Goal: Task Accomplishment & Management: Manage account settings

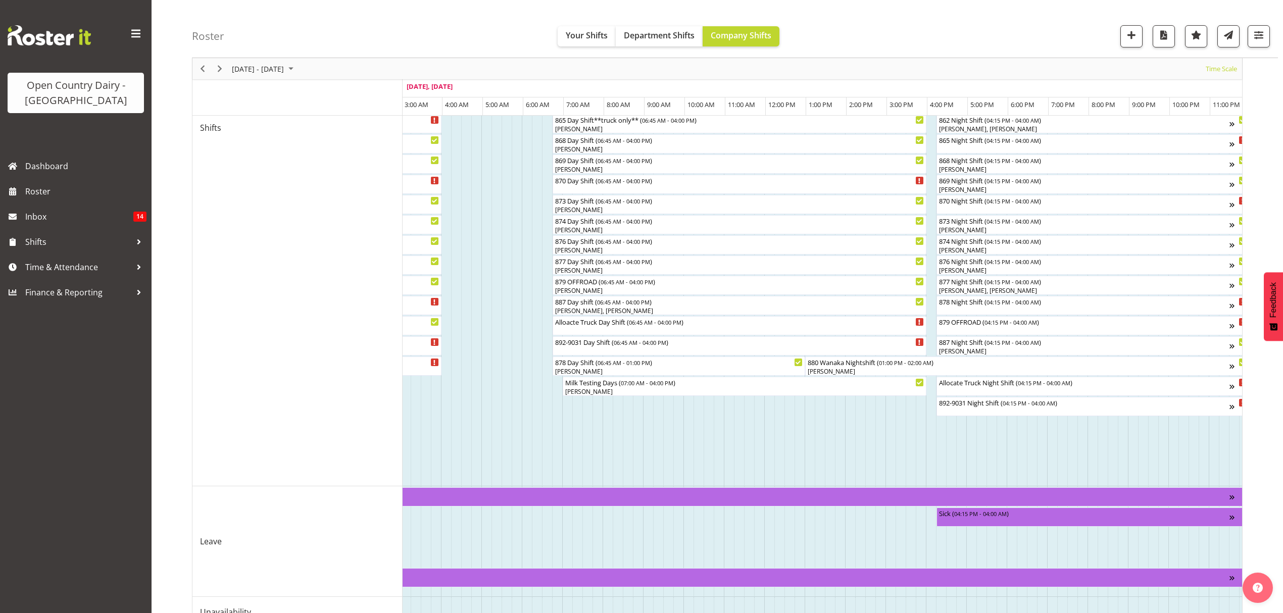
scroll to position [426, 0]
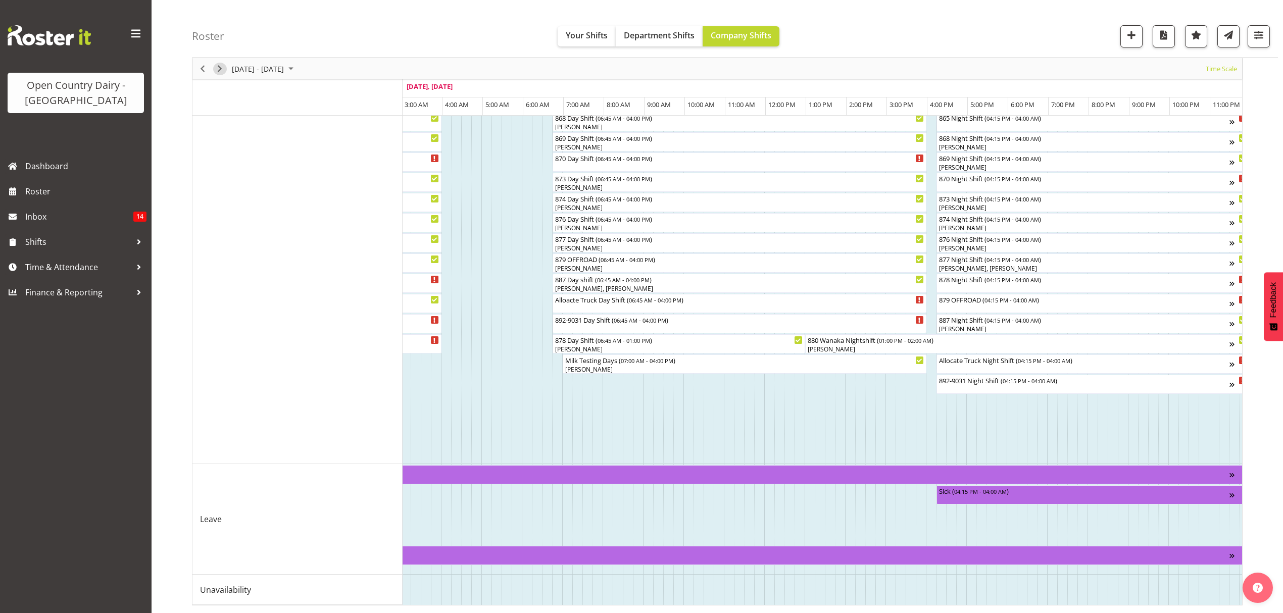
click at [216, 71] on span "Next" at bounding box center [220, 69] width 12 height 13
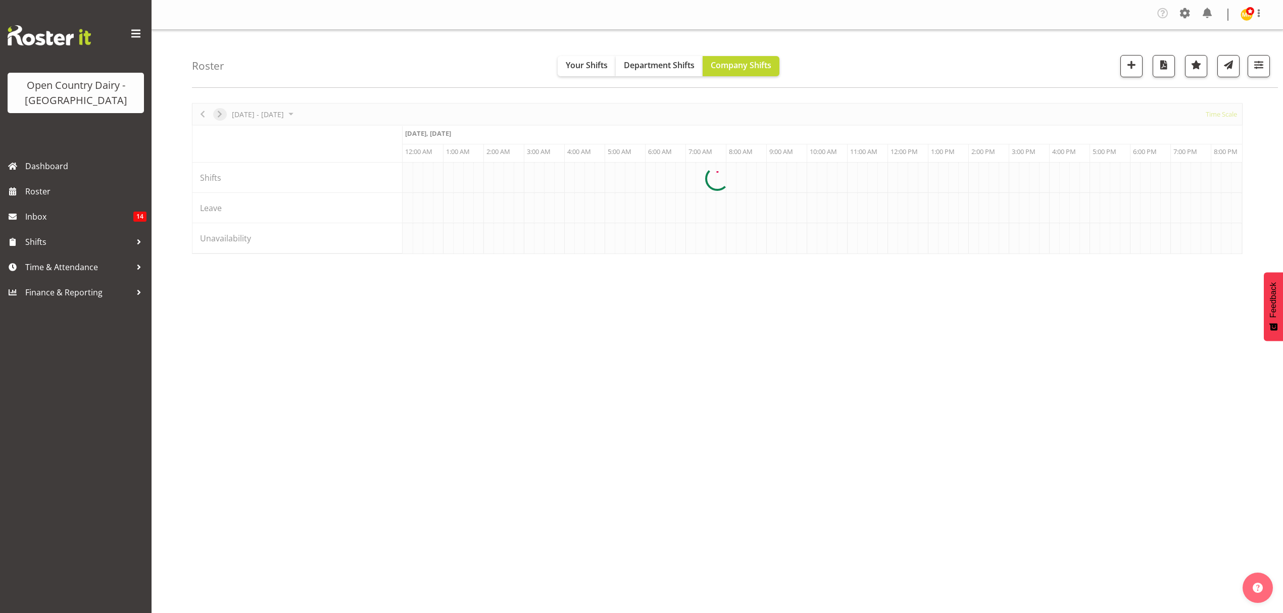
scroll to position [0, 0]
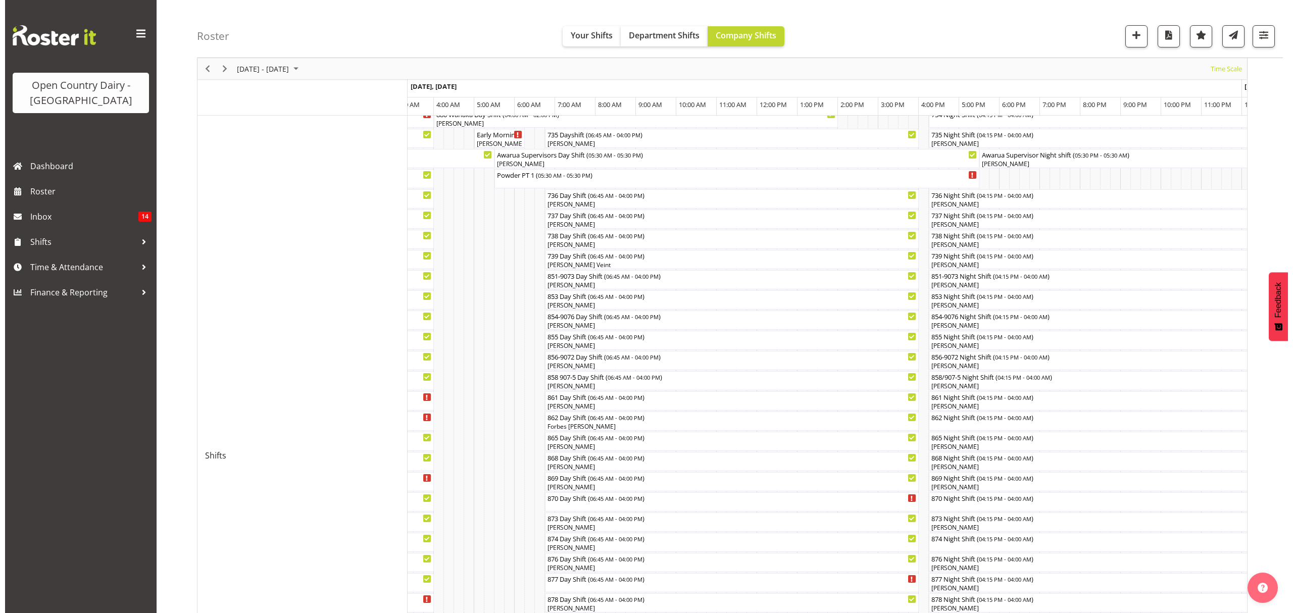
scroll to position [29, 0]
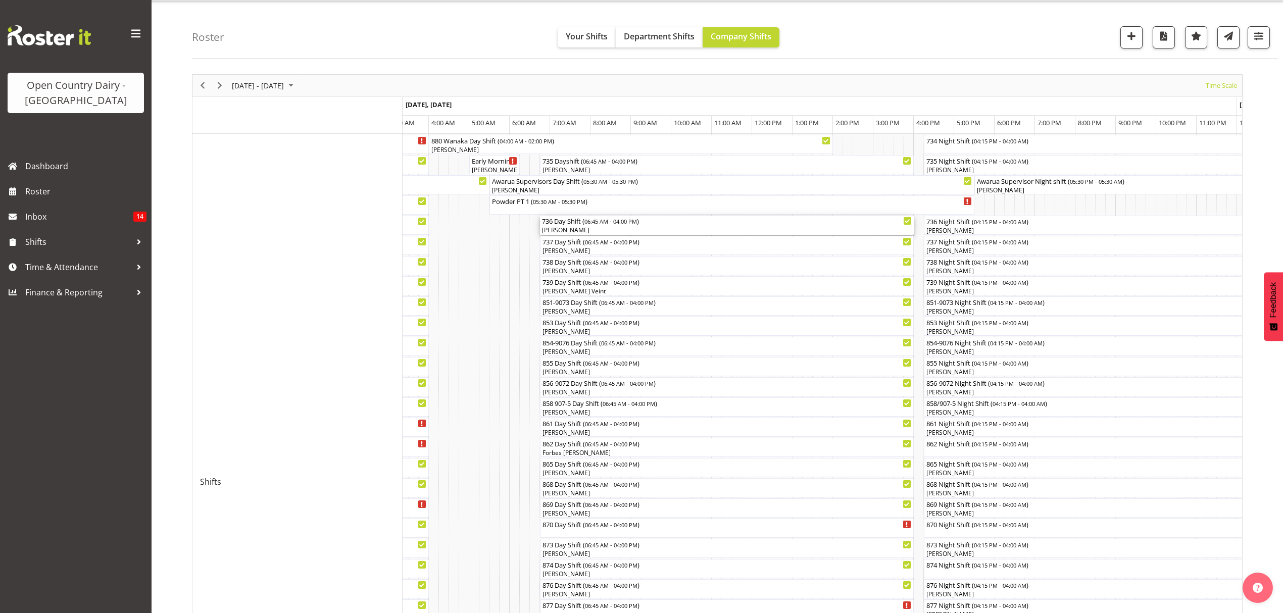
click at [570, 231] on div "[PERSON_NAME]" at bounding box center [727, 230] width 370 height 9
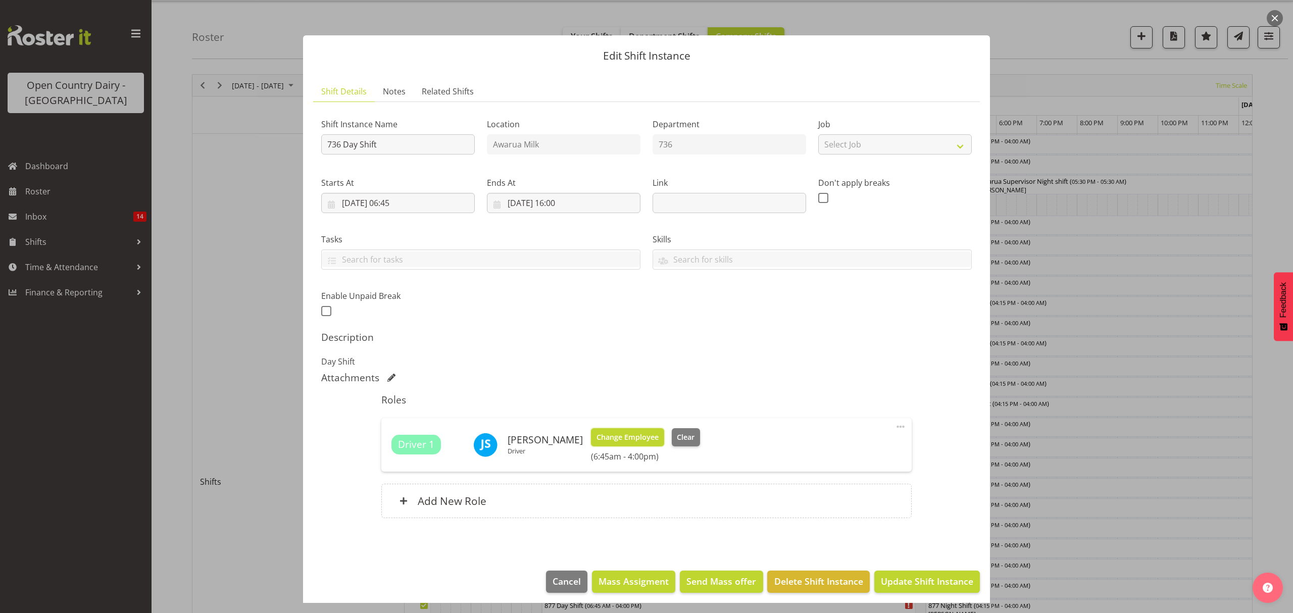
click at [605, 441] on span "Change Employee" at bounding box center [627, 437] width 62 height 11
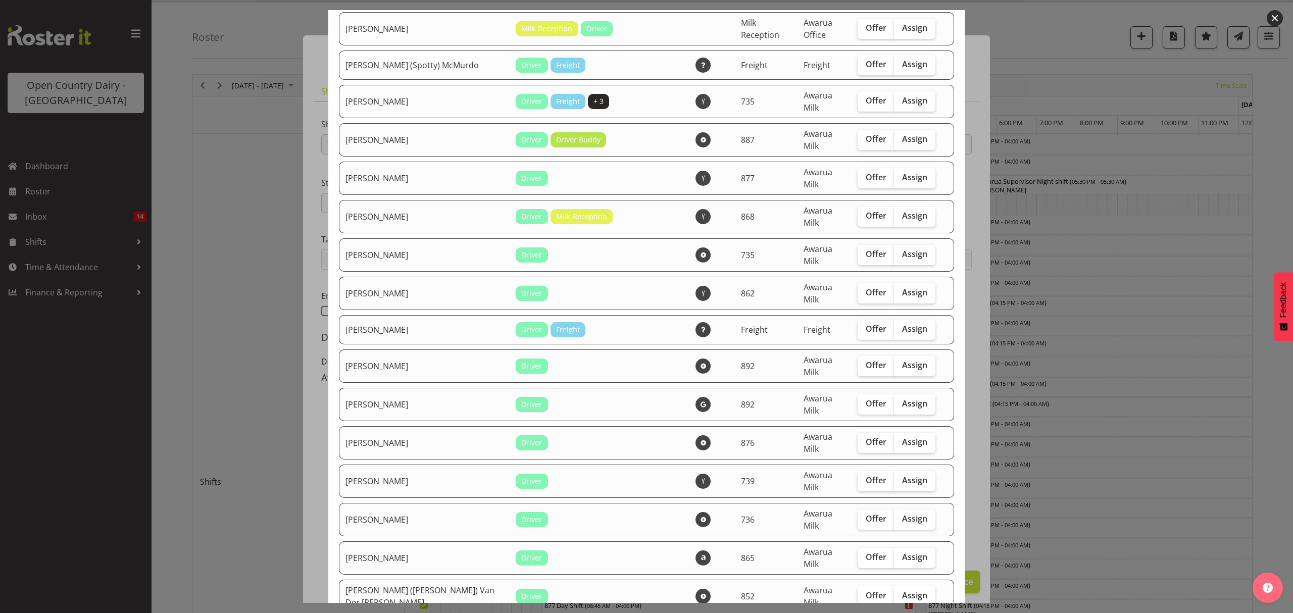
scroll to position [538, 0]
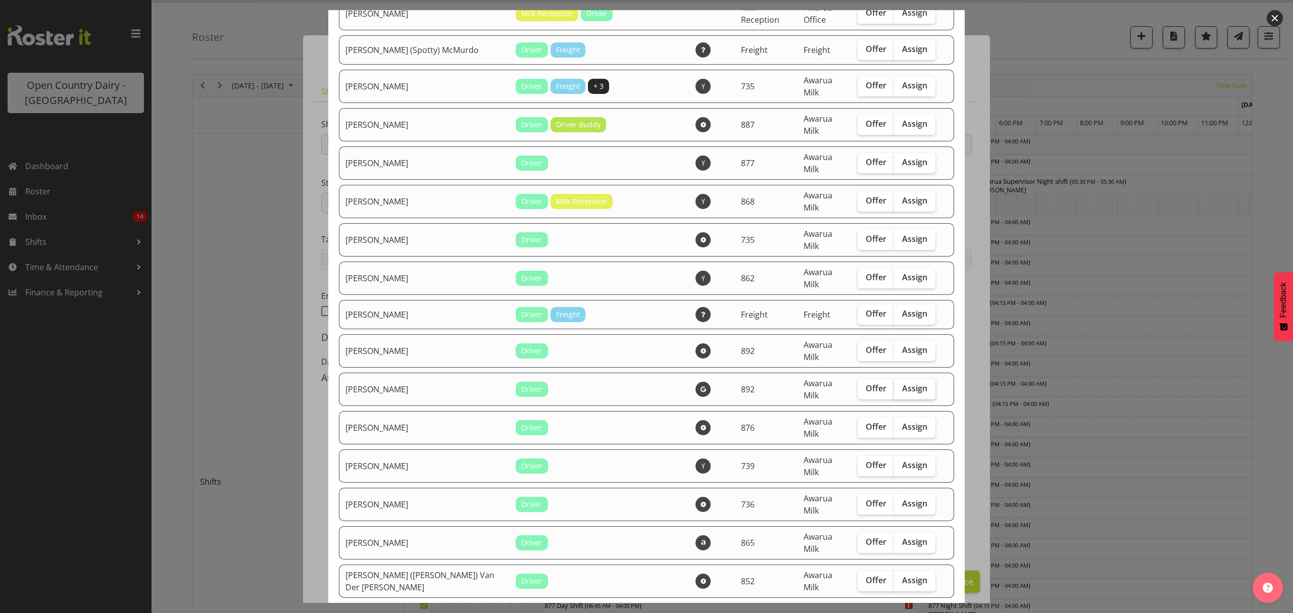
click at [894, 379] on label "Assign" at bounding box center [914, 389] width 41 height 20
click at [894, 385] on input "Assign" at bounding box center [897, 388] width 7 height 7
checkbox input "true"
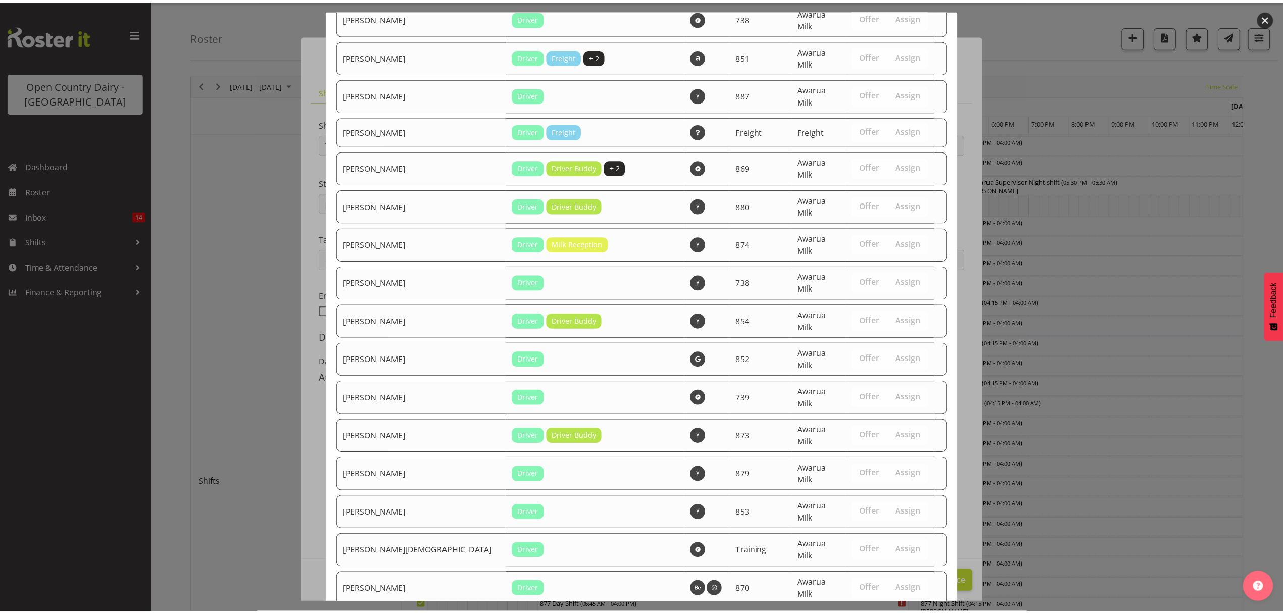
scroll to position [1640, 0]
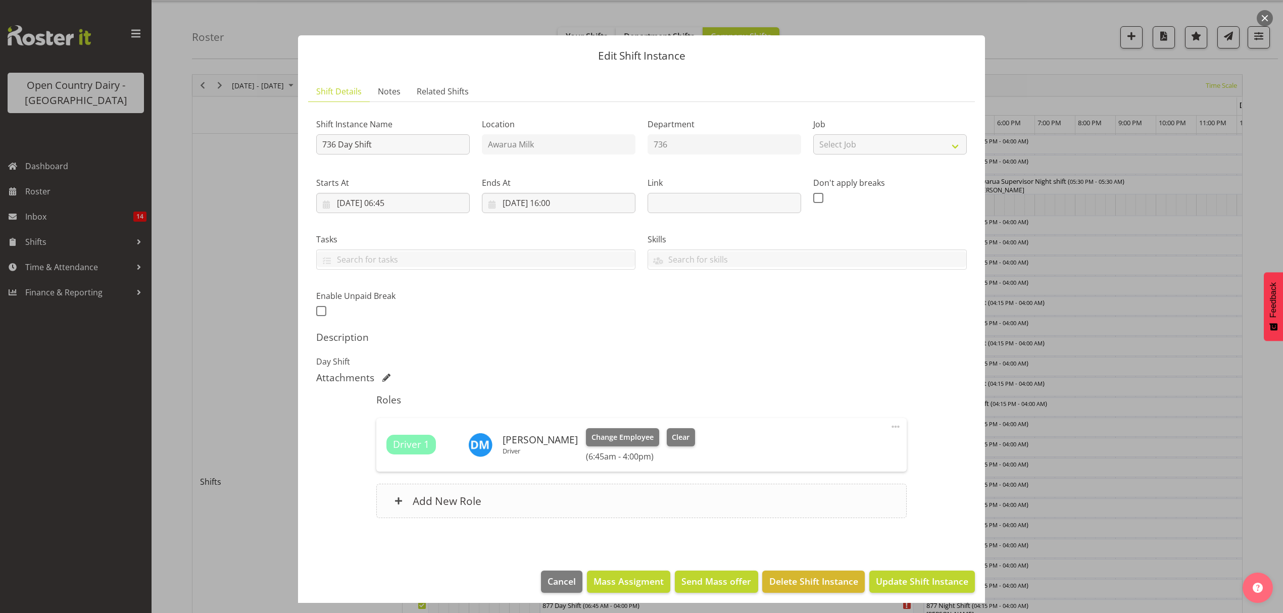
click at [437, 504] on h6 "Add New Role" at bounding box center [447, 500] width 69 height 13
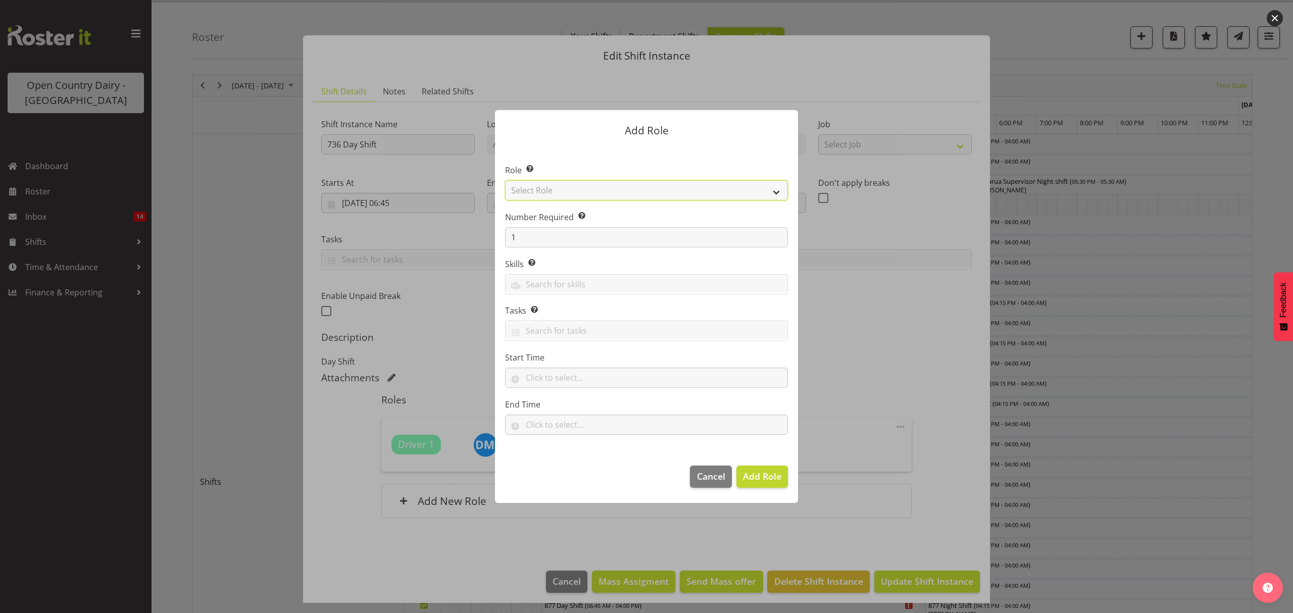
click at [570, 191] on select "Select Role Crew Leader Driver Driver Assessor Dayshift Driver Assessor Nightsh…" at bounding box center [646, 190] width 283 height 20
select select "1437"
click at [505, 180] on select "Select Role Crew Leader Driver Driver Assessor Dayshift Driver Assessor Nightsh…" at bounding box center [646, 190] width 283 height 20
click at [776, 479] on span "Add Role" at bounding box center [762, 476] width 38 height 12
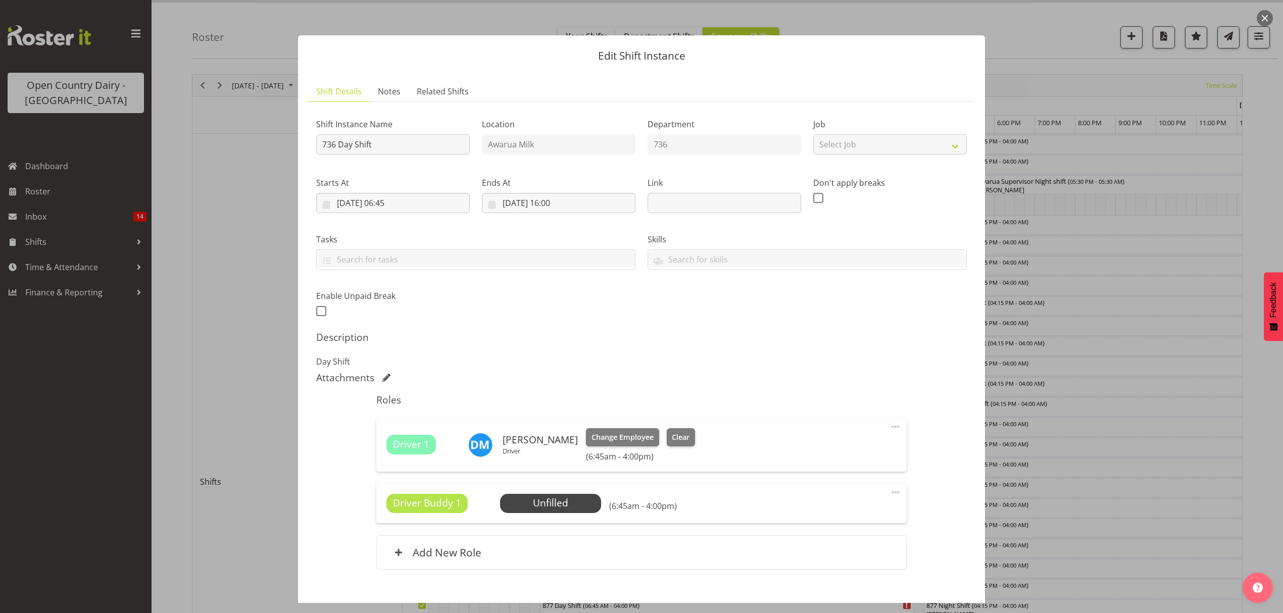
scroll to position [57, 0]
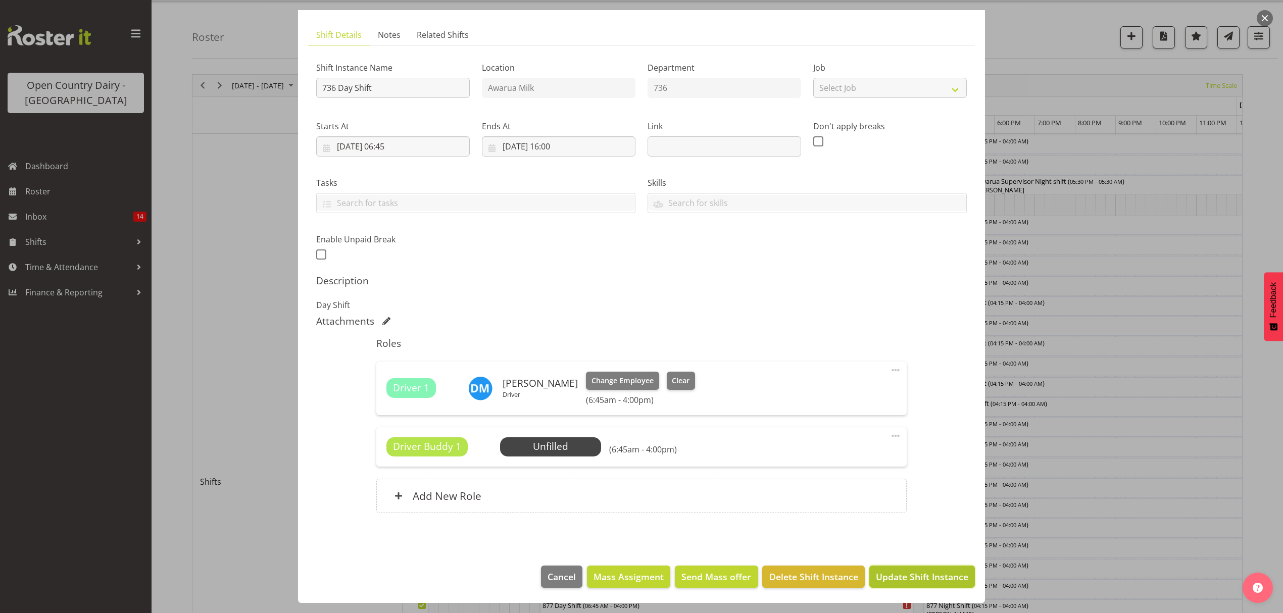
click at [910, 582] on span "Update Shift Instance" at bounding box center [922, 576] width 92 height 13
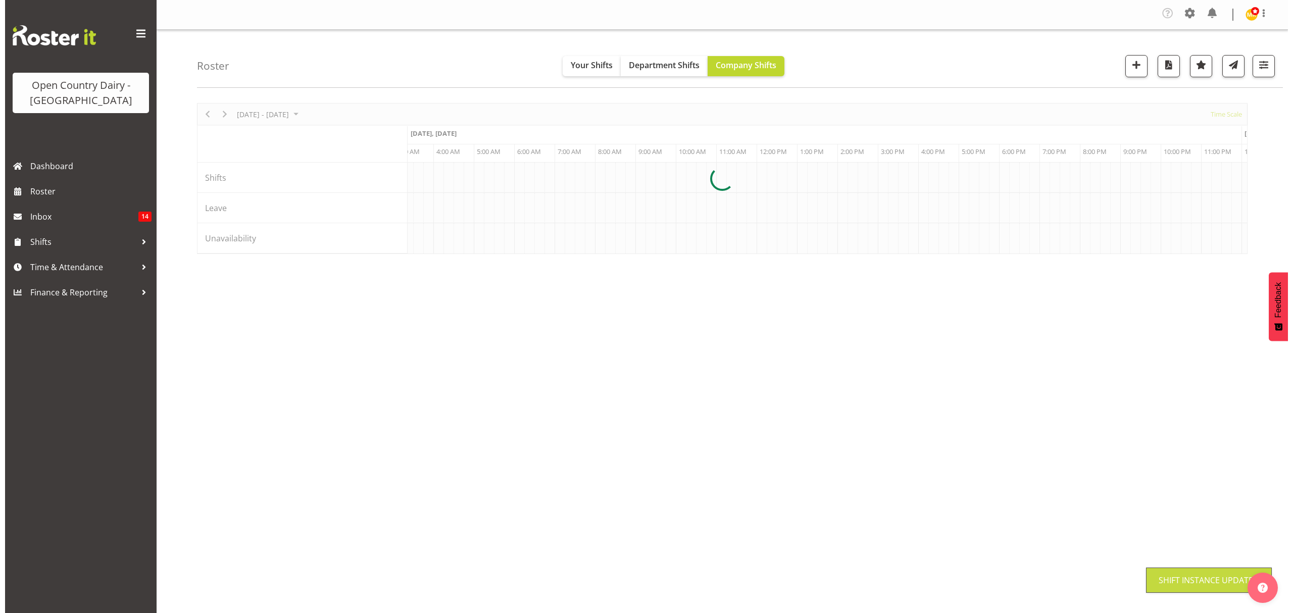
scroll to position [0, 0]
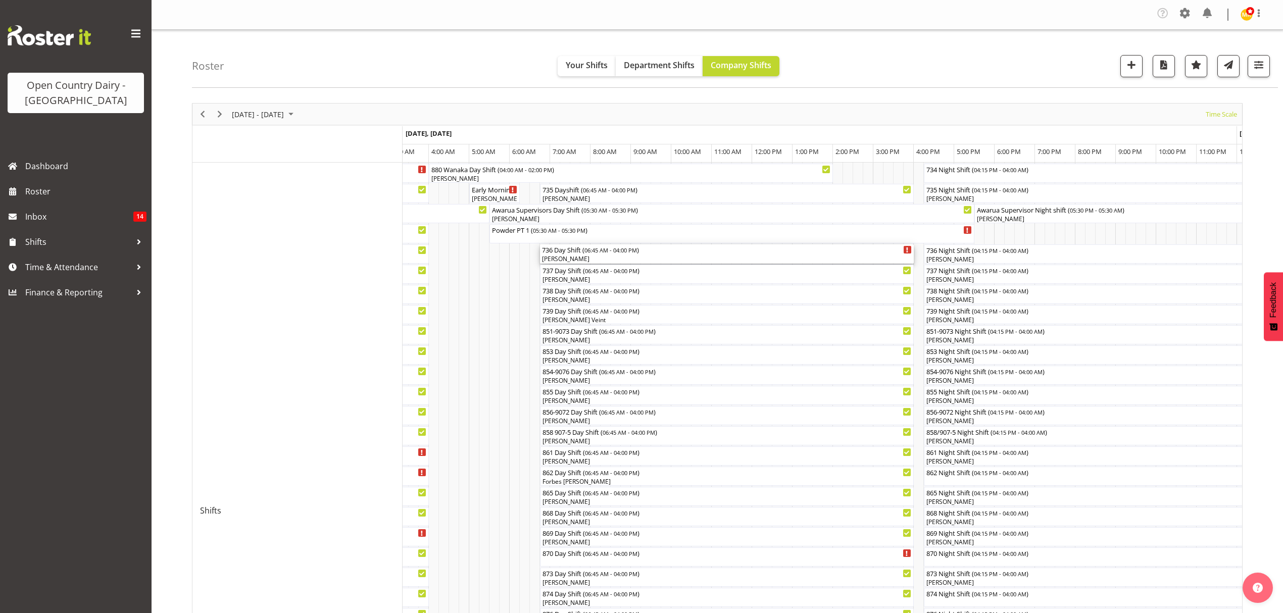
click at [571, 259] on div "[PERSON_NAME]" at bounding box center [727, 259] width 370 height 9
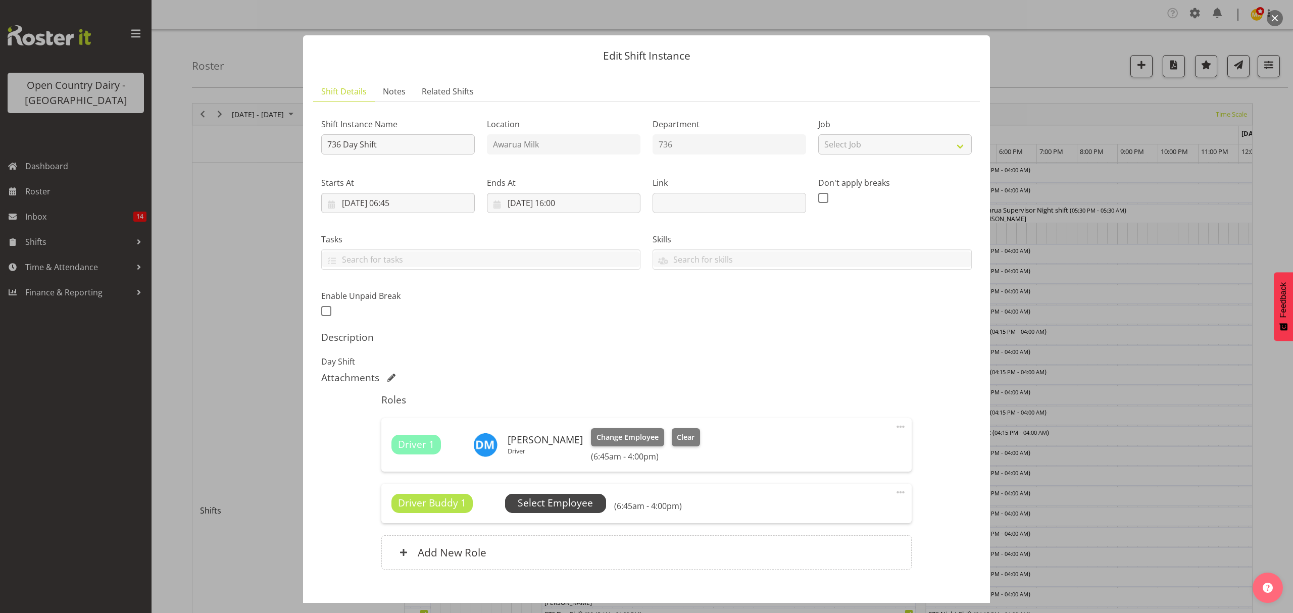
click at [549, 501] on span "Select Employee" at bounding box center [555, 503] width 75 height 15
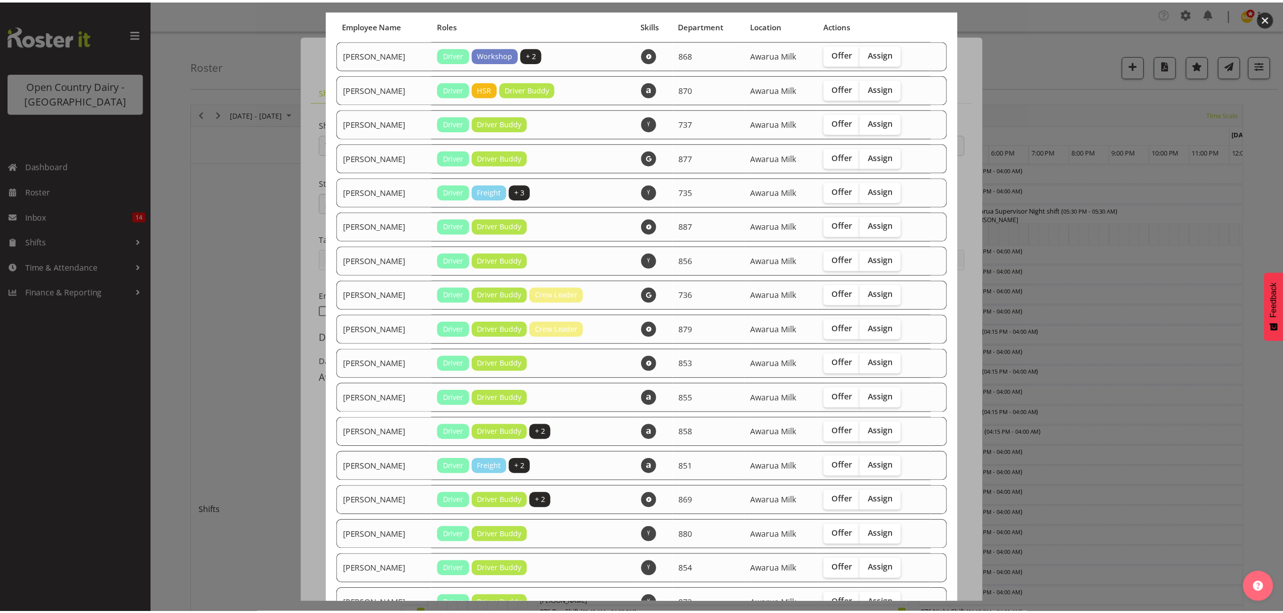
scroll to position [164, 0]
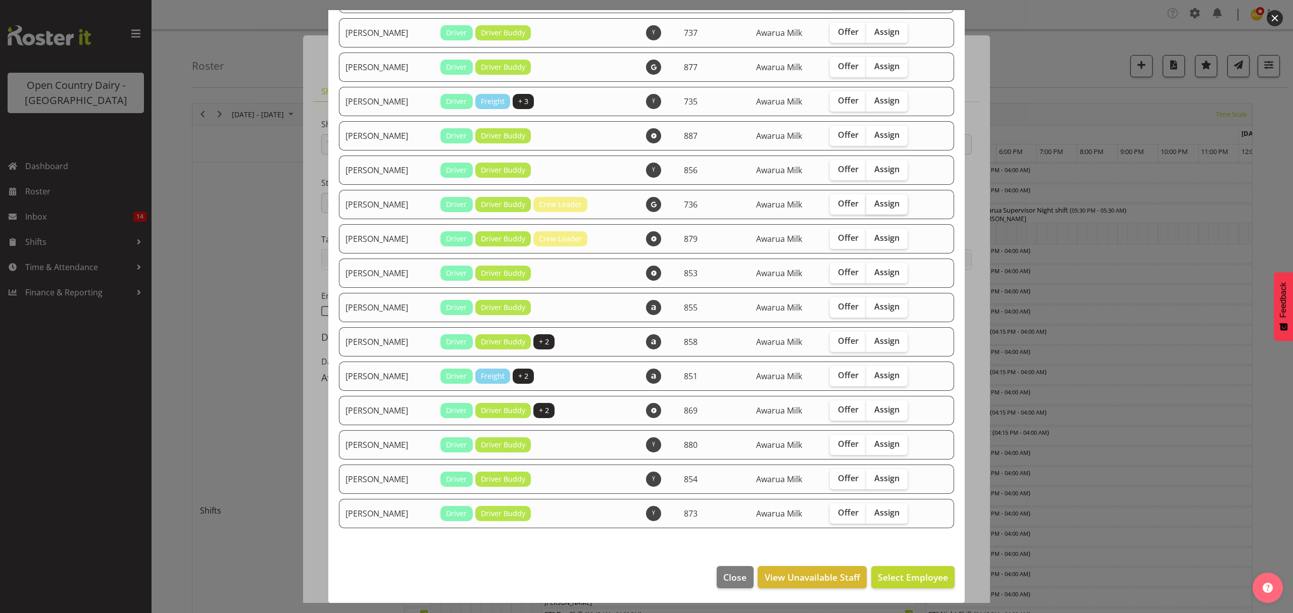
click at [885, 203] on span "Assign" at bounding box center [886, 203] width 25 height 10
click at [873, 203] on input "Assign" at bounding box center [869, 203] width 7 height 7
checkbox input "true"
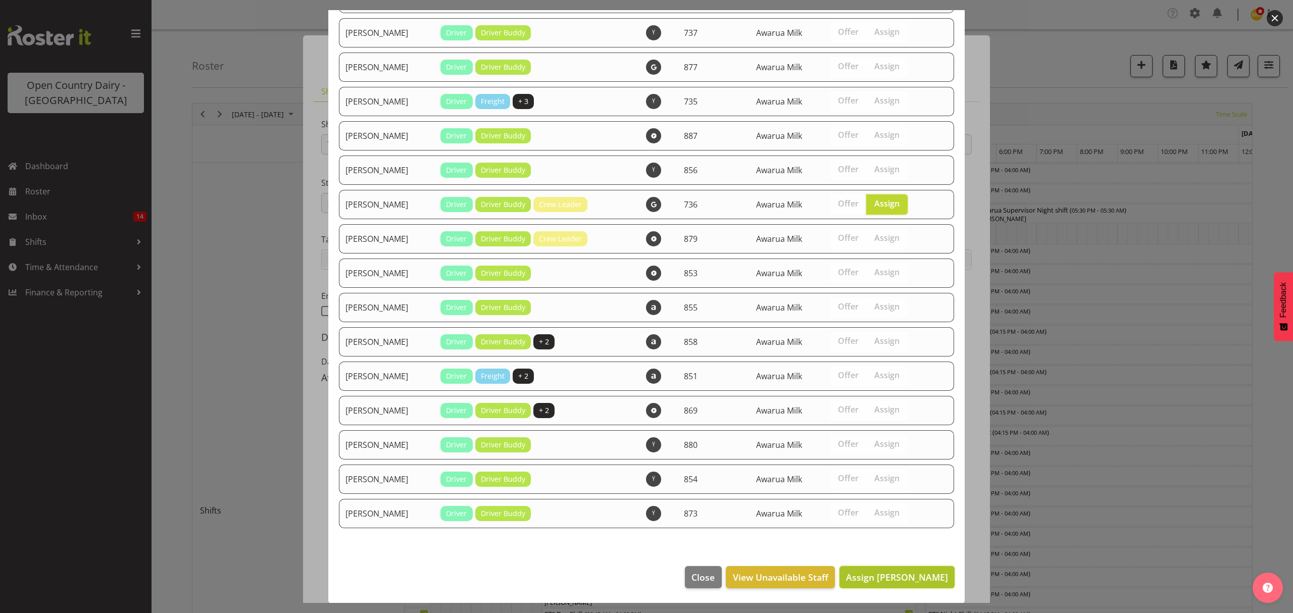
click at [865, 584] on button "Assign [PERSON_NAME]" at bounding box center [896, 577] width 115 height 22
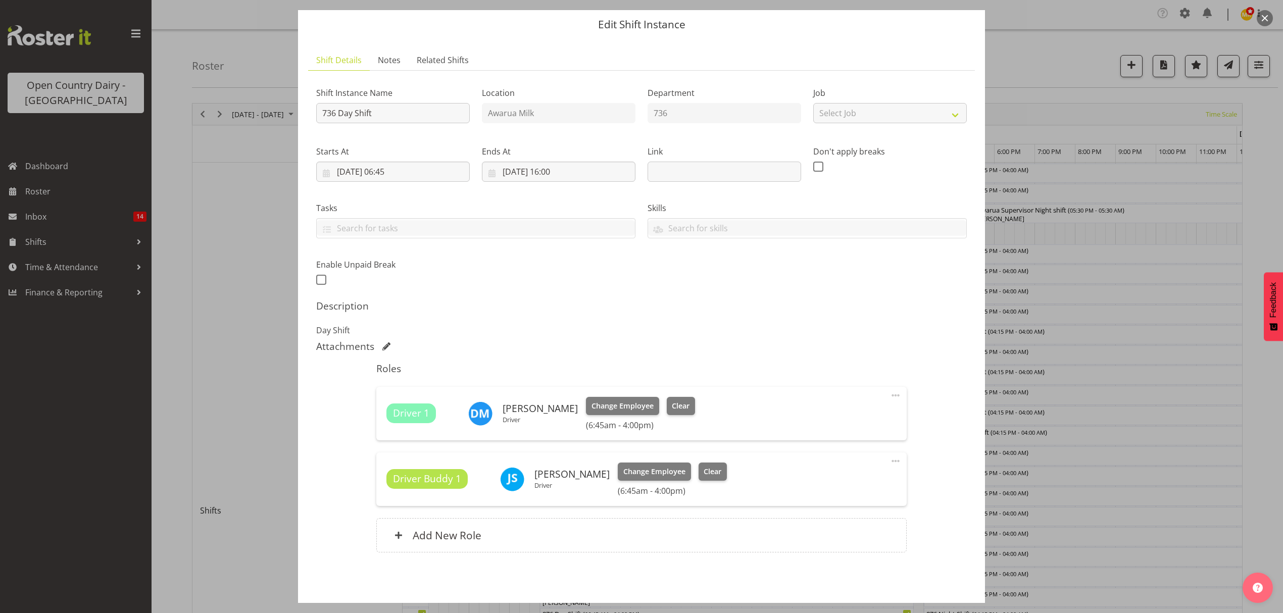
scroll to position [71, 0]
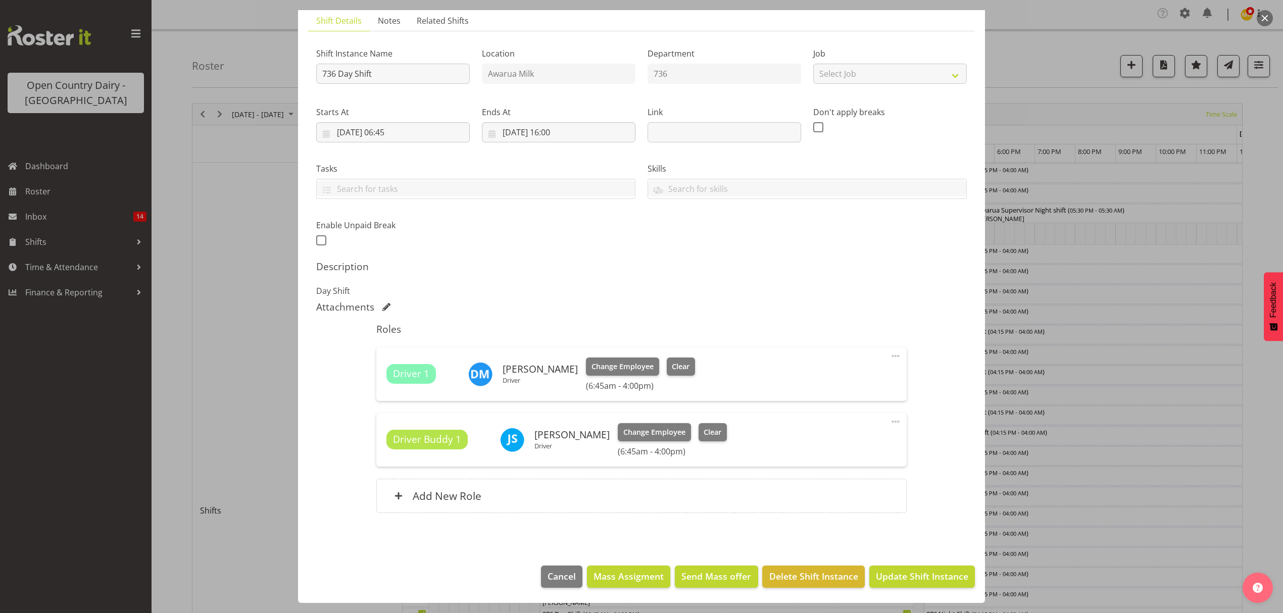
click at [906, 590] on footer "Cancel Mass Assigment Send Mass offer Delete Shift Instance Update Shift Instan…" at bounding box center [641, 579] width 687 height 47
click at [901, 572] on span "Update Shift Instance" at bounding box center [922, 576] width 92 height 13
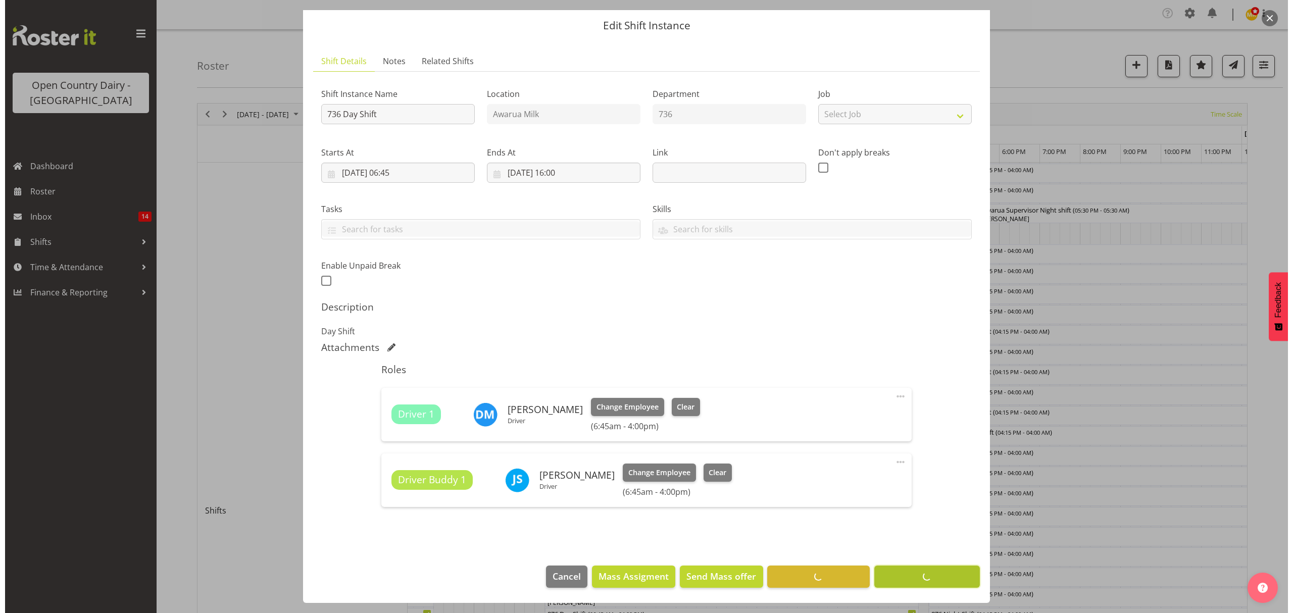
scroll to position [31, 0]
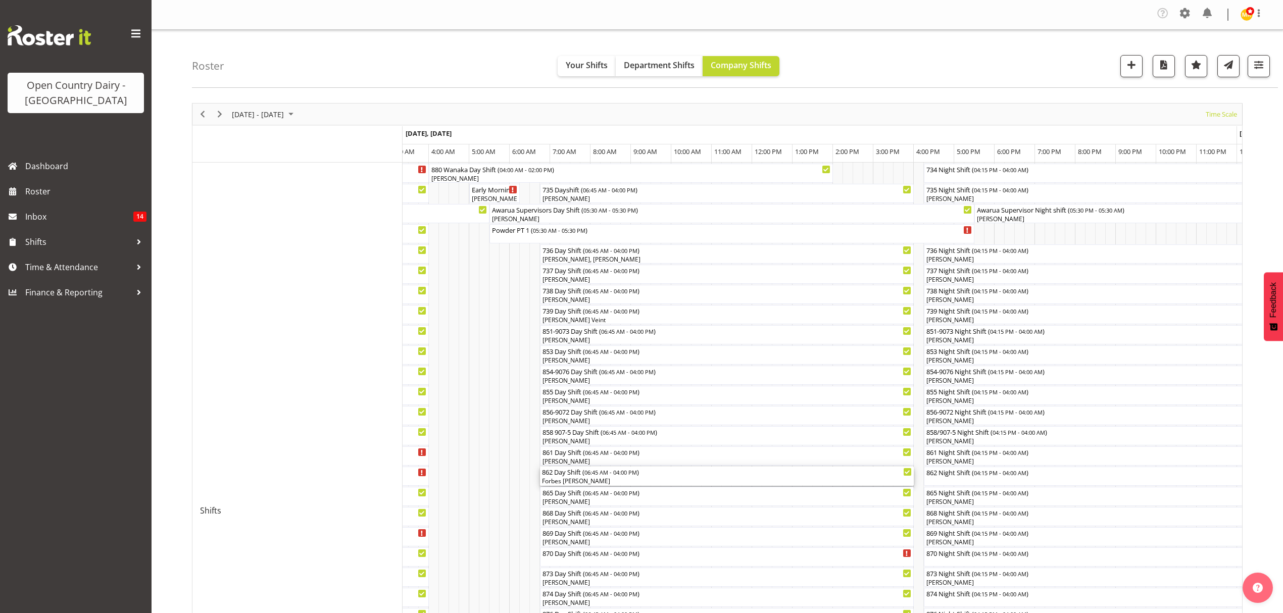
click at [575, 477] on div "Forbes [PERSON_NAME]" at bounding box center [727, 481] width 370 height 9
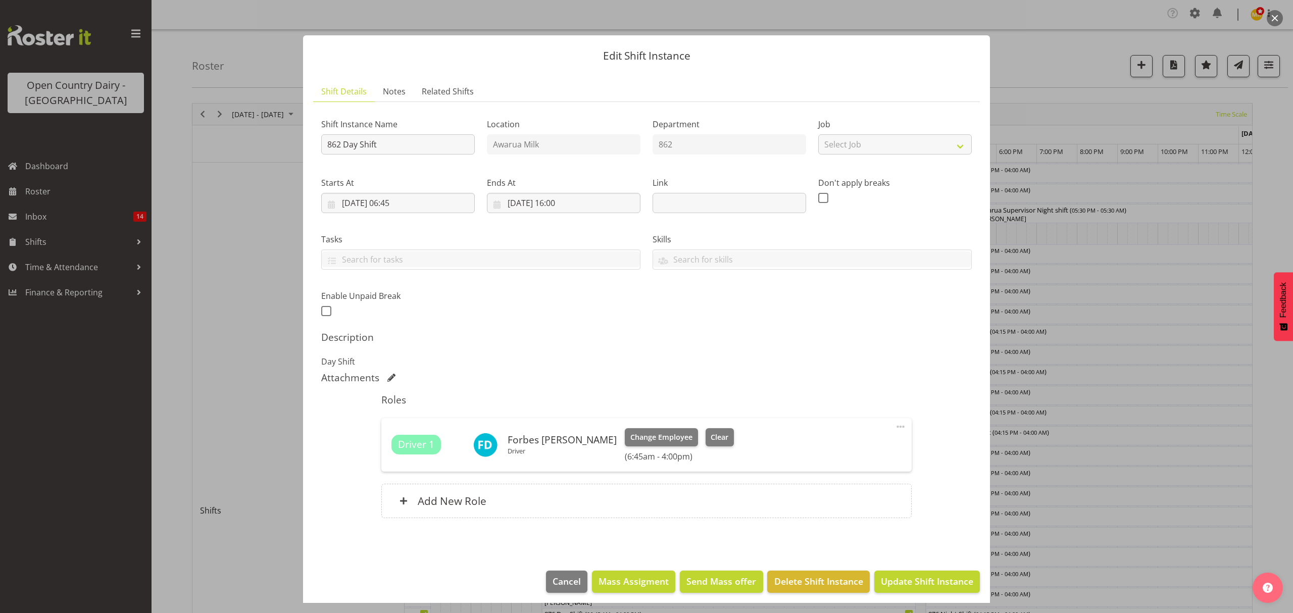
click at [1096, 519] on div at bounding box center [646, 306] width 1293 height 613
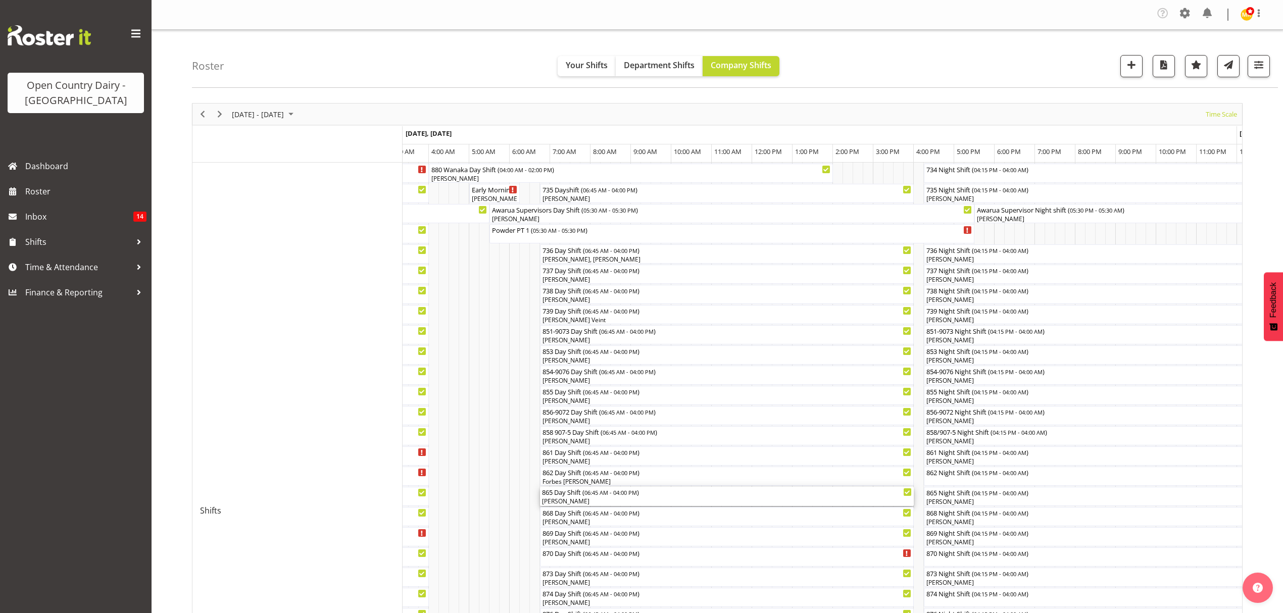
click at [562, 493] on div "865 Day Shift ( 06:45 AM - 04:00 PM )" at bounding box center [727, 492] width 370 height 10
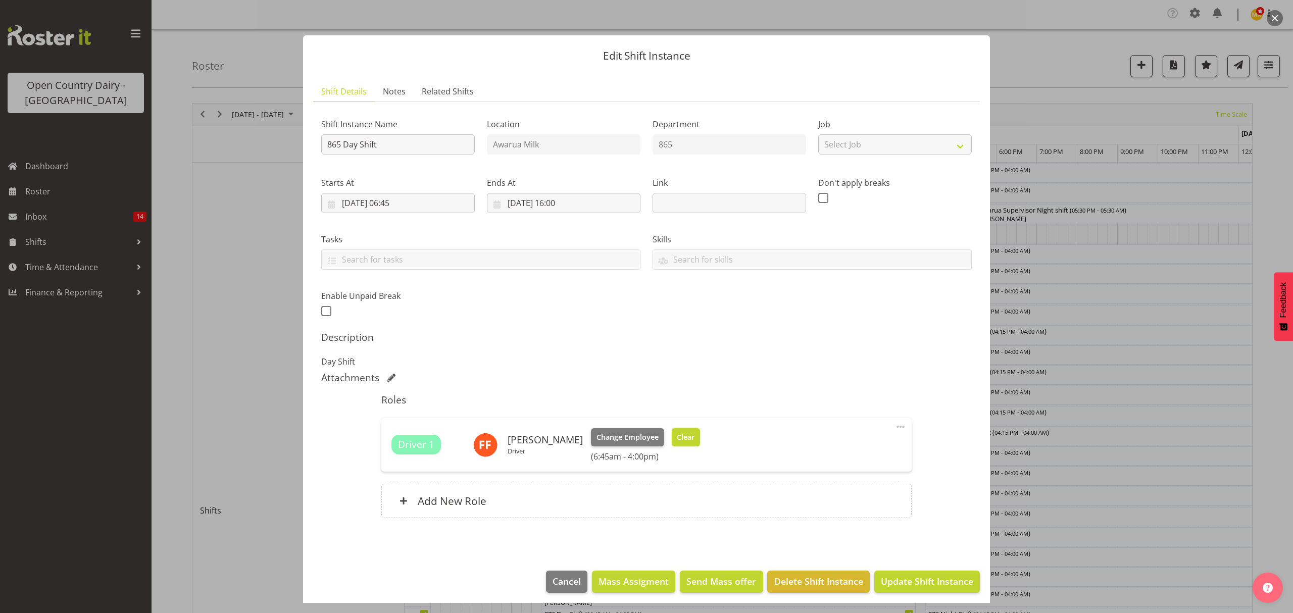
click at [677, 436] on span "Clear" at bounding box center [686, 437] width 18 height 11
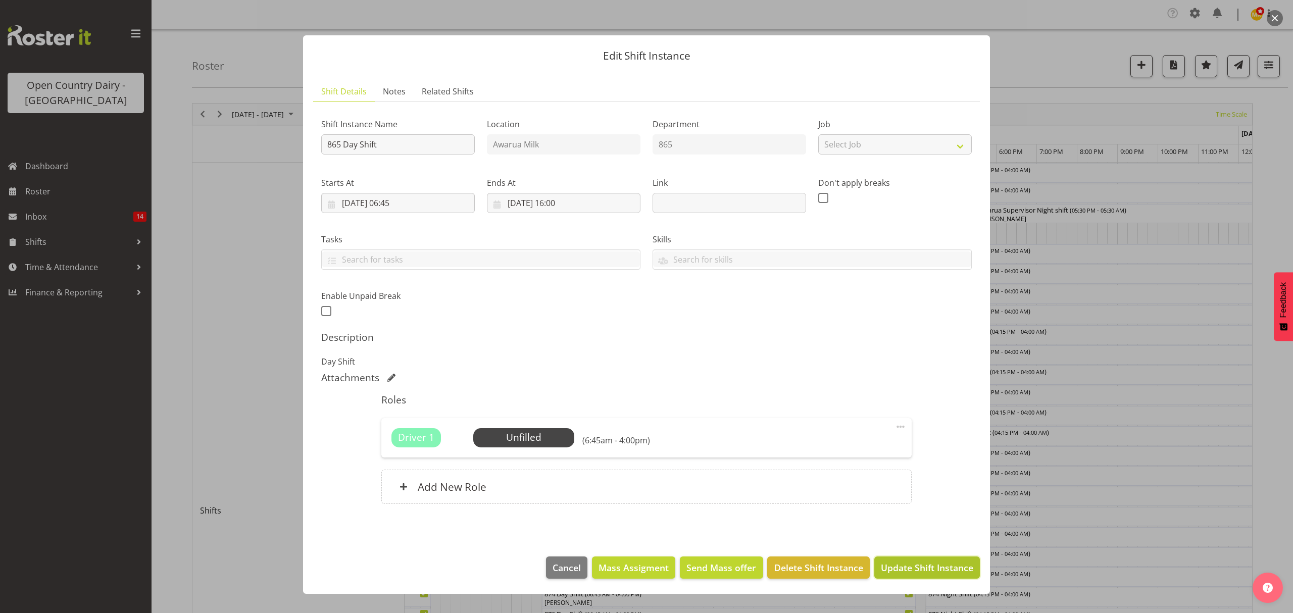
click at [933, 569] on span "Update Shift Instance" at bounding box center [927, 567] width 92 height 13
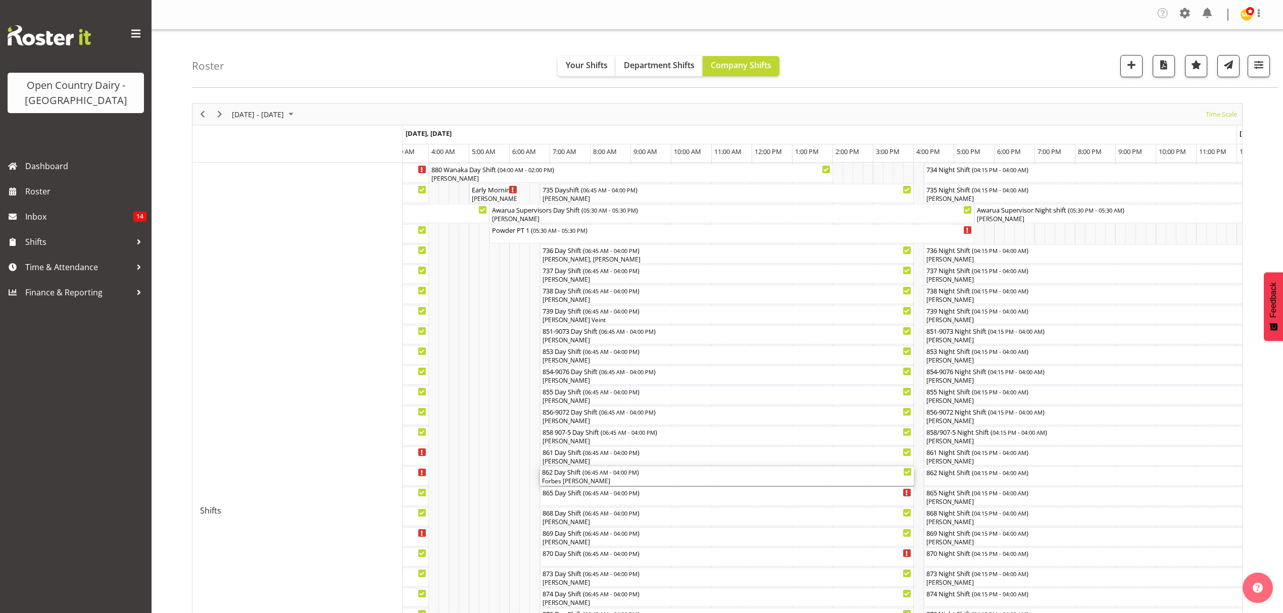
click at [570, 481] on div "Forbes [PERSON_NAME]" at bounding box center [727, 481] width 370 height 9
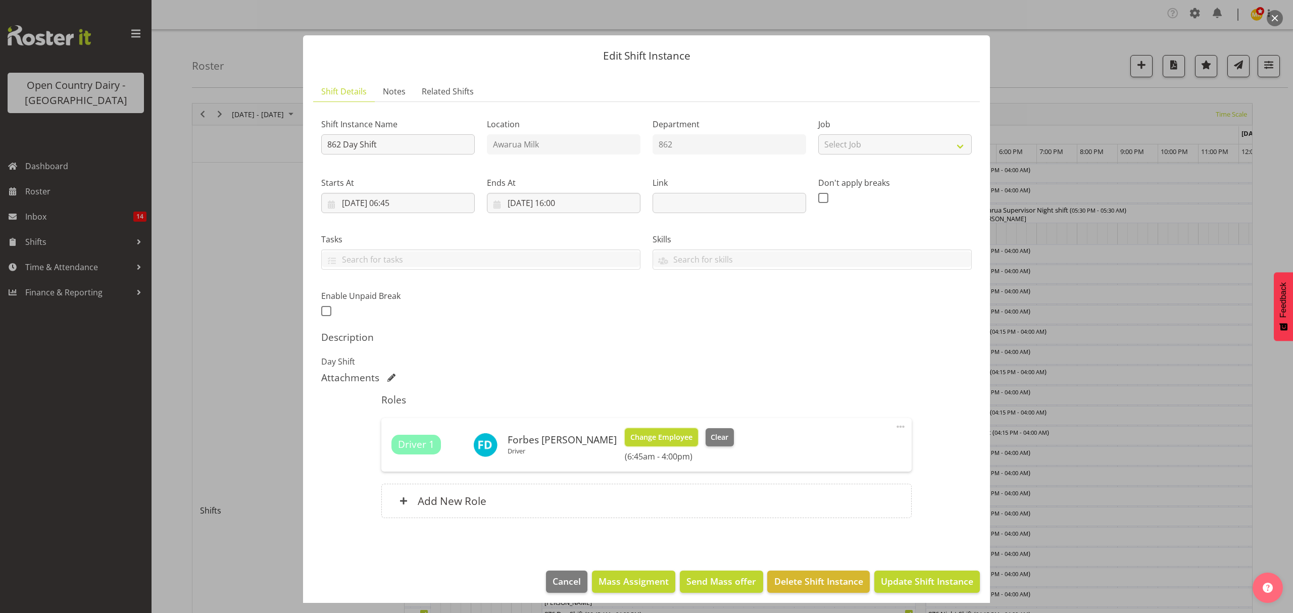
click at [630, 439] on span "Change Employee" at bounding box center [661, 437] width 62 height 11
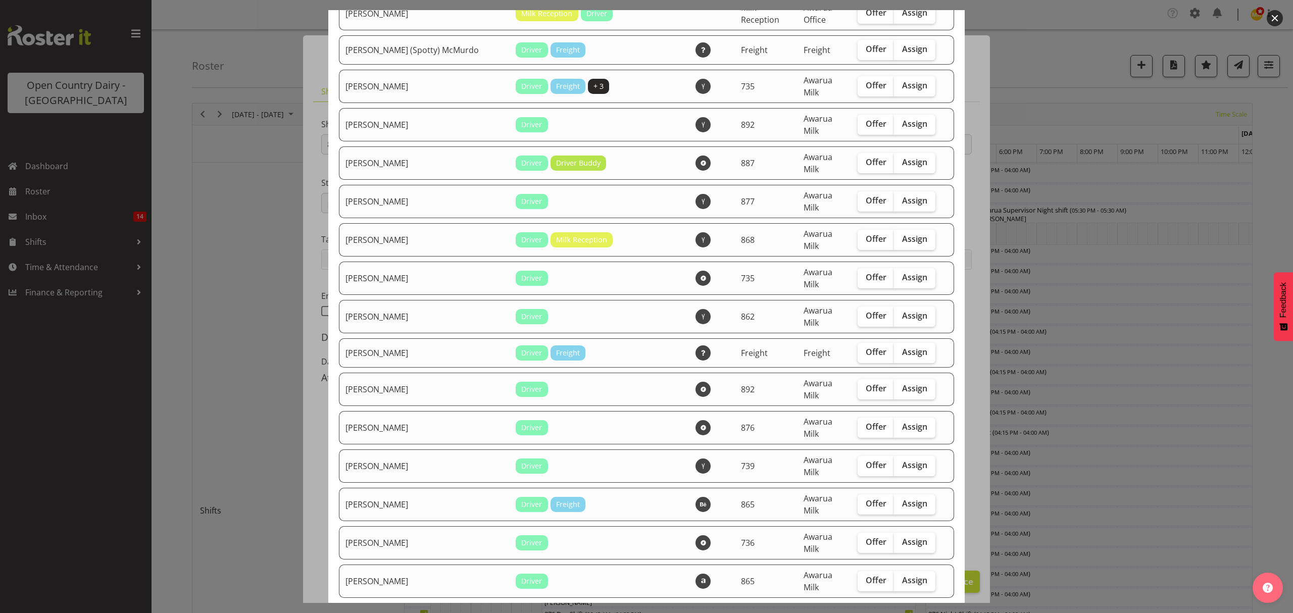
scroll to position [606, 0]
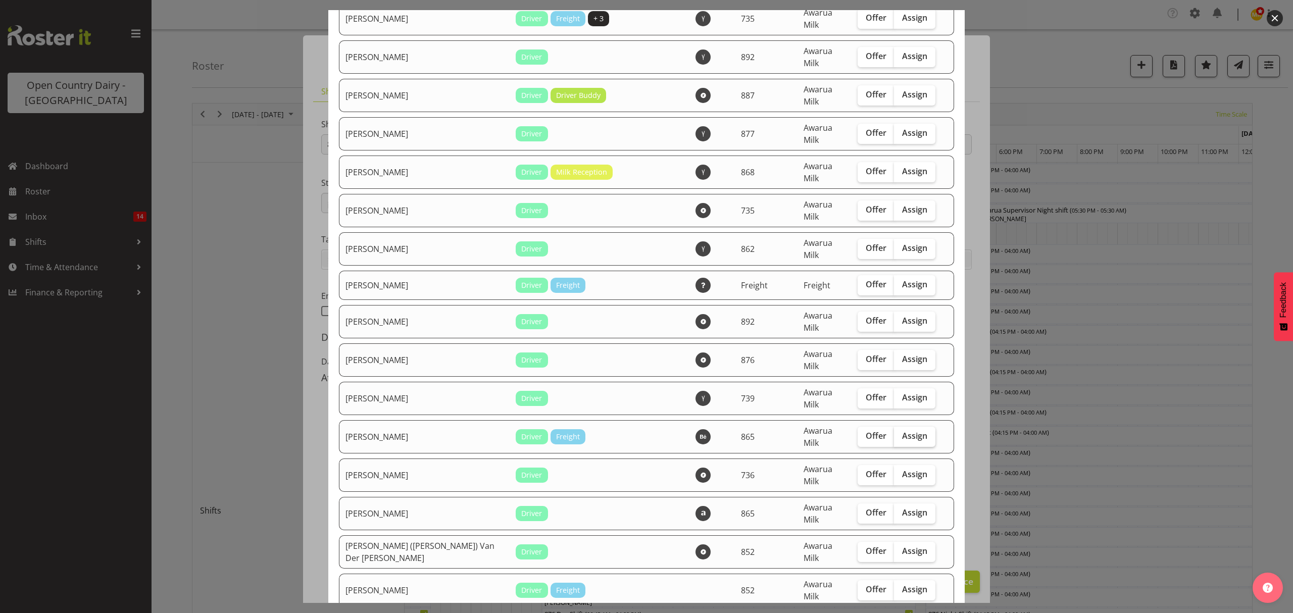
click at [902, 431] on span "Assign" at bounding box center [914, 436] width 25 height 10
click at [897, 433] on input "Assign" at bounding box center [897, 436] width 7 height 7
checkbox input "true"
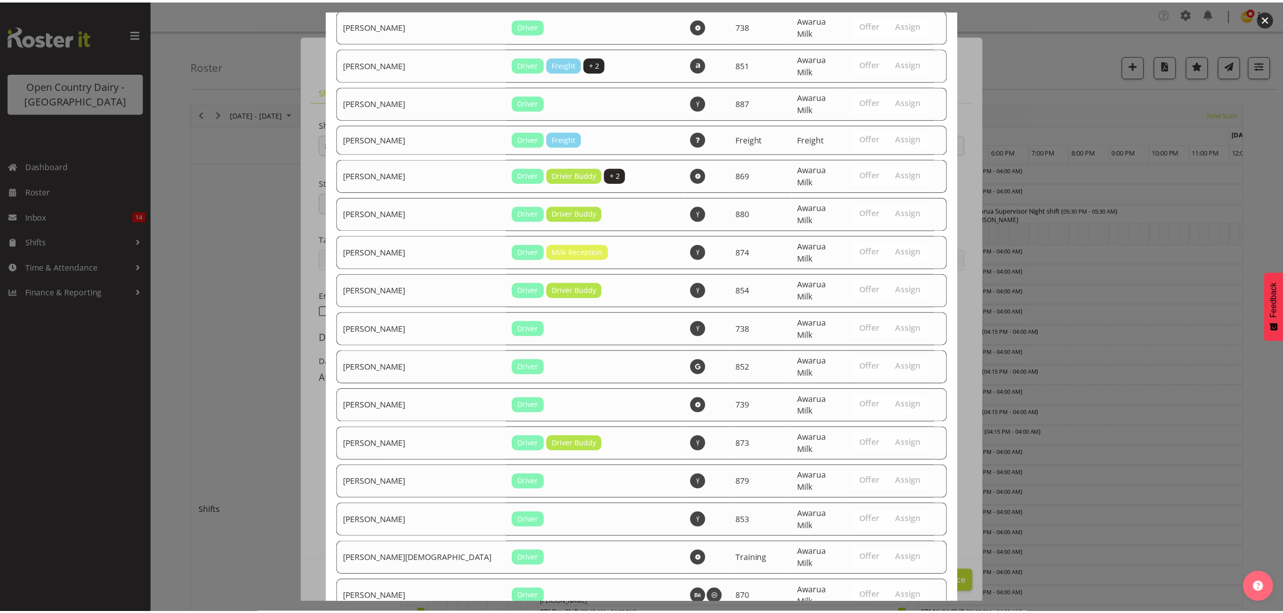
scroll to position [1709, 0]
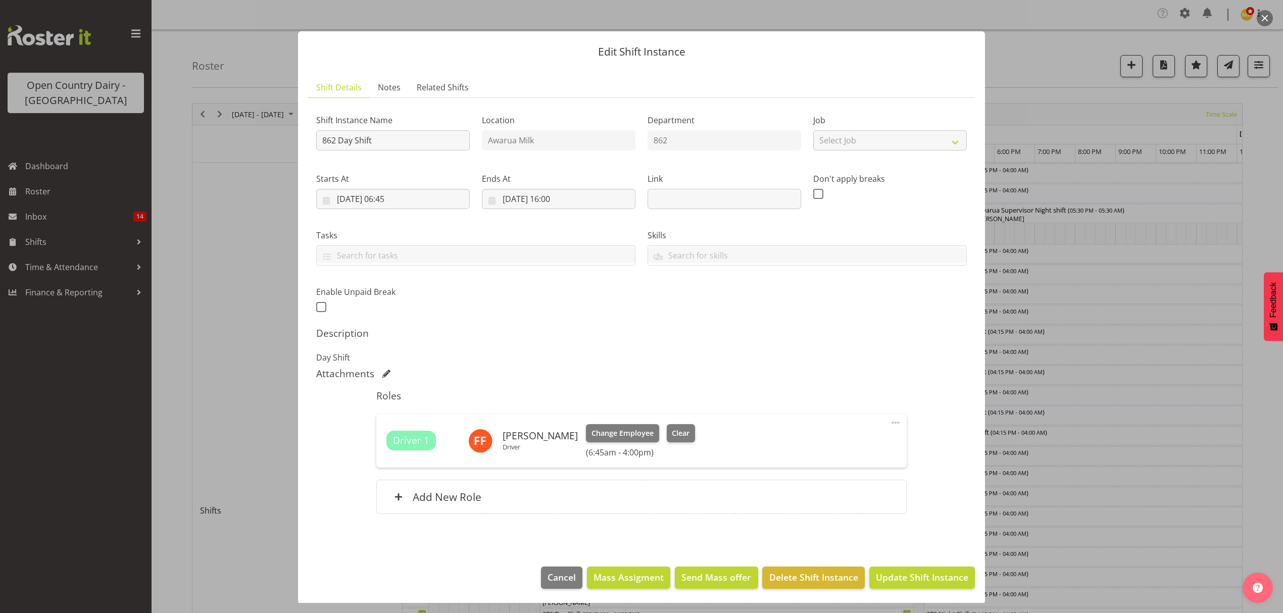
scroll to position [6, 0]
click at [918, 579] on span "Update Shift Instance" at bounding box center [922, 576] width 92 height 13
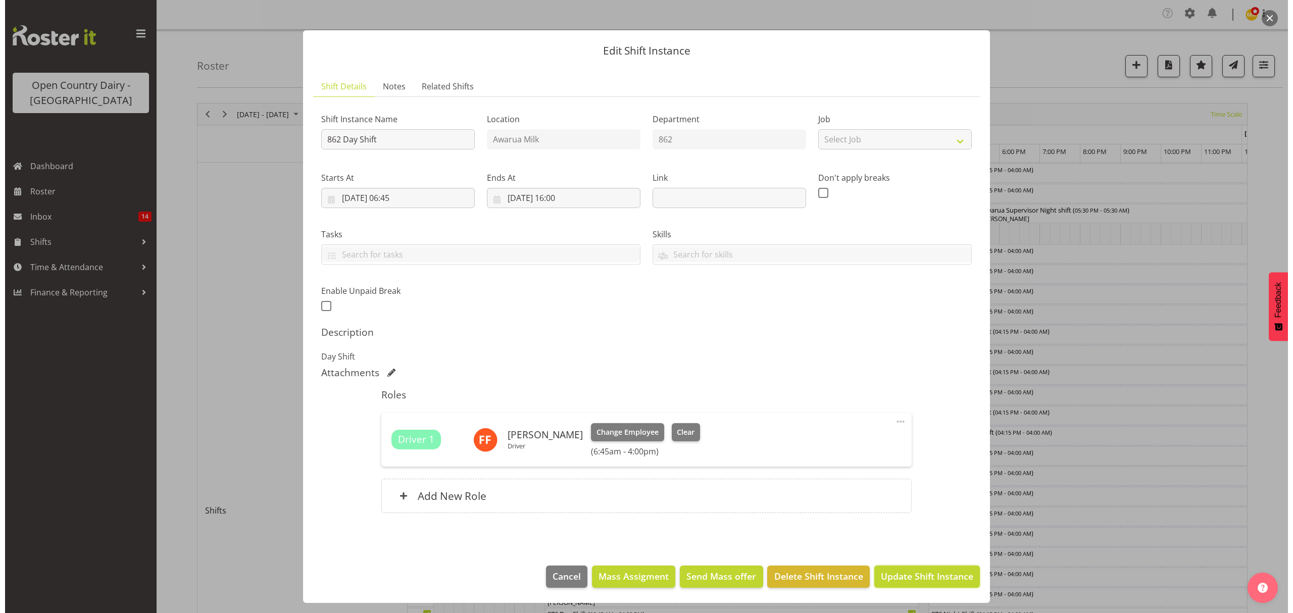
scroll to position [0, 0]
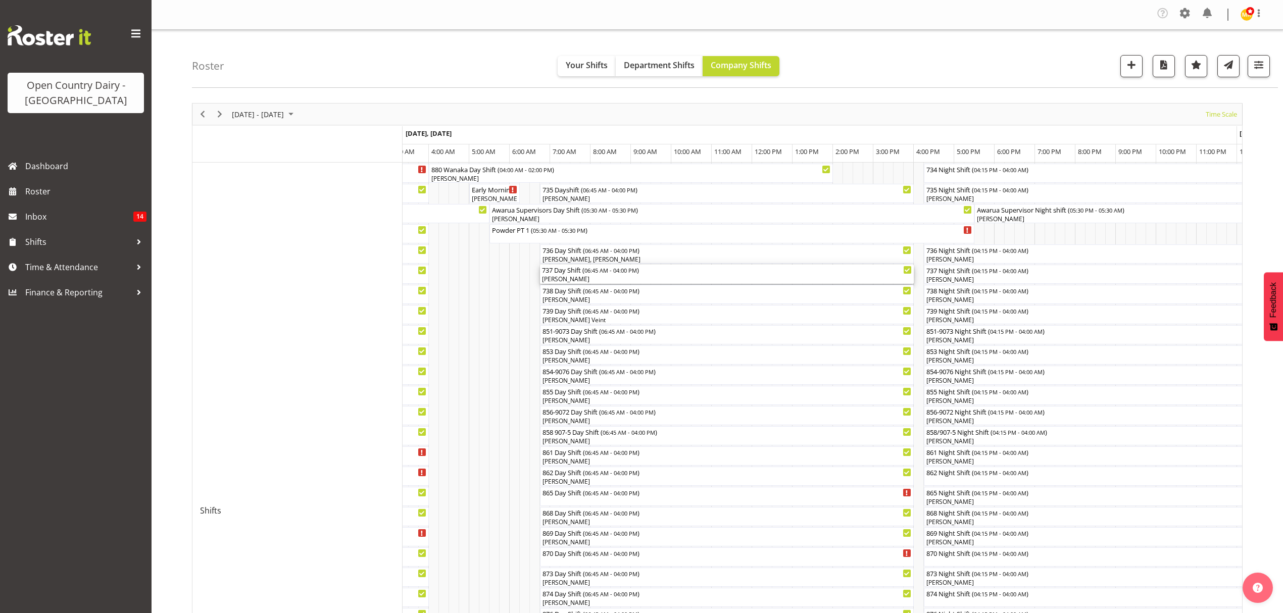
click at [560, 276] on div "[PERSON_NAME]" at bounding box center [727, 279] width 370 height 9
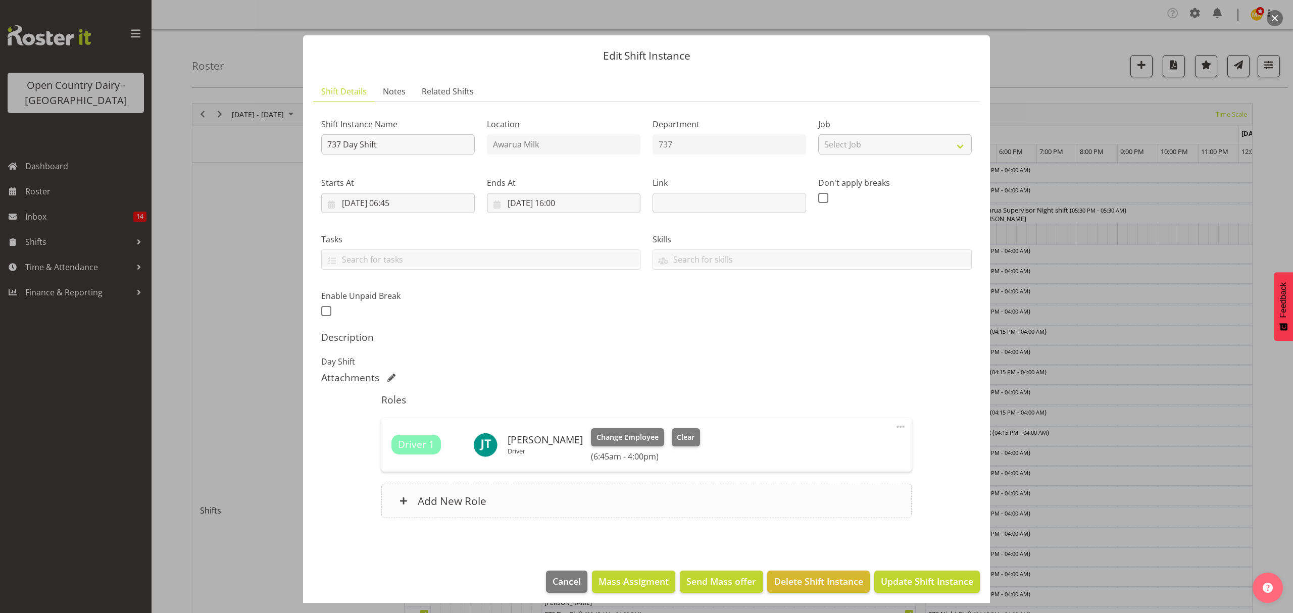
click at [460, 504] on h6 "Add New Role" at bounding box center [452, 500] width 69 height 13
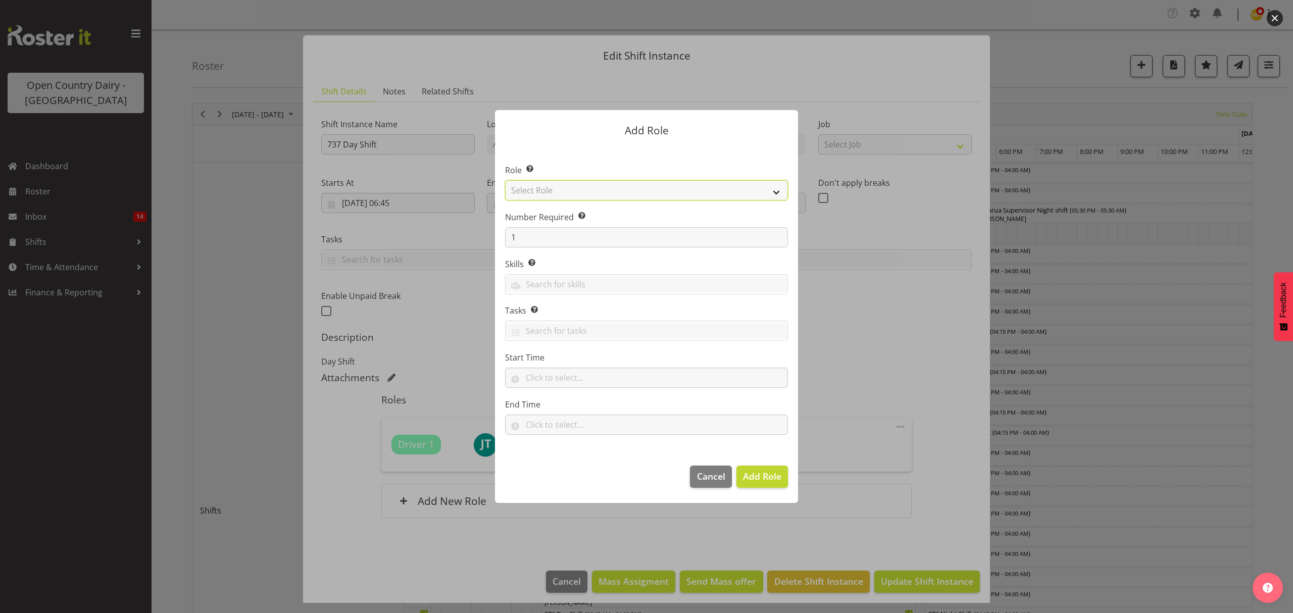
click at [548, 198] on select "Select Role Crew Leader Driver Driver Assessor Dayshift Driver Assessor Nightsh…" at bounding box center [646, 190] width 283 height 20
select select "1437"
click at [505, 180] on select "Select Role Crew Leader Driver Driver Assessor Dayshift Driver Assessor Nightsh…" at bounding box center [646, 190] width 283 height 20
click at [753, 475] on span "Add Role" at bounding box center [762, 476] width 38 height 12
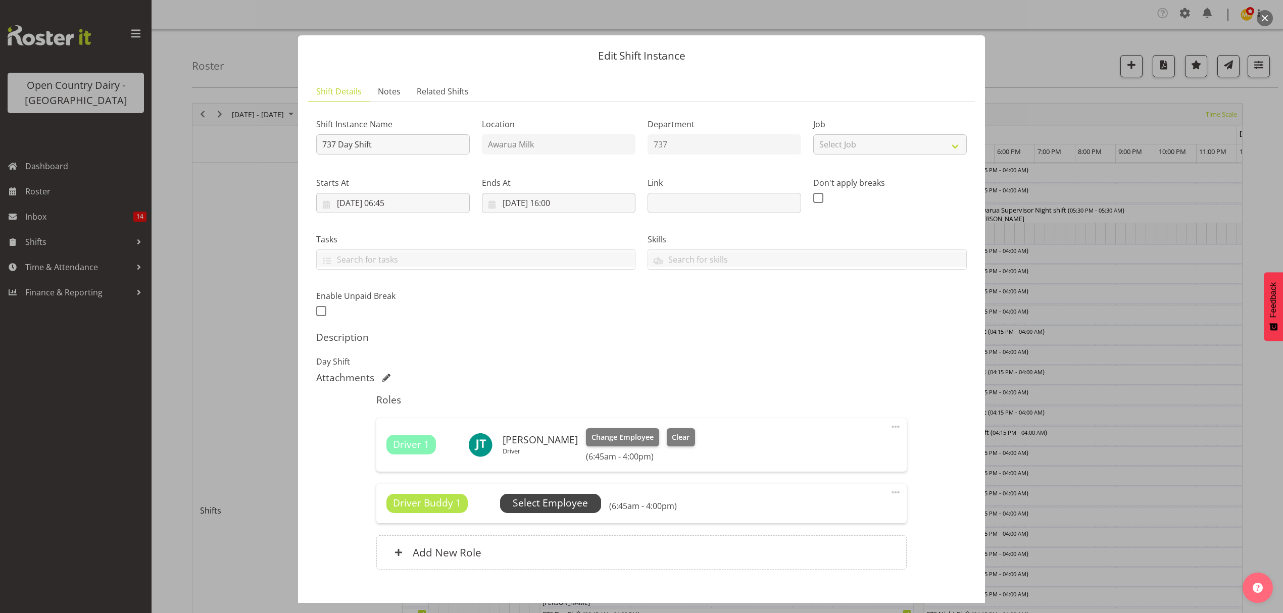
click at [557, 509] on span "Select Employee" at bounding box center [550, 503] width 75 height 15
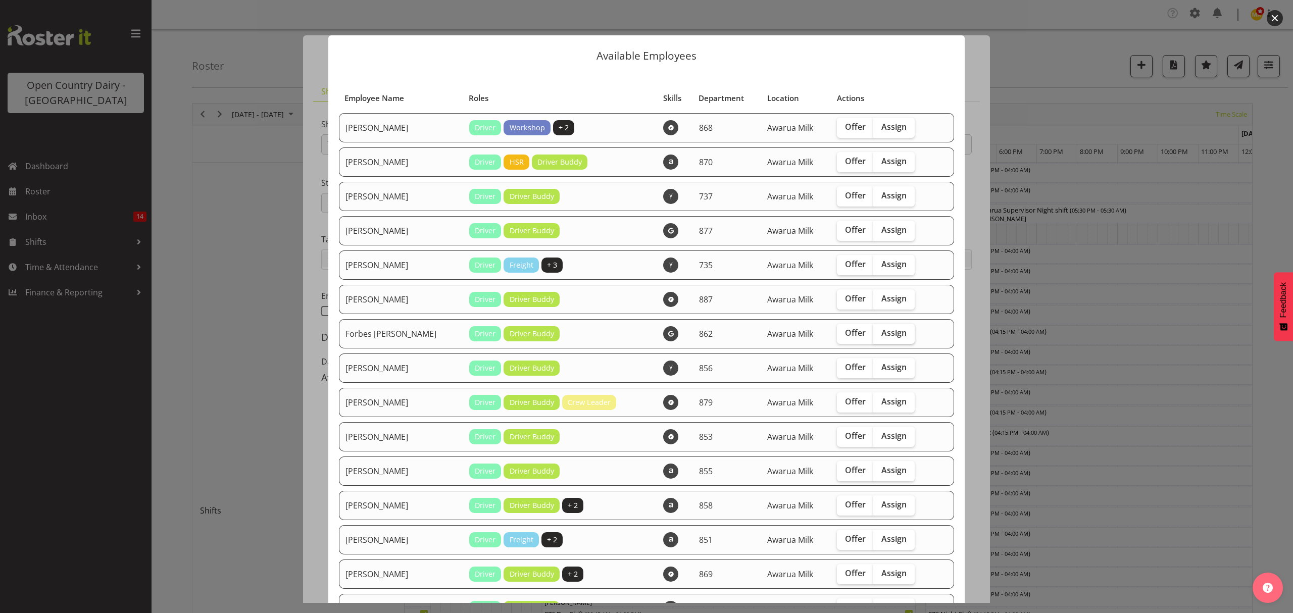
click at [891, 330] on span "Assign" at bounding box center [893, 333] width 25 height 10
click at [880, 330] on input "Assign" at bounding box center [876, 333] width 7 height 7
checkbox input "true"
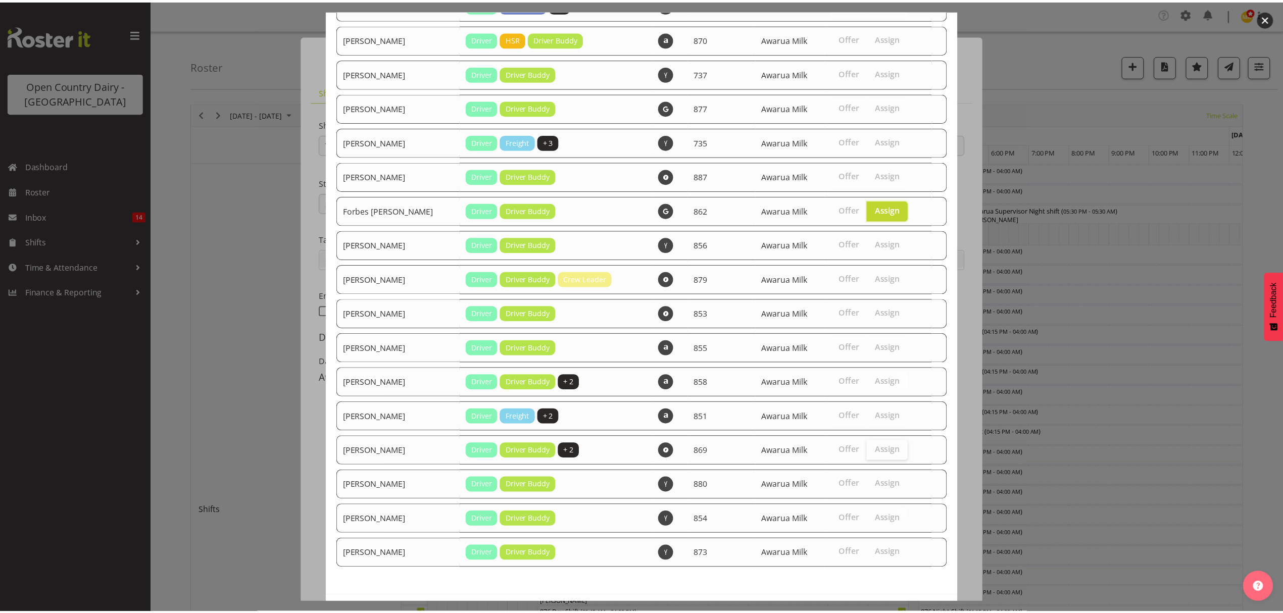
scroll to position [164, 0]
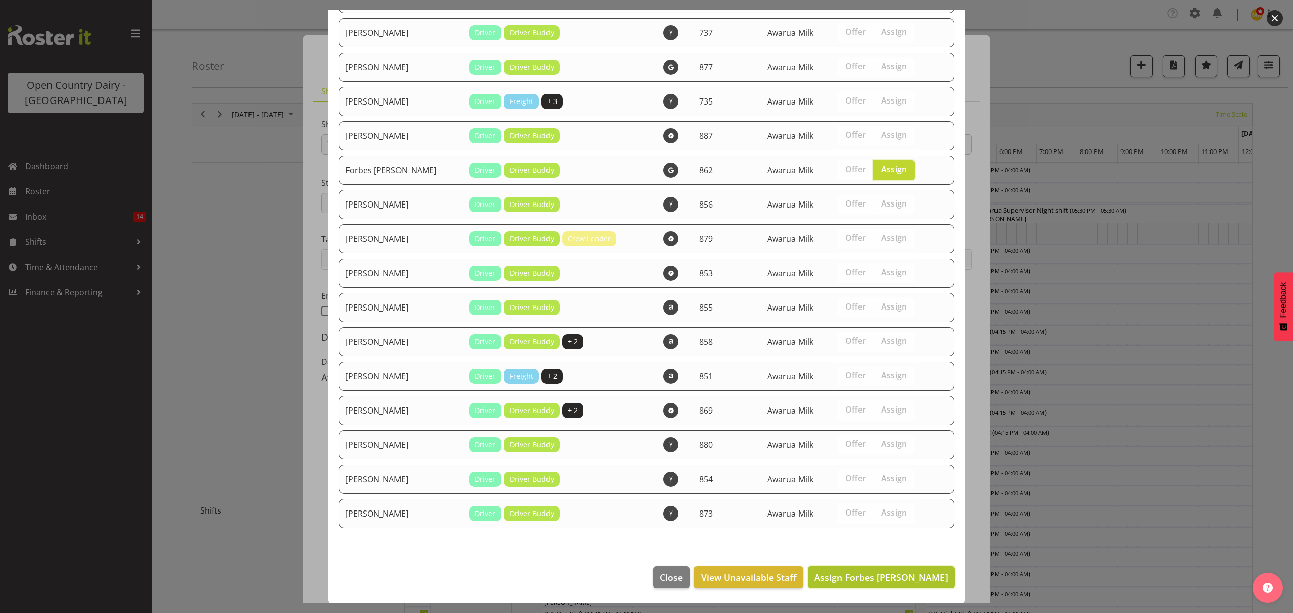
click at [899, 579] on span "Assign Forbes [PERSON_NAME]" at bounding box center [881, 577] width 134 height 12
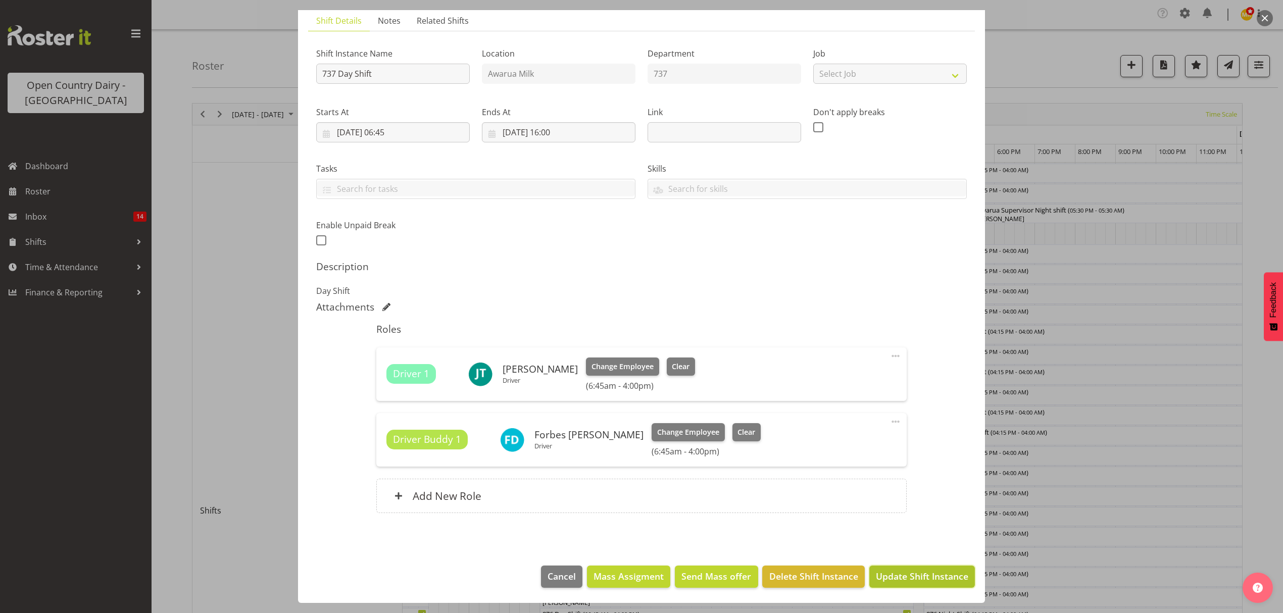
click at [926, 574] on span "Update Shift Instance" at bounding box center [922, 576] width 92 height 13
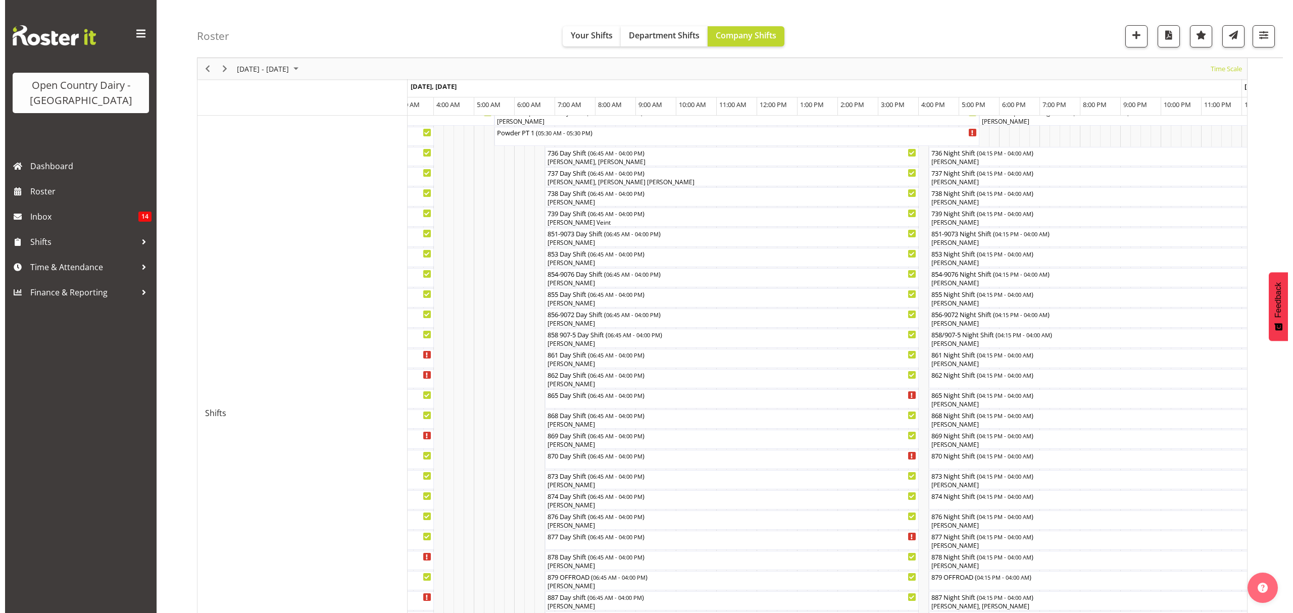
scroll to position [134, 0]
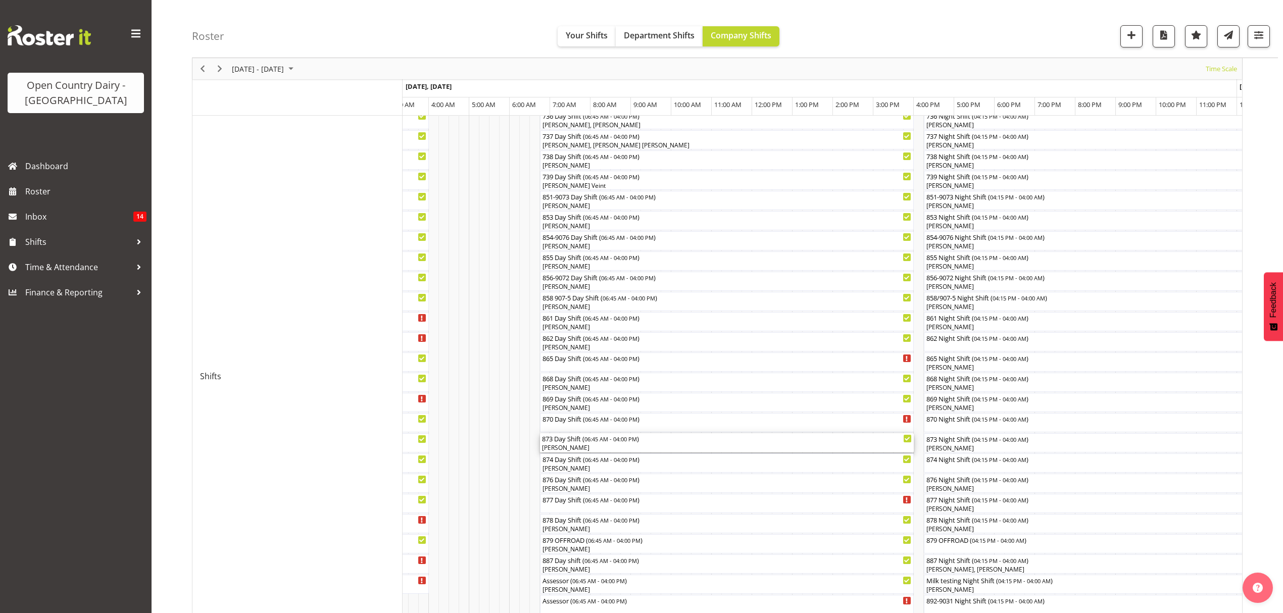
click at [575, 447] on div "[PERSON_NAME]" at bounding box center [727, 447] width 370 height 9
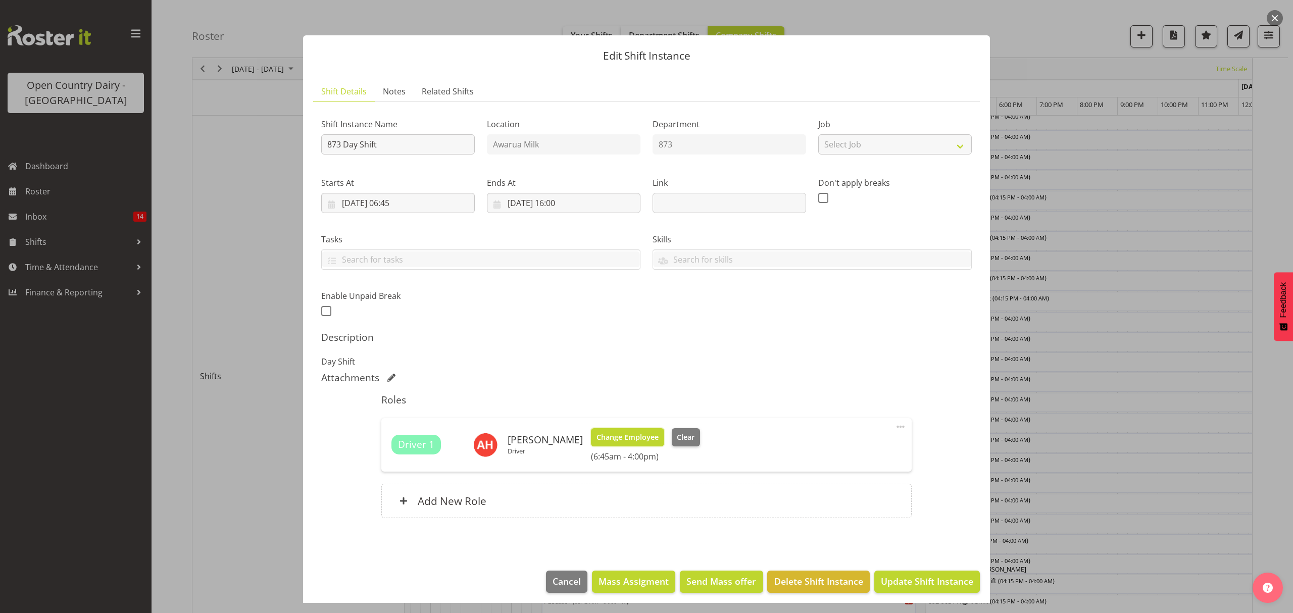
click at [651, 435] on span "Change Employee" at bounding box center [627, 437] width 62 height 11
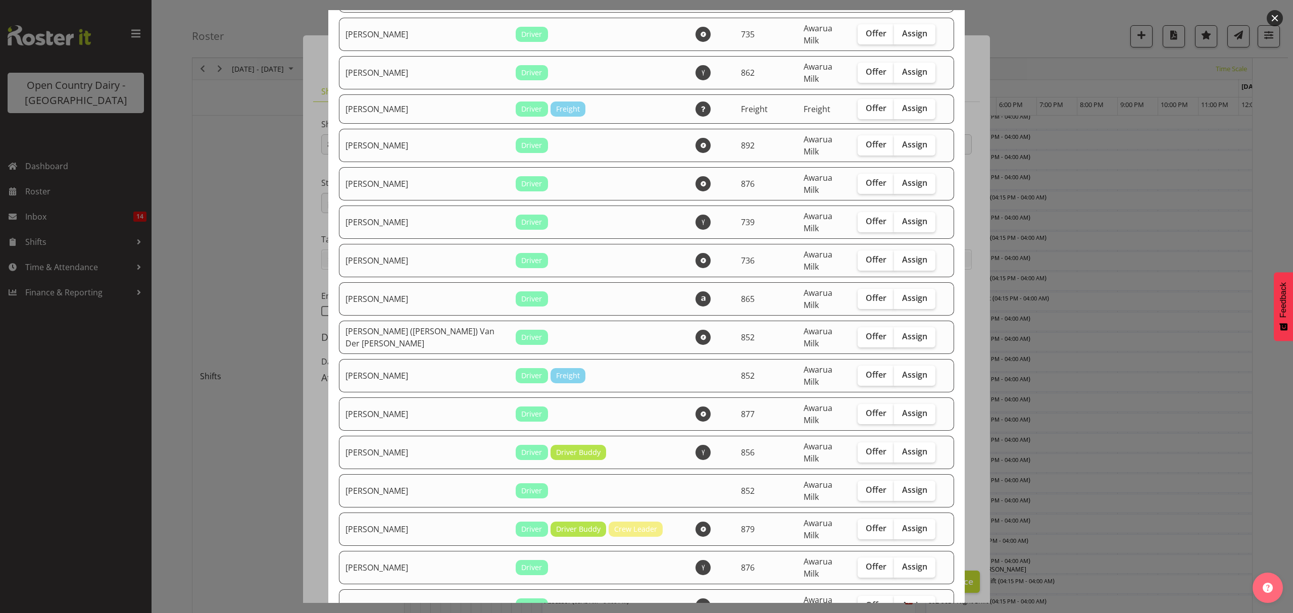
scroll to position [808, 0]
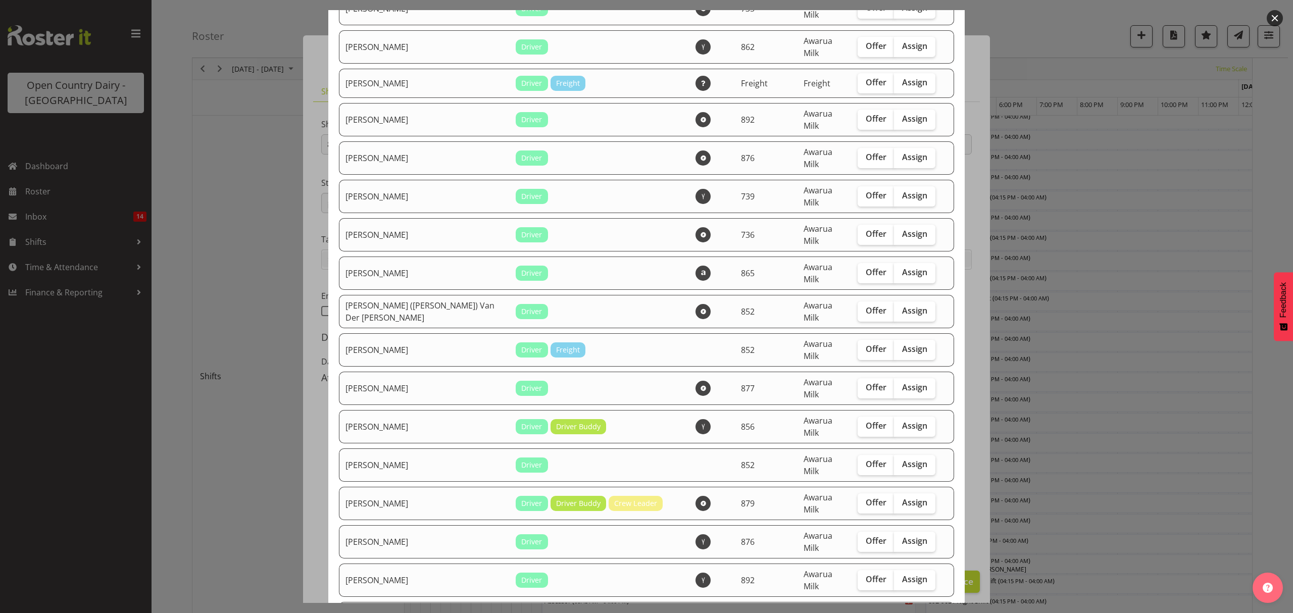
checkbox input "true"
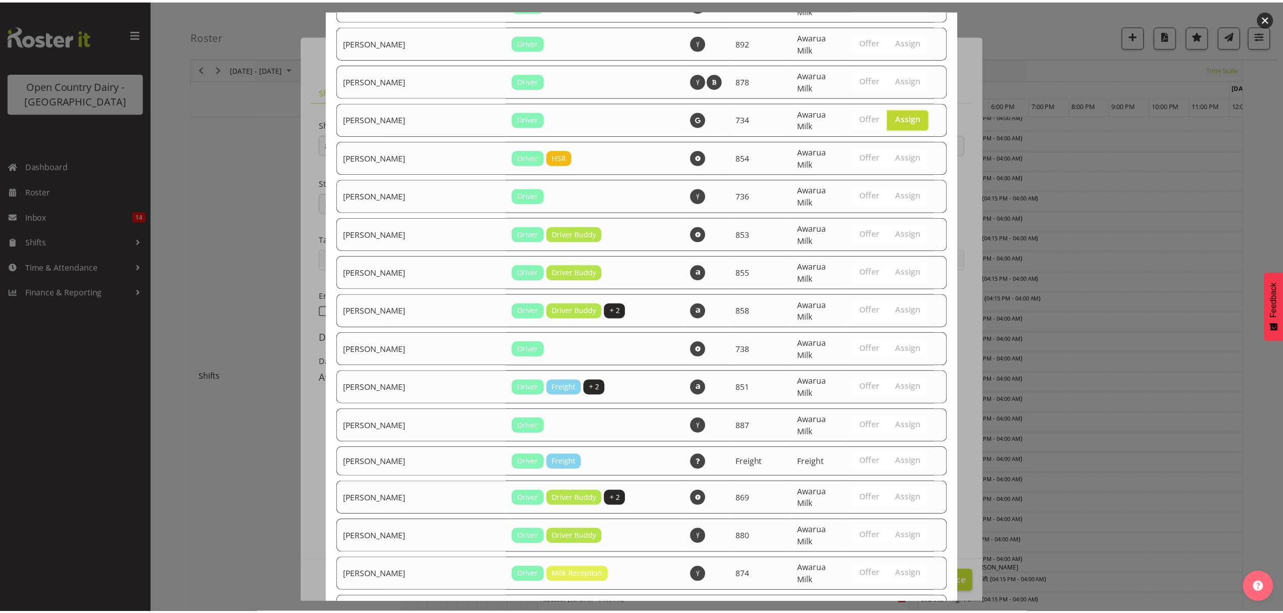
scroll to position [1675, 0]
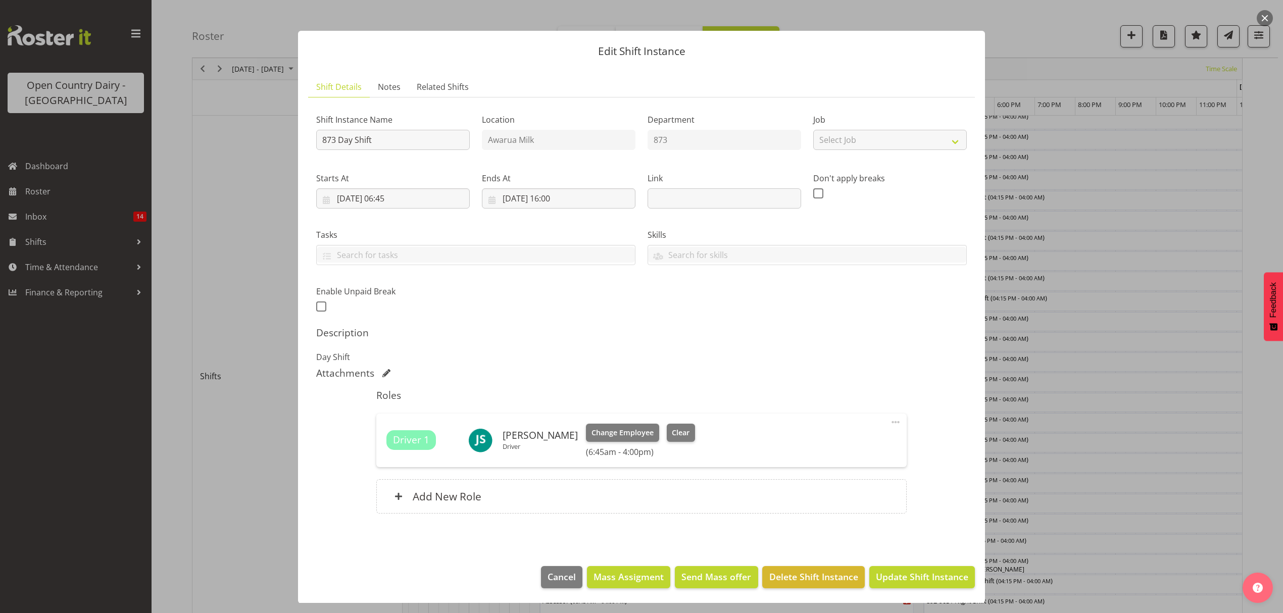
scroll to position [6, 0]
click at [427, 495] on h6 "Add New Role" at bounding box center [447, 495] width 69 height 13
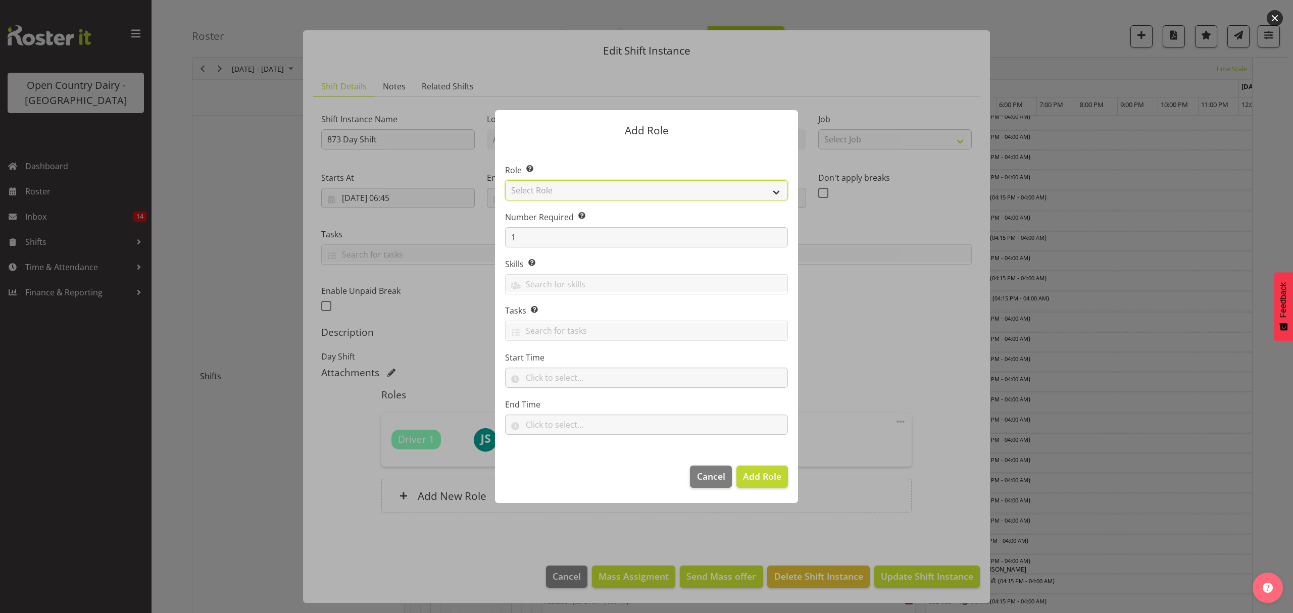
click at [774, 192] on select "Select Role Crew Leader Driver Driver Assessor Dayshift Driver Assessor Nightsh…" at bounding box center [646, 190] width 283 height 20
select select "1437"
click at [505, 180] on select "Select Role Crew Leader Driver Driver Assessor Dayshift Driver Assessor Nightsh…" at bounding box center [646, 190] width 283 height 20
click at [758, 482] on span "Add Role" at bounding box center [762, 476] width 38 height 12
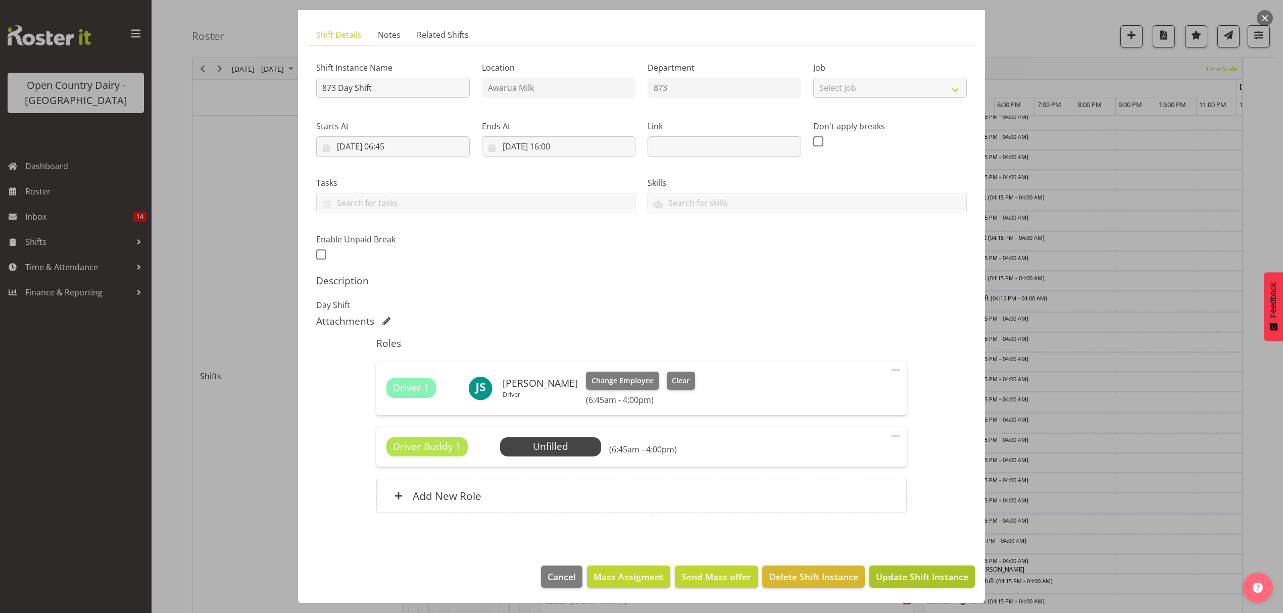
click at [918, 579] on span "Update Shift Instance" at bounding box center [922, 576] width 92 height 13
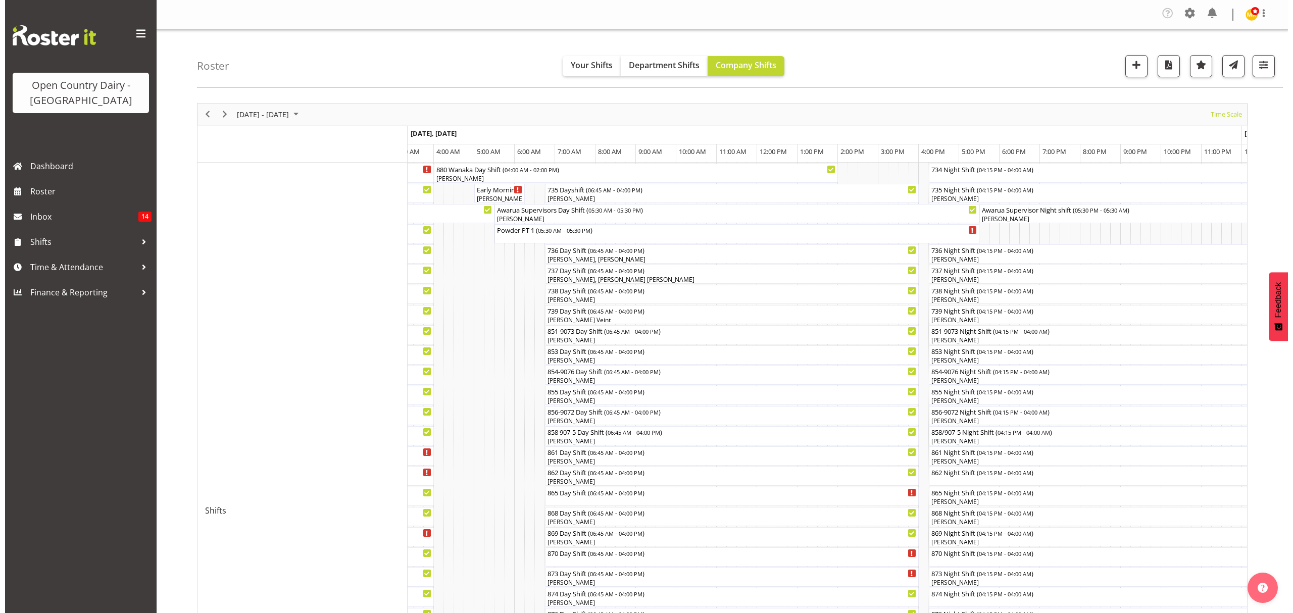
scroll to position [67, 0]
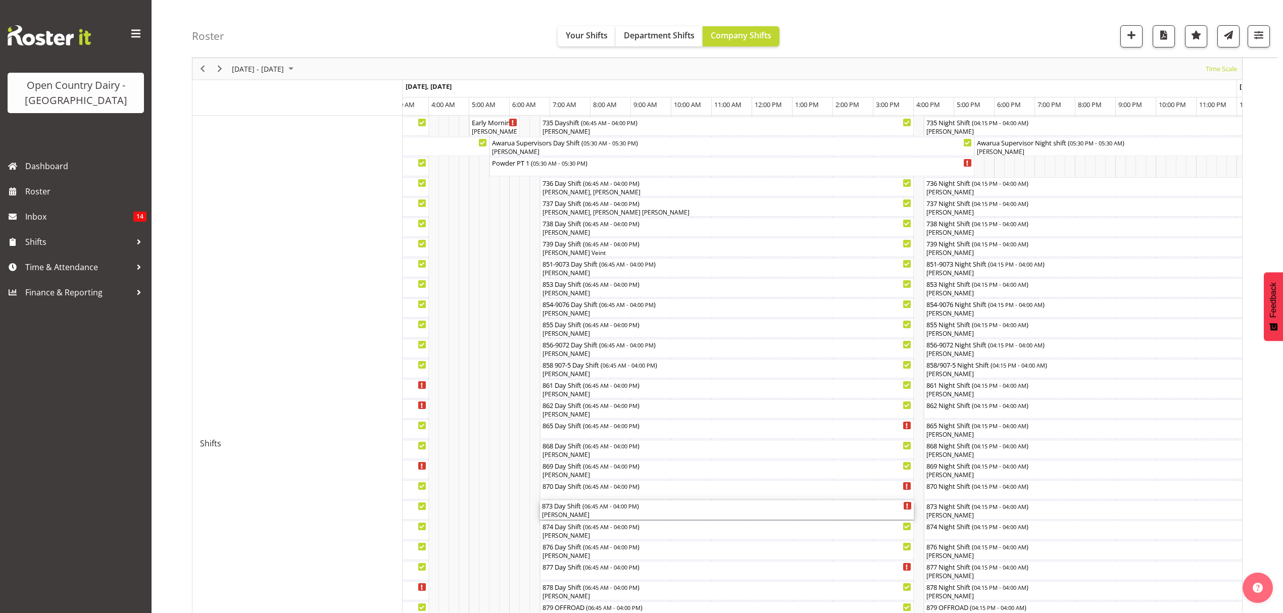
click at [564, 512] on div "[PERSON_NAME]" at bounding box center [727, 515] width 370 height 9
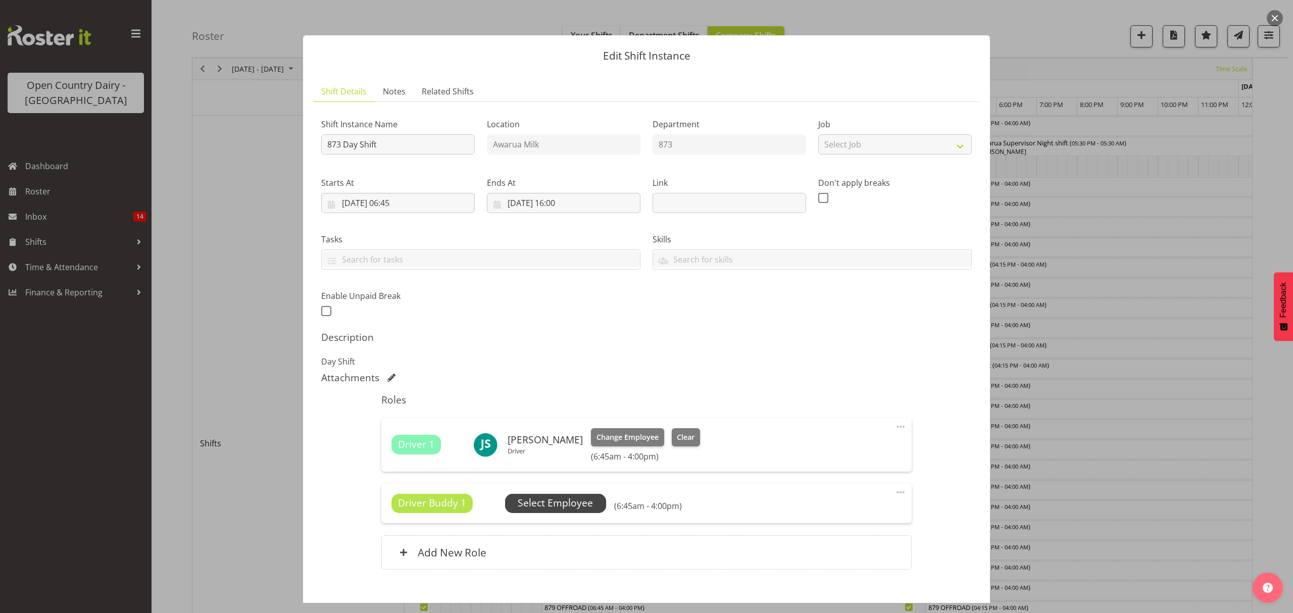
click at [561, 509] on span "Select Employee" at bounding box center [555, 503] width 75 height 15
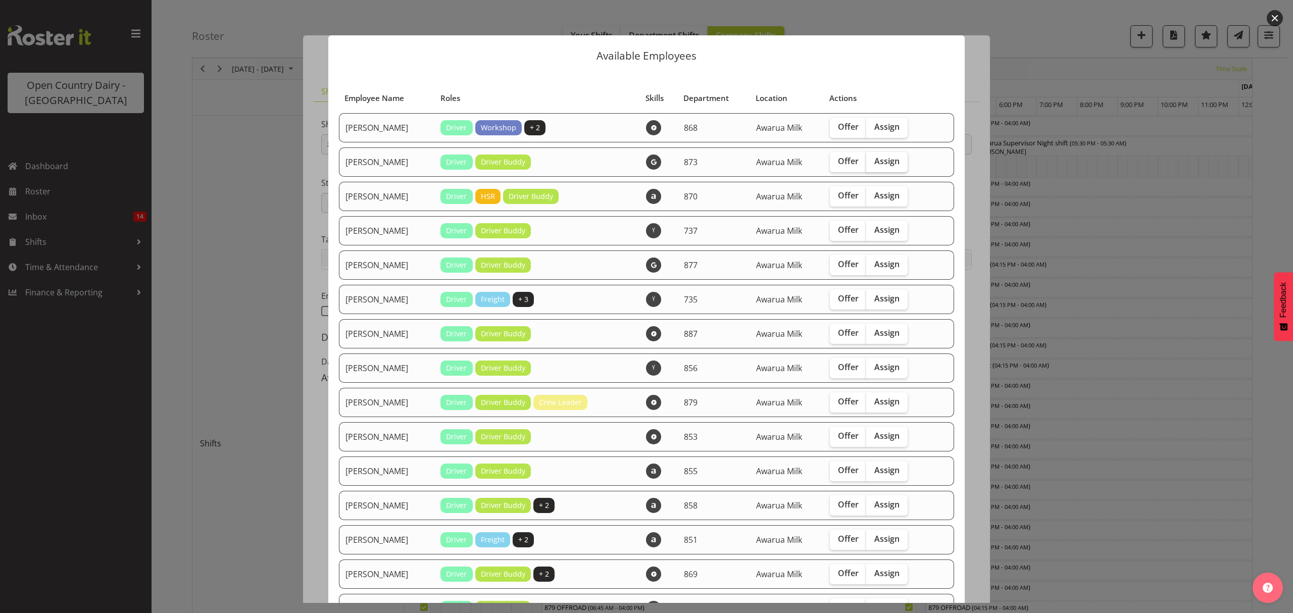
click at [874, 160] on span "Assign" at bounding box center [886, 161] width 25 height 10
click at [873, 160] on input "Assign" at bounding box center [869, 161] width 7 height 7
checkbox input "true"
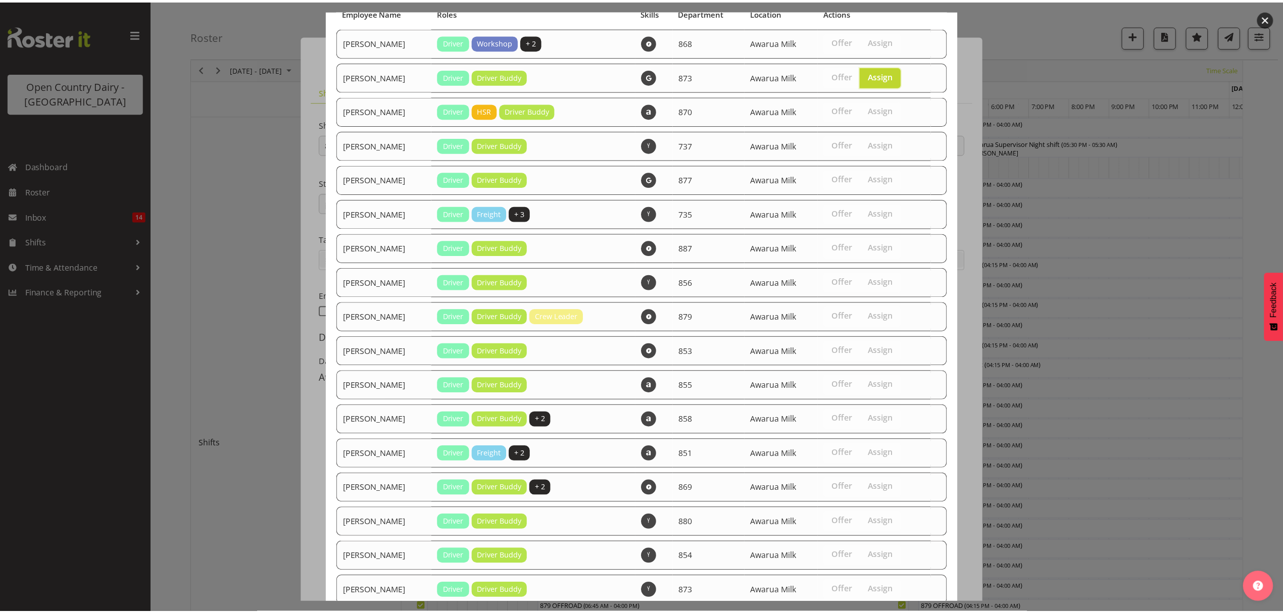
scroll to position [164, 0]
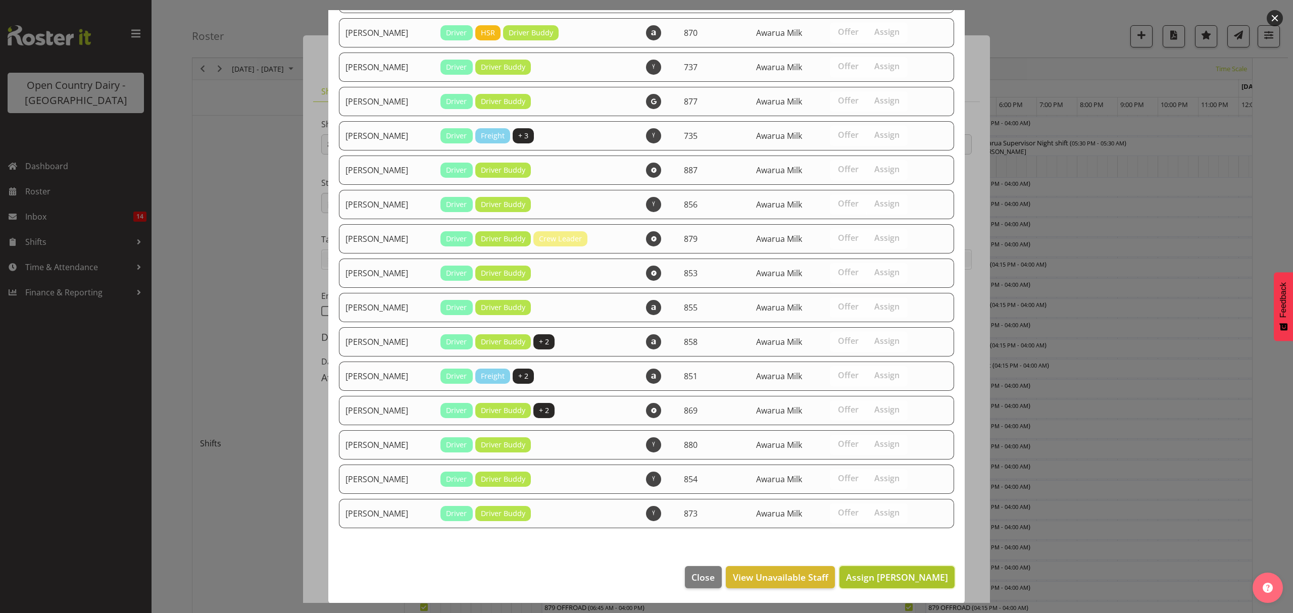
click at [899, 578] on span "Assign [PERSON_NAME]" at bounding box center [897, 577] width 102 height 12
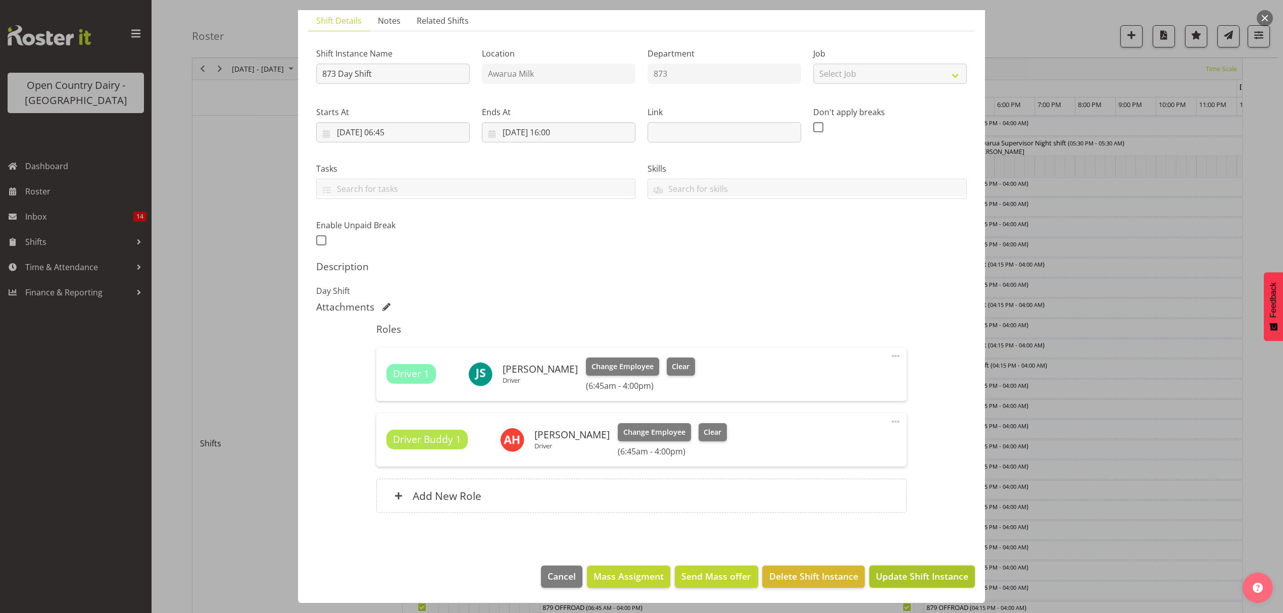
click at [895, 577] on span "Update Shift Instance" at bounding box center [922, 576] width 92 height 13
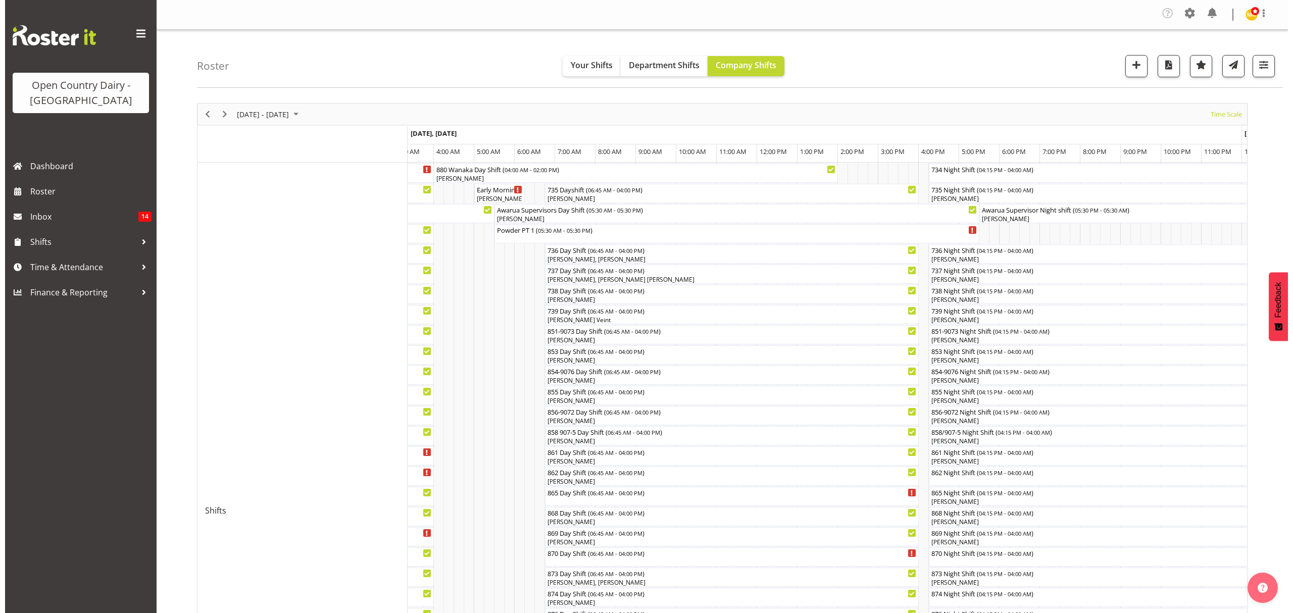
scroll to position [67, 0]
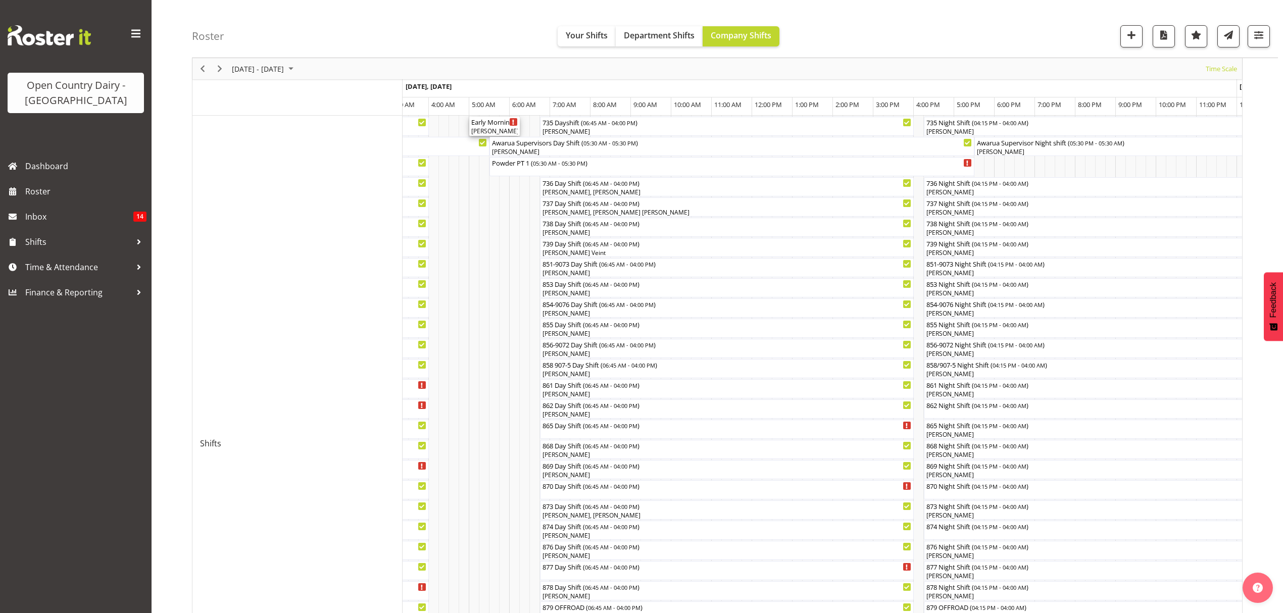
click at [492, 131] on div "[PERSON_NAME]" at bounding box center [494, 131] width 46 height 9
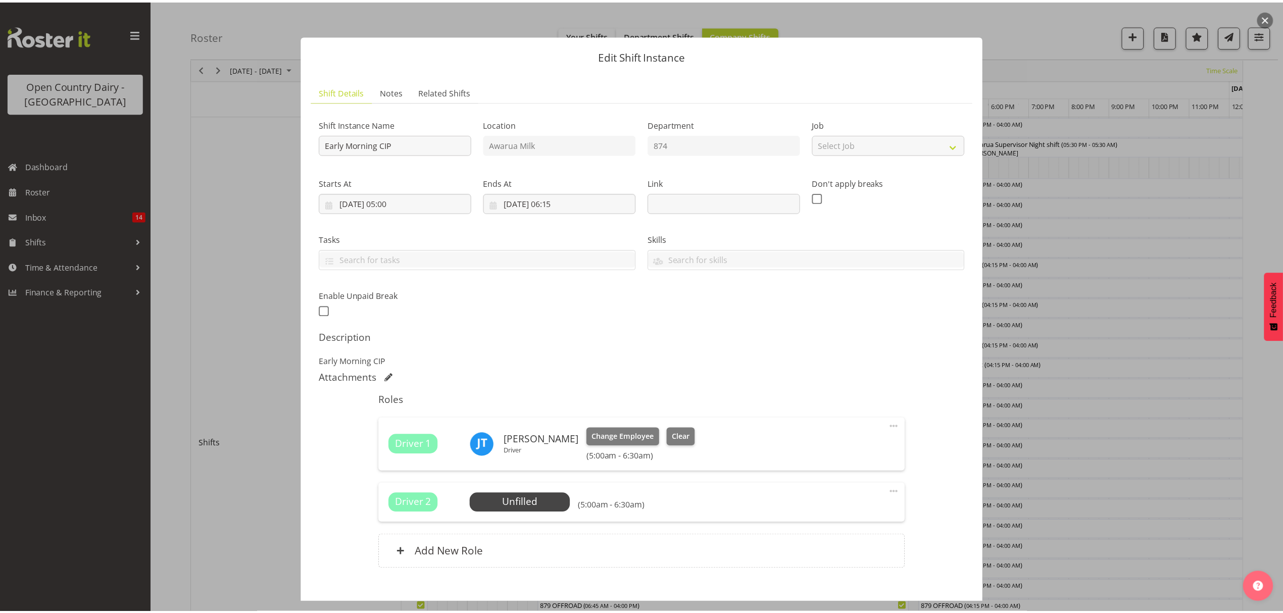
scroll to position [57, 0]
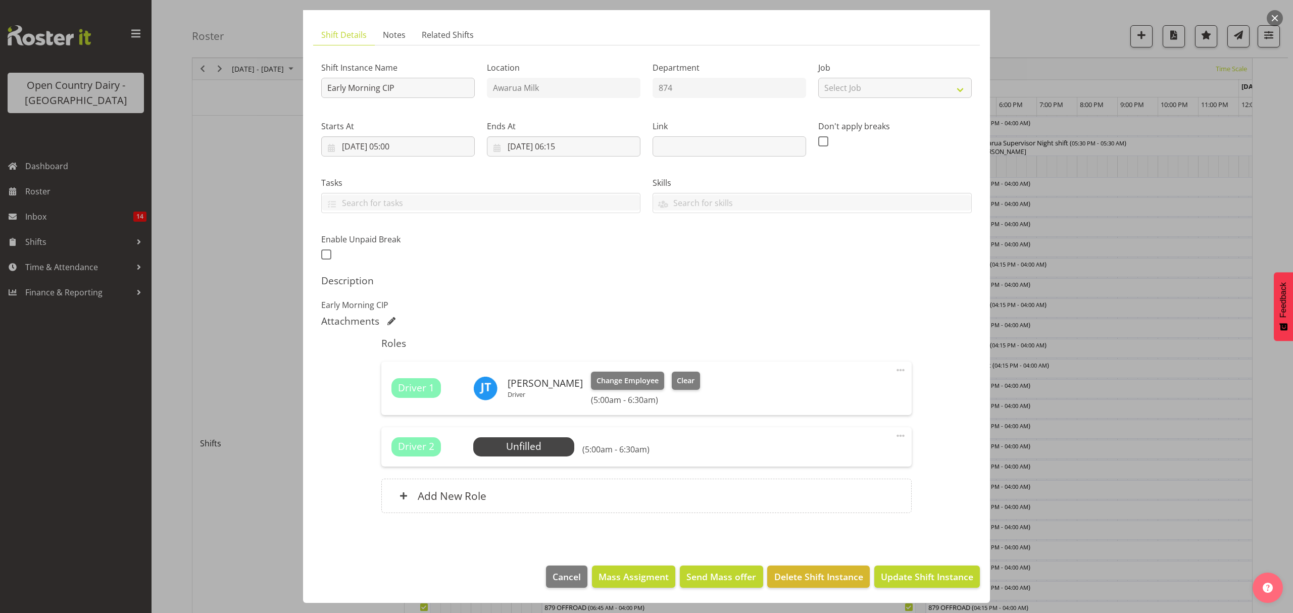
click at [1118, 487] on div at bounding box center [646, 306] width 1293 height 613
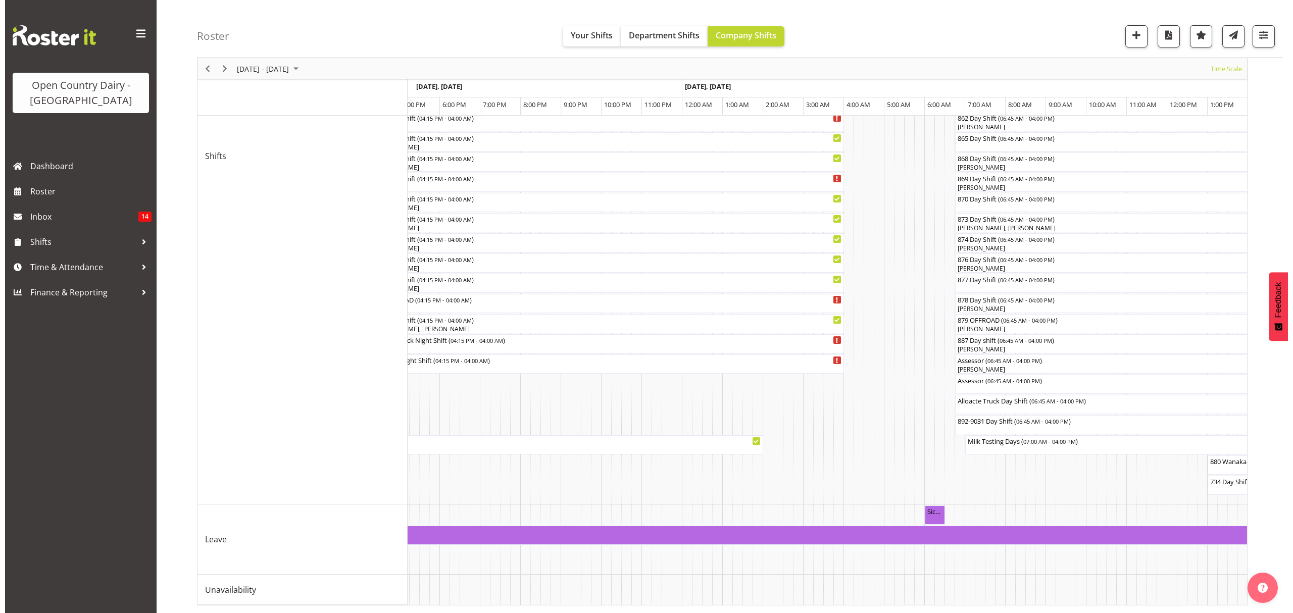
scroll to position [0, 724]
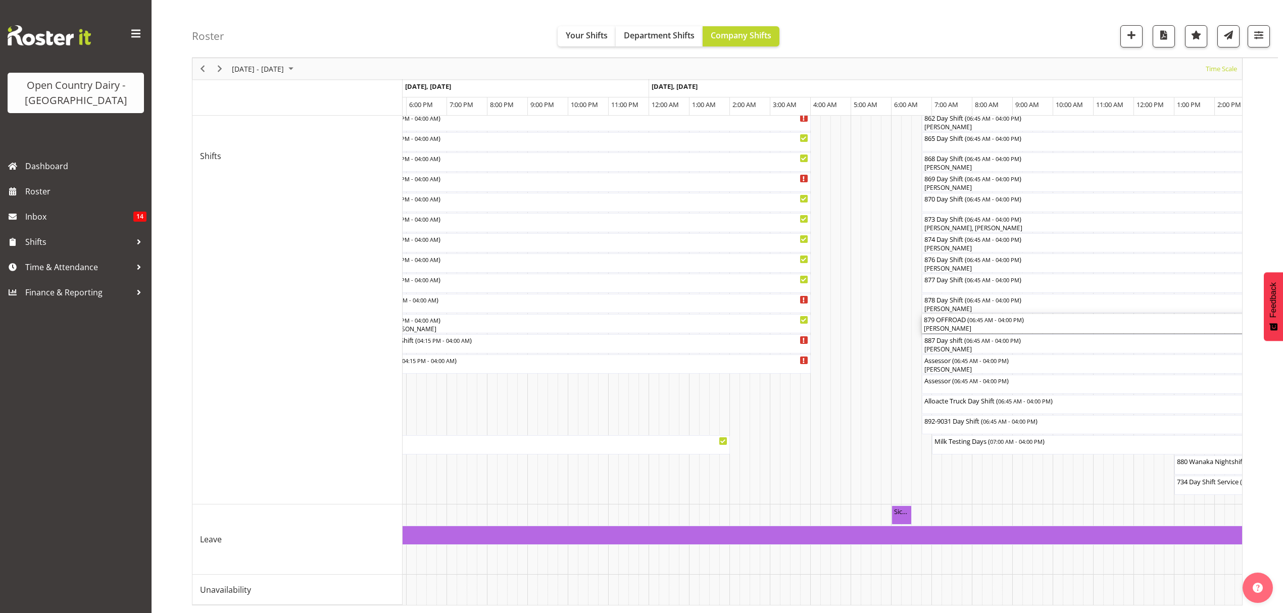
click at [952, 314] on div "879 OFFROAD ( 06:45 AM - 04:00 PM )" at bounding box center [1109, 319] width 370 height 10
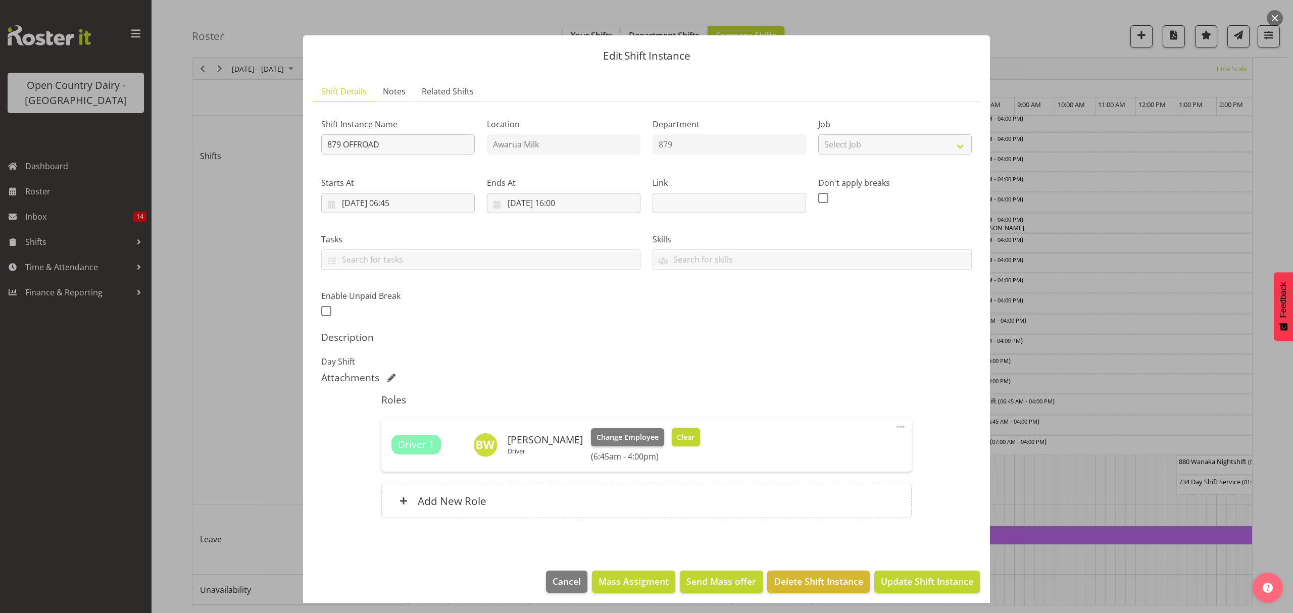
click at [677, 438] on span "Clear" at bounding box center [686, 437] width 18 height 11
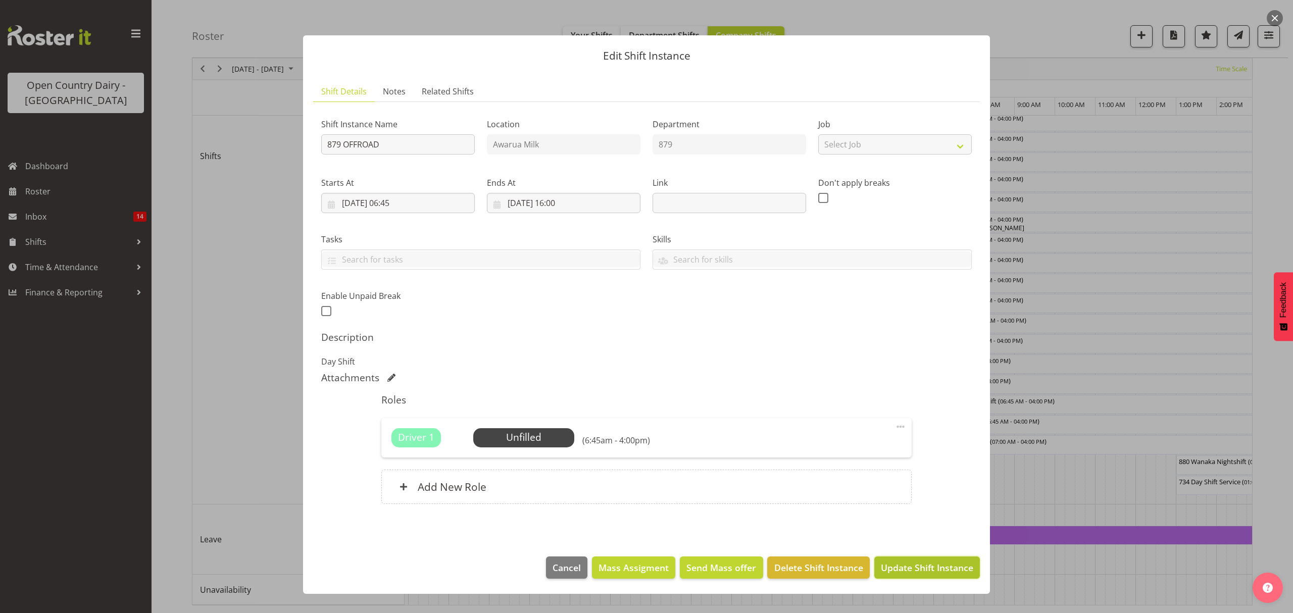
click at [902, 574] on span "Update Shift Instance" at bounding box center [927, 567] width 92 height 13
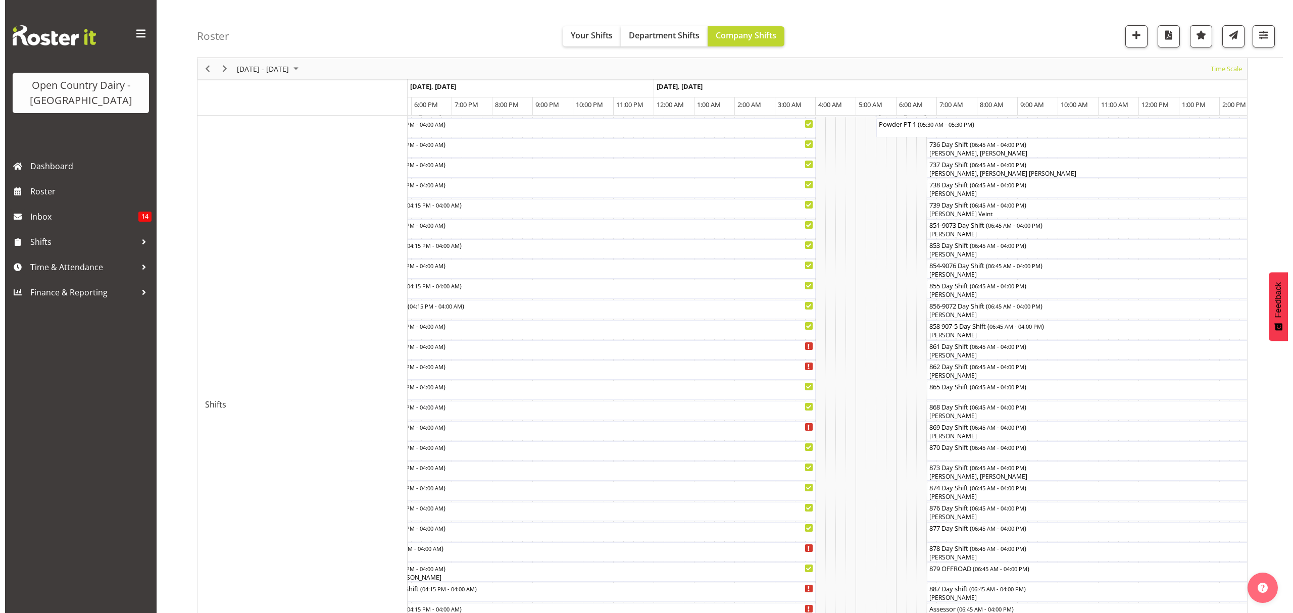
scroll to position [134, 0]
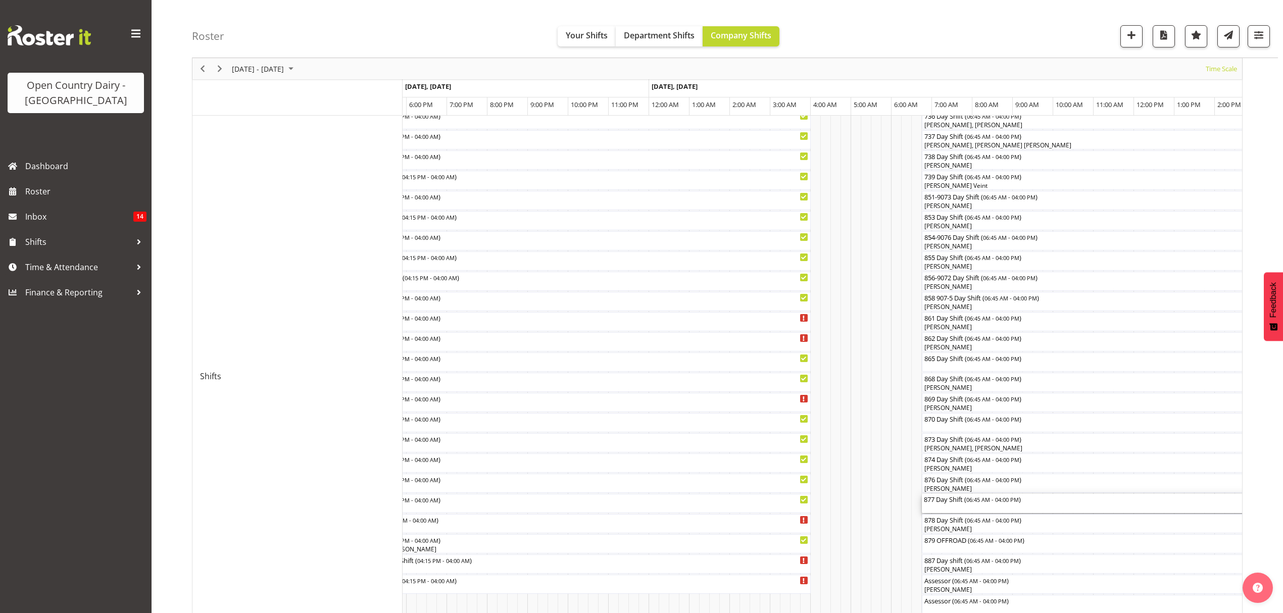
click at [958, 504] on div "877 Day Shift ( 06:45 AM - 04:00 PM )" at bounding box center [1109, 503] width 370 height 19
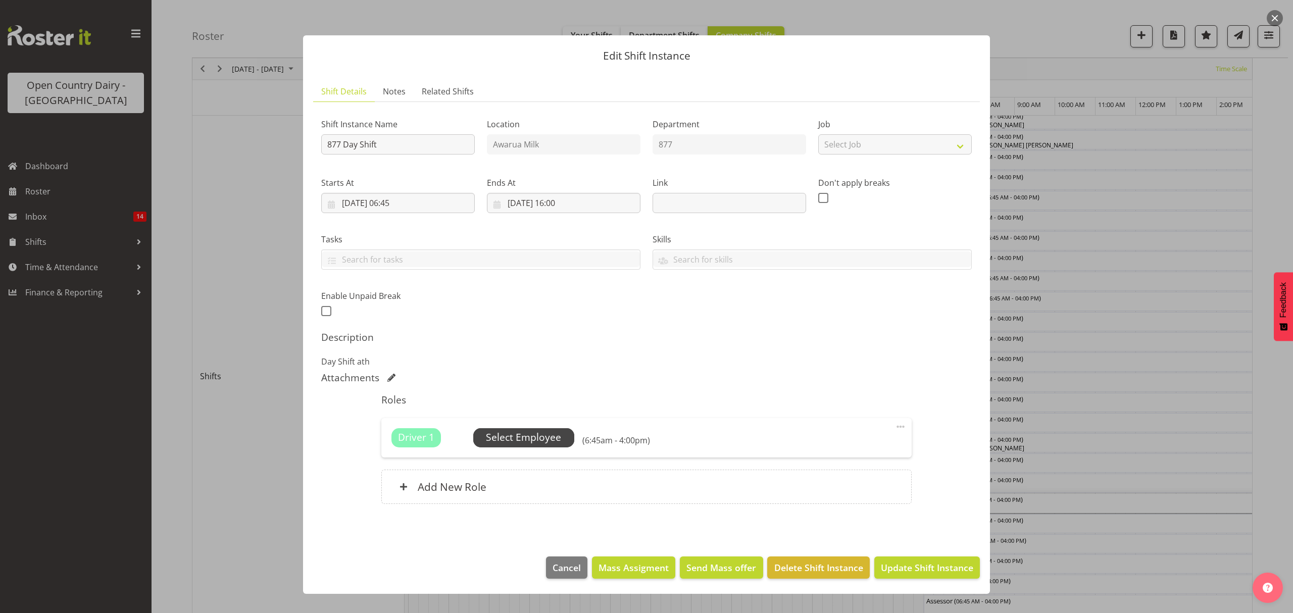
click at [521, 445] on span "Select Employee" at bounding box center [523, 437] width 75 height 15
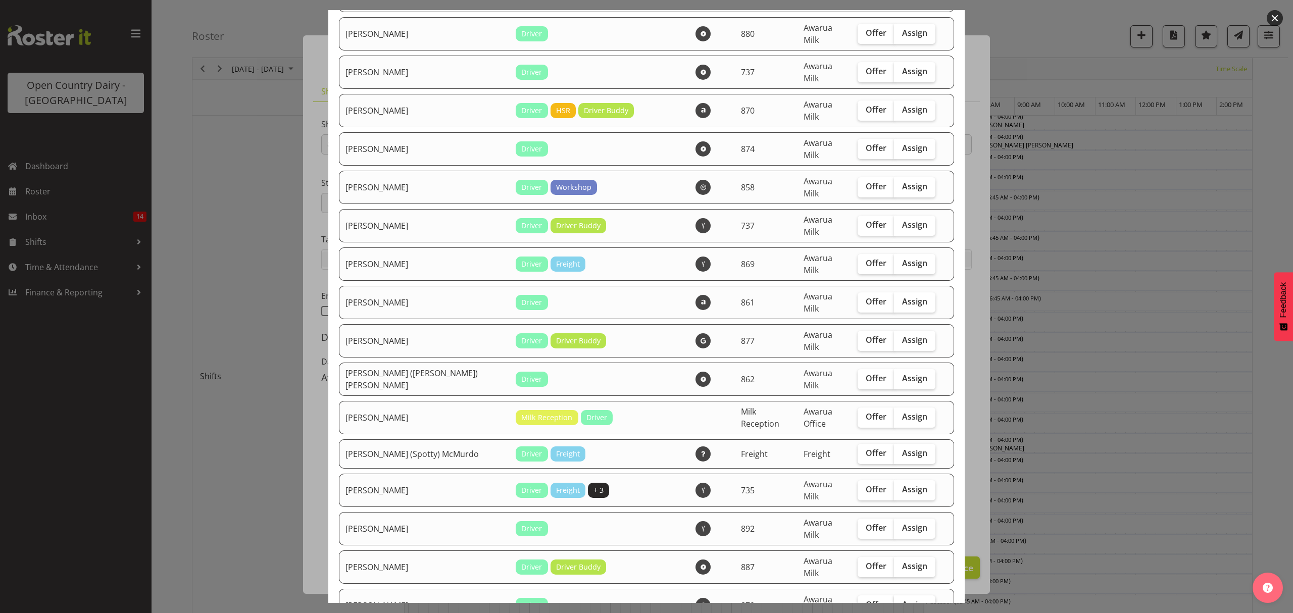
click at [902, 599] on span "Assign" at bounding box center [914, 604] width 25 height 10
click at [894, 601] on input "Assign" at bounding box center [897, 604] width 7 height 7
checkbox input "true"
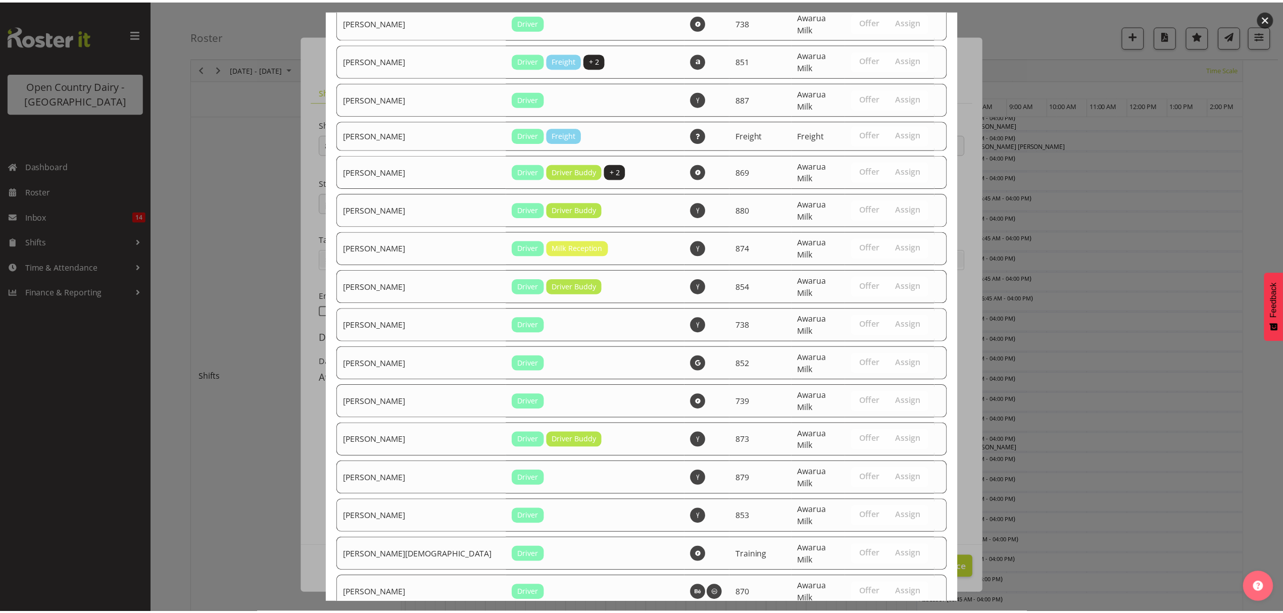
scroll to position [1675, 0]
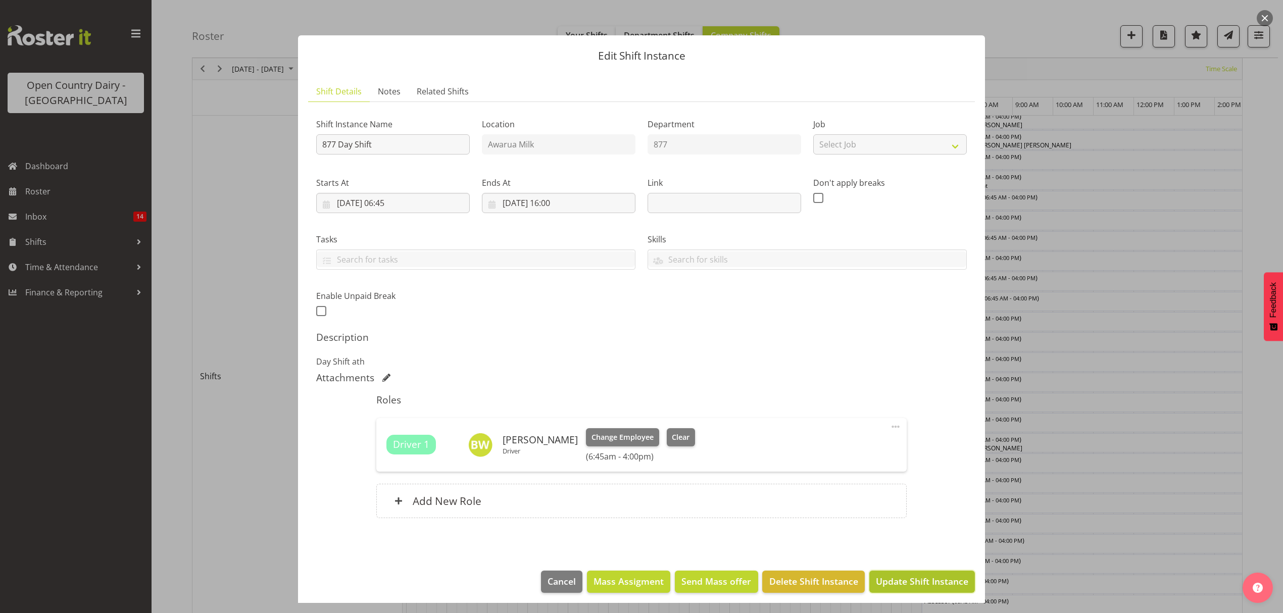
click at [909, 582] on span "Update Shift Instance" at bounding box center [922, 581] width 92 height 13
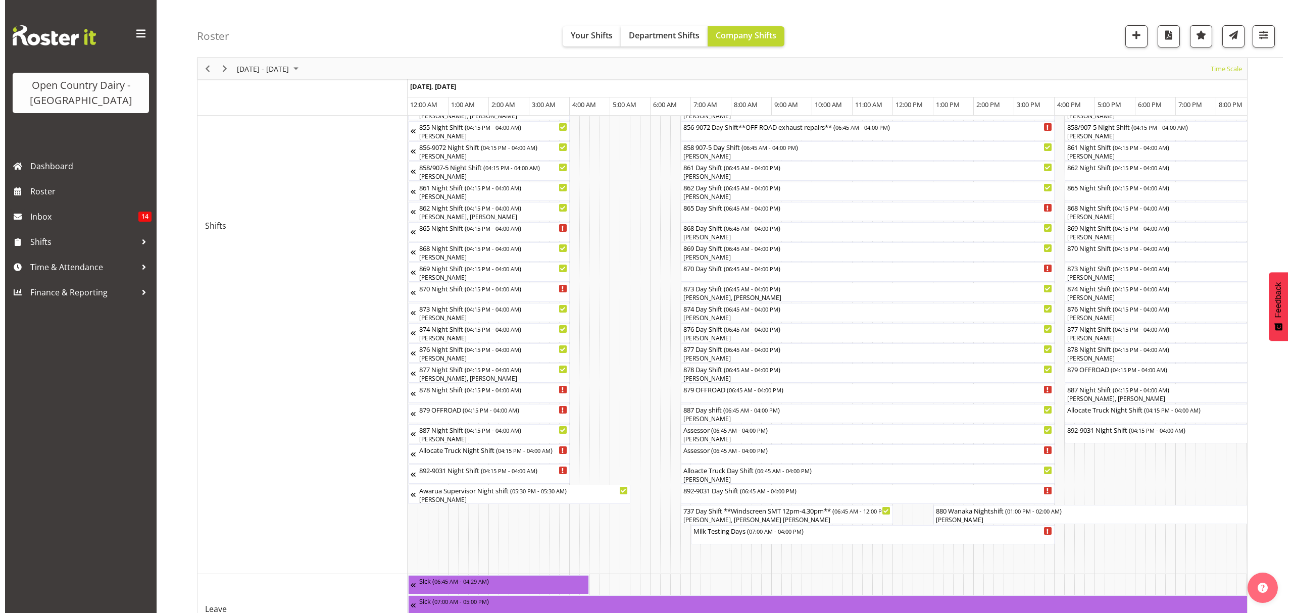
scroll to position [366, 0]
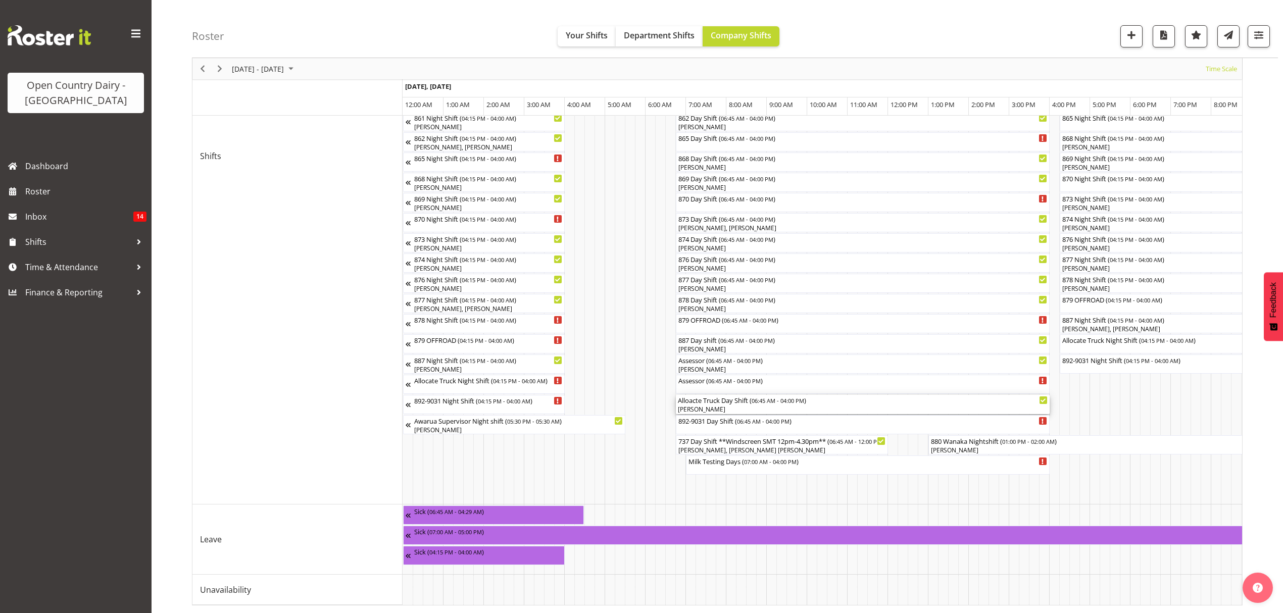
click at [708, 395] on div "Alloacte Truck Day Shift ( 06:45 AM - 04:00 PM )" at bounding box center [863, 400] width 370 height 10
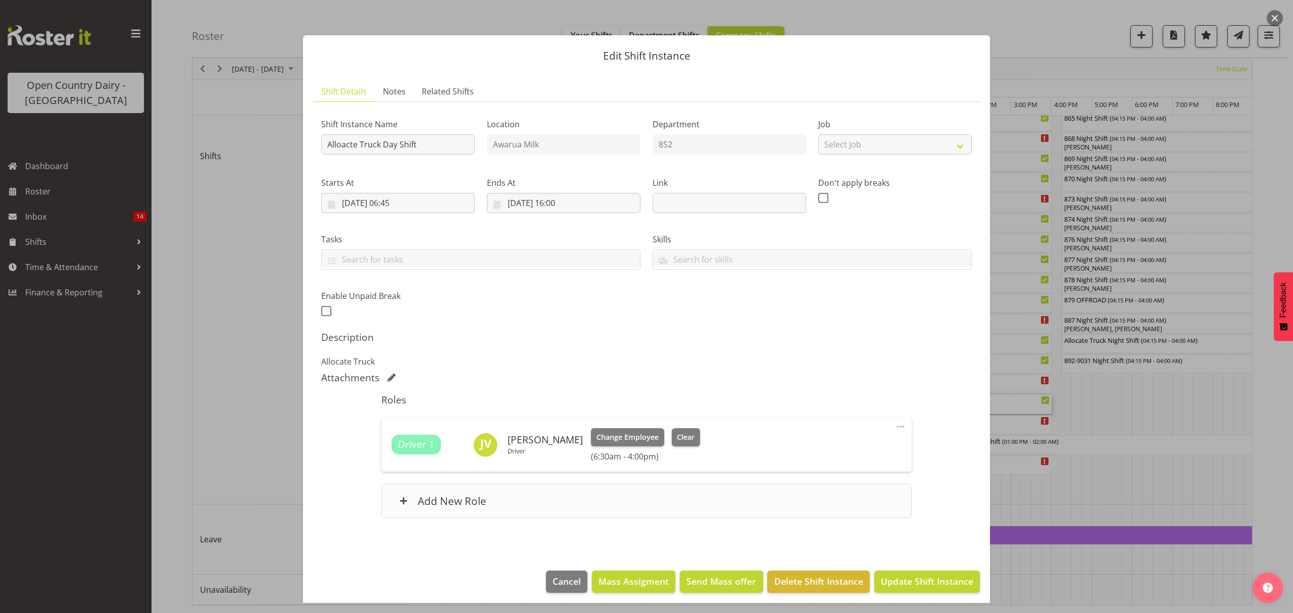
click at [452, 505] on h6 "Add New Role" at bounding box center [452, 500] width 69 height 13
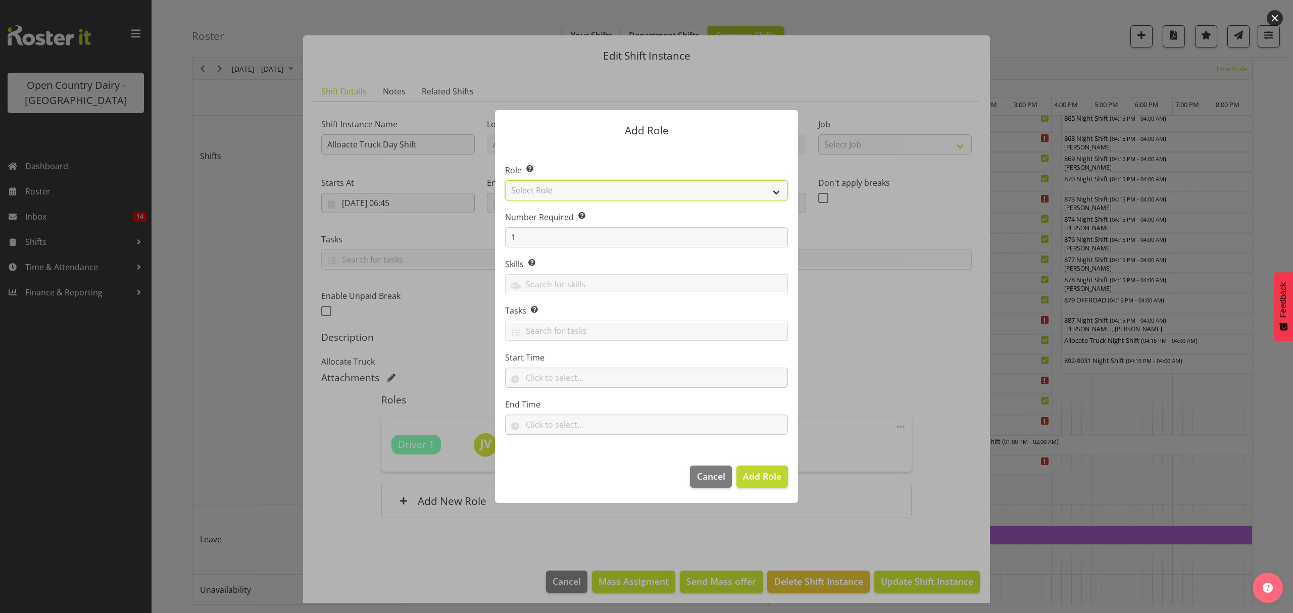
click at [546, 194] on select "Select Role Crew Leader Driver Driver Assessor Dayshift Driver Assessor Nightsh…" at bounding box center [646, 190] width 283 height 20
click at [505, 180] on select "Select Role Crew Leader Driver Driver Assessor Dayshift Driver Assessor Nightsh…" at bounding box center [646, 190] width 283 height 20
click at [774, 190] on select "Crew Leader Driver Driver Assessor Dayshift Driver Assessor Nightshift Driver B…" at bounding box center [646, 190] width 283 height 20
select select "1154"
click at [505, 180] on select "Crew Leader Driver Driver Assessor Dayshift Driver Assessor Nightshift Driver B…" at bounding box center [646, 190] width 283 height 20
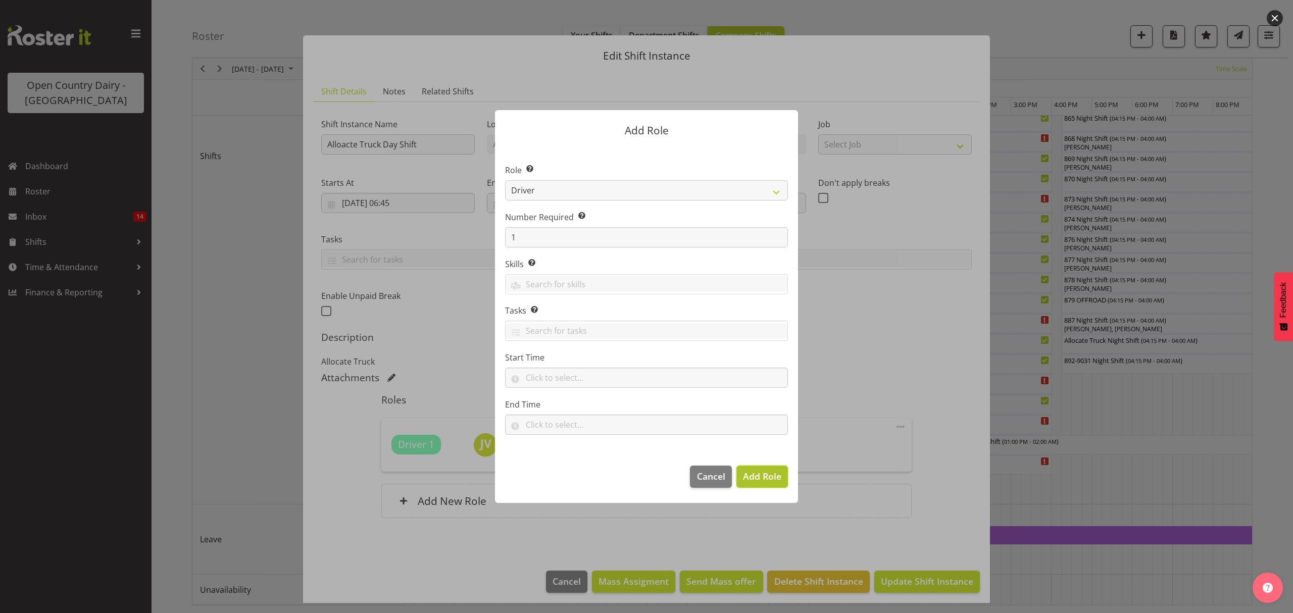
click at [758, 473] on span "Add Role" at bounding box center [762, 476] width 38 height 12
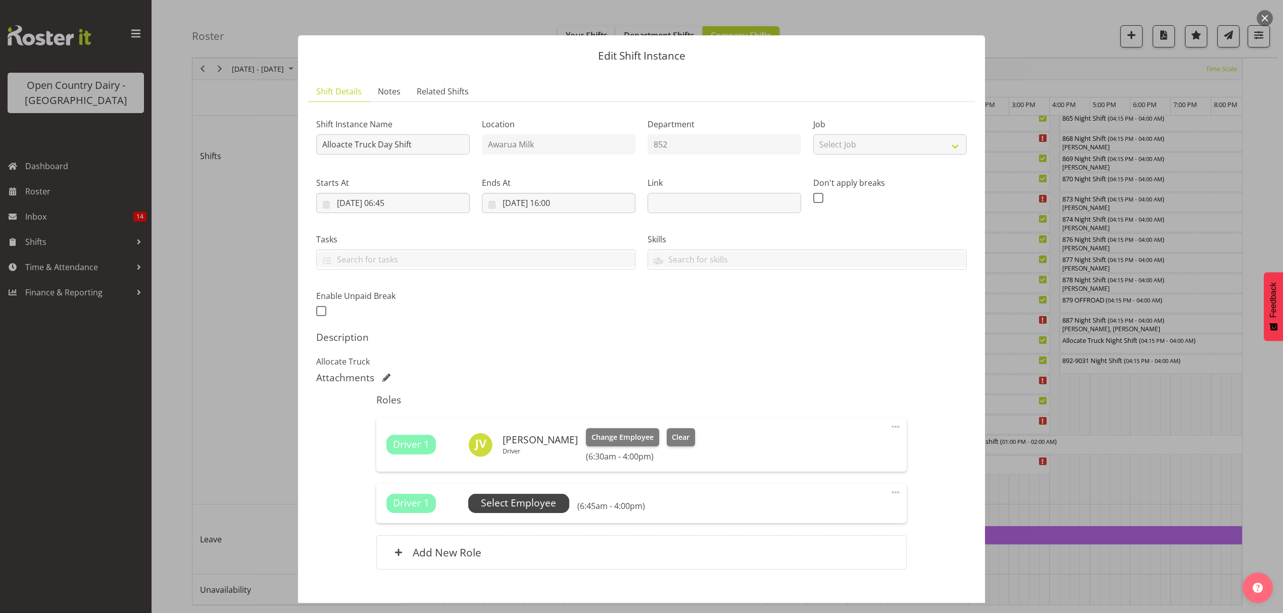
click at [517, 502] on span "Select Employee" at bounding box center [518, 503] width 75 height 15
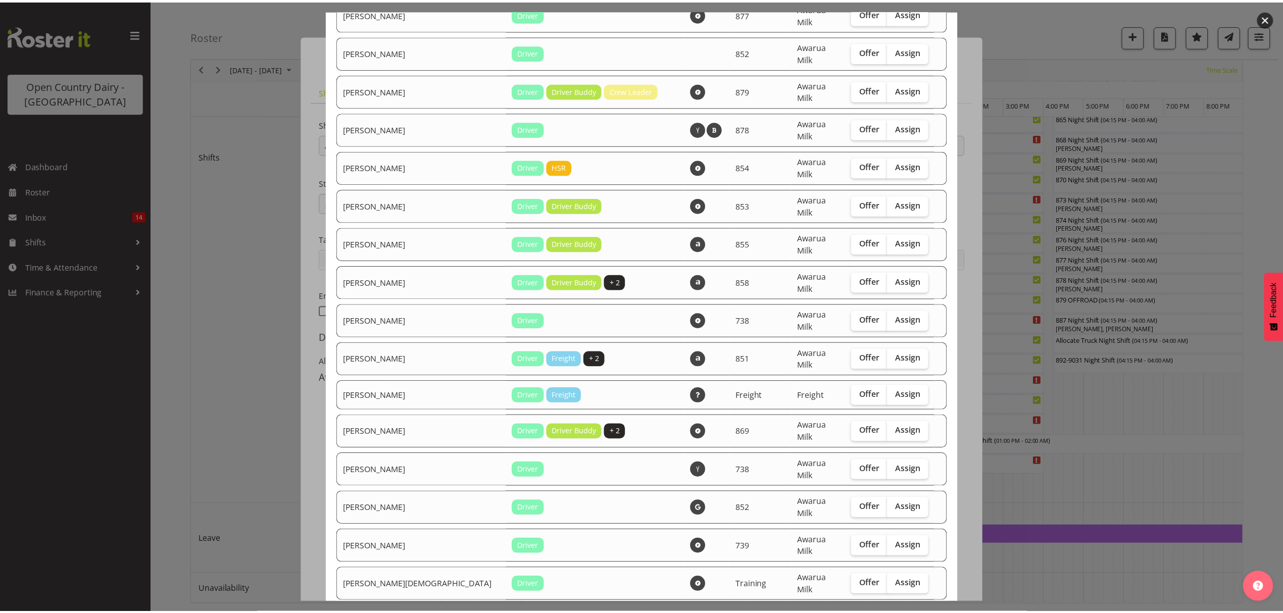
scroll to position [1010, 0]
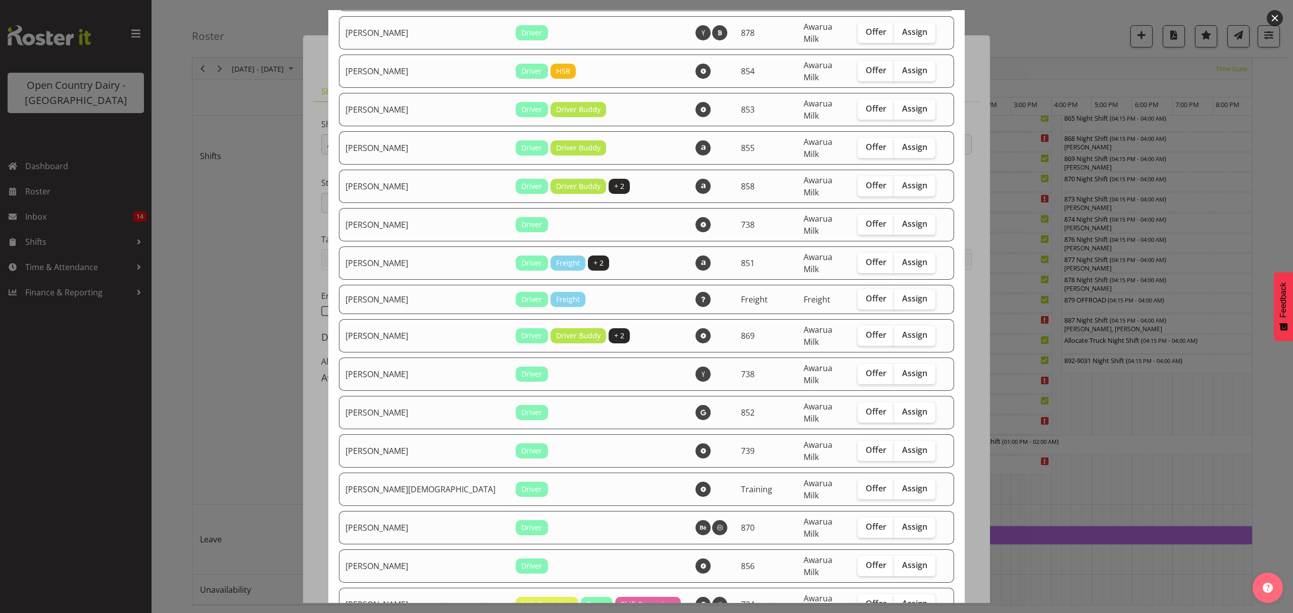
checkbox input "true"
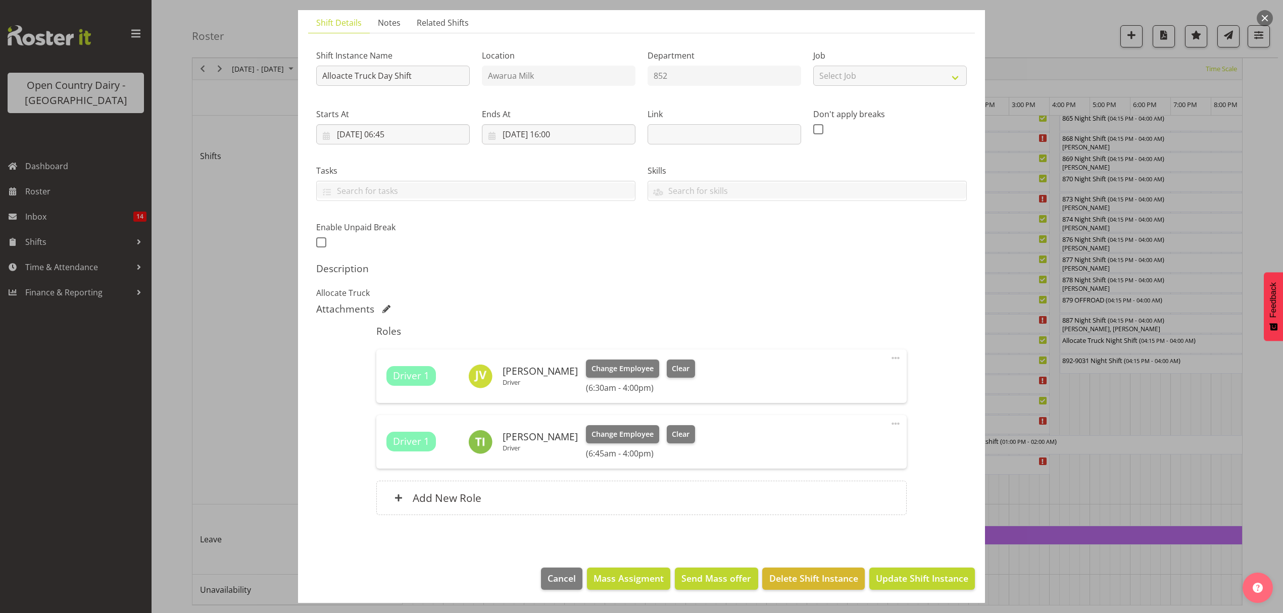
scroll to position [71, 0]
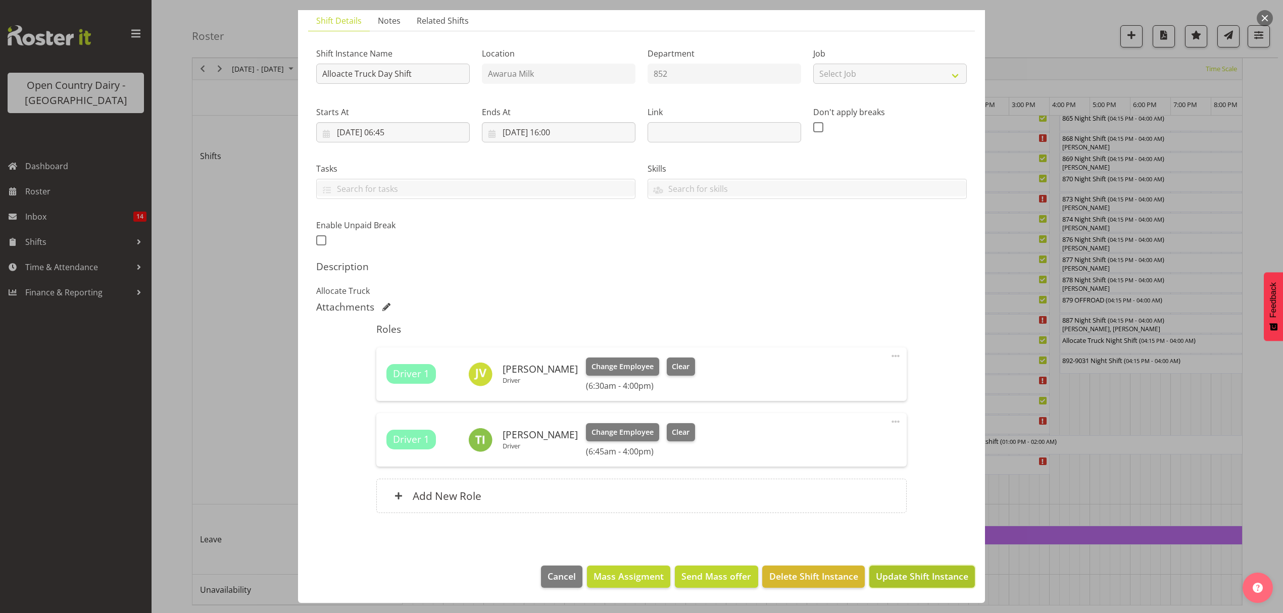
click at [899, 581] on span "Update Shift Instance" at bounding box center [922, 576] width 92 height 13
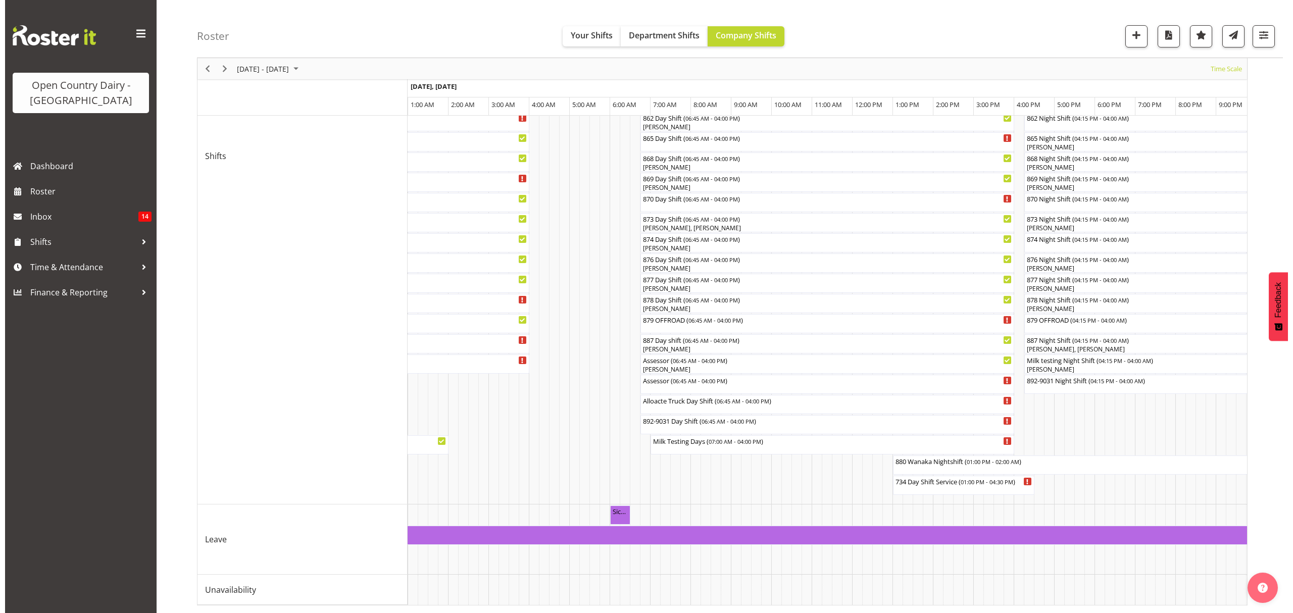
scroll to position [0, 1021]
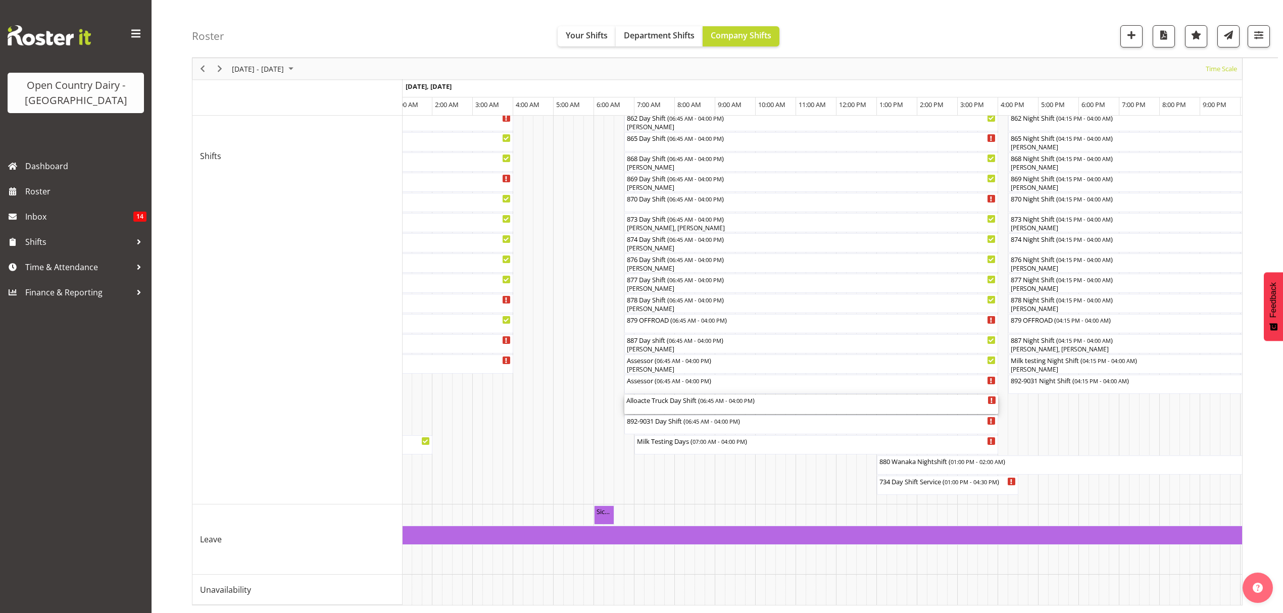
click at [649, 395] on div "Alloacte Truck Day Shift ( 06:45 AM - 04:00 PM )" at bounding box center [811, 400] width 370 height 10
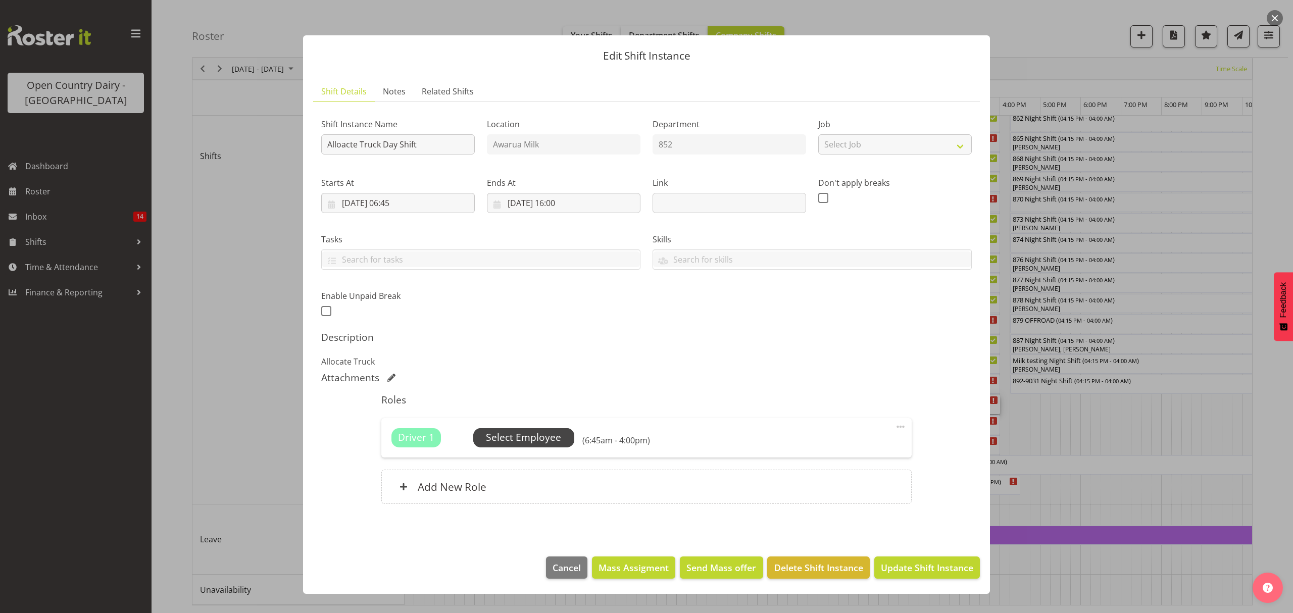
click at [510, 434] on span "Select Employee" at bounding box center [523, 437] width 75 height 15
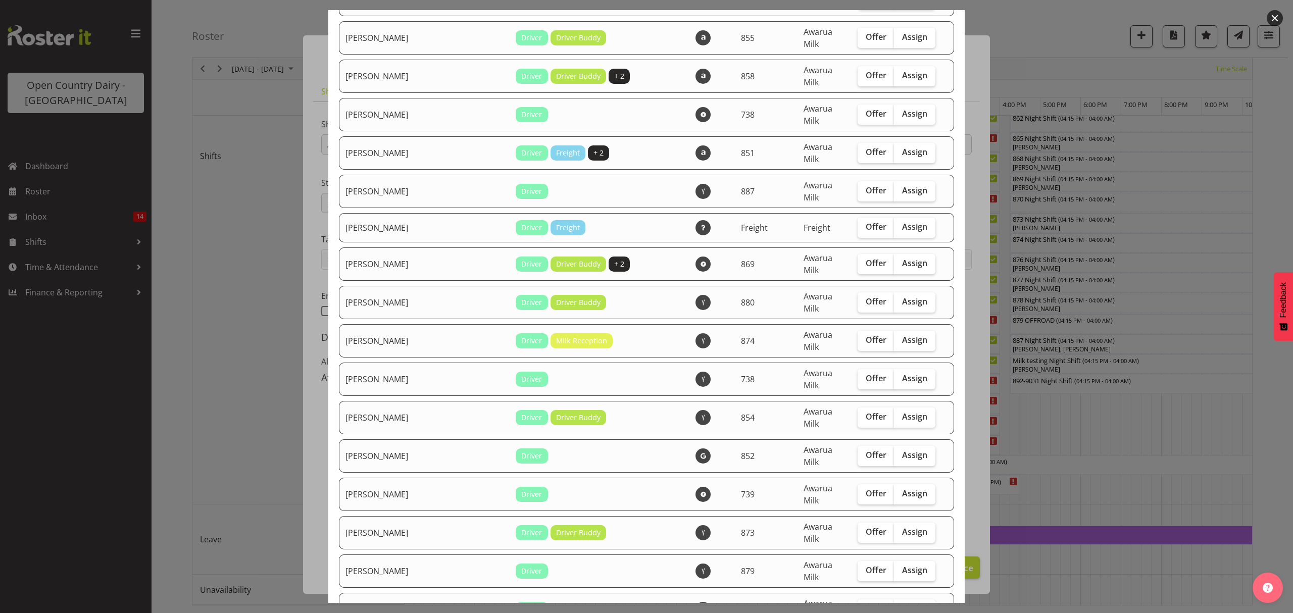
scroll to position [1683, 0]
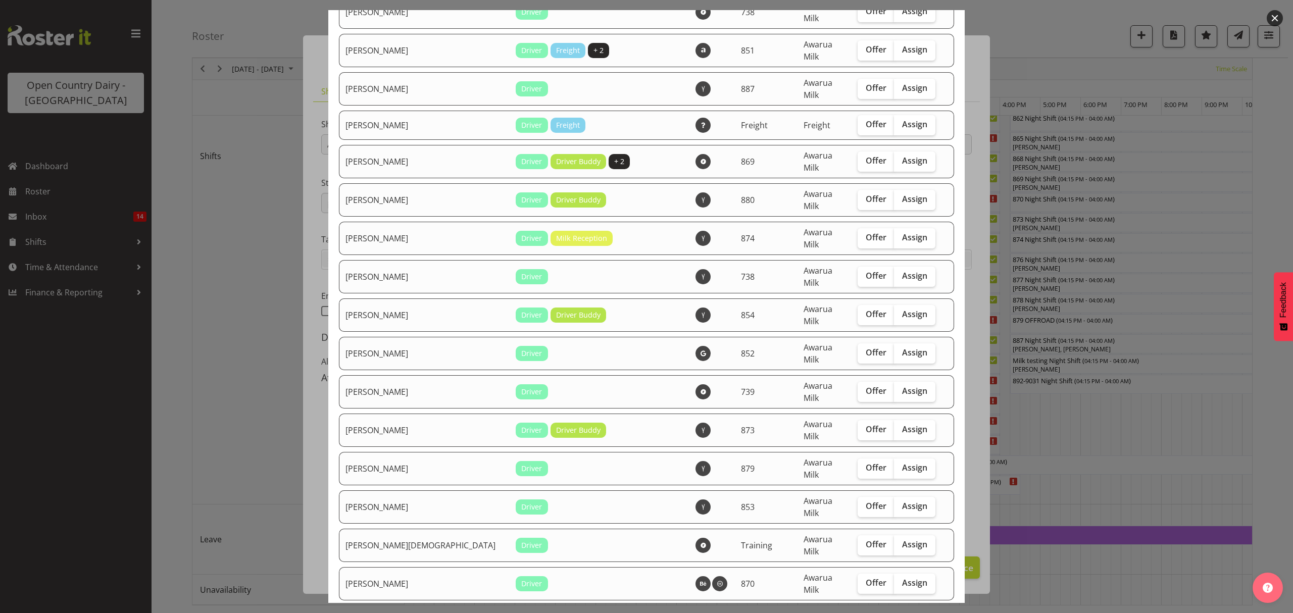
checkbox input "true"
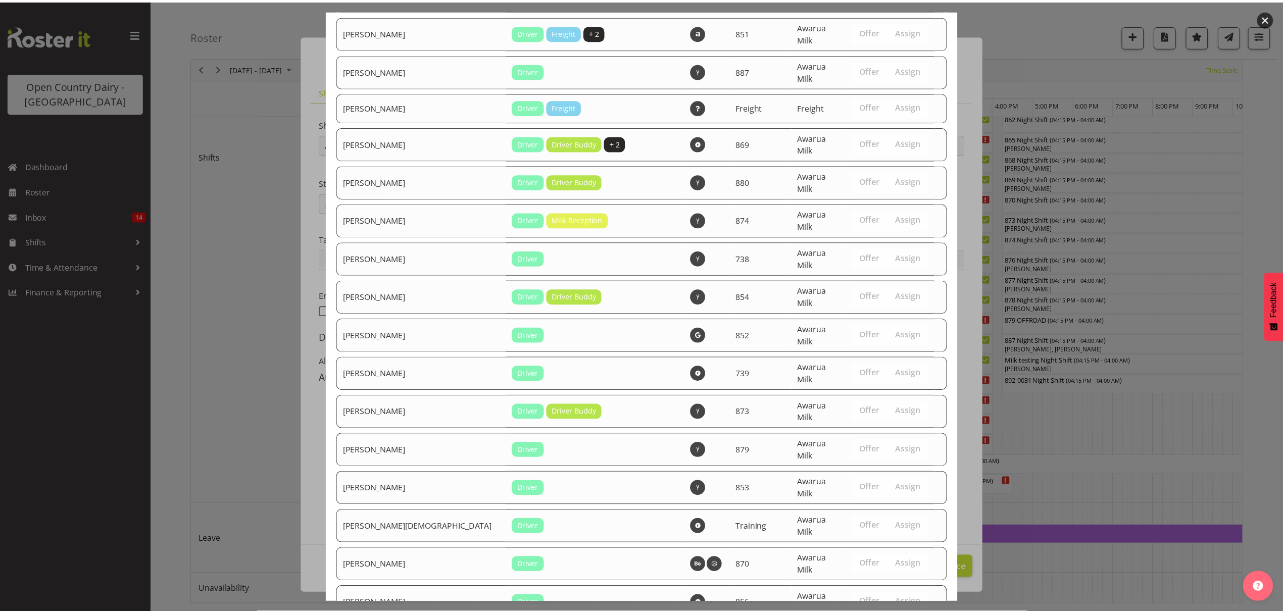
scroll to position [1709, 0]
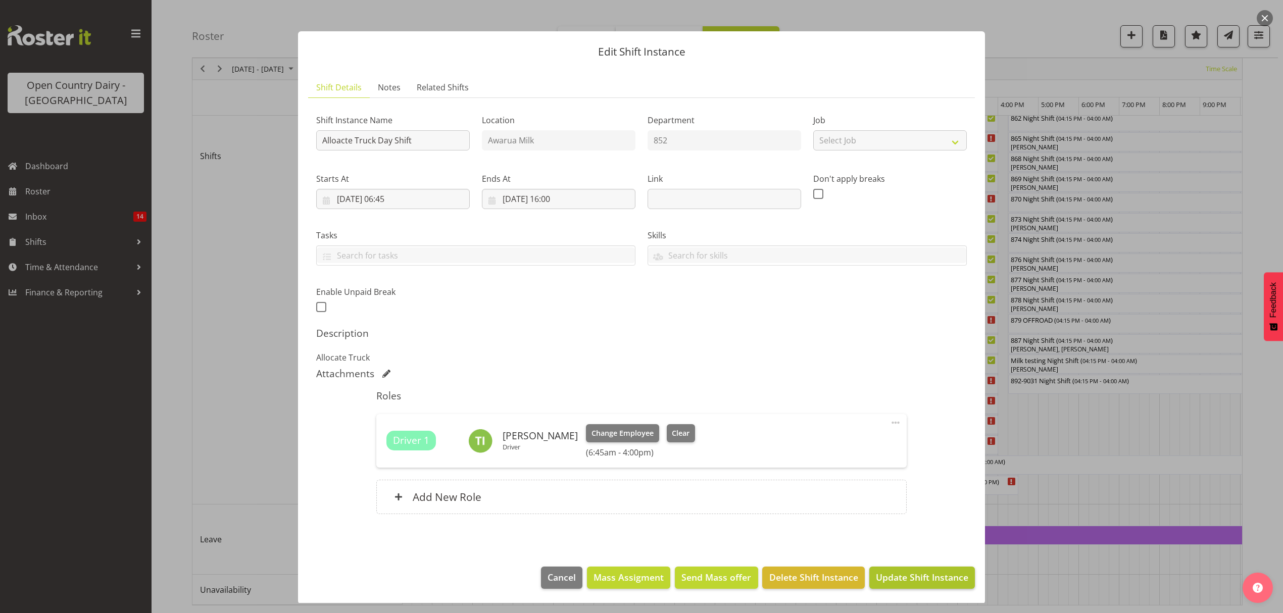
scroll to position [6, 0]
click at [919, 580] on span "Update Shift Instance" at bounding box center [922, 576] width 92 height 13
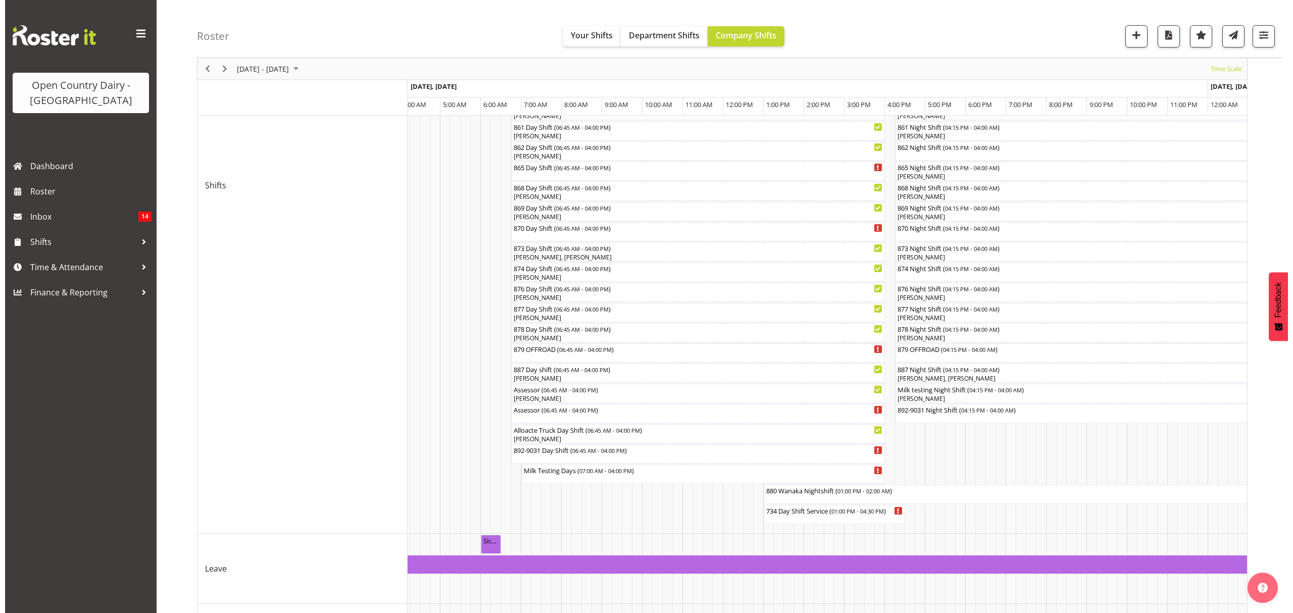
scroll to position [298, 0]
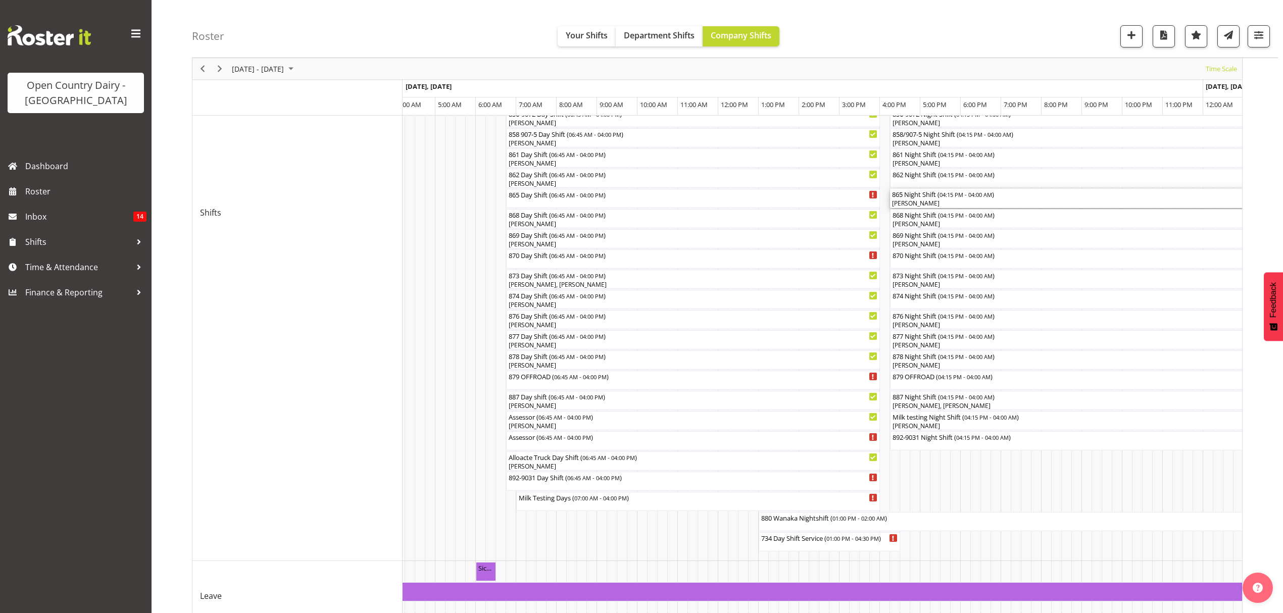
click at [929, 198] on div "865 Night Shift ( 04:15 PM - 04:00 AM )" at bounding box center [1127, 194] width 471 height 10
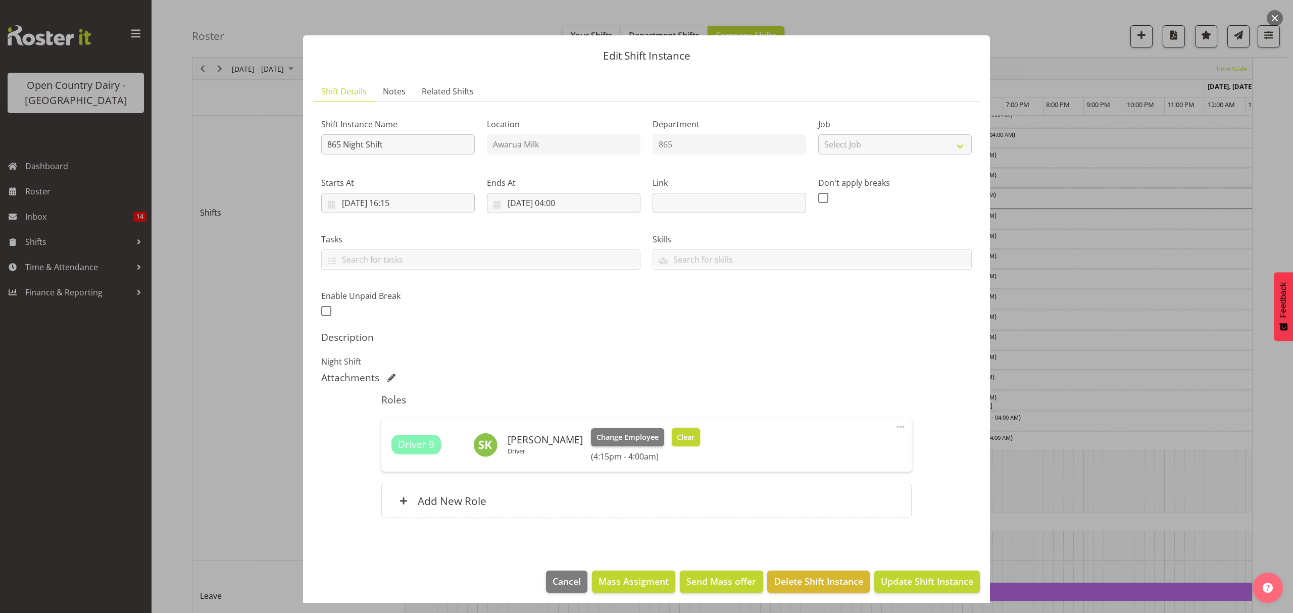
click at [685, 439] on span "Clear" at bounding box center [686, 437] width 18 height 11
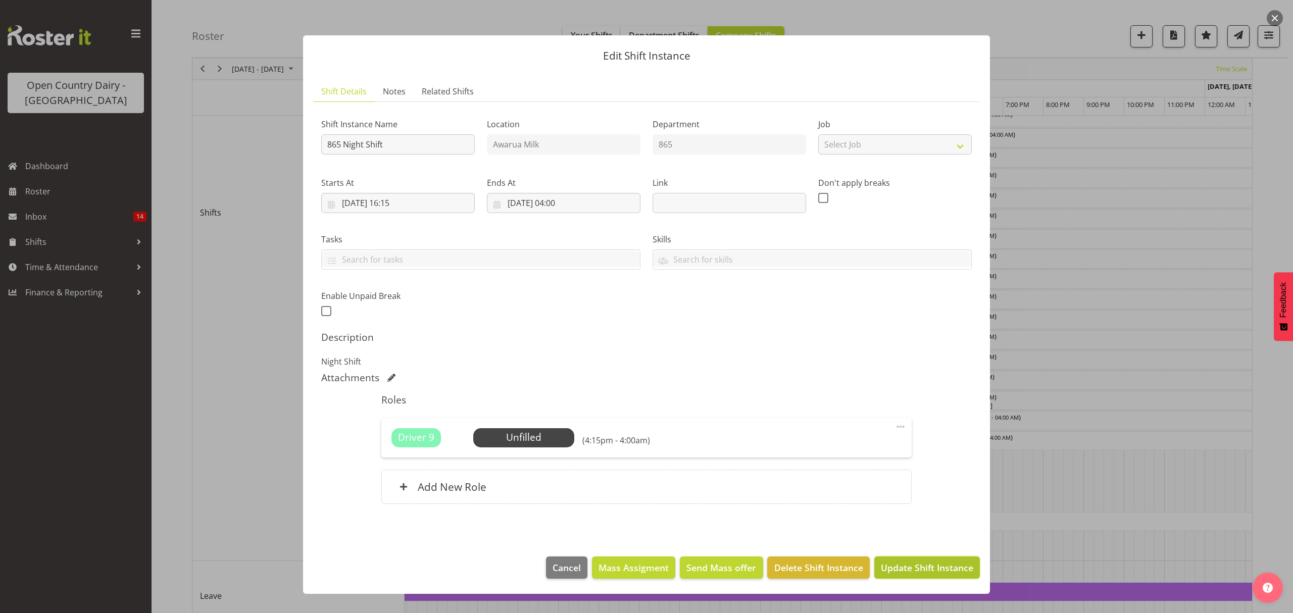
click at [906, 577] on button "Update Shift Instance" at bounding box center [927, 568] width 106 height 22
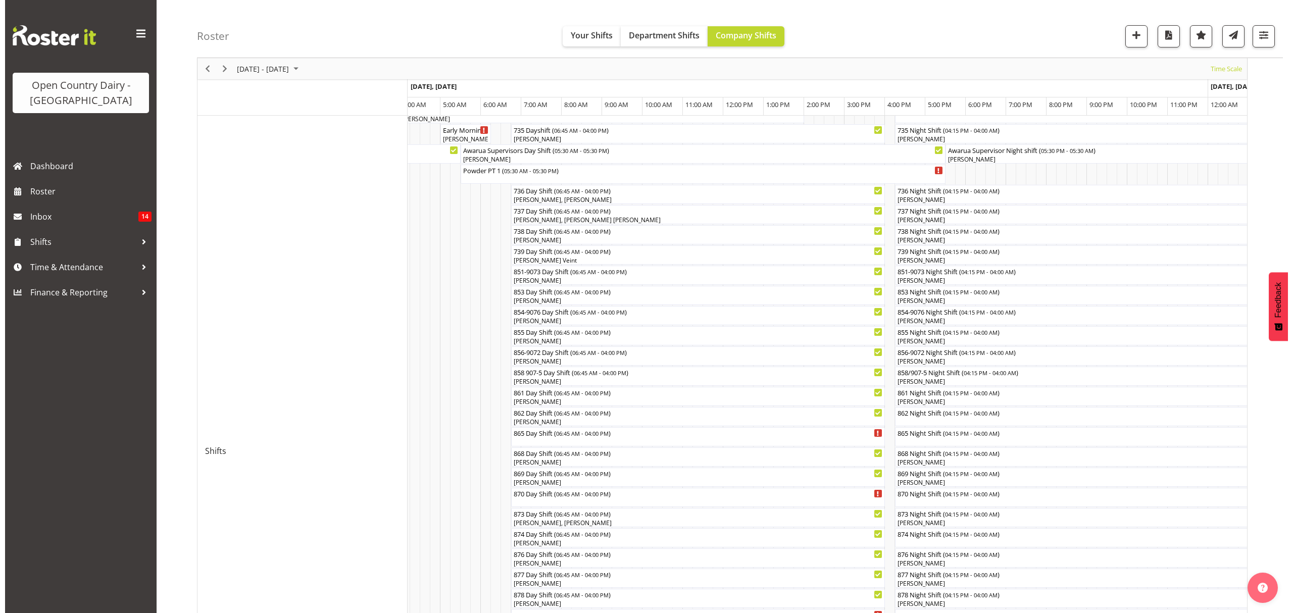
scroll to position [134, 0]
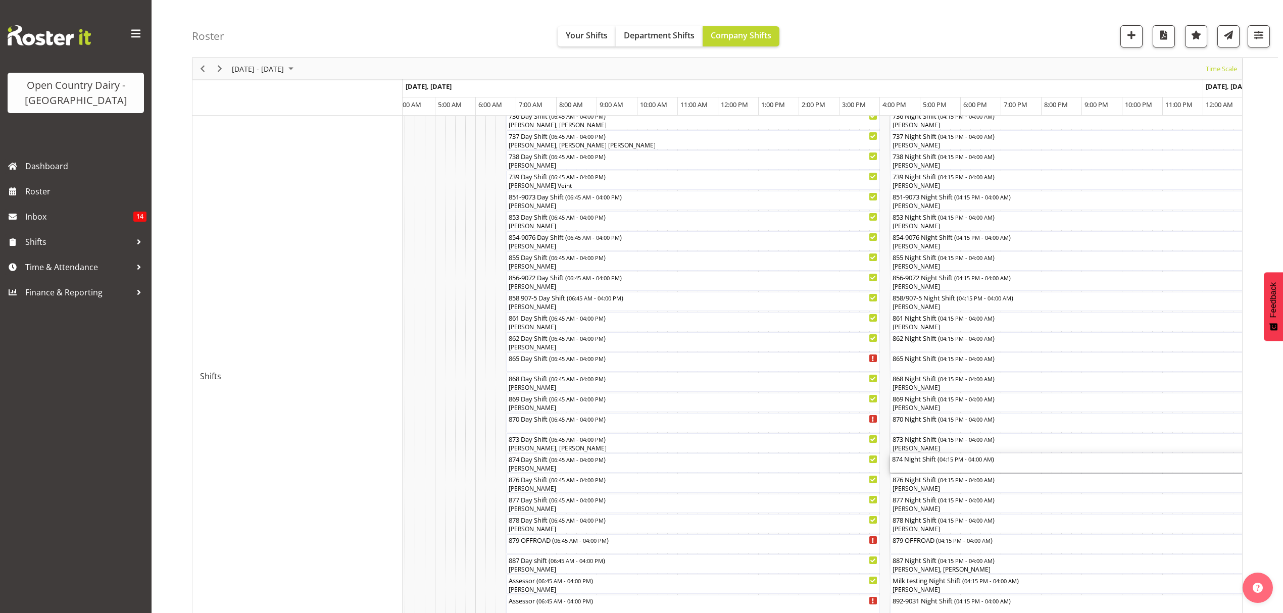
click at [908, 461] on div "874 Night Shift ( 04:15 PM - 04:00 AM )" at bounding box center [1127, 459] width 471 height 10
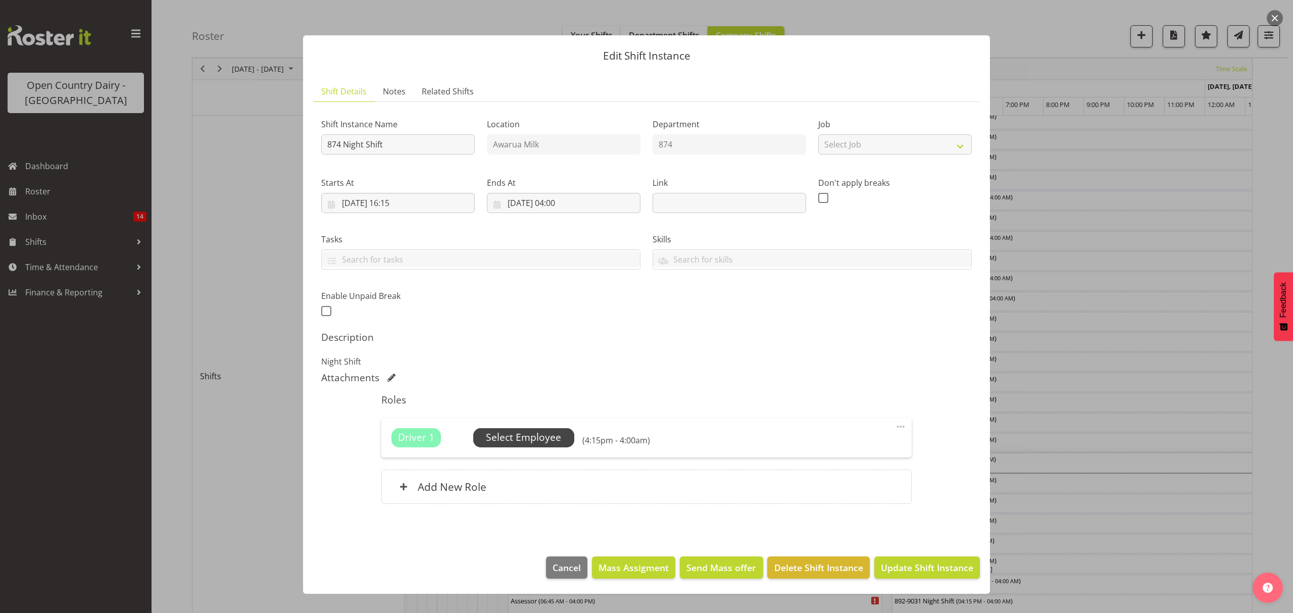
click at [517, 437] on span "Select Employee" at bounding box center [523, 437] width 75 height 15
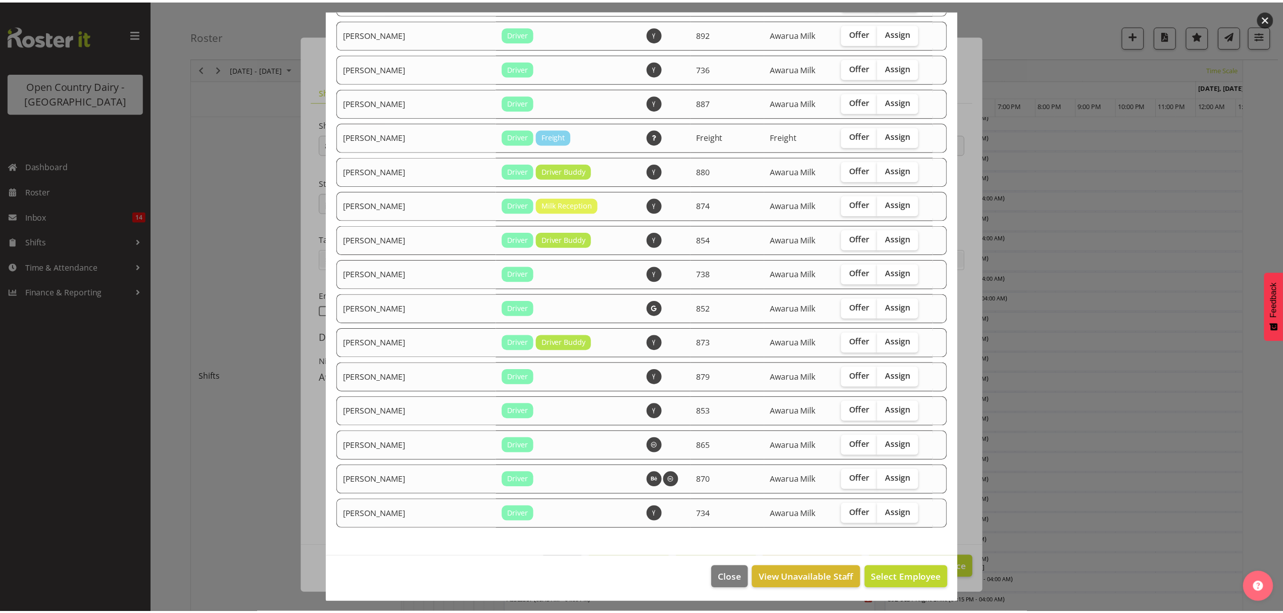
scroll to position [747, 0]
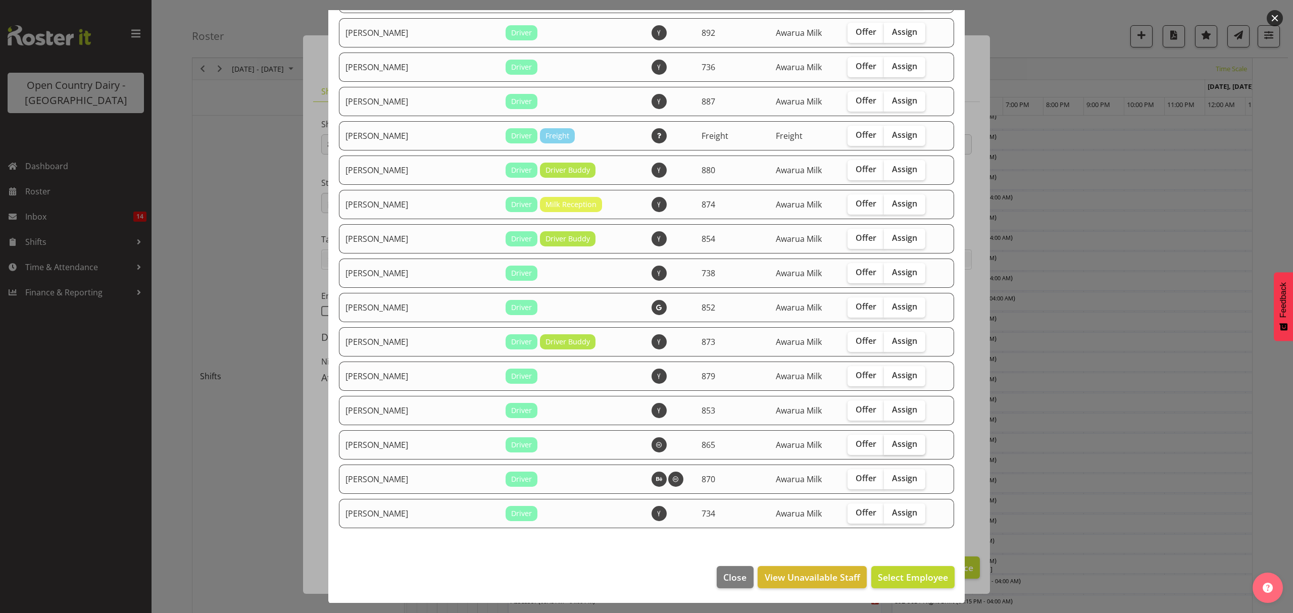
click at [892, 443] on span "Assign" at bounding box center [904, 444] width 25 height 10
click at [884, 443] on input "Assign" at bounding box center [887, 444] width 7 height 7
checkbox input "true"
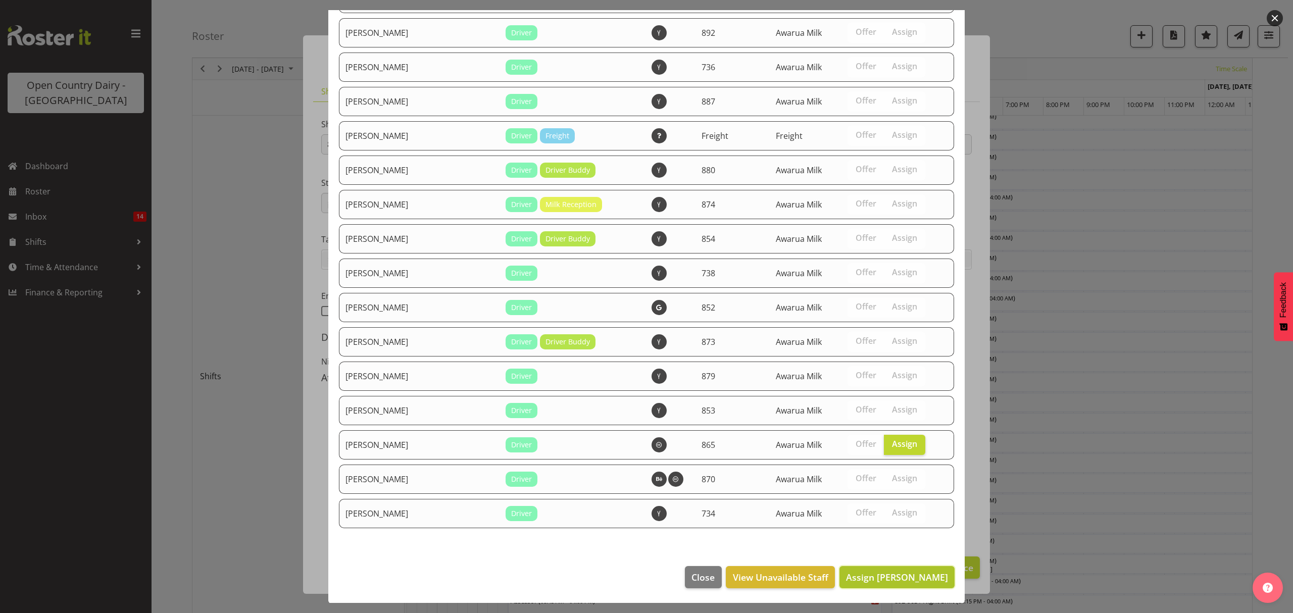
click at [889, 569] on button "Assign [PERSON_NAME]" at bounding box center [896, 577] width 115 height 22
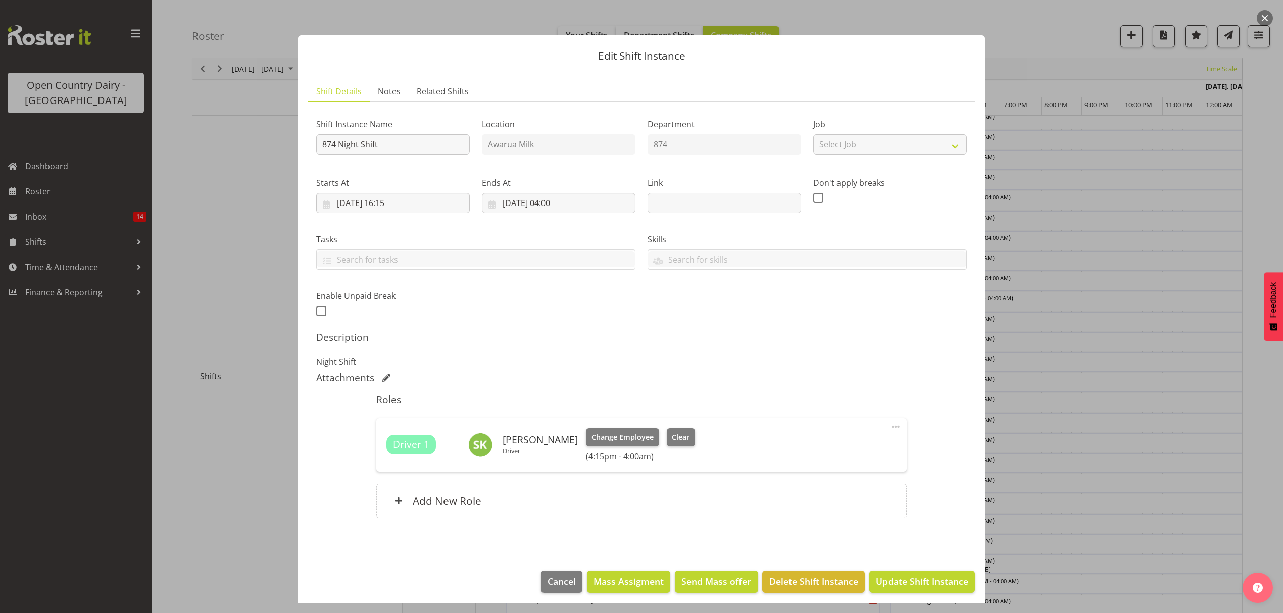
scroll to position [6, 0]
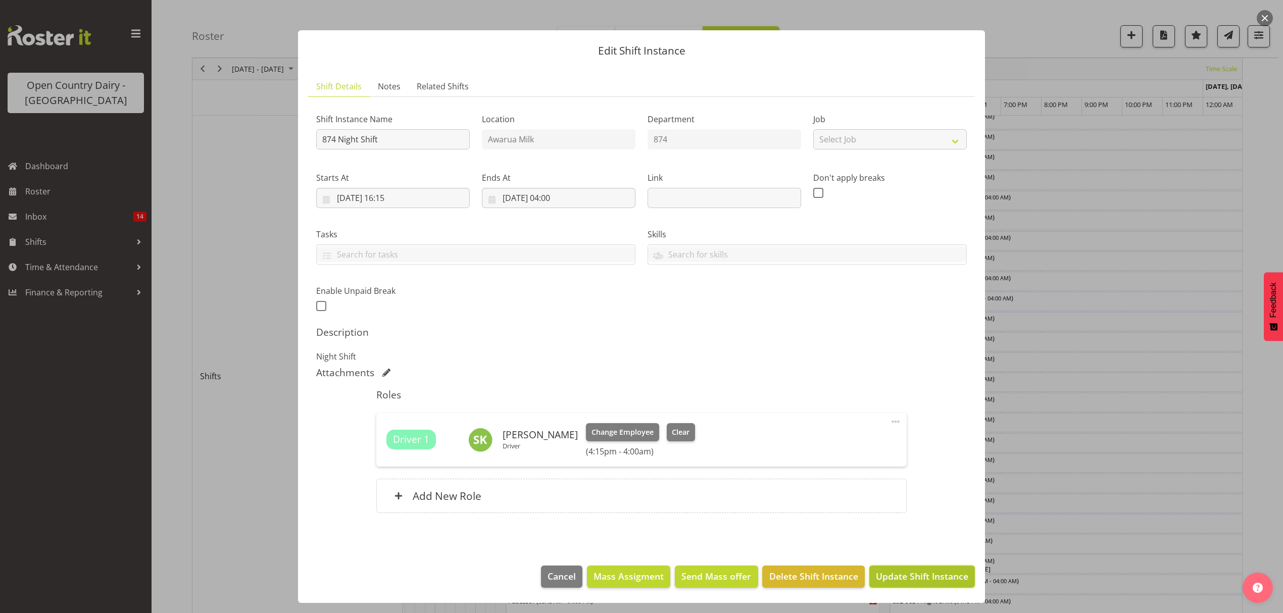
click at [908, 571] on span "Update Shift Instance" at bounding box center [922, 576] width 92 height 13
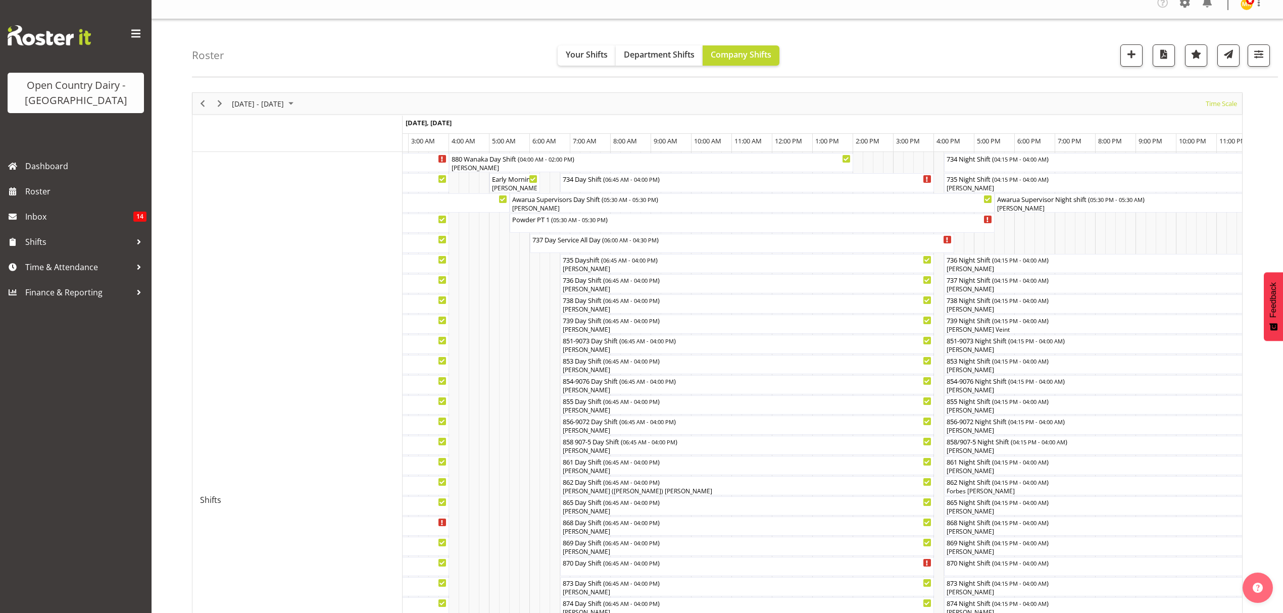
scroll to position [0, 0]
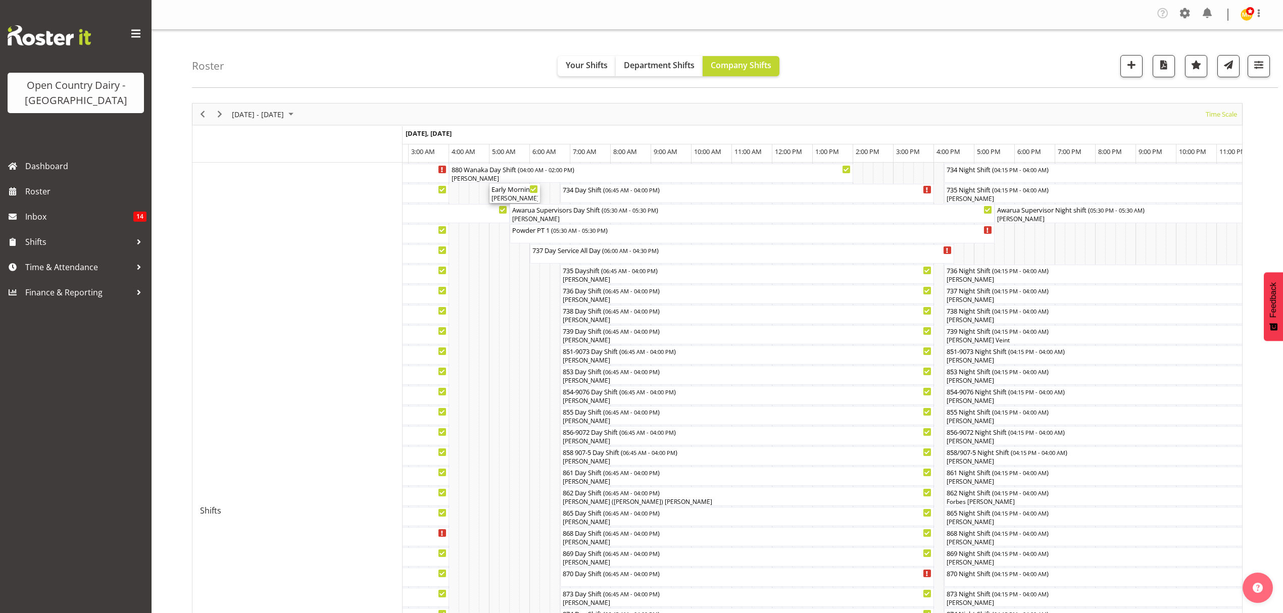
click at [512, 190] on div "Early Morning CIP ( 05:00 AM - 06:15 AM )" at bounding box center [514, 189] width 46 height 10
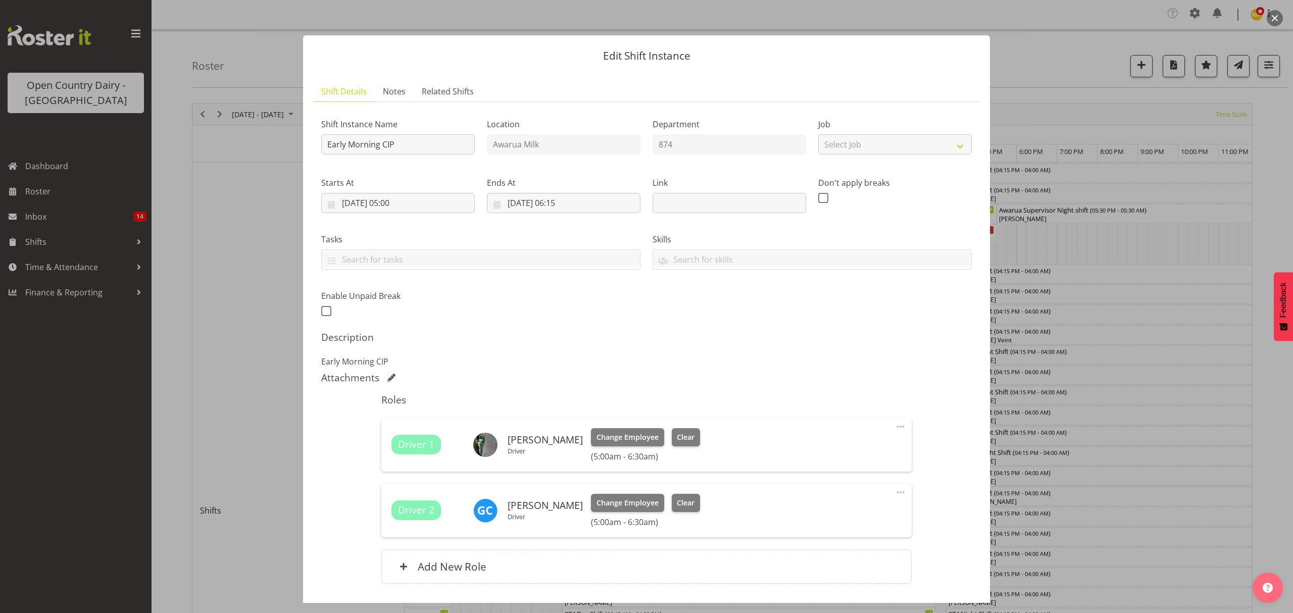
click at [1130, 336] on div at bounding box center [646, 306] width 1293 height 613
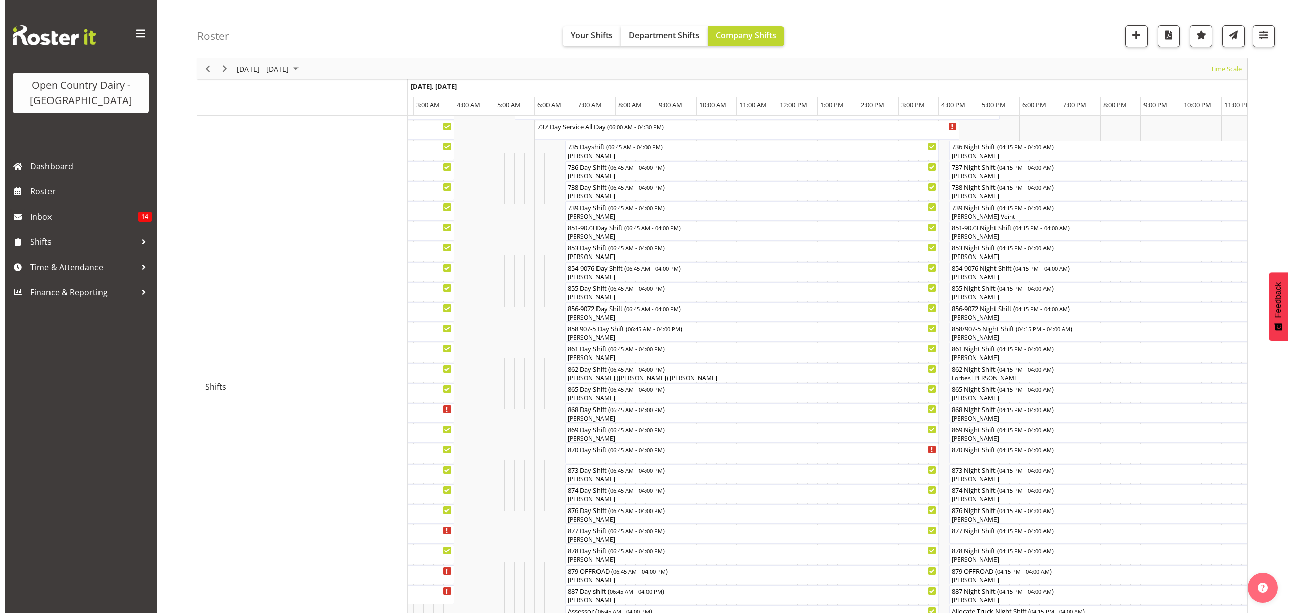
scroll to position [202, 0]
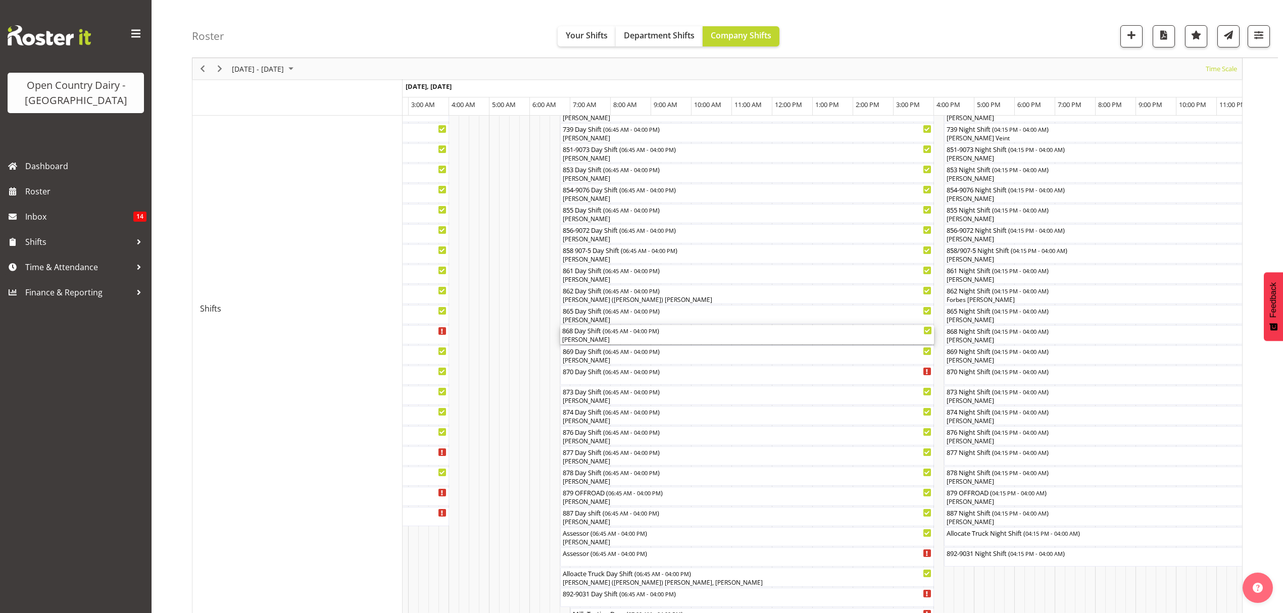
click at [582, 338] on div "[PERSON_NAME]" at bounding box center [747, 339] width 370 height 9
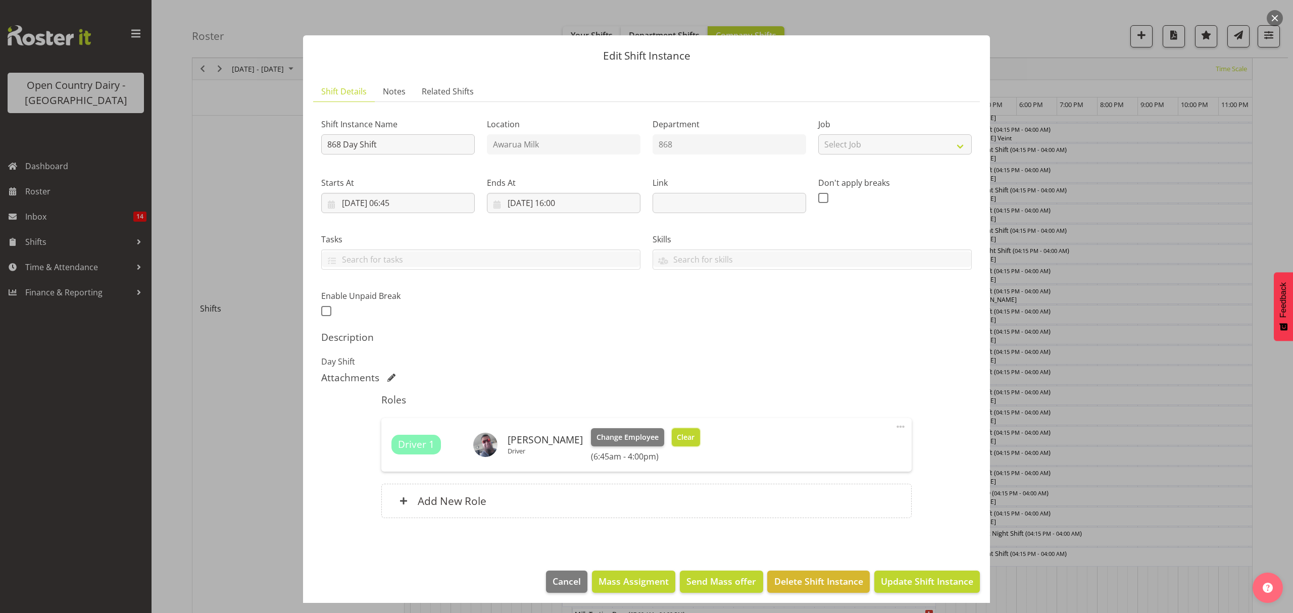
click at [677, 443] on span "Clear" at bounding box center [686, 437] width 18 height 11
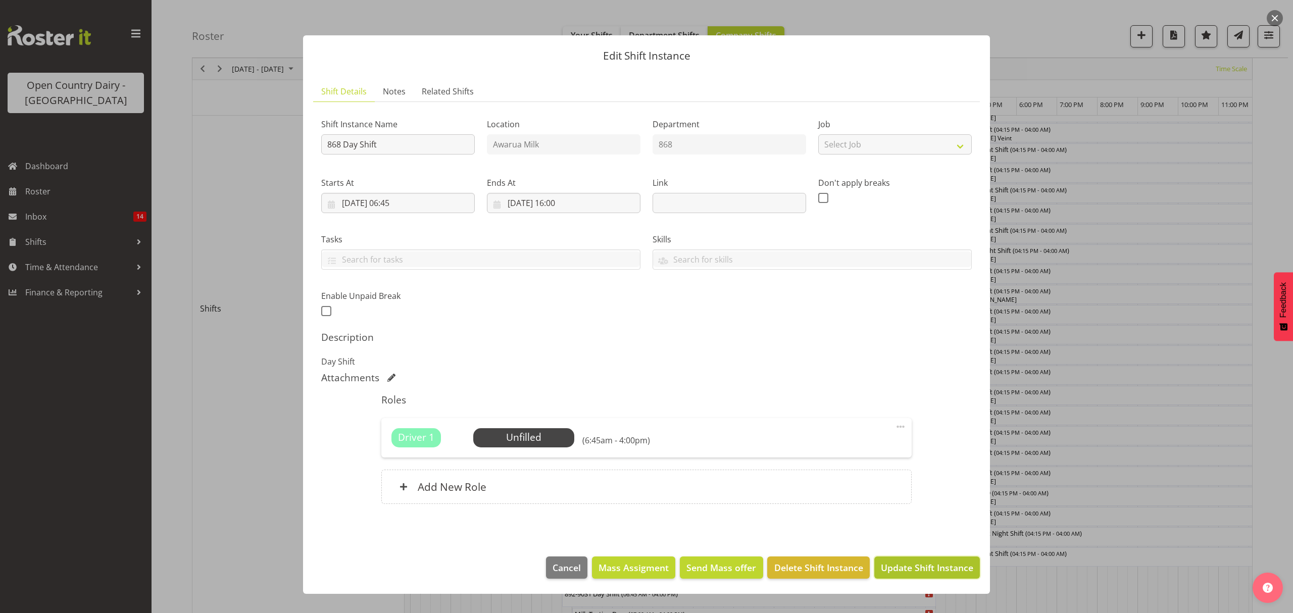
click at [910, 571] on span "Update Shift Instance" at bounding box center [927, 567] width 92 height 13
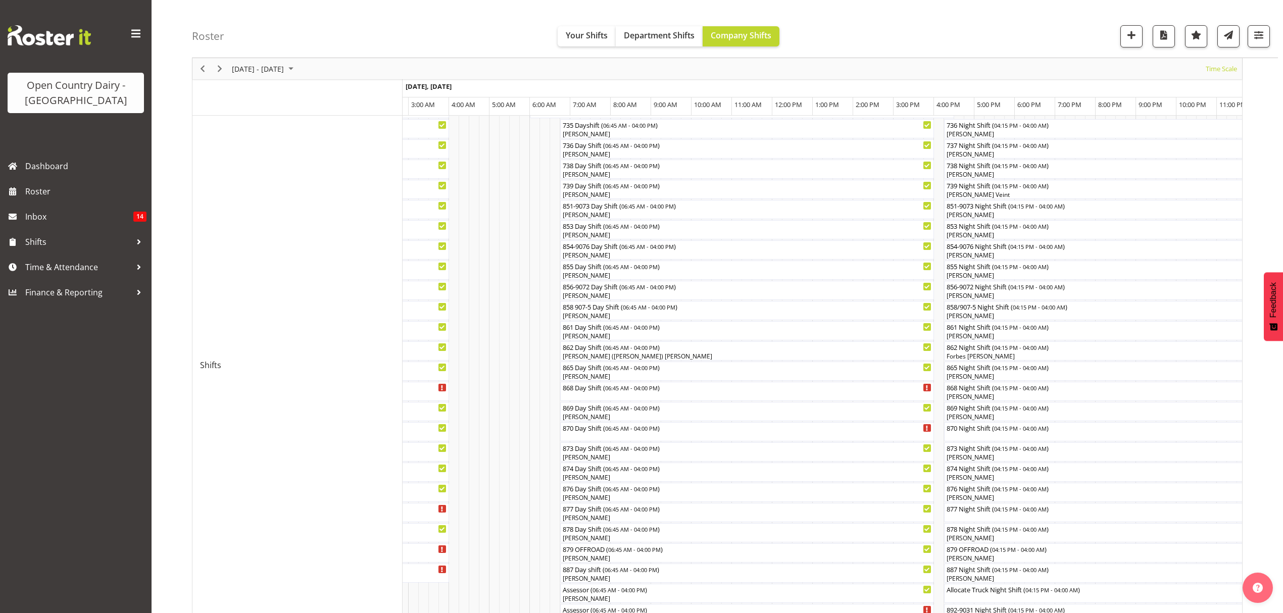
scroll to position [269, 0]
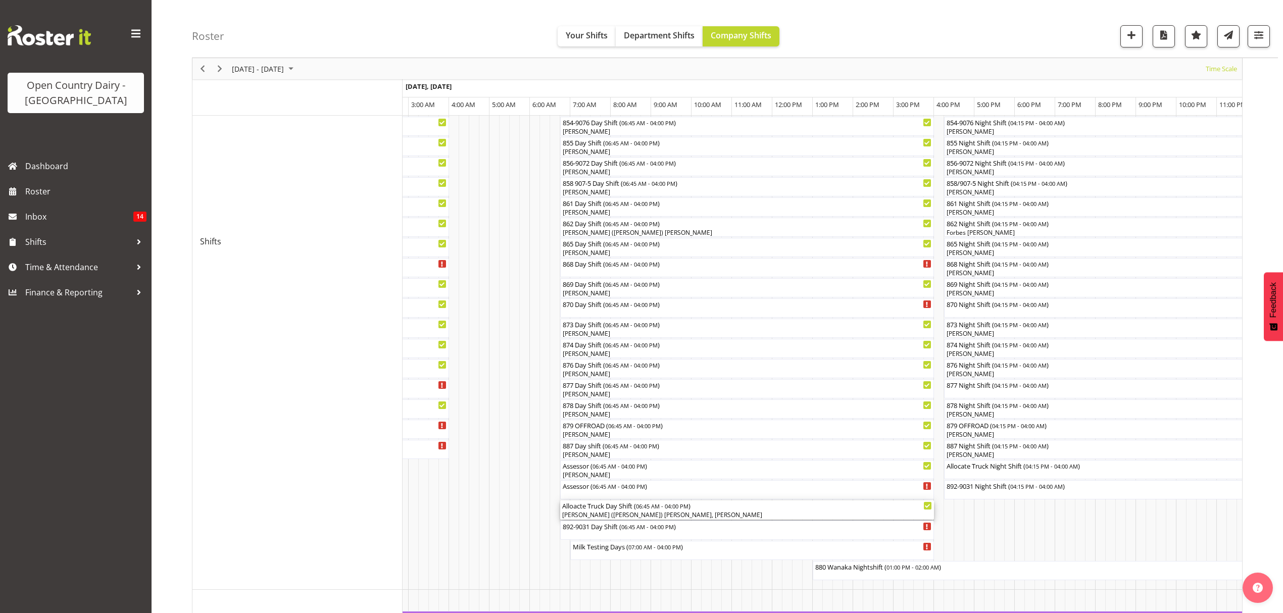
click at [705, 514] on div "[PERSON_NAME] ([PERSON_NAME]) [PERSON_NAME], [PERSON_NAME]" at bounding box center [747, 515] width 370 height 9
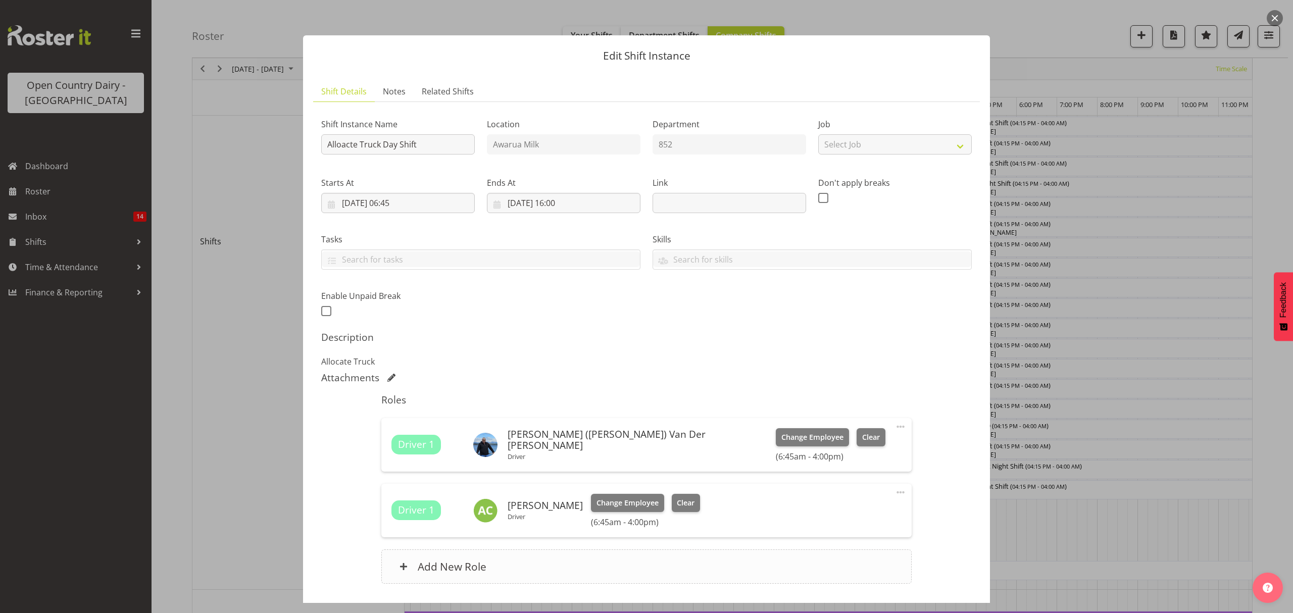
click at [462, 564] on h6 "Add New Role" at bounding box center [452, 566] width 69 height 13
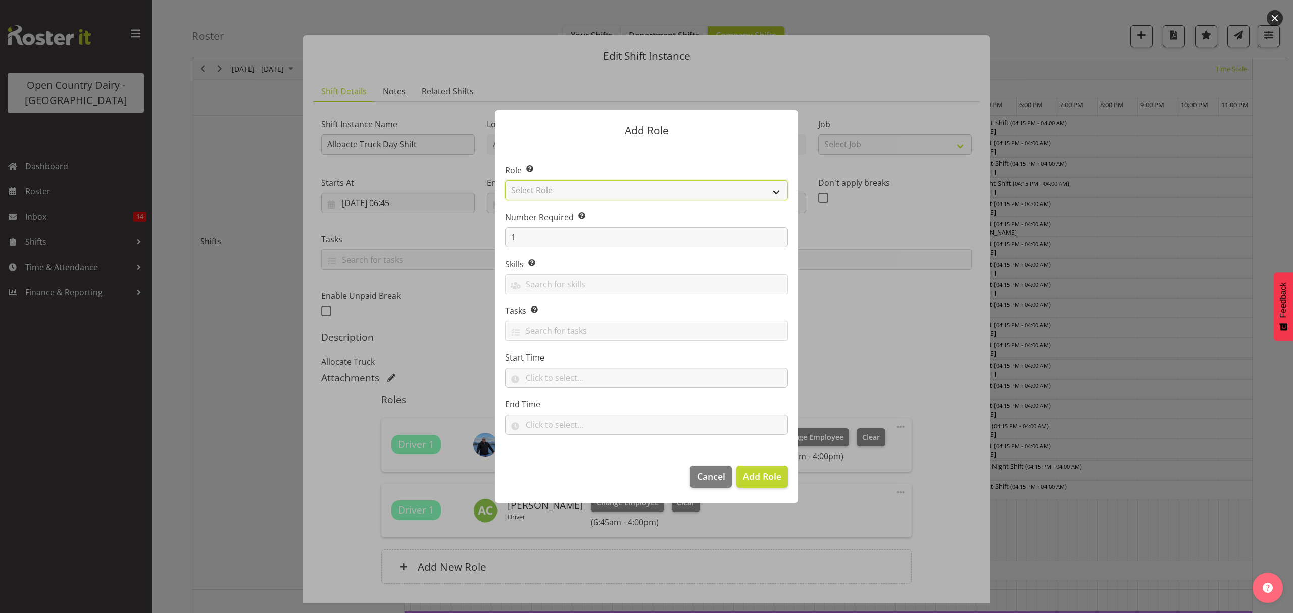
click at [534, 194] on select "Select Role Crew Leader Driver Driver Assessor Dayshift Driver Assessor Nightsh…" at bounding box center [646, 190] width 283 height 20
select select "1154"
click at [505, 180] on select "Select Role Crew Leader Driver Driver Assessor Dayshift Driver Assessor Nightsh…" at bounding box center [646, 190] width 283 height 20
click at [758, 481] on span "Add Role" at bounding box center [762, 476] width 38 height 12
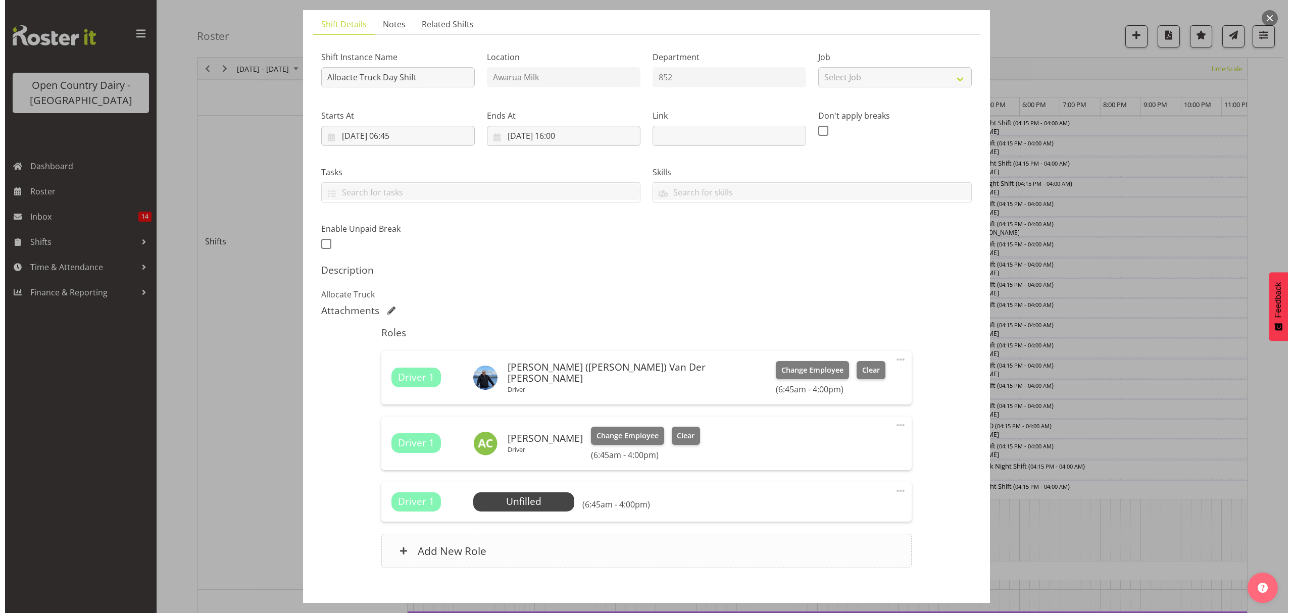
scroll to position [123, 0]
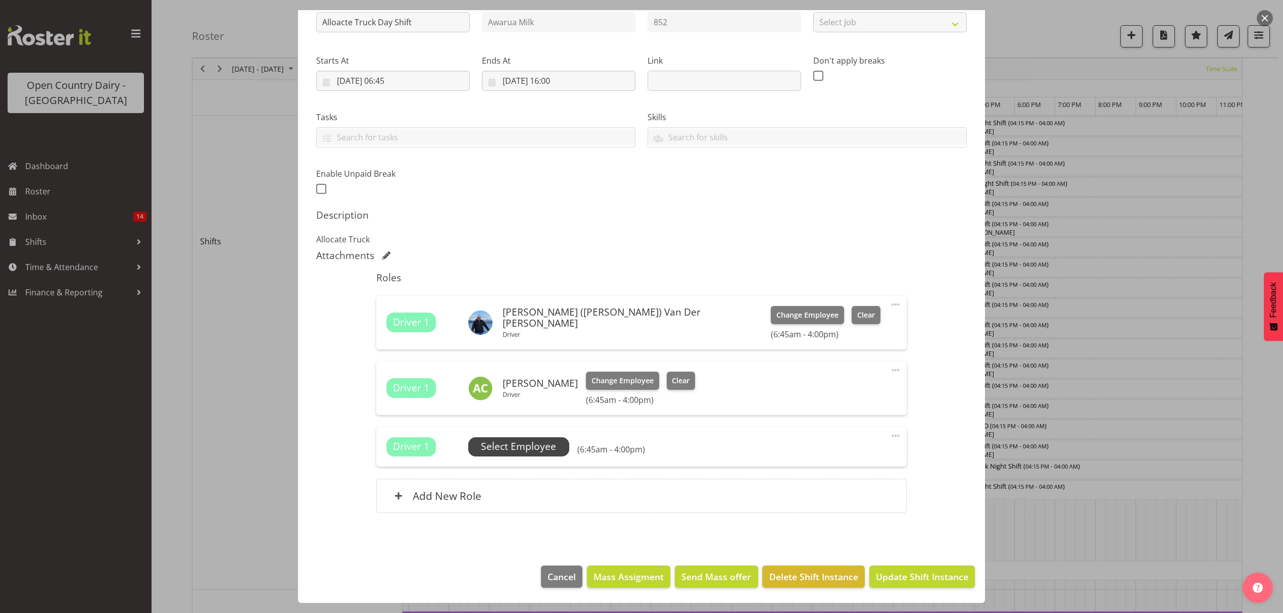
click at [518, 443] on span "Select Employee" at bounding box center [518, 446] width 75 height 15
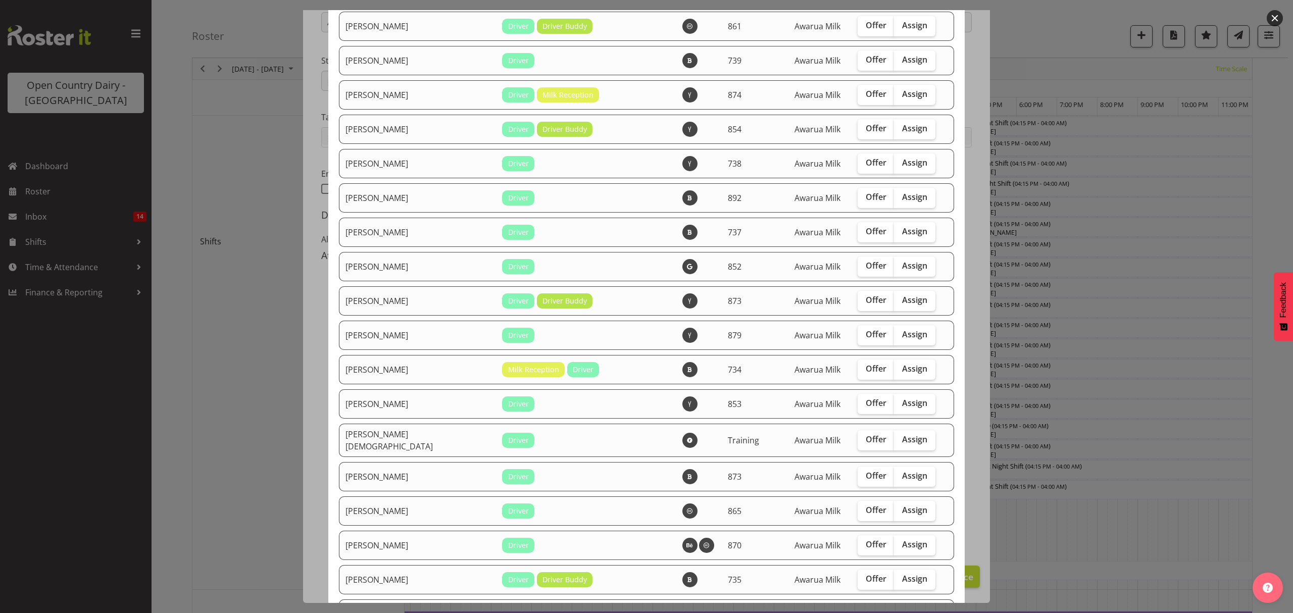
scroll to position [1548, 0]
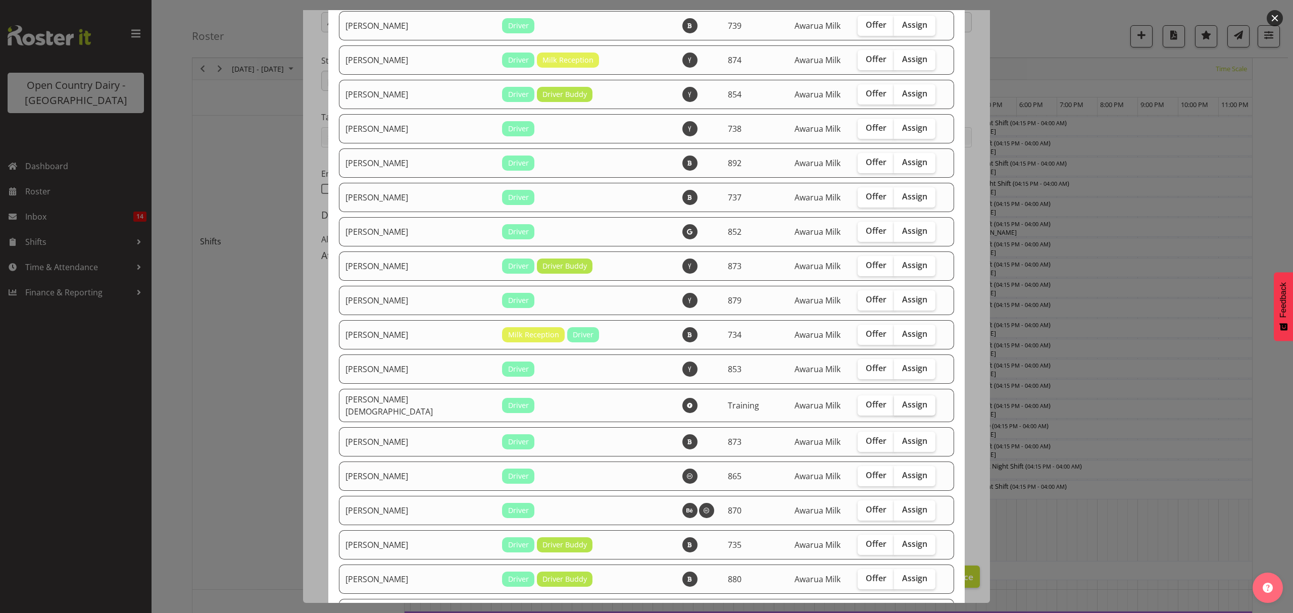
click at [905, 399] on span "Assign" at bounding box center [914, 404] width 25 height 10
click at [900, 401] on input "Assign" at bounding box center [897, 404] width 7 height 7
checkbox input "true"
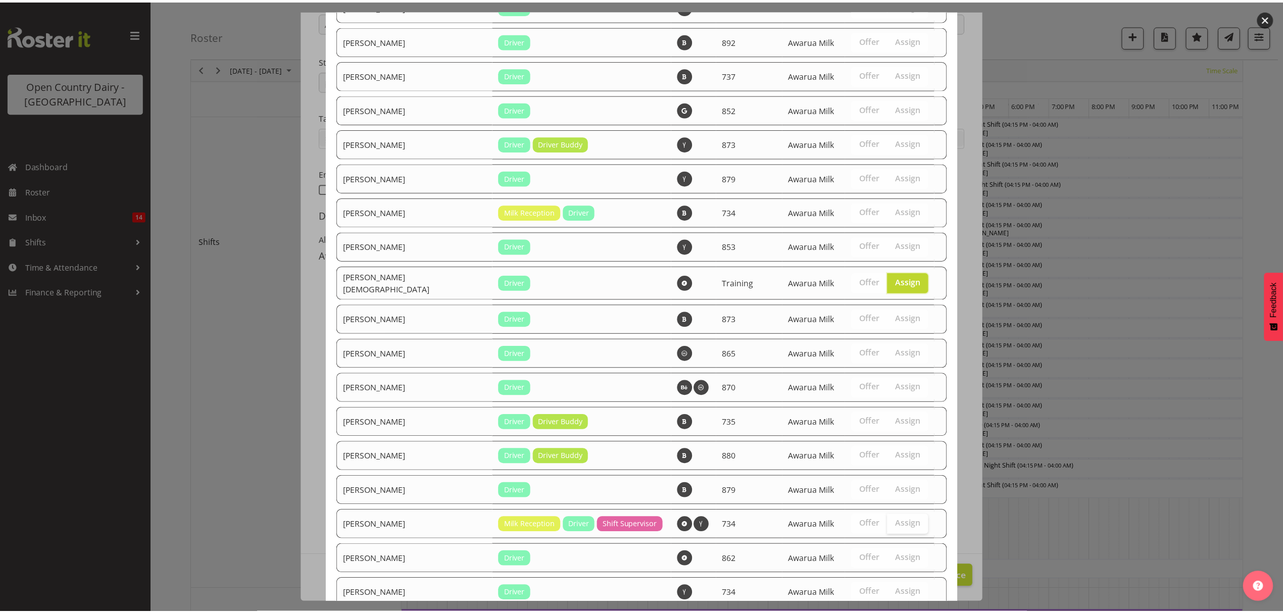
scroll to position [1743, 0]
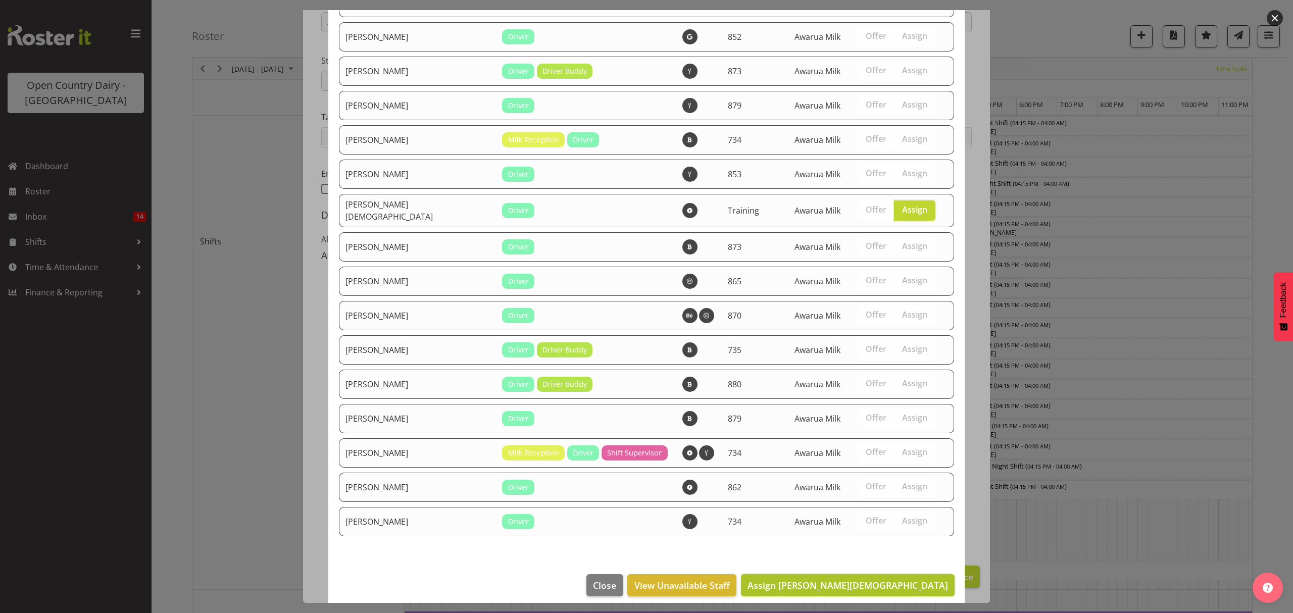
click at [892, 579] on span "Assign [PERSON_NAME][DEMOGRAPHIC_DATA]" at bounding box center [847, 585] width 200 height 12
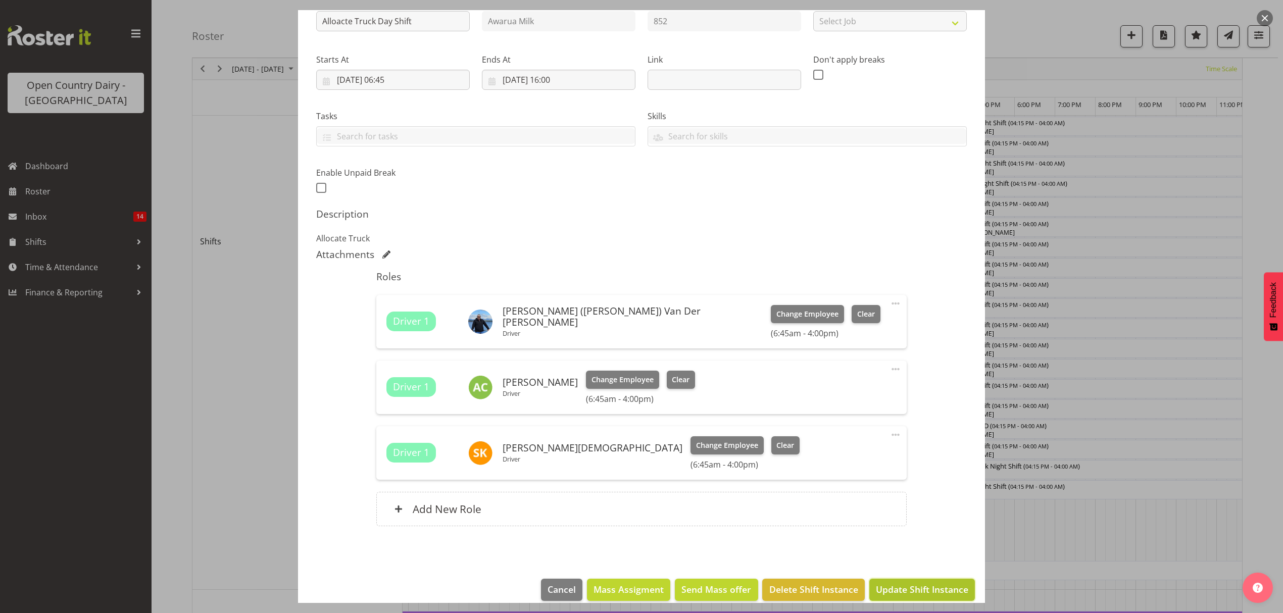
click at [908, 584] on span "Update Shift Instance" at bounding box center [922, 589] width 92 height 13
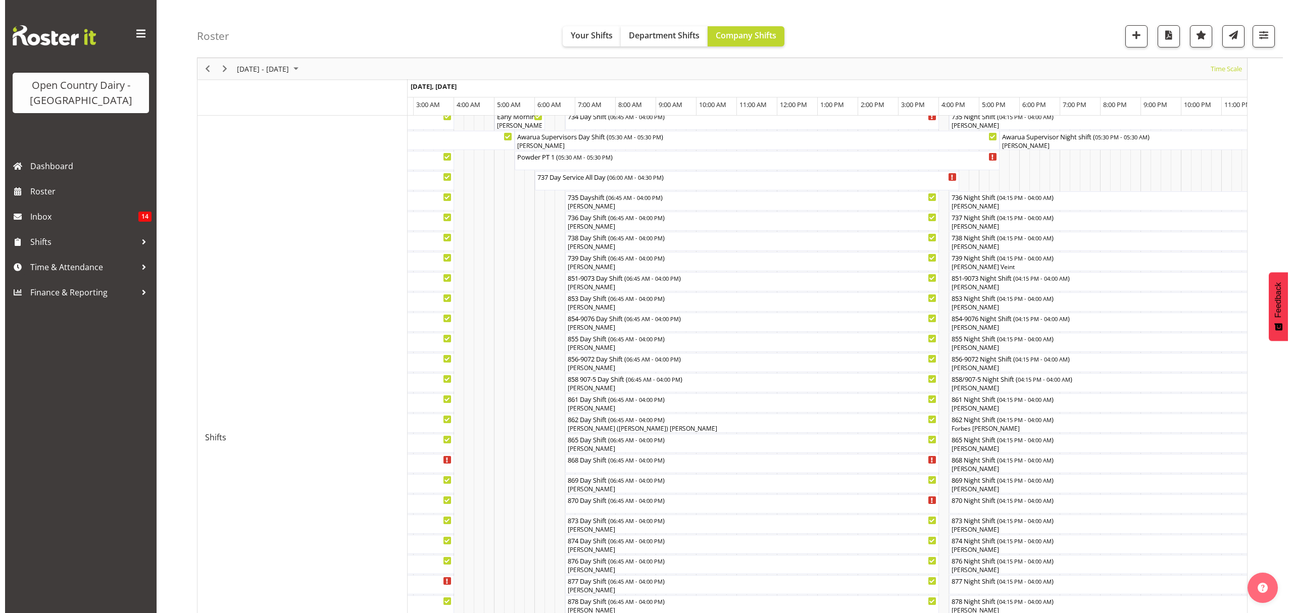
scroll to position [134, 0]
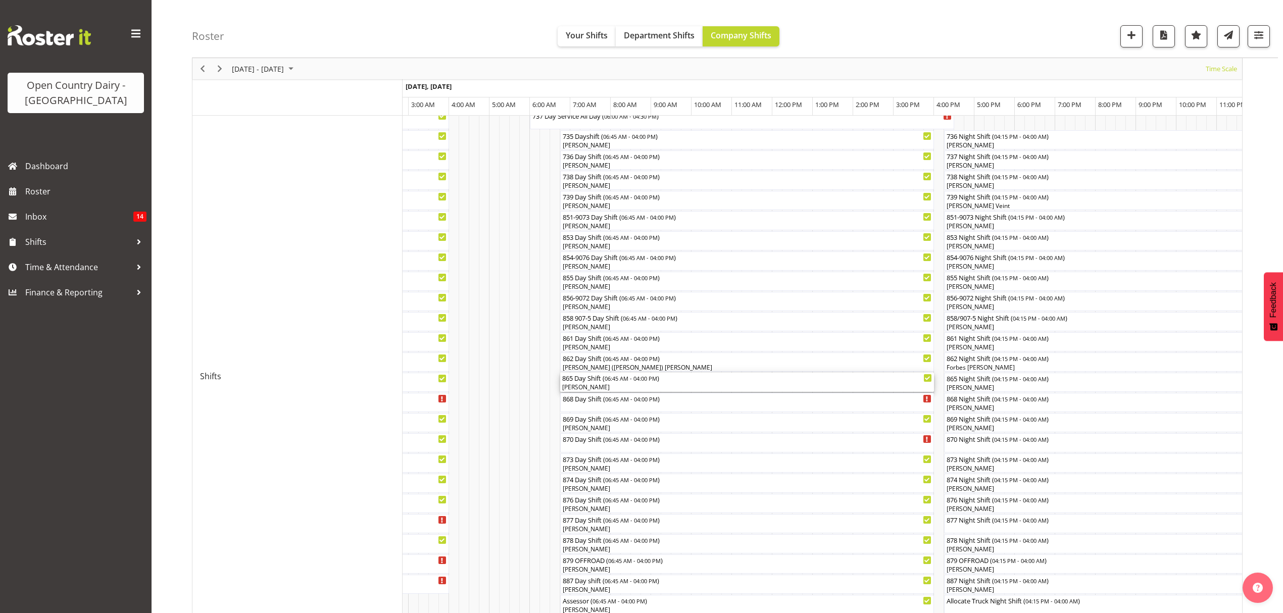
click at [586, 383] on div "[PERSON_NAME]" at bounding box center [747, 387] width 370 height 9
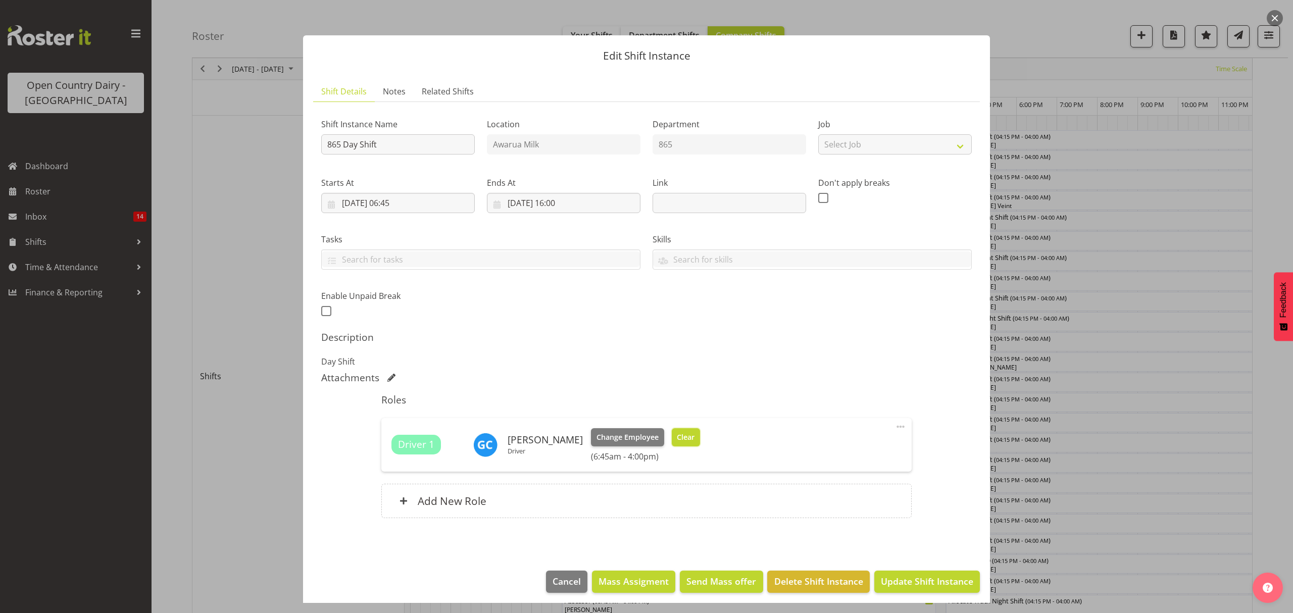
click at [686, 433] on span "Clear" at bounding box center [686, 437] width 18 height 11
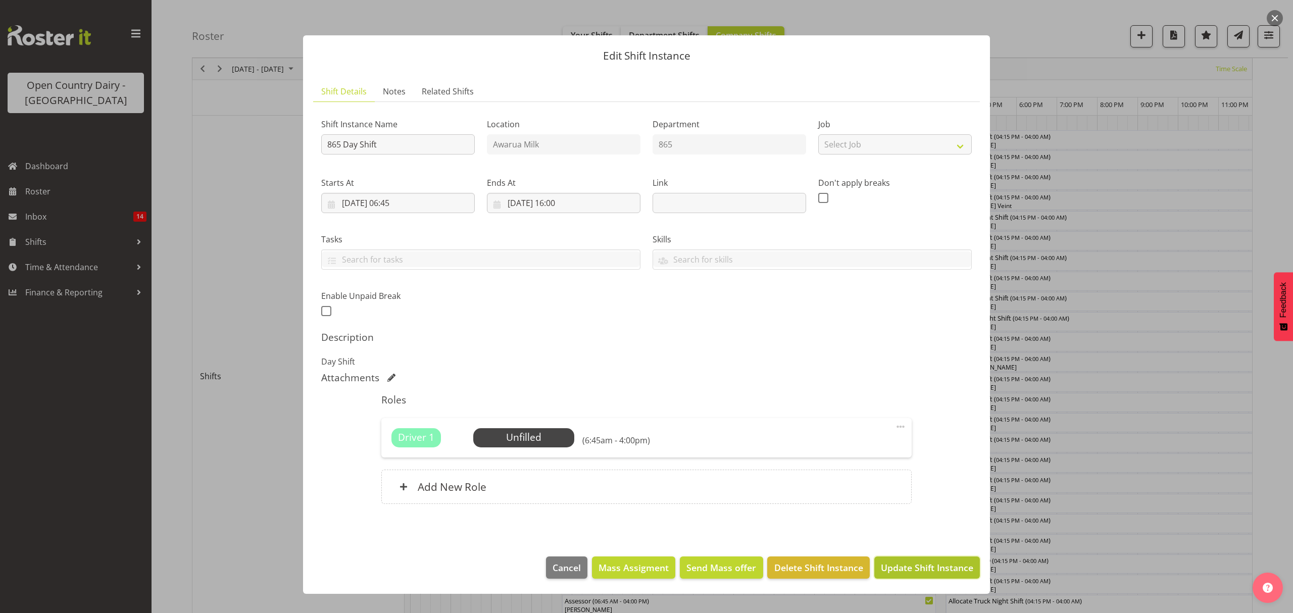
click at [934, 574] on span "Update Shift Instance" at bounding box center [927, 567] width 92 height 13
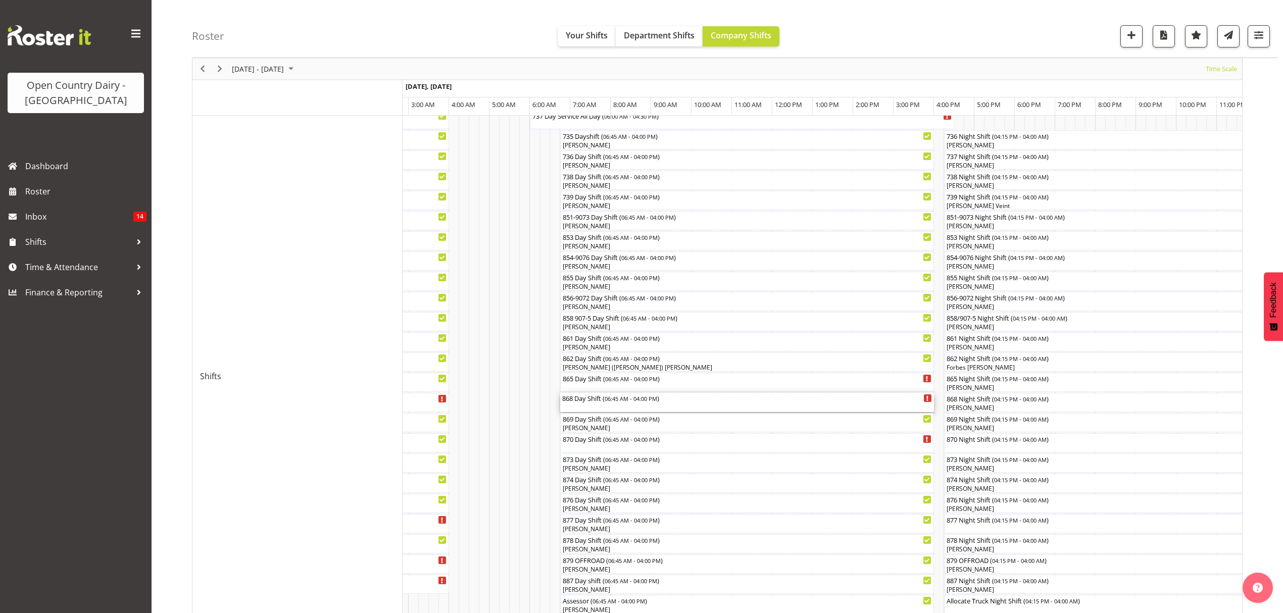
click at [586, 400] on div "868 Day Shift ( 06:45 AM - 04:00 PM )" at bounding box center [747, 398] width 370 height 10
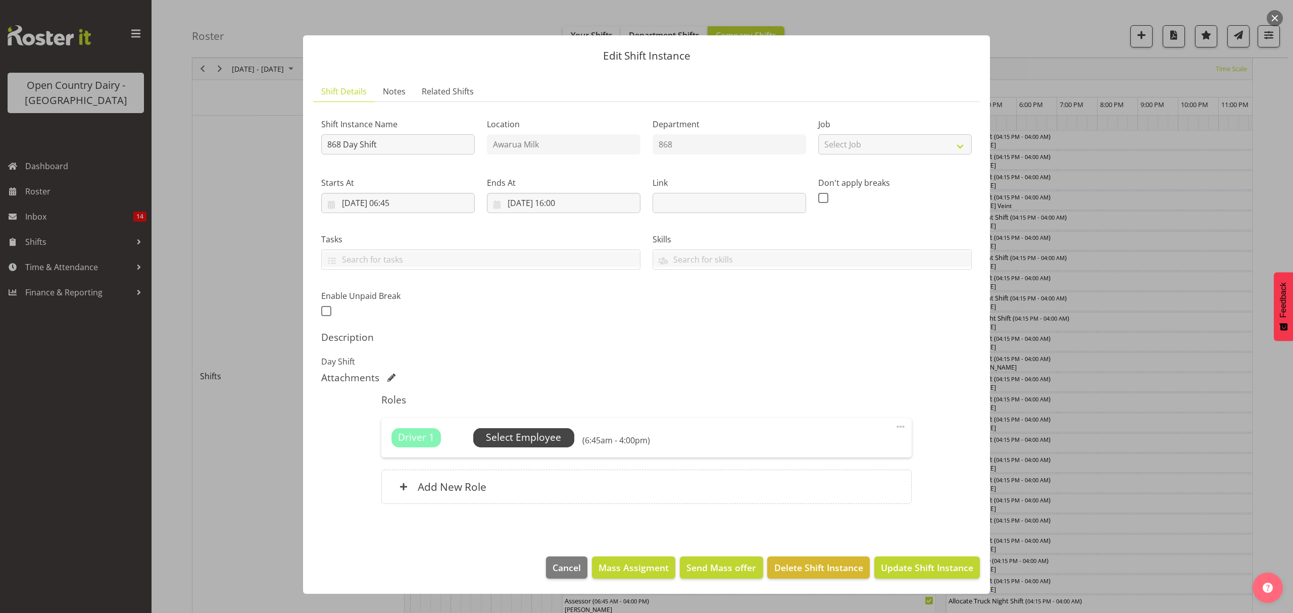
click at [526, 433] on span "Select Employee" at bounding box center [523, 437] width 75 height 15
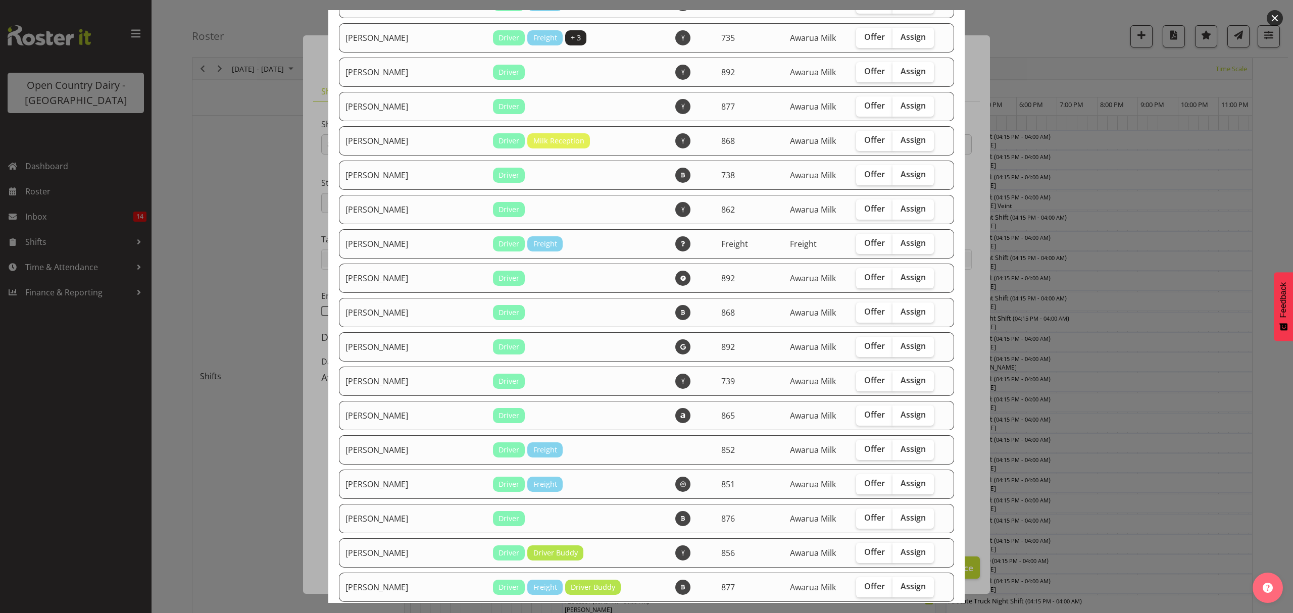
scroll to position [538, 0]
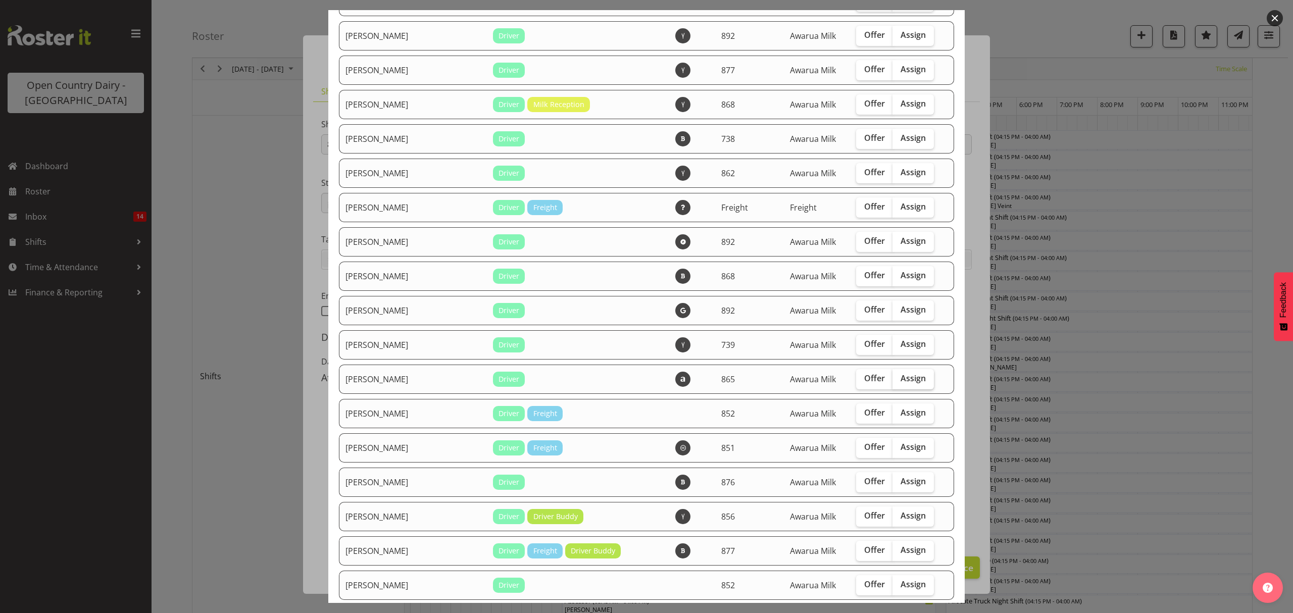
click at [900, 382] on span "Assign" at bounding box center [912, 378] width 25 height 10
click at [896, 382] on input "Assign" at bounding box center [895, 378] width 7 height 7
checkbox input "true"
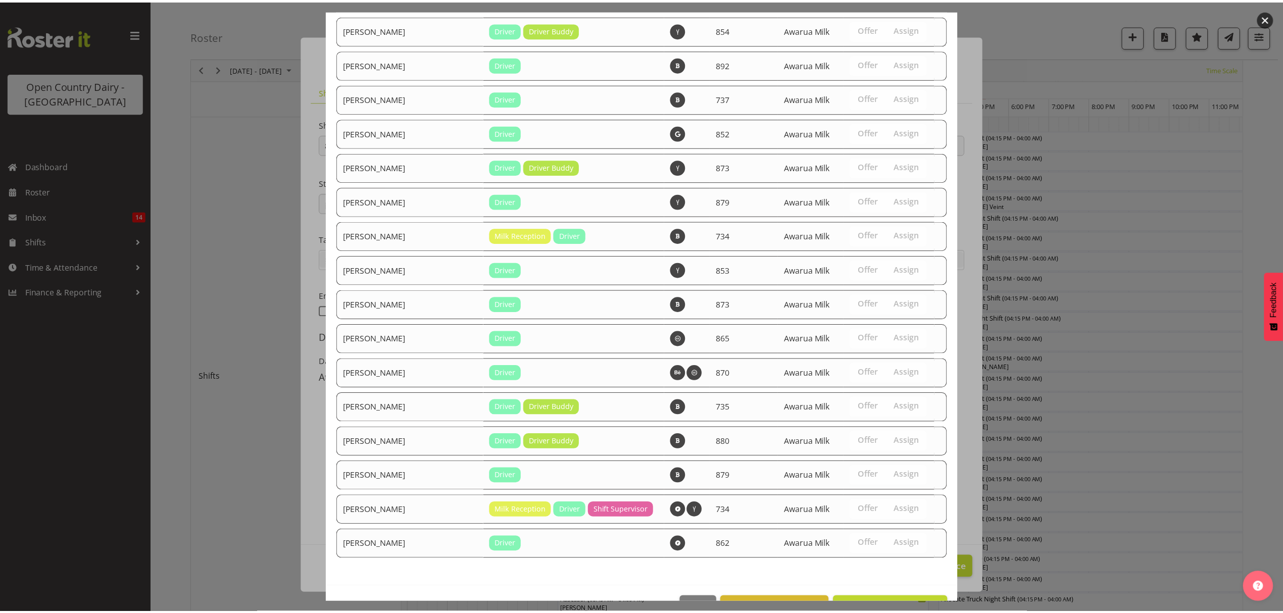
scroll to position [1675, 0]
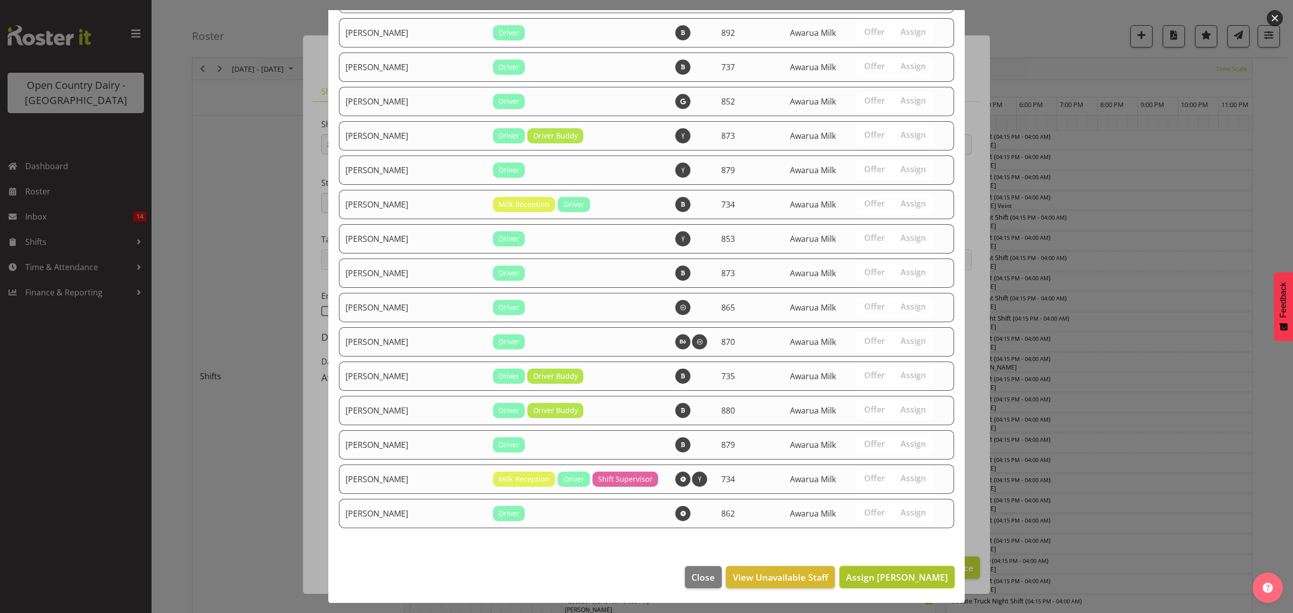
click at [885, 579] on span "Assign [PERSON_NAME]" at bounding box center [897, 577] width 102 height 12
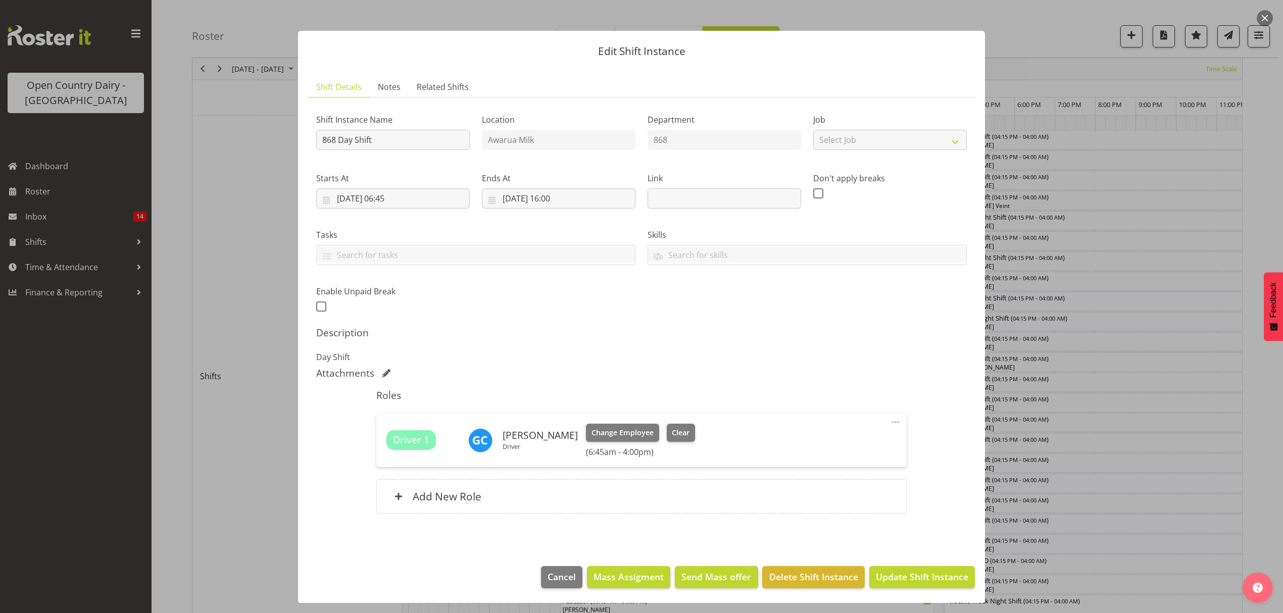
scroll to position [6, 0]
click at [877, 574] on span "Update Shift Instance" at bounding box center [922, 576] width 92 height 13
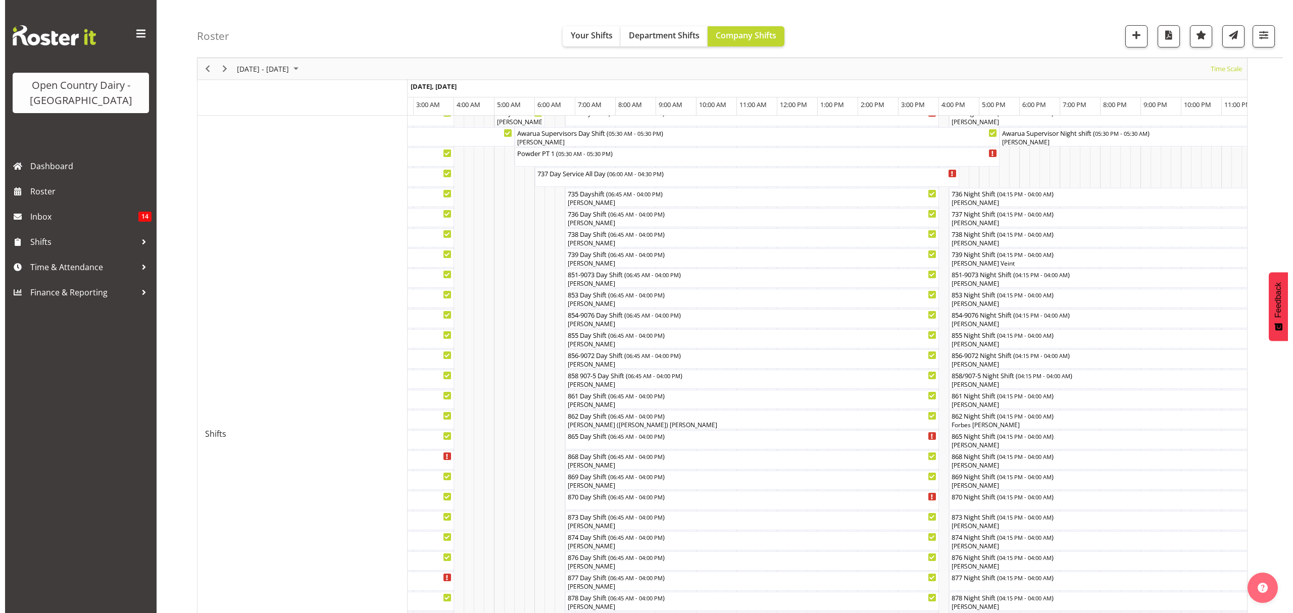
scroll to position [134, 0]
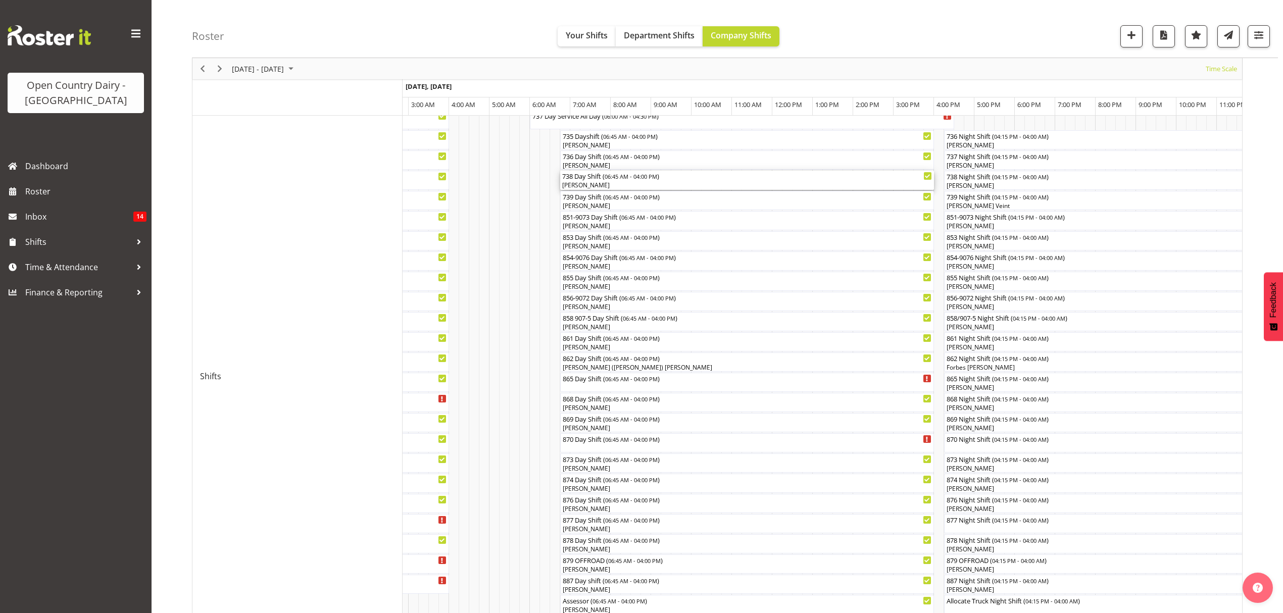
click at [589, 180] on div "738 Day Shift ( 06:45 AM - 04:00 PM ) [PERSON_NAME]" at bounding box center [747, 180] width 370 height 19
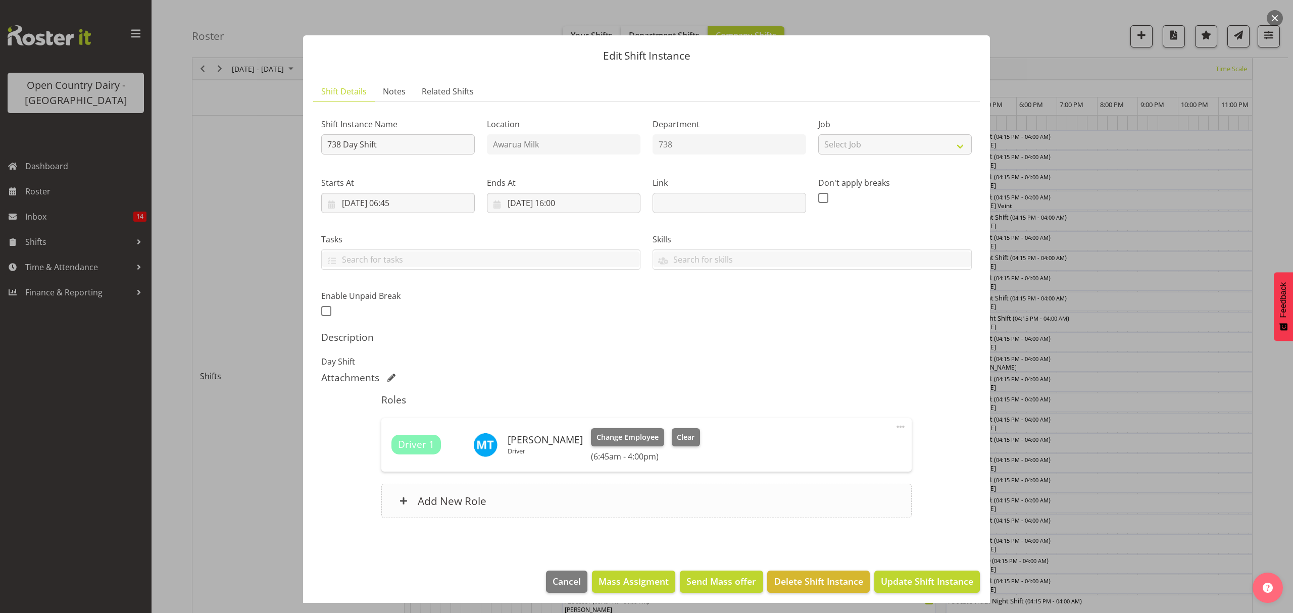
click at [463, 501] on h6 "Add New Role" at bounding box center [452, 500] width 69 height 13
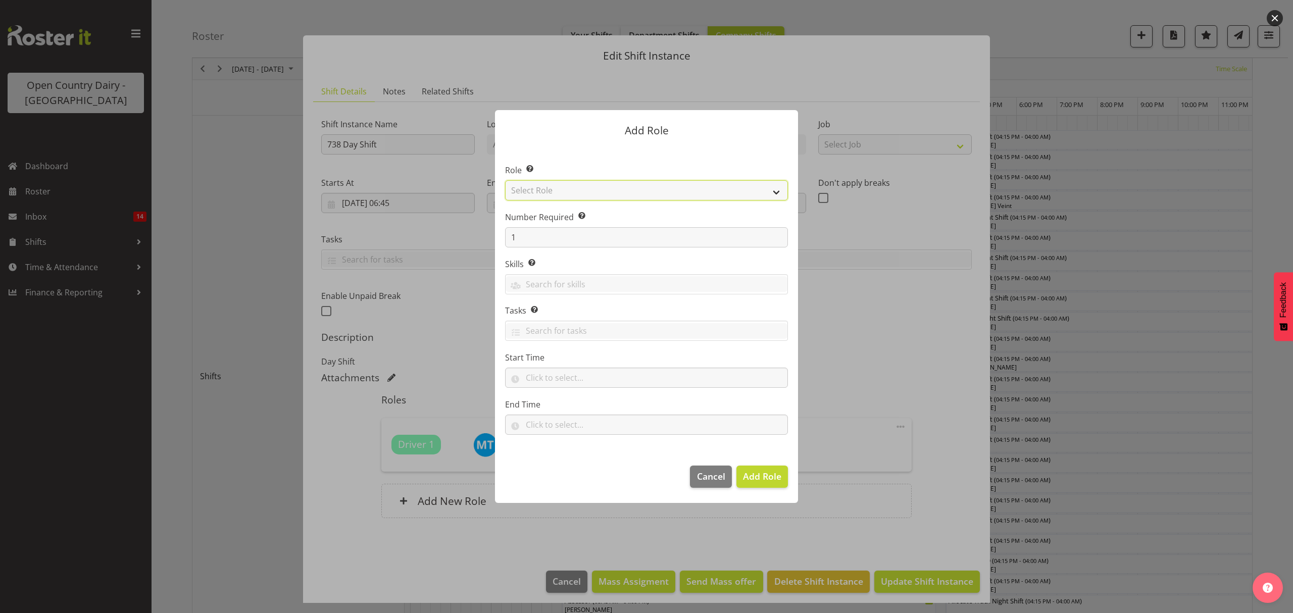
click at [562, 196] on select "Select Role Crew Leader Driver Driver Assessor Dayshift Driver Assessor Nightsh…" at bounding box center [646, 190] width 283 height 20
select select "1437"
click at [505, 180] on select "Select Role Crew Leader Driver Driver Assessor Dayshift Driver Assessor Nightsh…" at bounding box center [646, 190] width 283 height 20
click at [761, 480] on span "Add Role" at bounding box center [762, 476] width 38 height 12
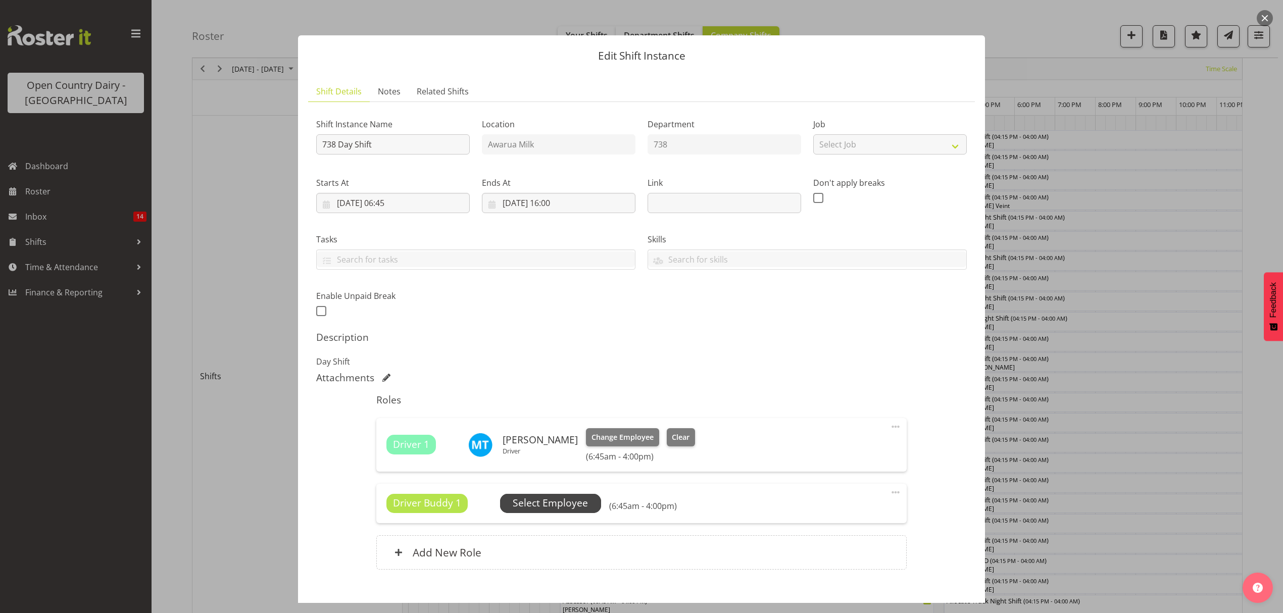
click at [563, 505] on span "Select Employee" at bounding box center [550, 503] width 75 height 15
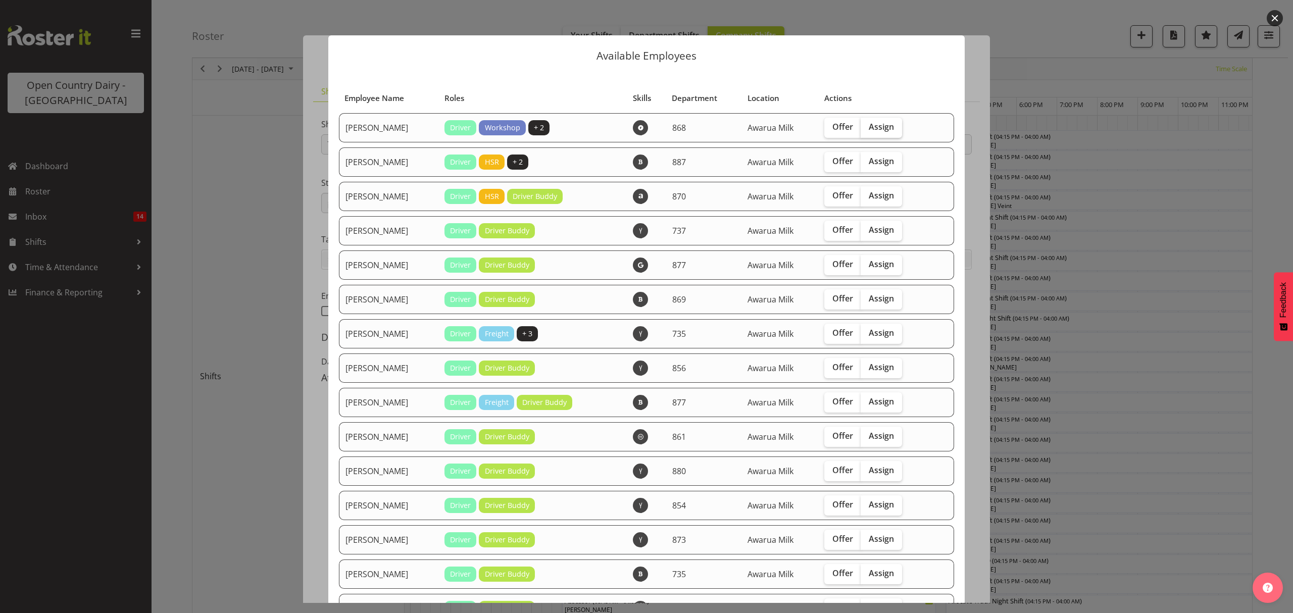
click at [869, 126] on span "Assign" at bounding box center [881, 127] width 25 height 10
click at [867, 126] on input "Assign" at bounding box center [864, 127] width 7 height 7
checkbox input "true"
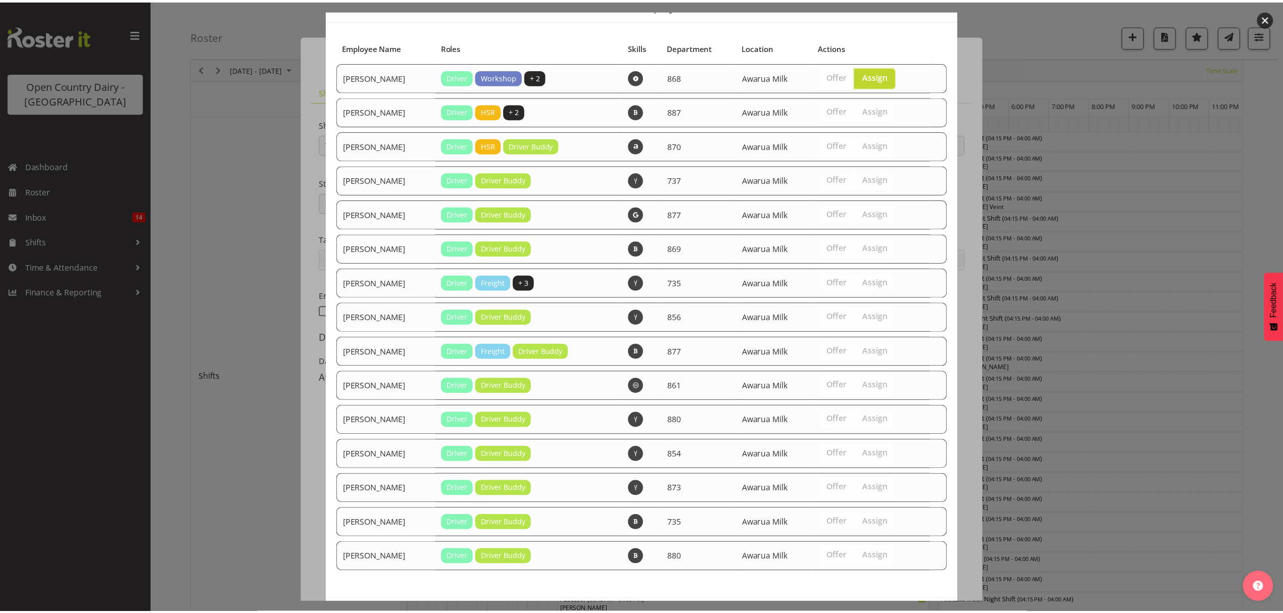
scroll to position [95, 0]
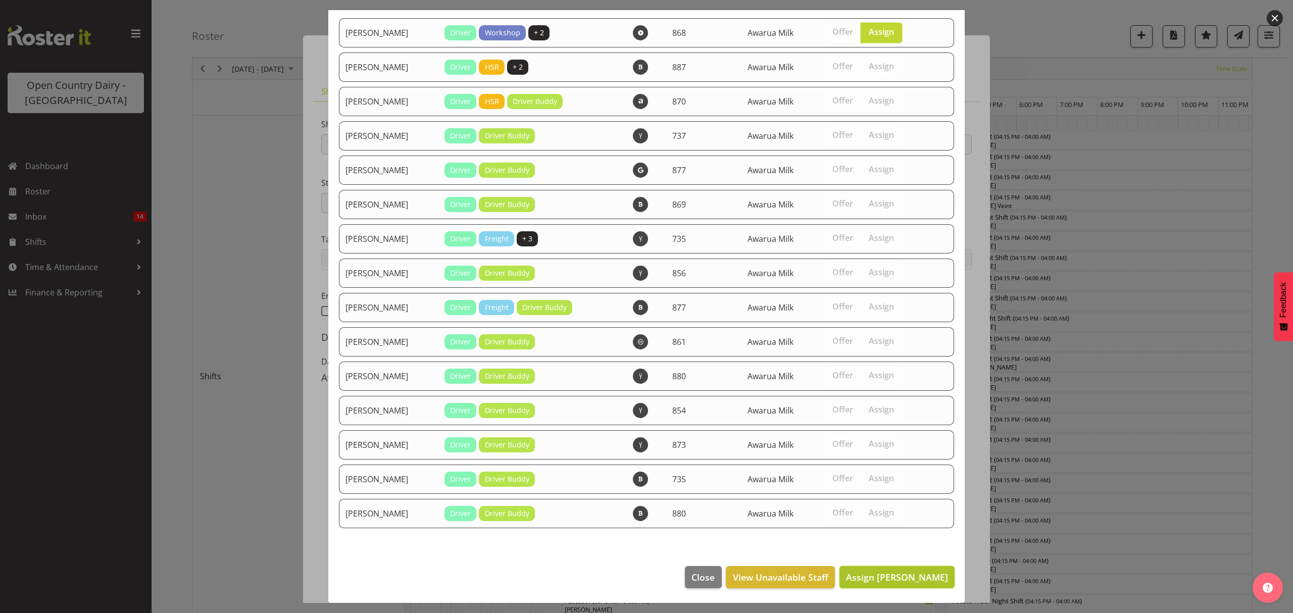
click at [887, 574] on span "Assign [PERSON_NAME]" at bounding box center [897, 577] width 102 height 12
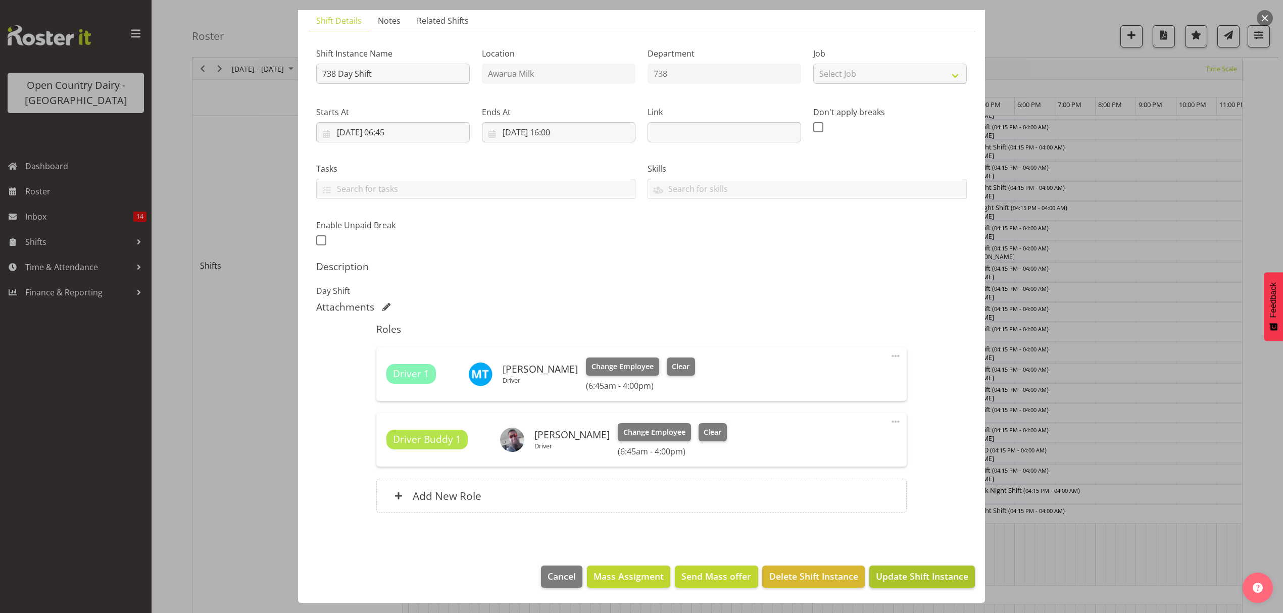
scroll to position [336, 0]
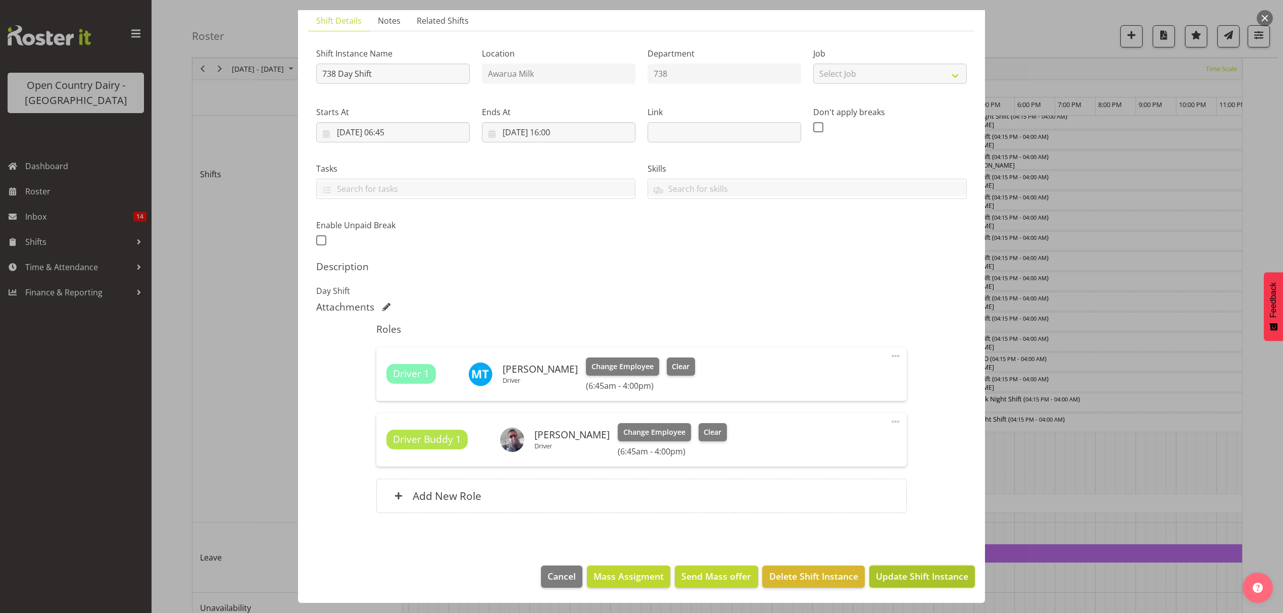
click at [886, 574] on span "Update Shift Instance" at bounding box center [922, 576] width 92 height 13
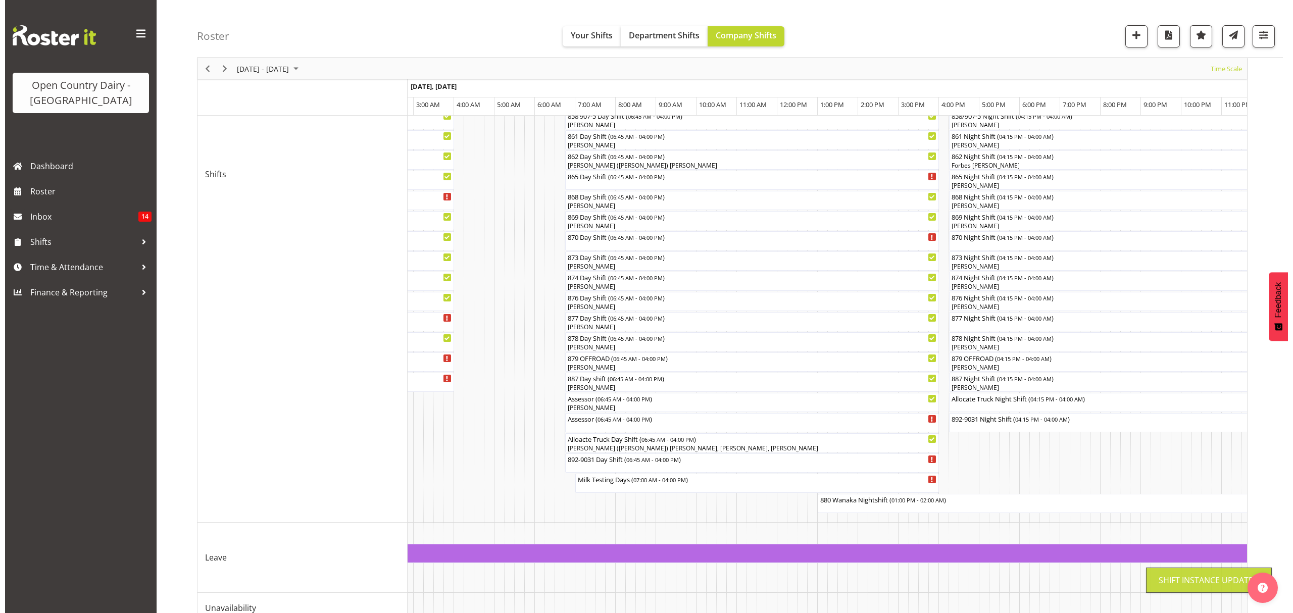
scroll to position [0, 0]
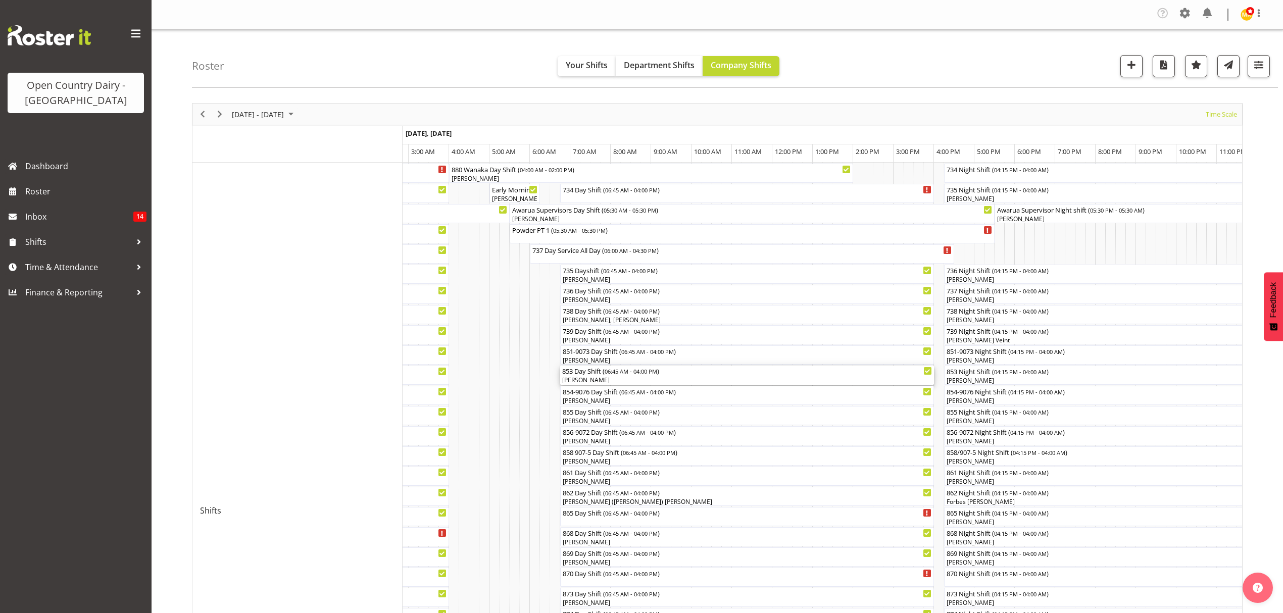
click at [575, 370] on div "853 Day Shift ( 06:45 AM - 04:00 PM )" at bounding box center [747, 371] width 370 height 10
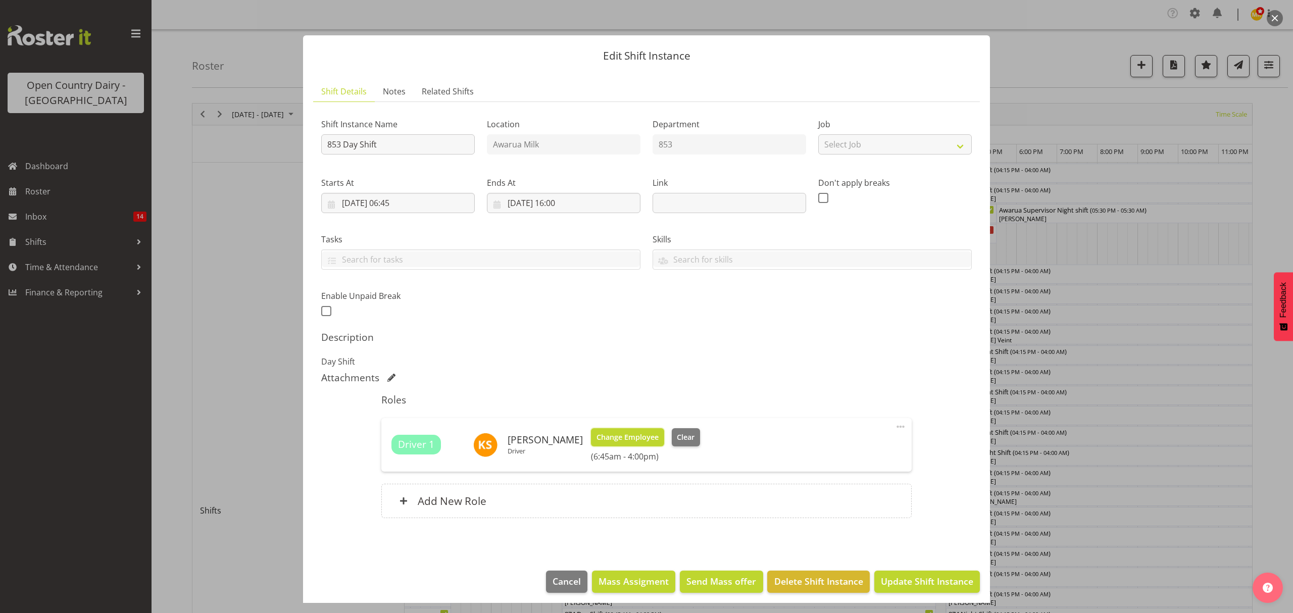
click at [609, 438] on span "Change Employee" at bounding box center [627, 437] width 62 height 11
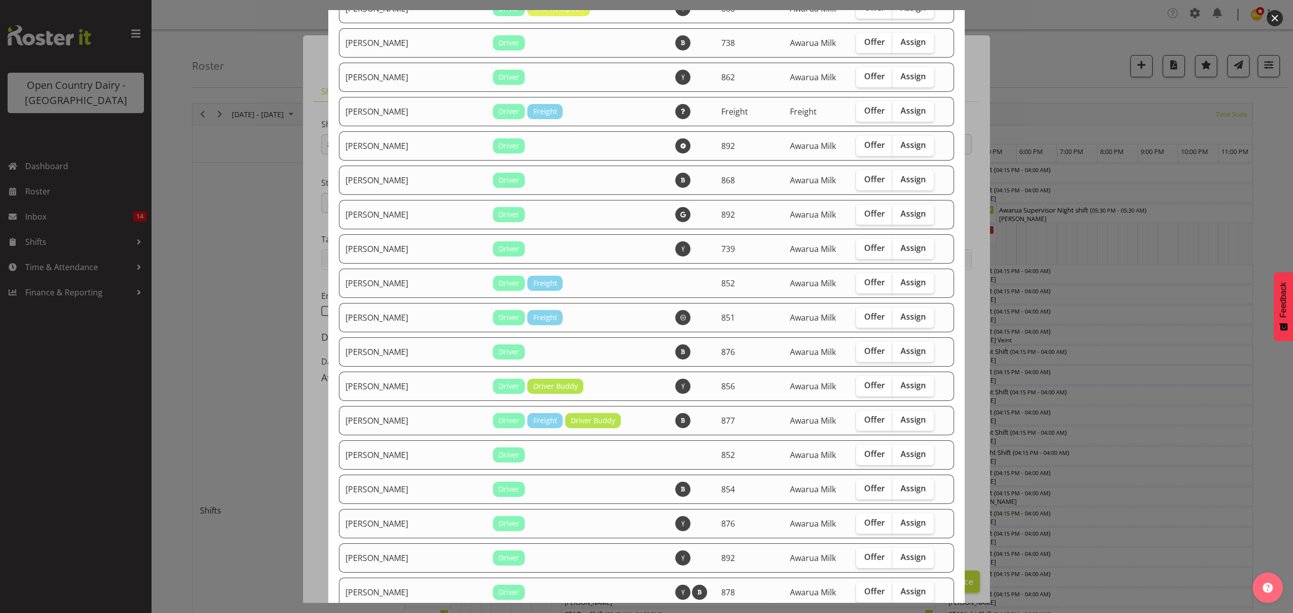
scroll to position [606, 0]
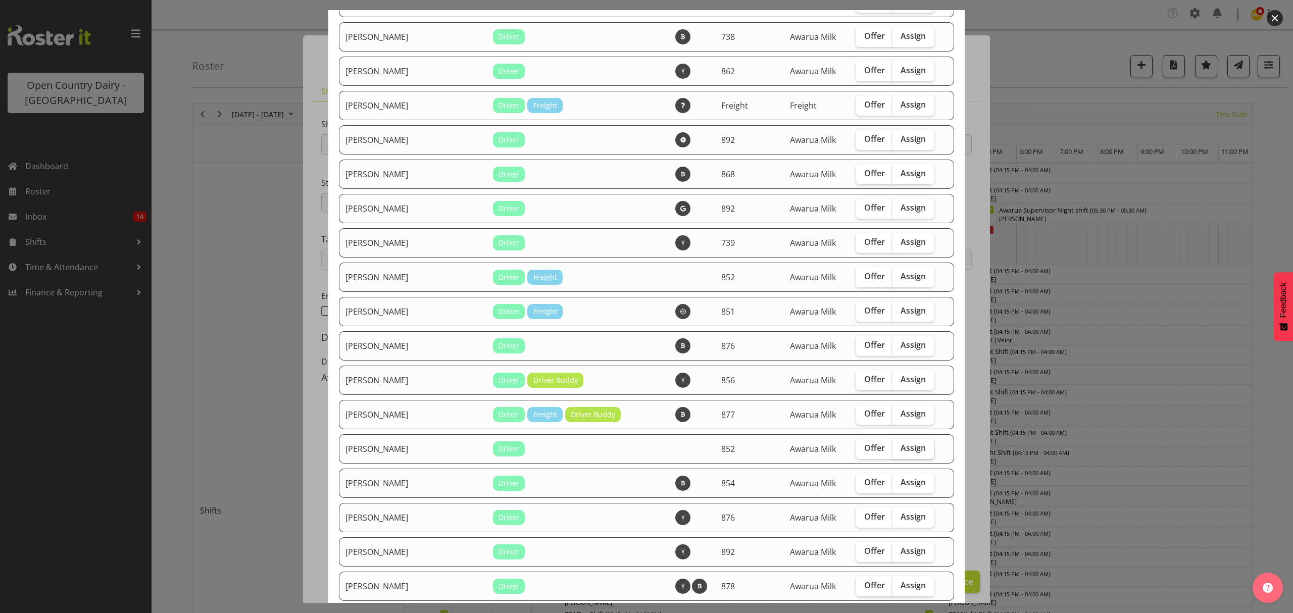
click at [892, 455] on label "Assign" at bounding box center [912, 449] width 41 height 20
click at [892, 451] on input "Assign" at bounding box center [895, 448] width 7 height 7
checkbox input "true"
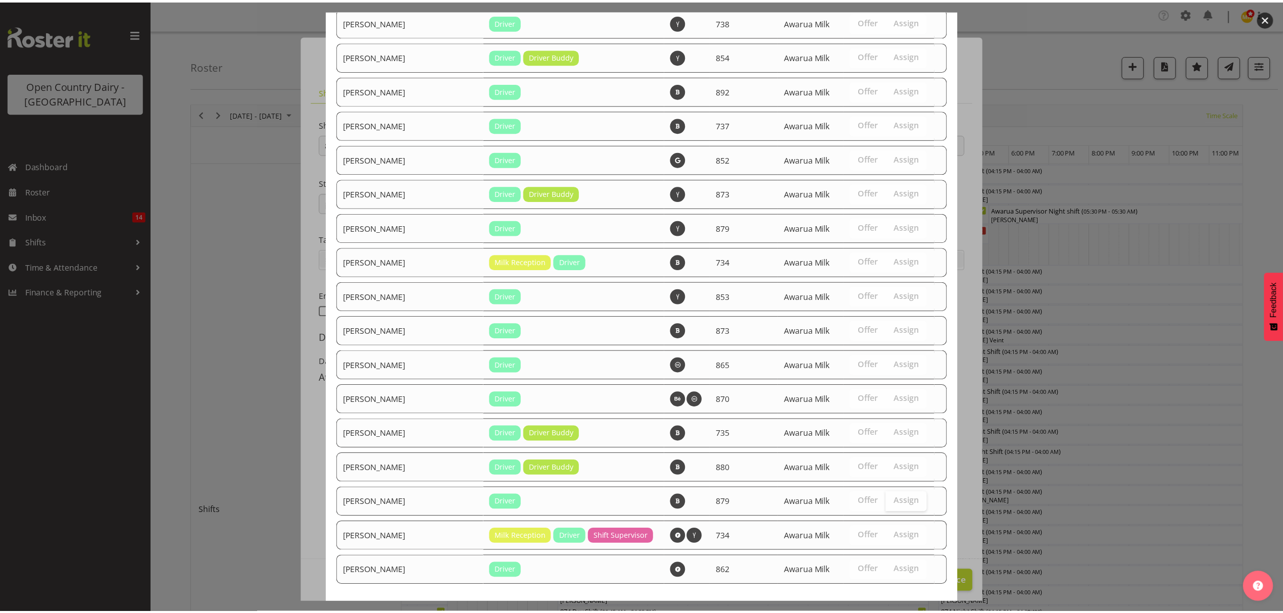
scroll to position [1606, 0]
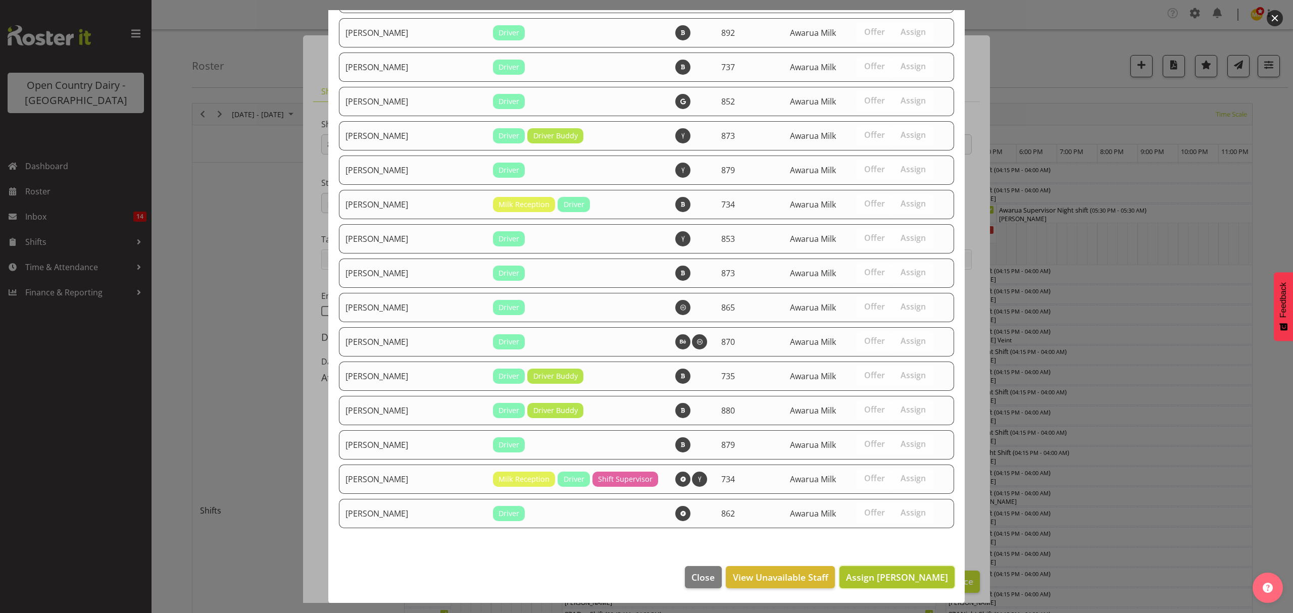
click at [885, 582] on span "Assign [PERSON_NAME]" at bounding box center [897, 577] width 102 height 12
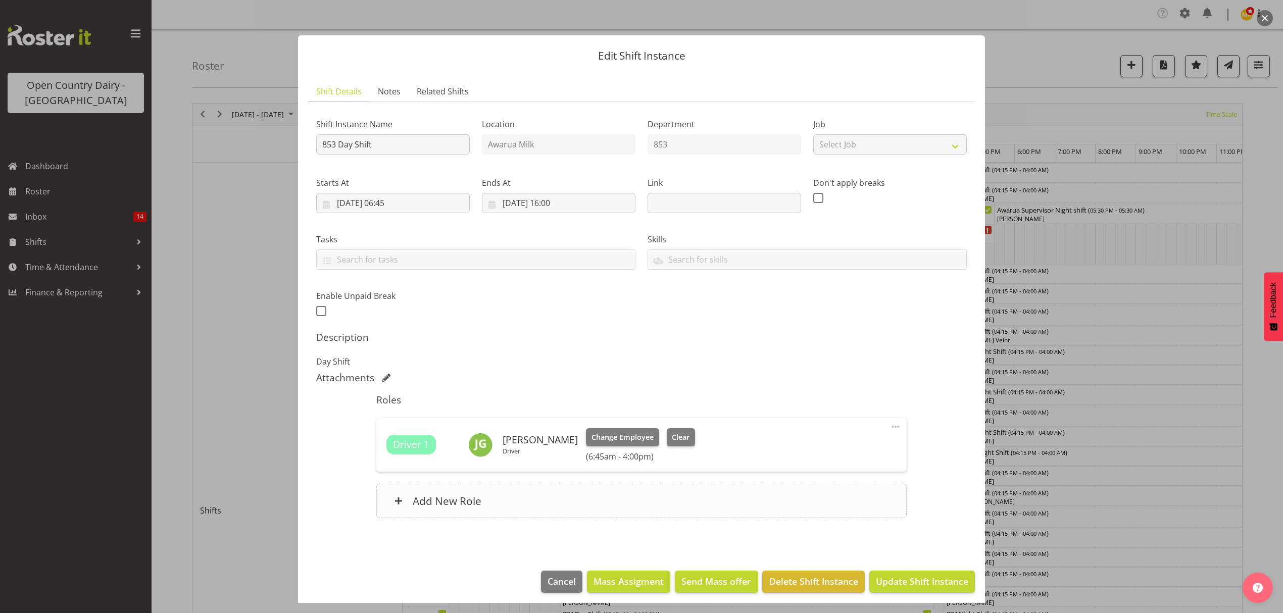
click at [454, 508] on h6 "Add New Role" at bounding box center [447, 500] width 69 height 13
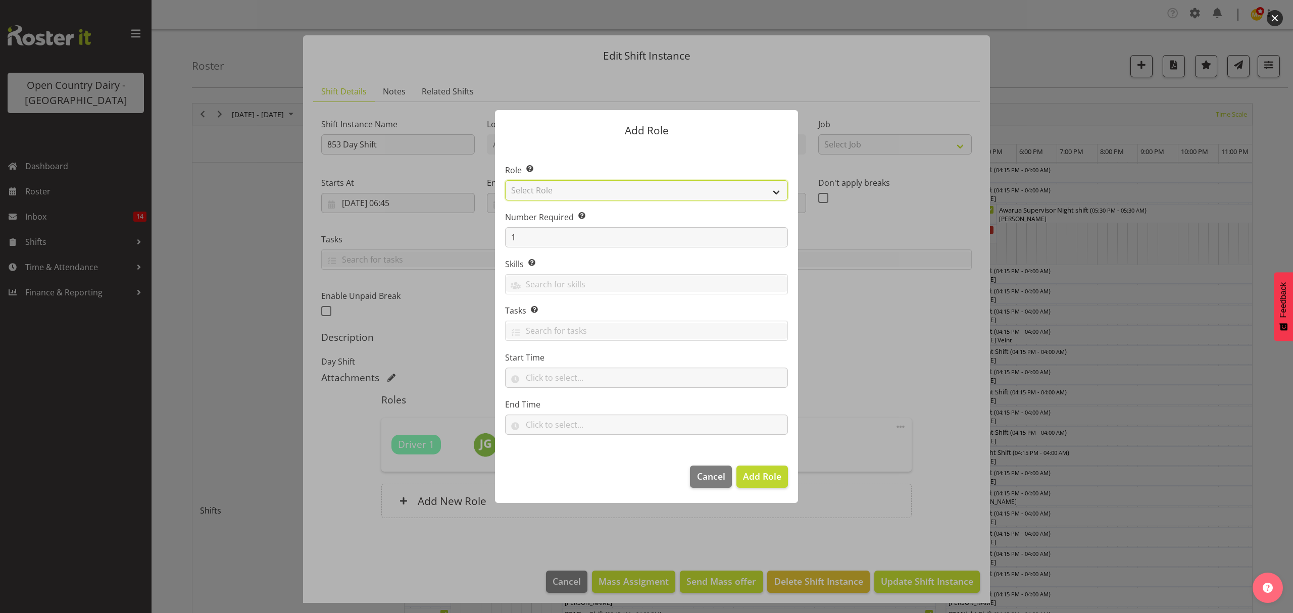
click at [582, 184] on select "Select Role Crew Leader Driver Driver Assessor Dayshift Driver Assessor Nightsh…" at bounding box center [646, 190] width 283 height 20
select select "1437"
click at [505, 180] on select "Select Role Crew Leader Driver Driver Assessor Dayshift Driver Assessor Nightsh…" at bounding box center [646, 190] width 283 height 20
click at [777, 475] on span "Add Role" at bounding box center [762, 476] width 38 height 12
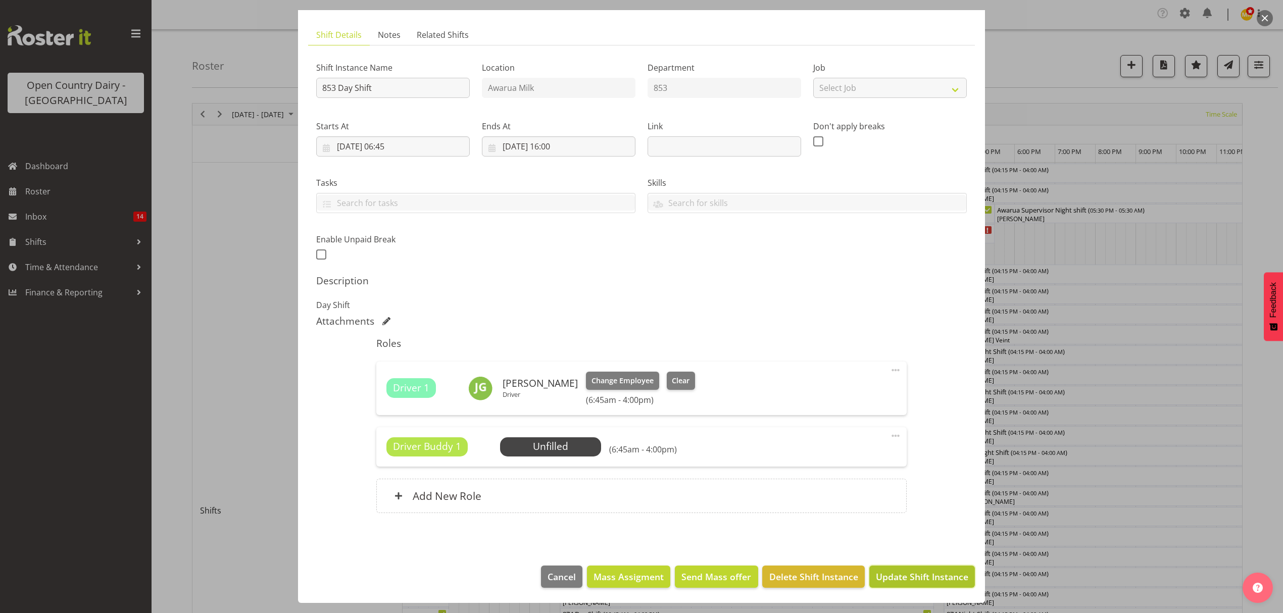
click at [899, 581] on span "Update Shift Instance" at bounding box center [922, 576] width 92 height 13
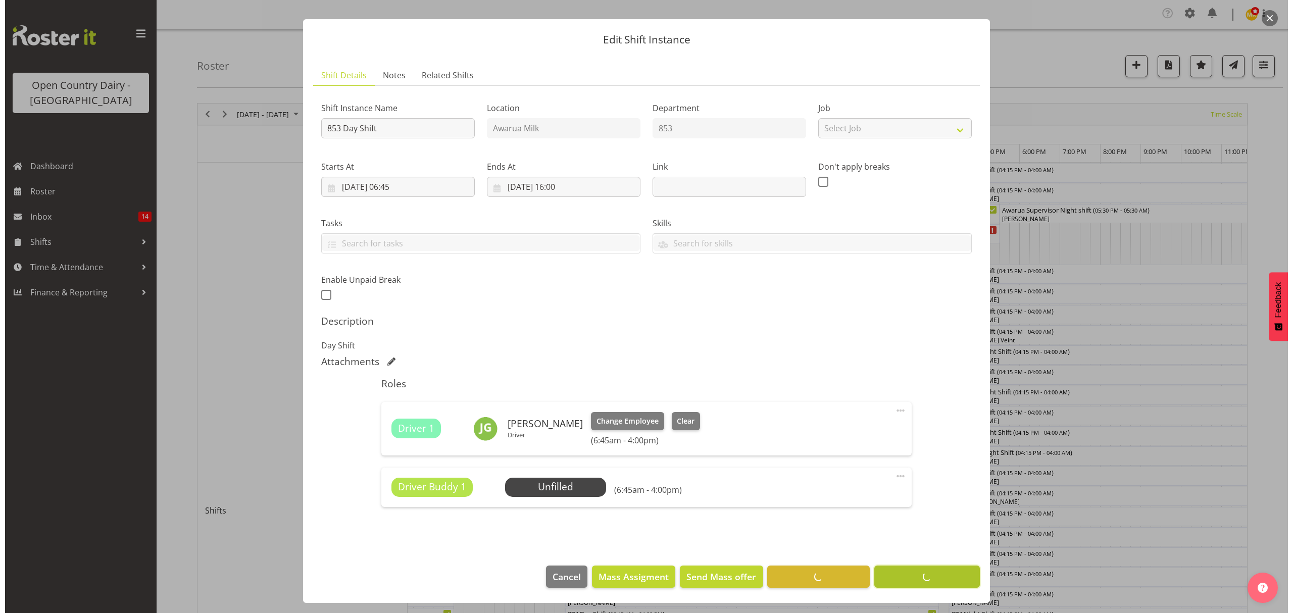
scroll to position [17, 0]
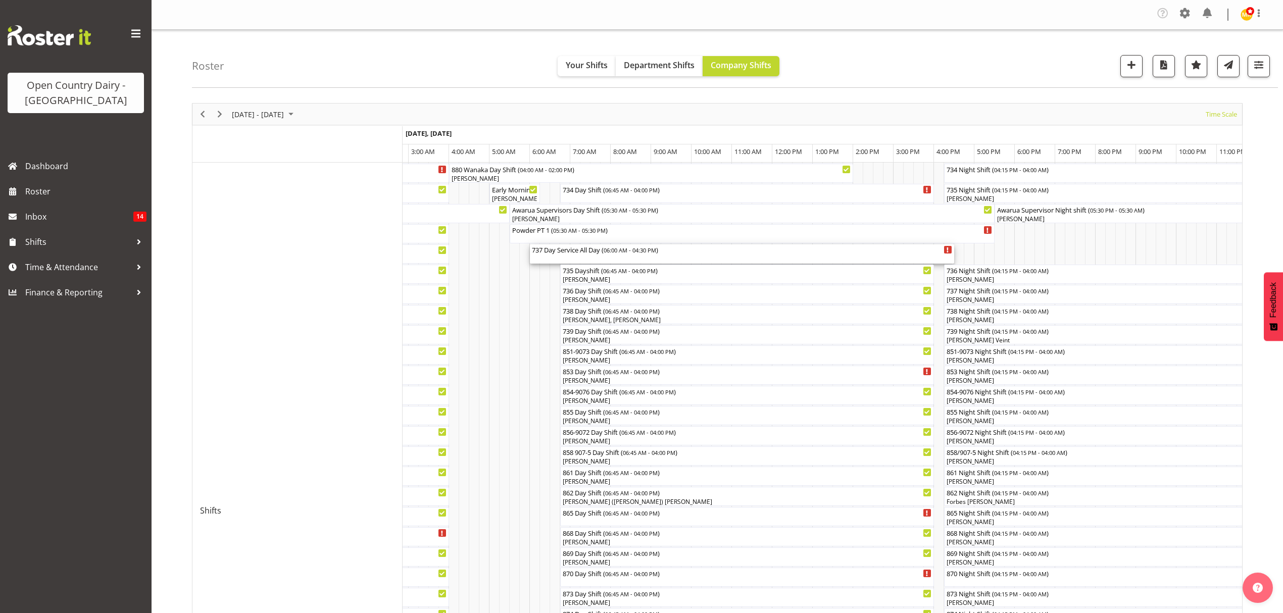
drag, startPoint x: 584, startPoint y: 251, endPoint x: 483, endPoint y: 278, distance: 104.0
click at [584, 251] on div "737 Day Service All Day ( 06:00 AM - 04:30 PM )" at bounding box center [742, 249] width 420 height 10
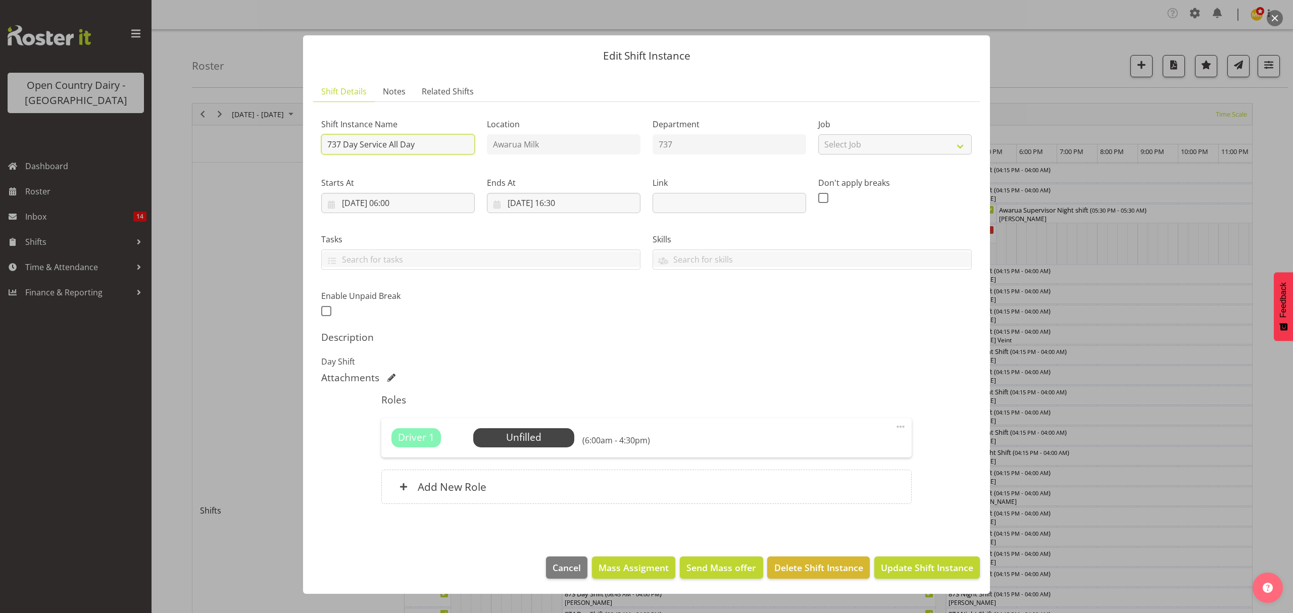
click at [359, 145] on input "737 Day Service All Day" at bounding box center [398, 144] width 154 height 20
click at [461, 144] on input "737 Day ** T/STOPS Service All Day" at bounding box center [398, 144] width 154 height 20
type input "737 Day ** T/STOPS Service All Day**"
click at [954, 568] on span "Update Shift Instance" at bounding box center [927, 567] width 92 height 13
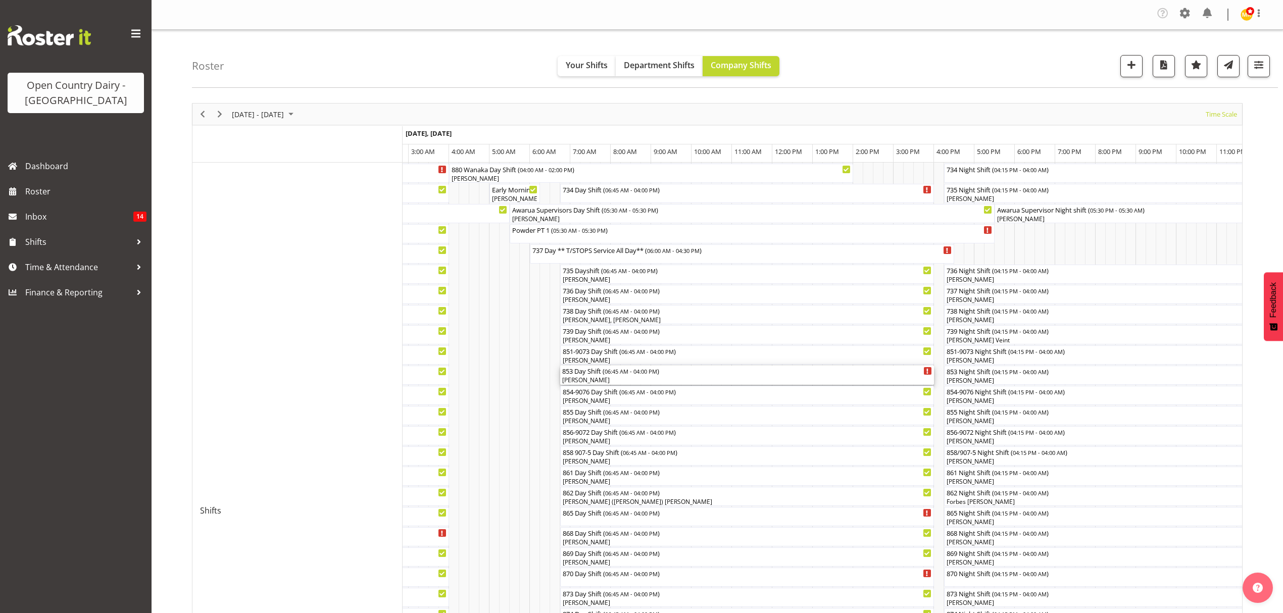
click at [585, 372] on div "853 Day Shift ( 06:45 AM - 04:00 PM )" at bounding box center [747, 371] width 370 height 10
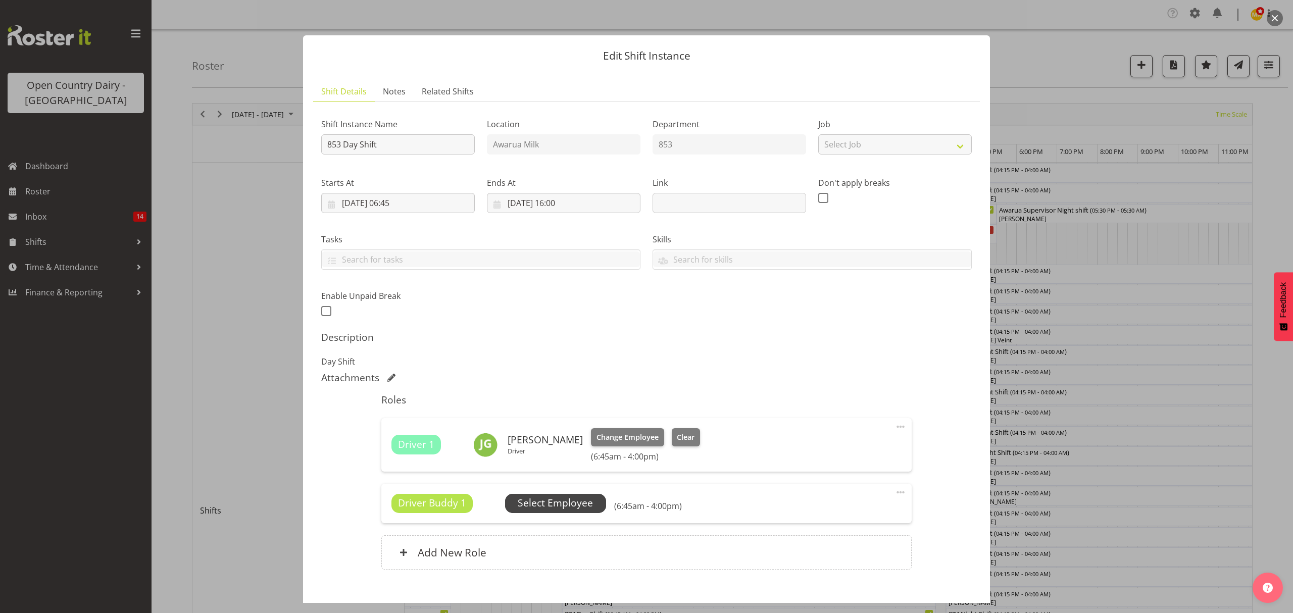
click at [577, 506] on span "Select Employee" at bounding box center [555, 503] width 75 height 15
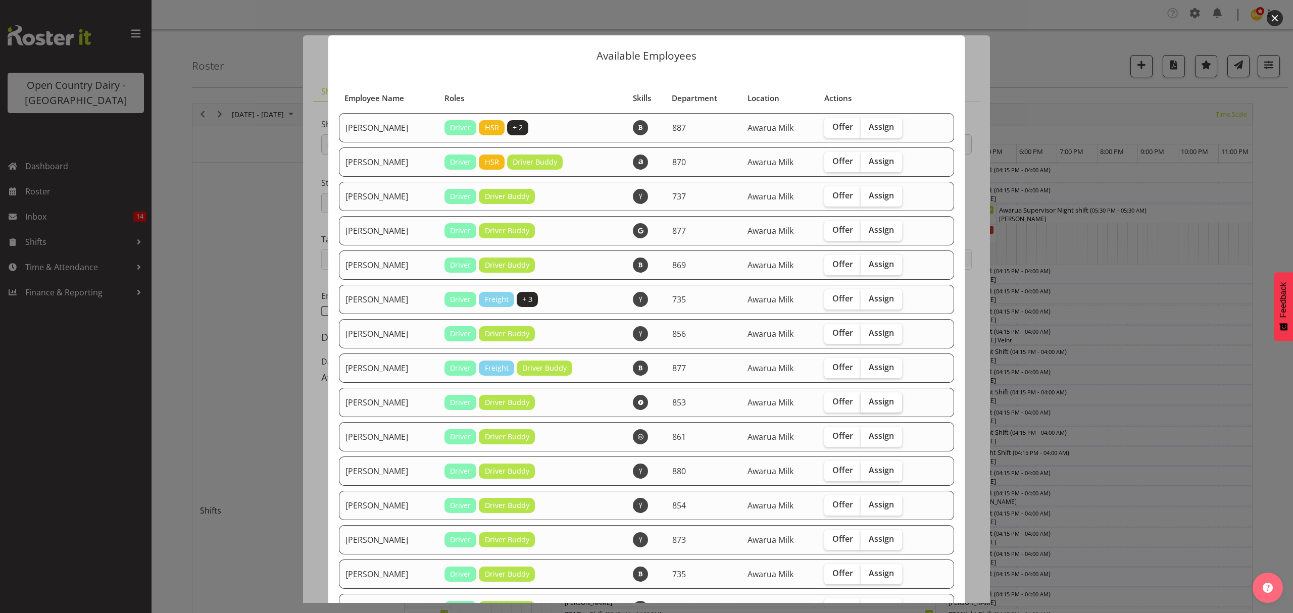
click at [880, 402] on span "Assign" at bounding box center [881, 401] width 25 height 10
click at [867, 402] on input "Assign" at bounding box center [864, 401] width 7 height 7
checkbox input "true"
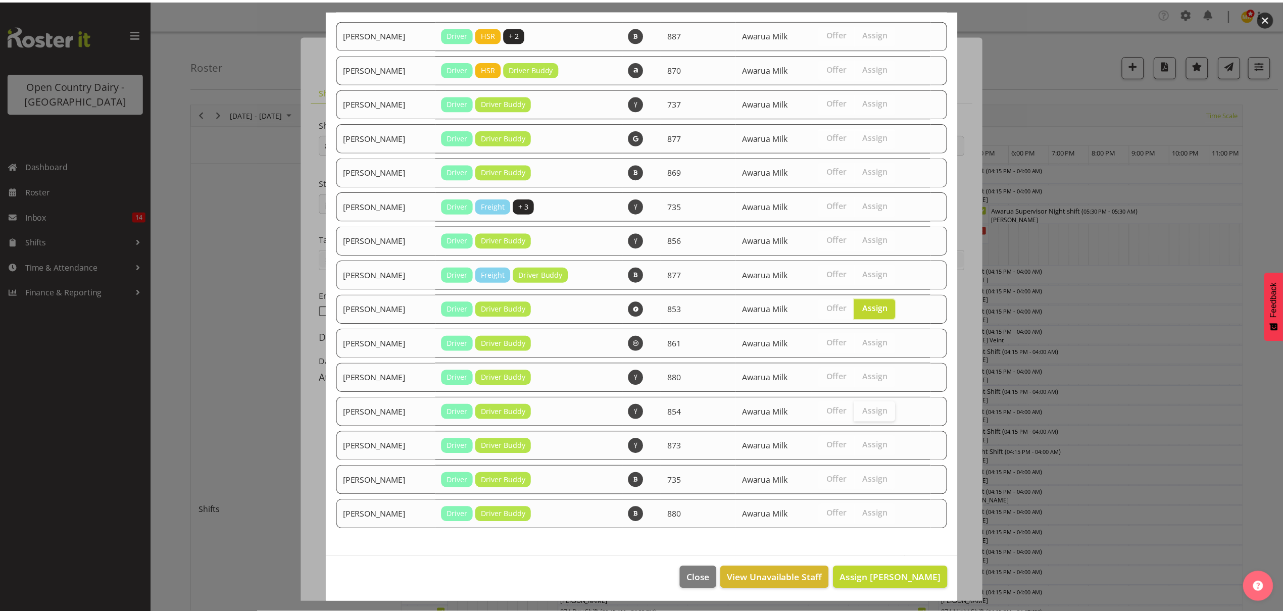
scroll to position [95, 0]
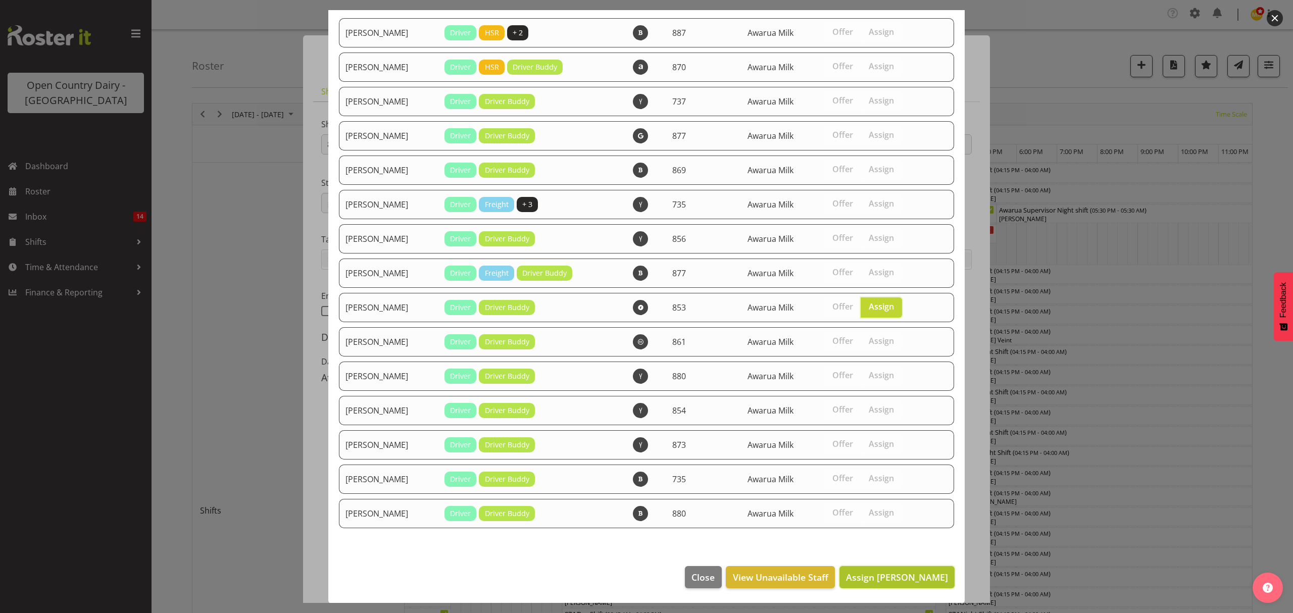
click at [873, 575] on span "Assign [PERSON_NAME]" at bounding box center [897, 577] width 102 height 12
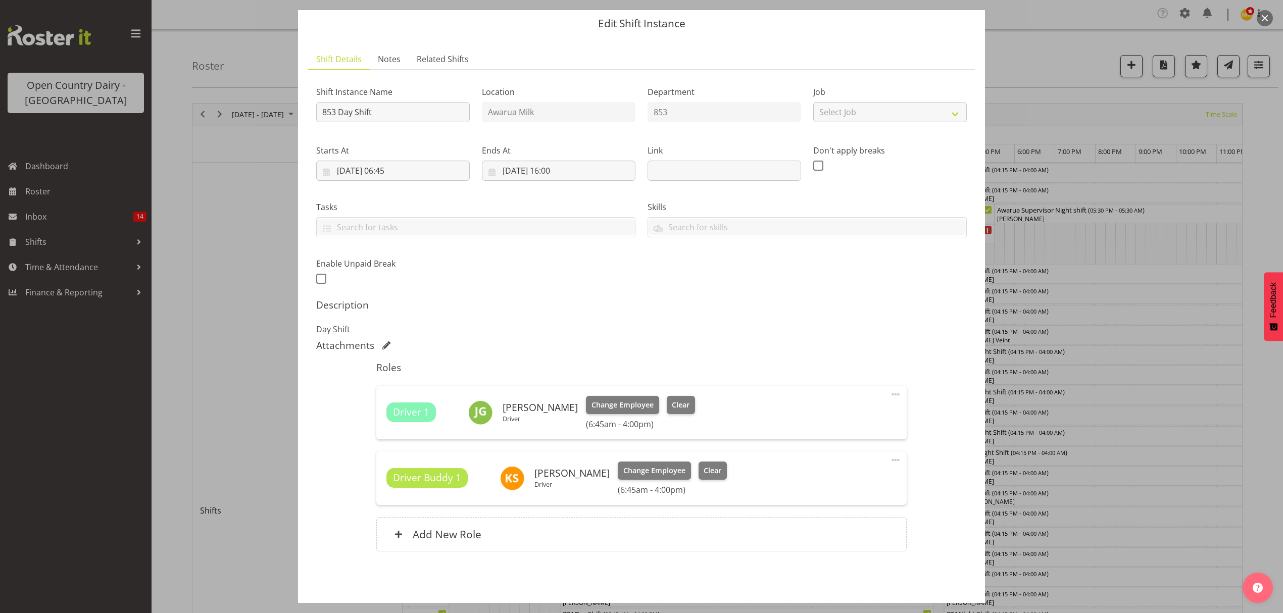
scroll to position [71, 0]
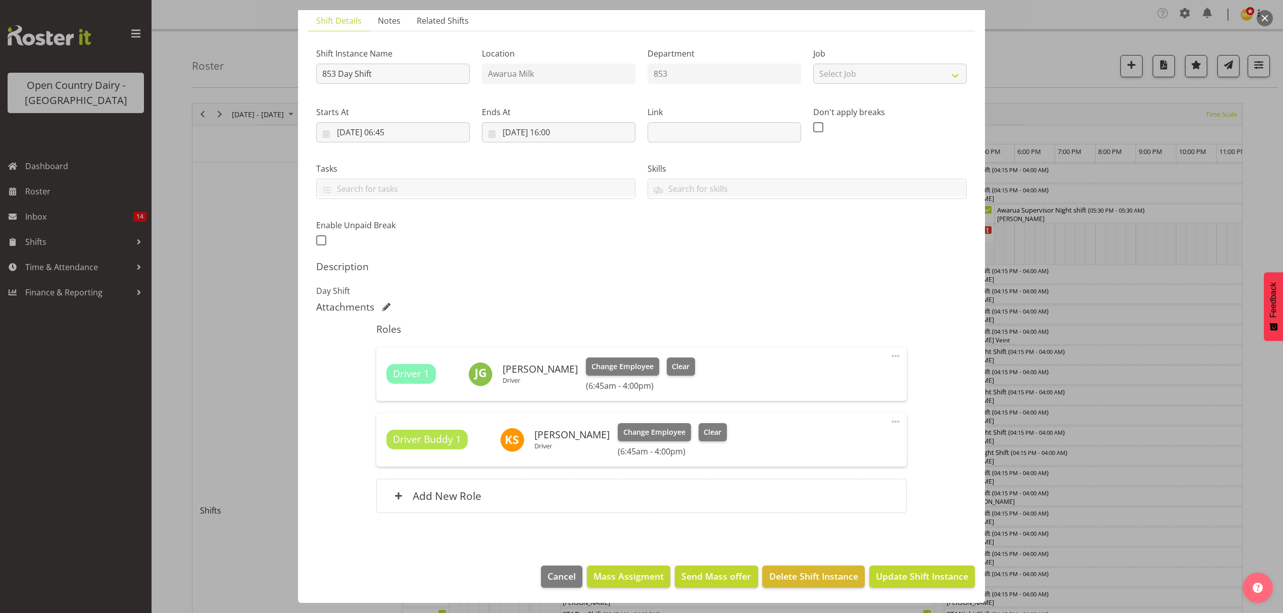
click at [937, 589] on footer "Cancel Mass Assigment Send Mass offer Delete Shift Instance Update Shift Instan…" at bounding box center [641, 579] width 687 height 47
click at [927, 583] on span "Update Shift Instance" at bounding box center [922, 576] width 92 height 13
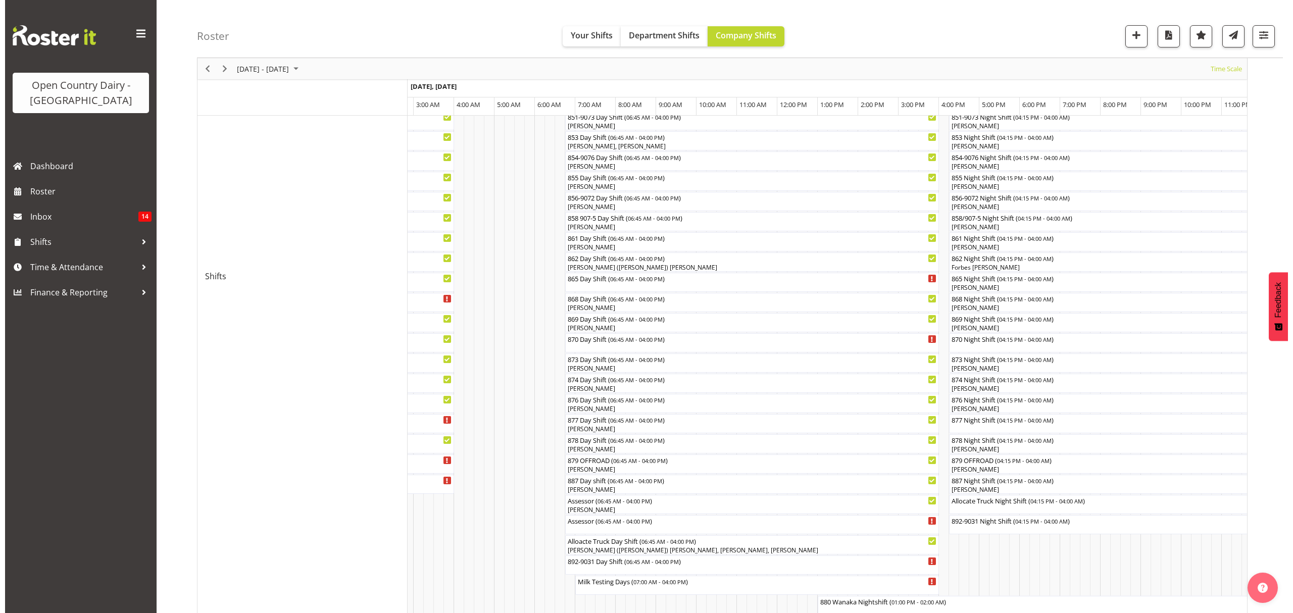
scroll to position [269, 0]
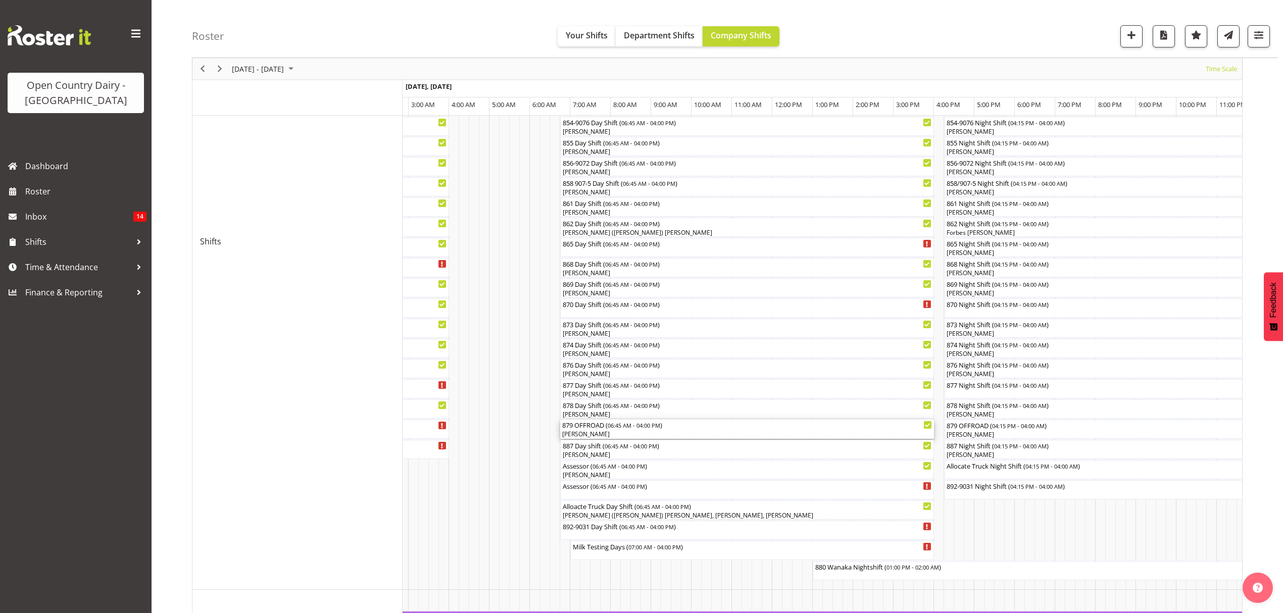
click at [595, 432] on div "[PERSON_NAME]" at bounding box center [747, 434] width 370 height 9
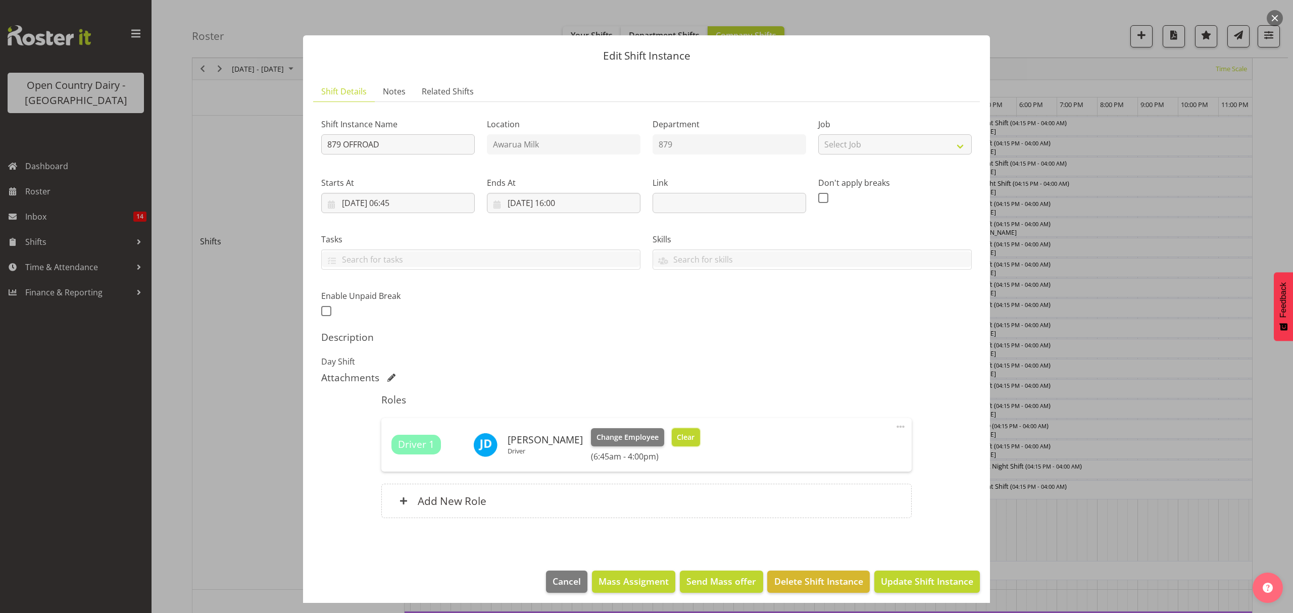
click at [680, 433] on span "Clear" at bounding box center [686, 437] width 18 height 11
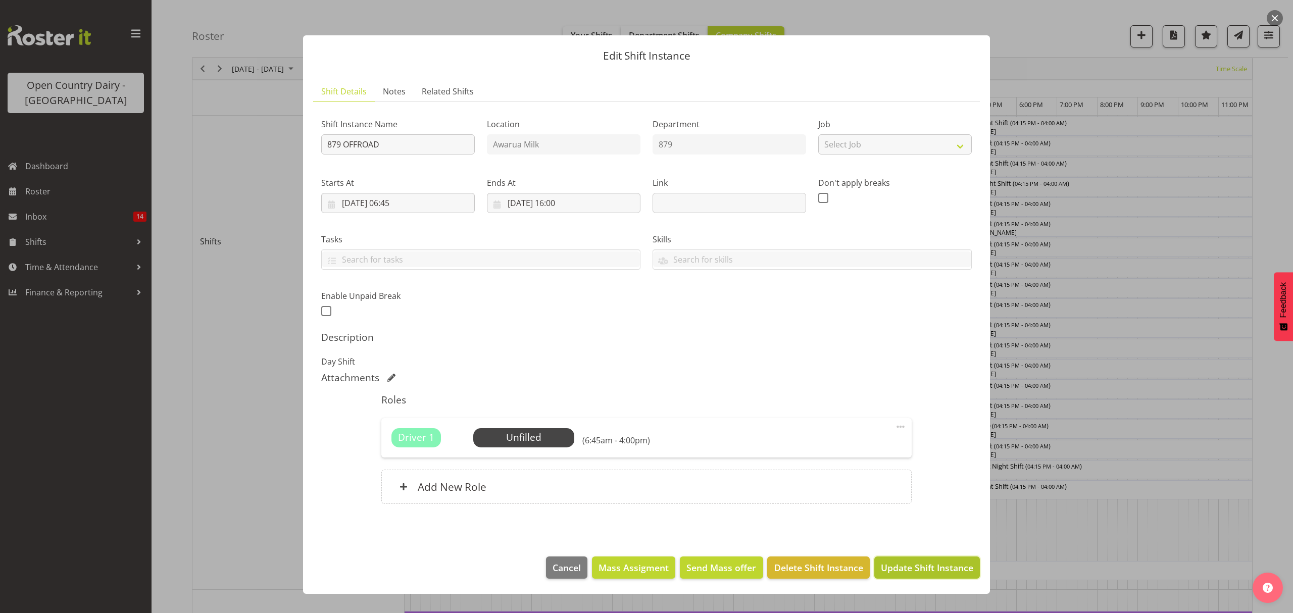
click at [925, 569] on span "Update Shift Instance" at bounding box center [927, 567] width 92 height 13
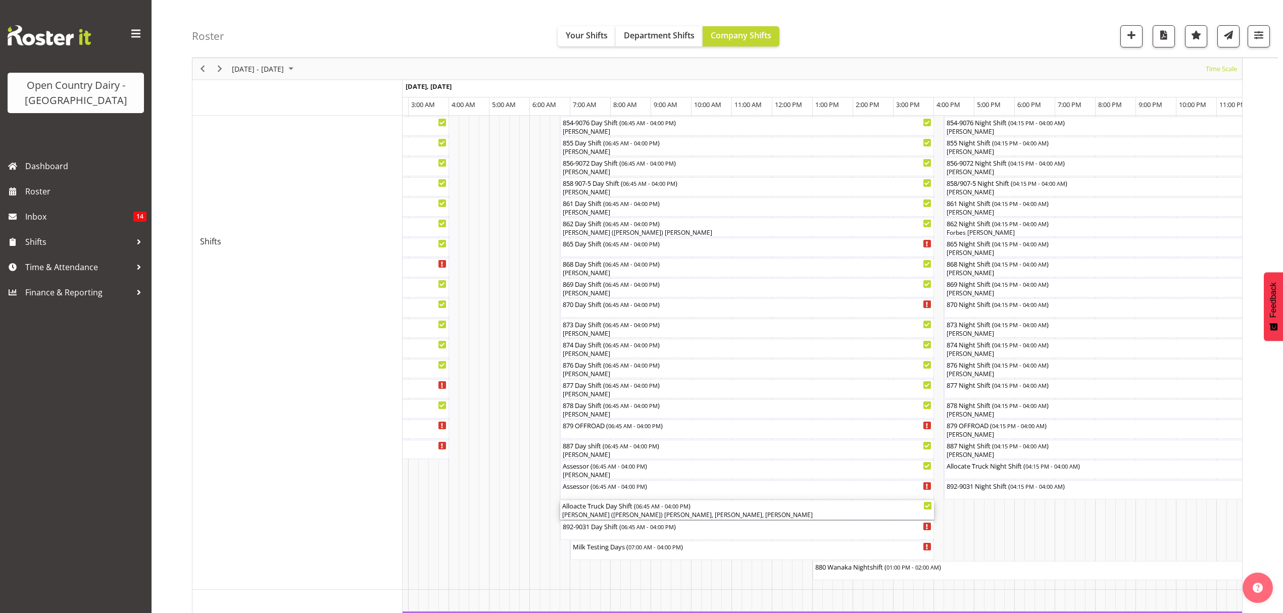
click at [613, 507] on div "Alloacte Truck Day Shift ( 06:45 AM - 04:00 PM )" at bounding box center [747, 505] width 370 height 10
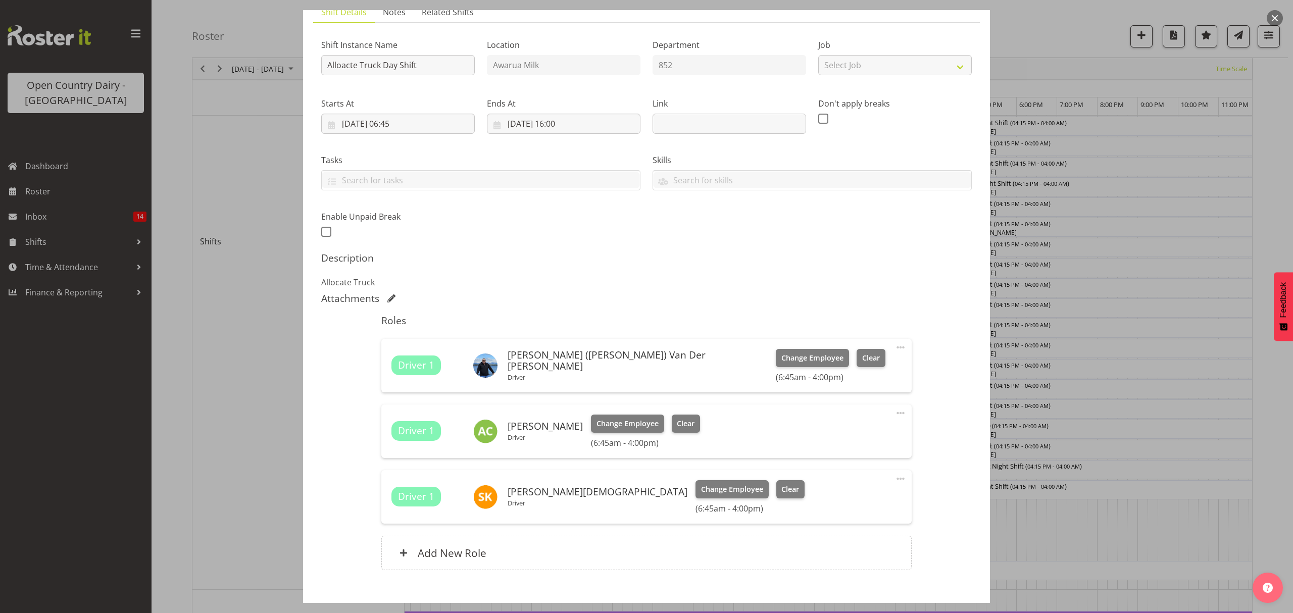
scroll to position [137, 0]
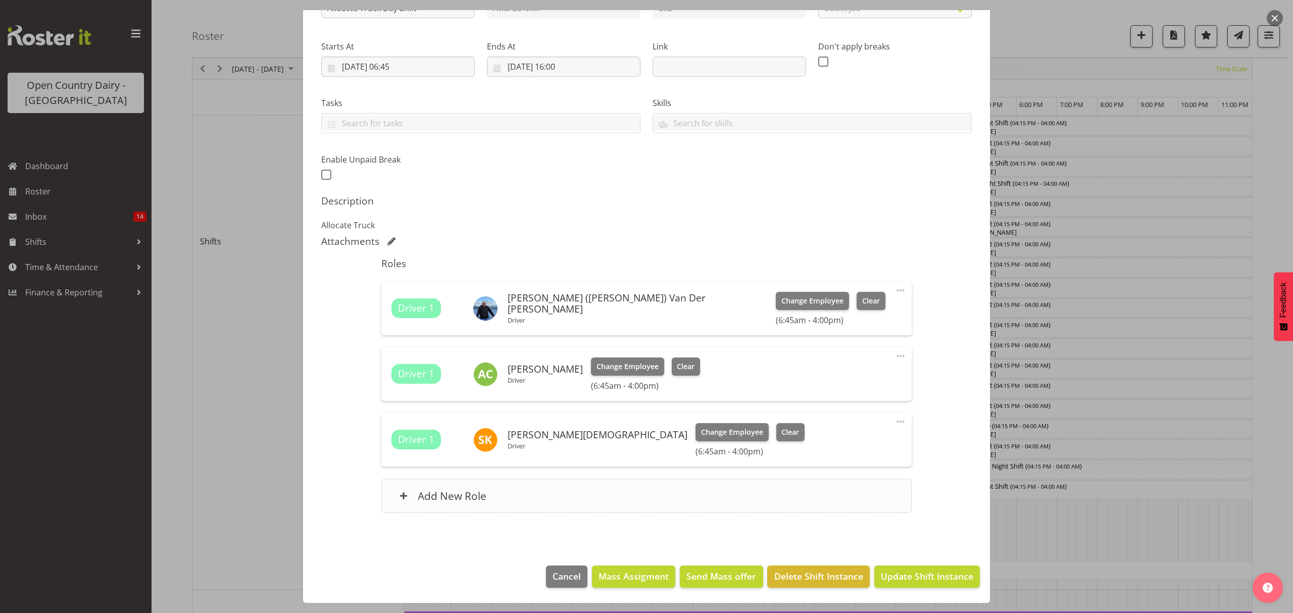
click at [439, 489] on h6 "Add New Role" at bounding box center [452, 495] width 69 height 13
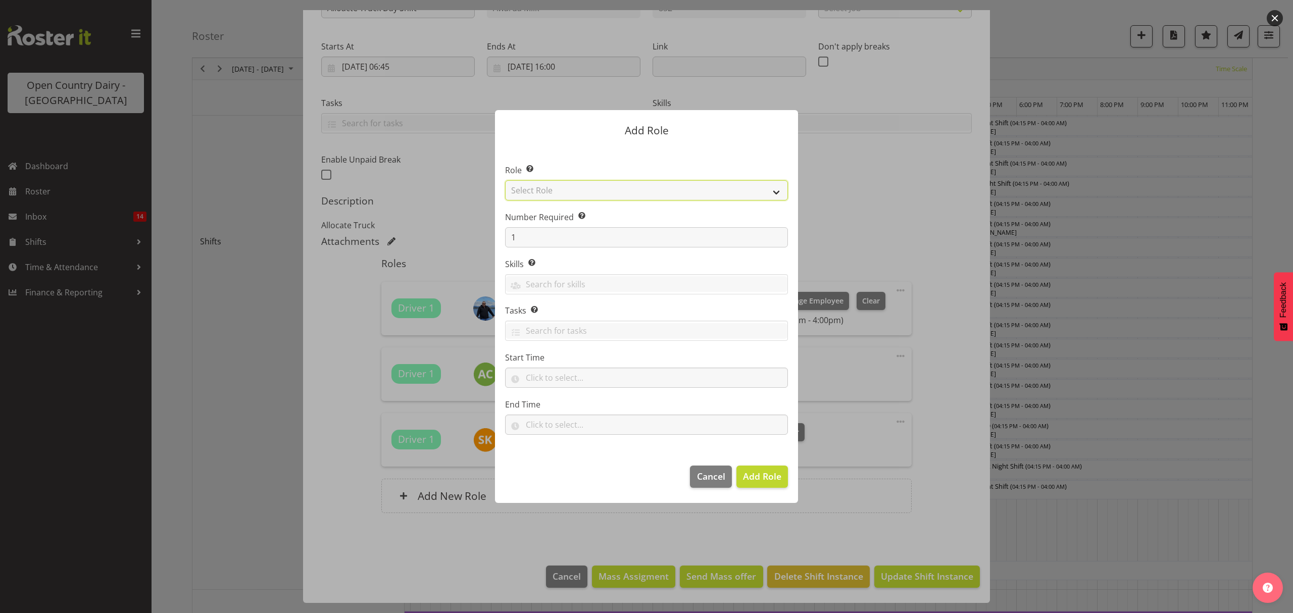
click at [537, 181] on select "Select Role Crew Leader Driver Driver Assessor Dayshift Driver Assessor Nightsh…" at bounding box center [646, 190] width 283 height 20
select select "1154"
click at [505, 180] on select "Select Role Crew Leader Driver Driver Assessor Dayshift Driver Assessor Nightsh…" at bounding box center [646, 190] width 283 height 20
click at [757, 483] on span "Add Role" at bounding box center [762, 476] width 38 height 13
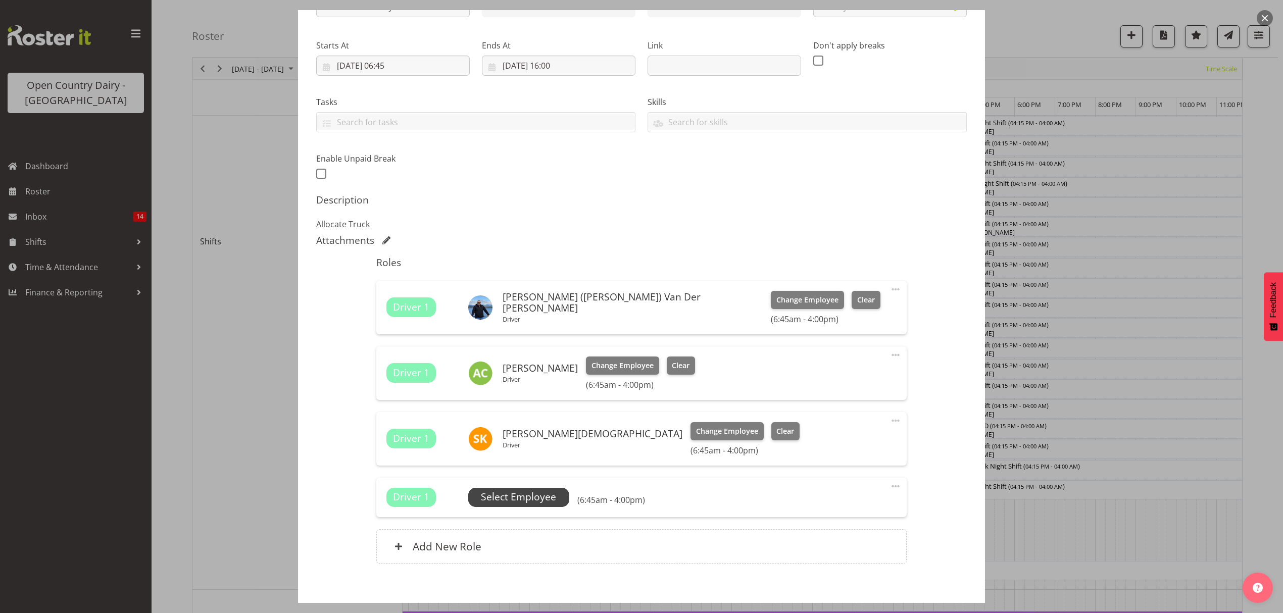
click at [524, 495] on span "Select Employee" at bounding box center [518, 497] width 75 height 15
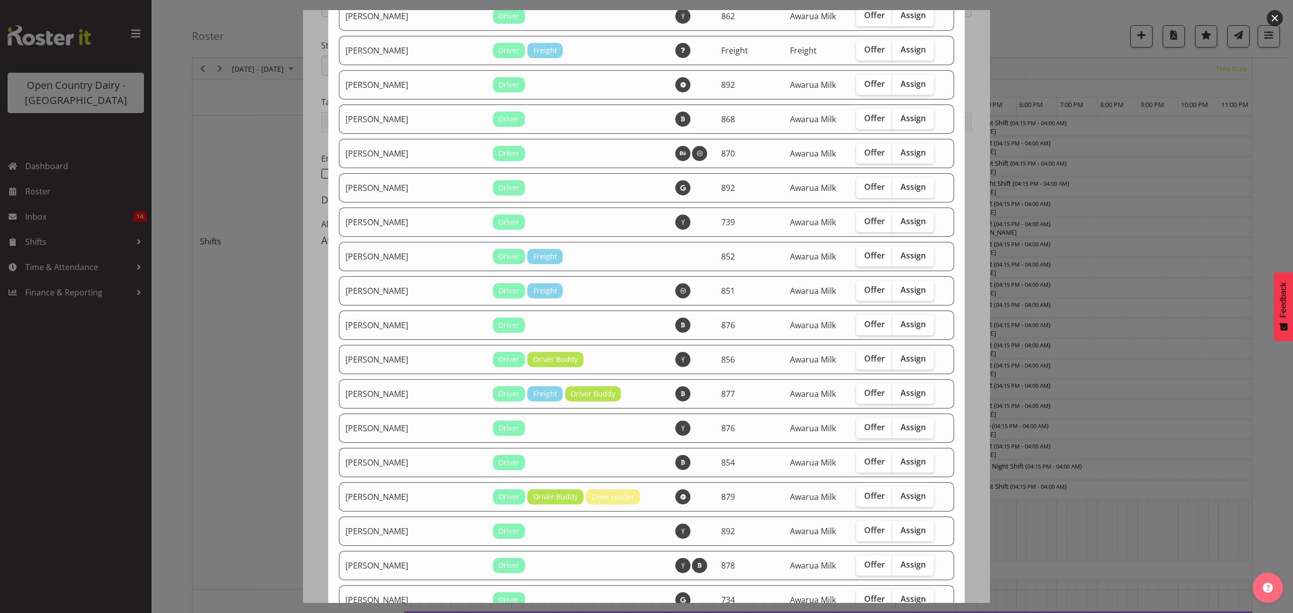
scroll to position [740, 0]
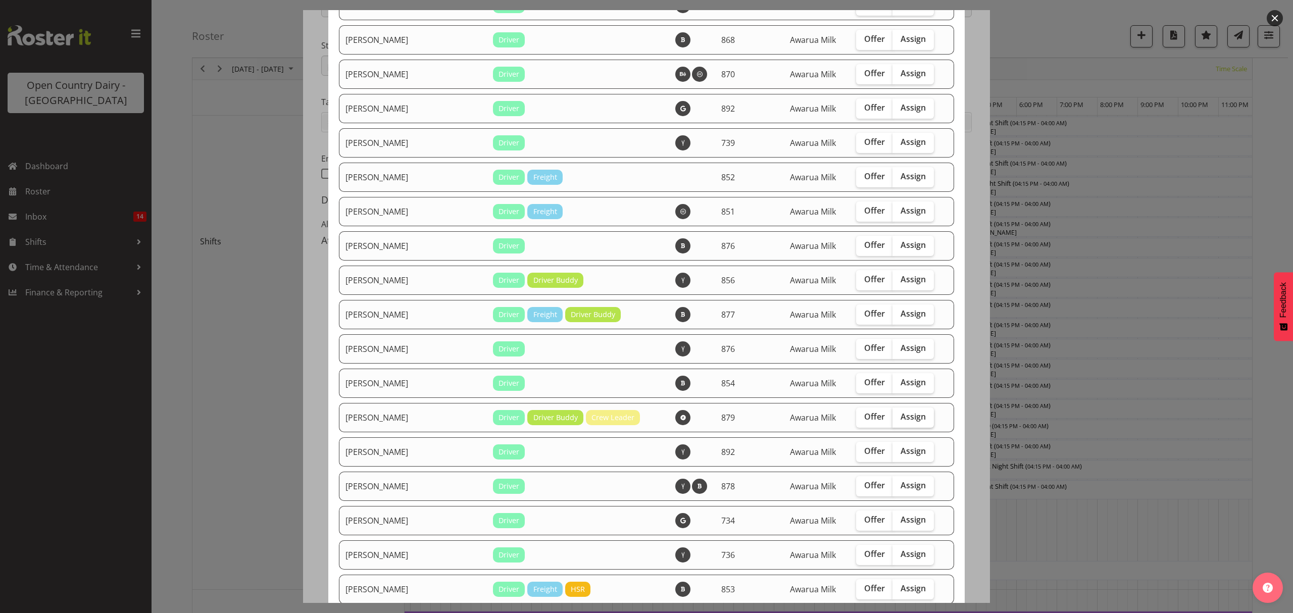
click at [900, 417] on span "Assign" at bounding box center [912, 417] width 25 height 10
click at [897, 417] on input "Assign" at bounding box center [895, 417] width 7 height 7
checkbox input "true"
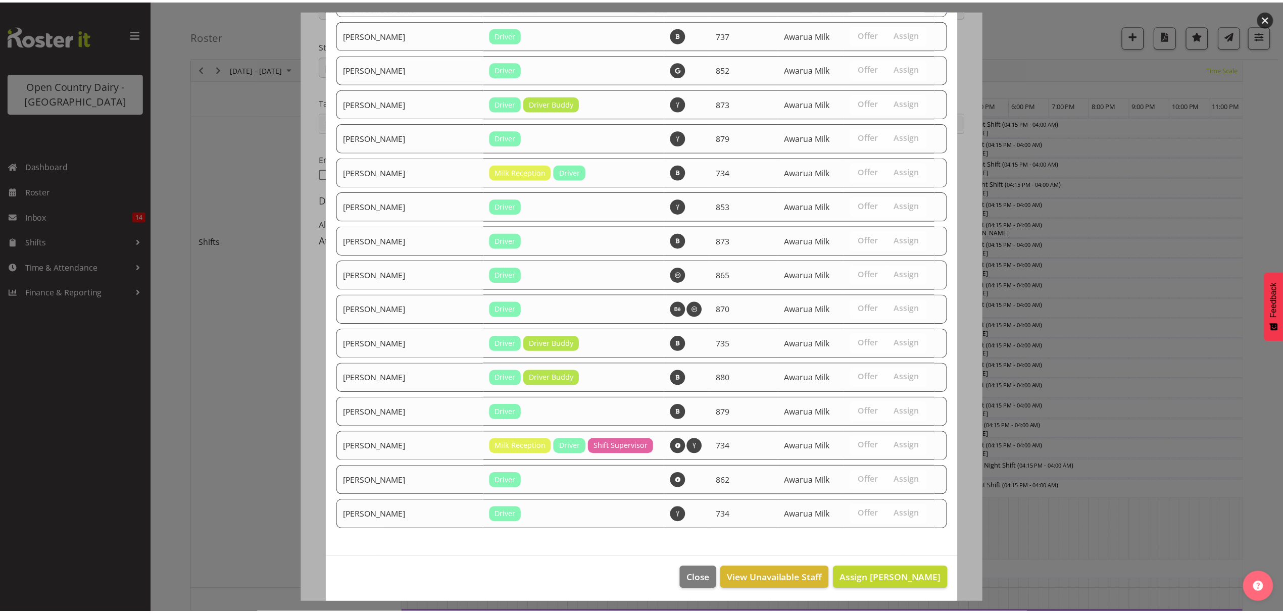
scroll to position [1675, 0]
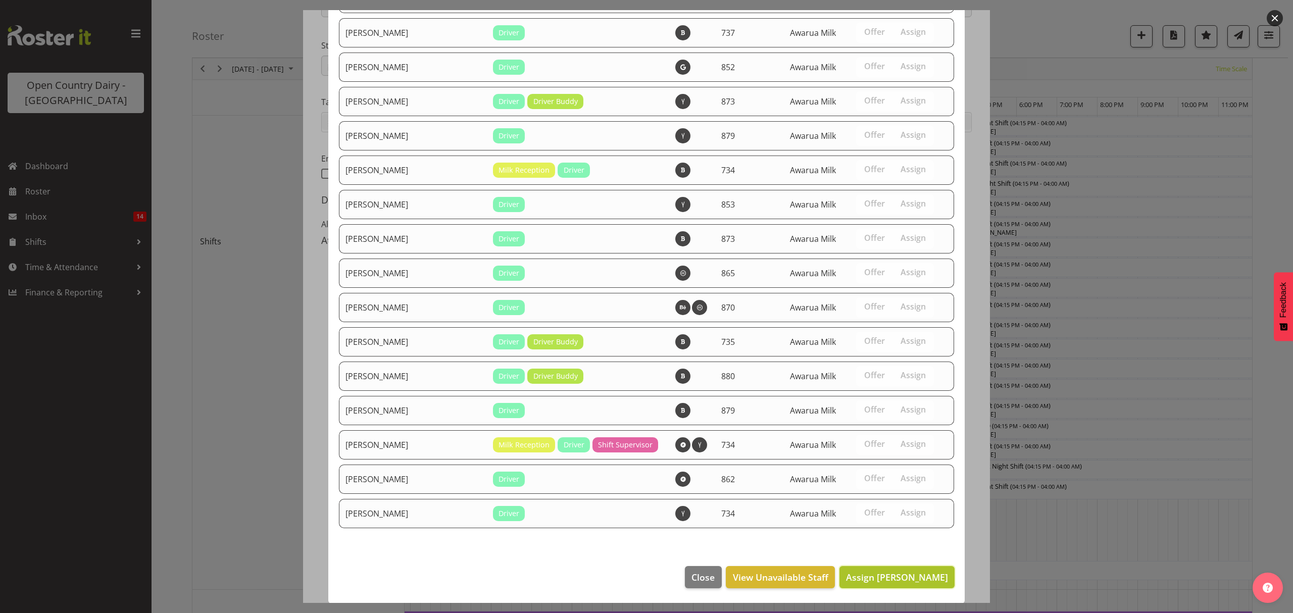
click at [881, 579] on span "Assign [PERSON_NAME]" at bounding box center [897, 577] width 102 height 12
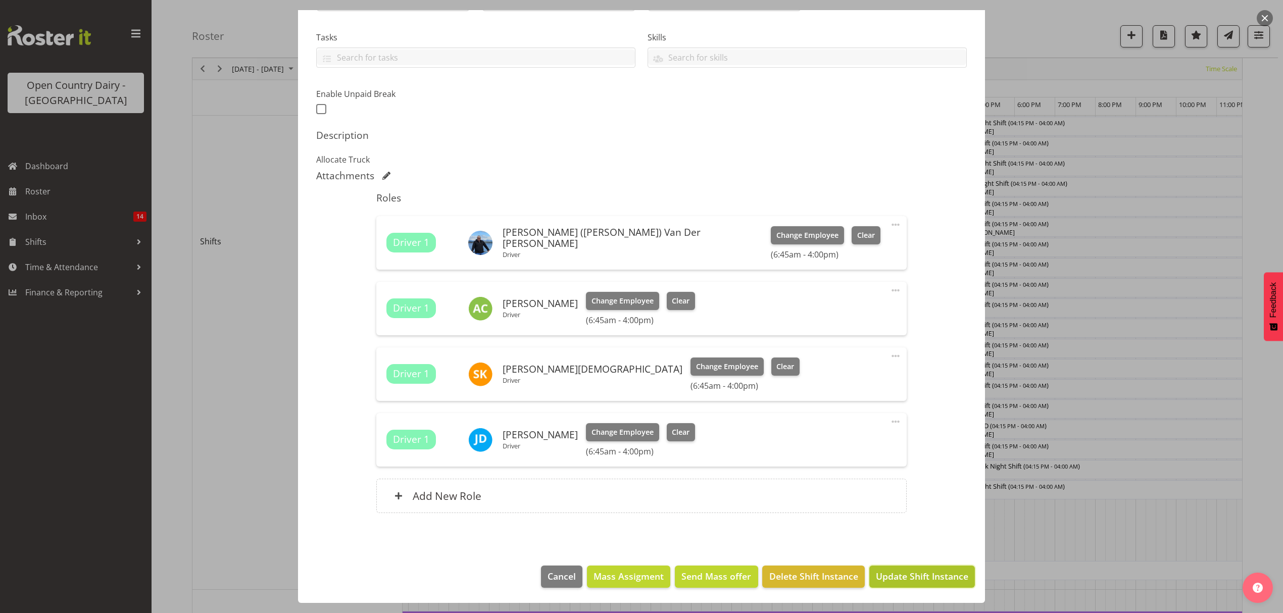
click at [902, 576] on span "Update Shift Instance" at bounding box center [922, 576] width 92 height 13
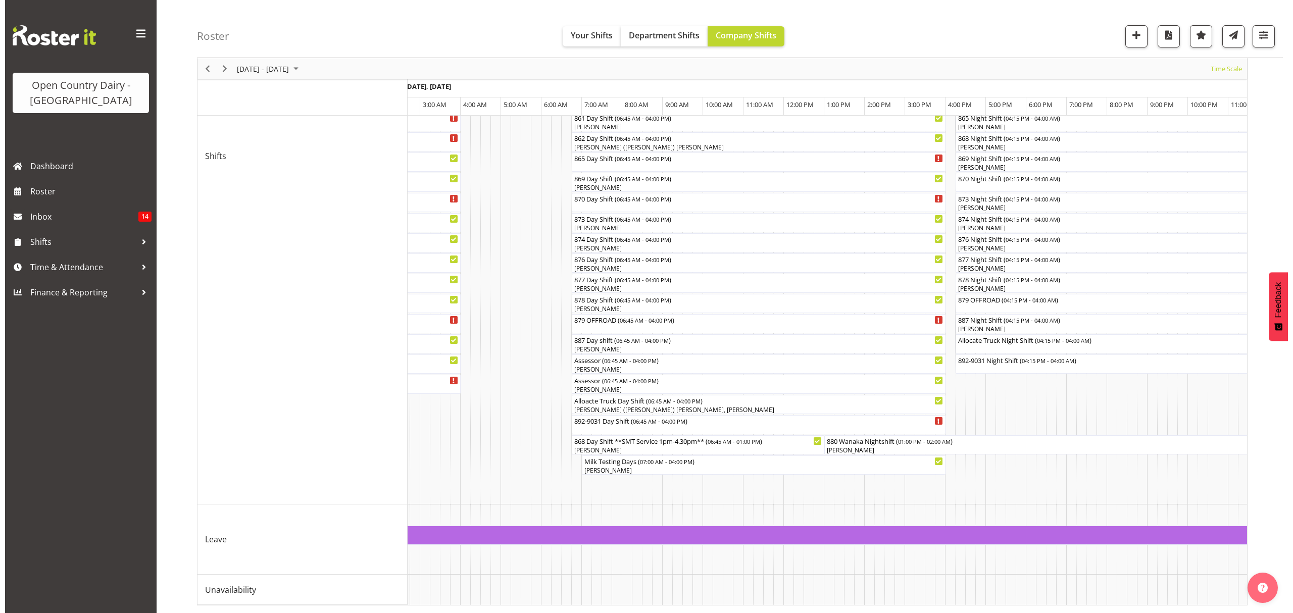
scroll to position [0, 2071]
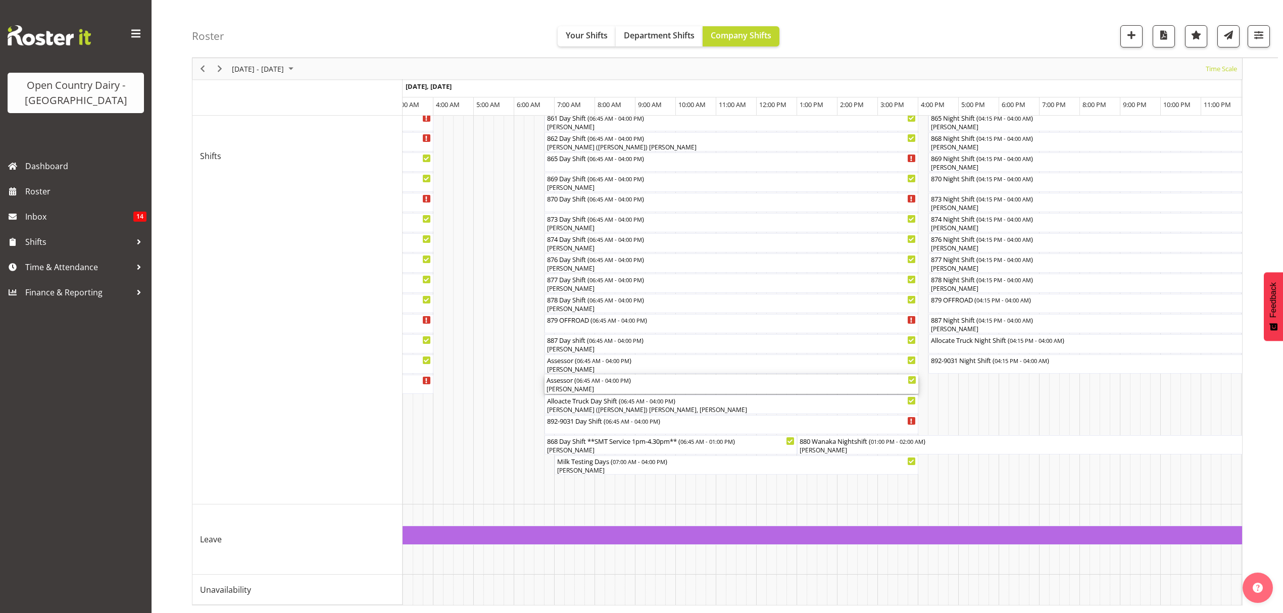
click at [574, 375] on div "Assessor ( 06:45 AM - 04:00 PM )" at bounding box center [731, 380] width 370 height 10
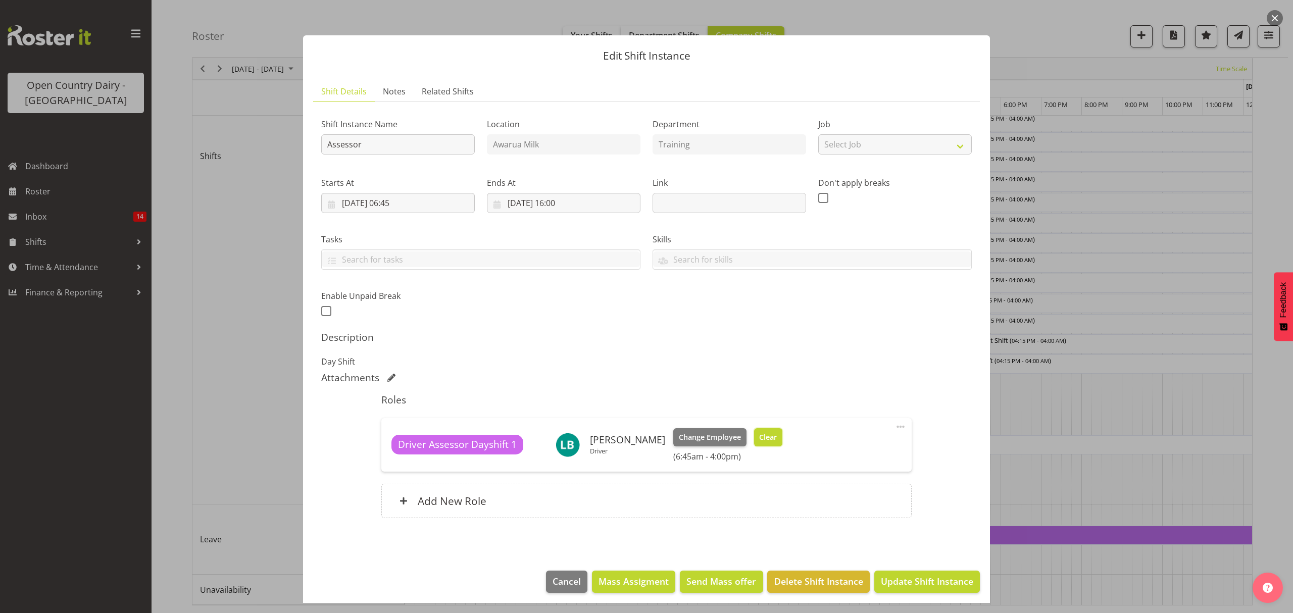
click at [760, 435] on span "Clear" at bounding box center [768, 437] width 18 height 11
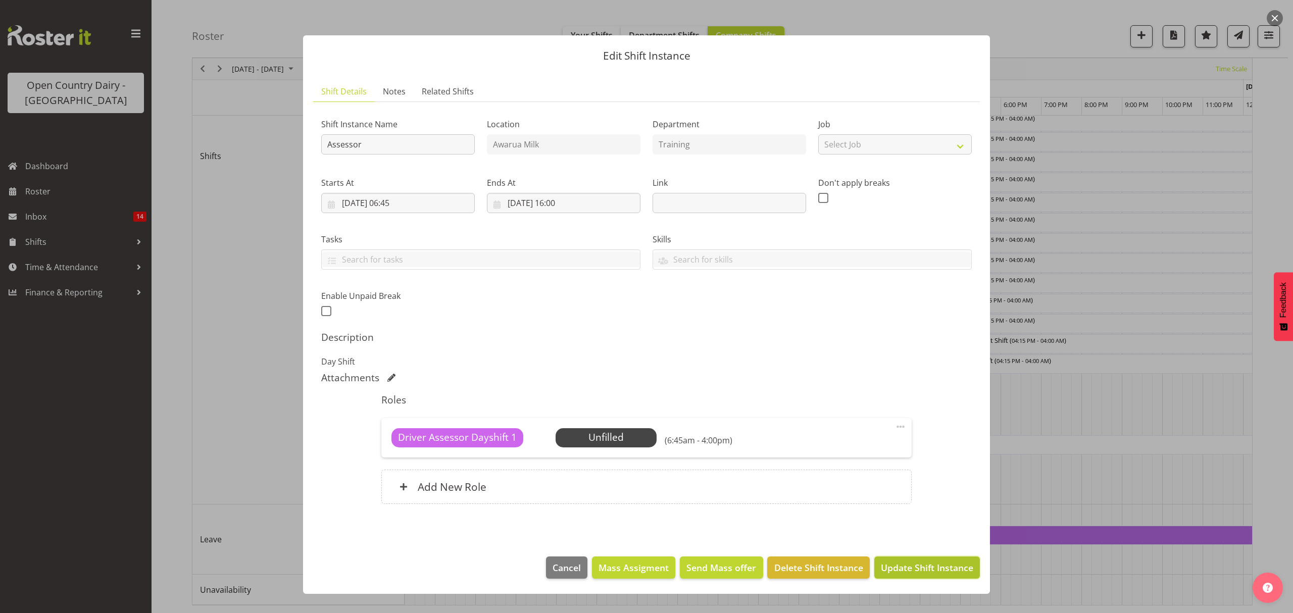
click at [900, 562] on span "Update Shift Instance" at bounding box center [927, 567] width 92 height 13
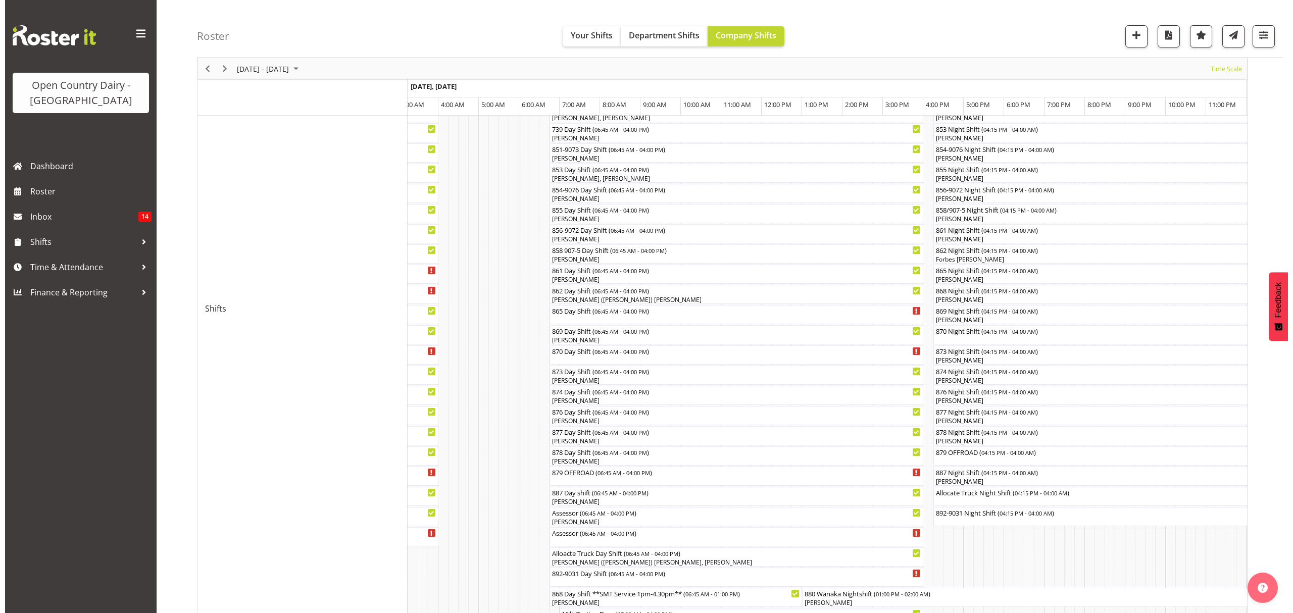
scroll to position [269, 0]
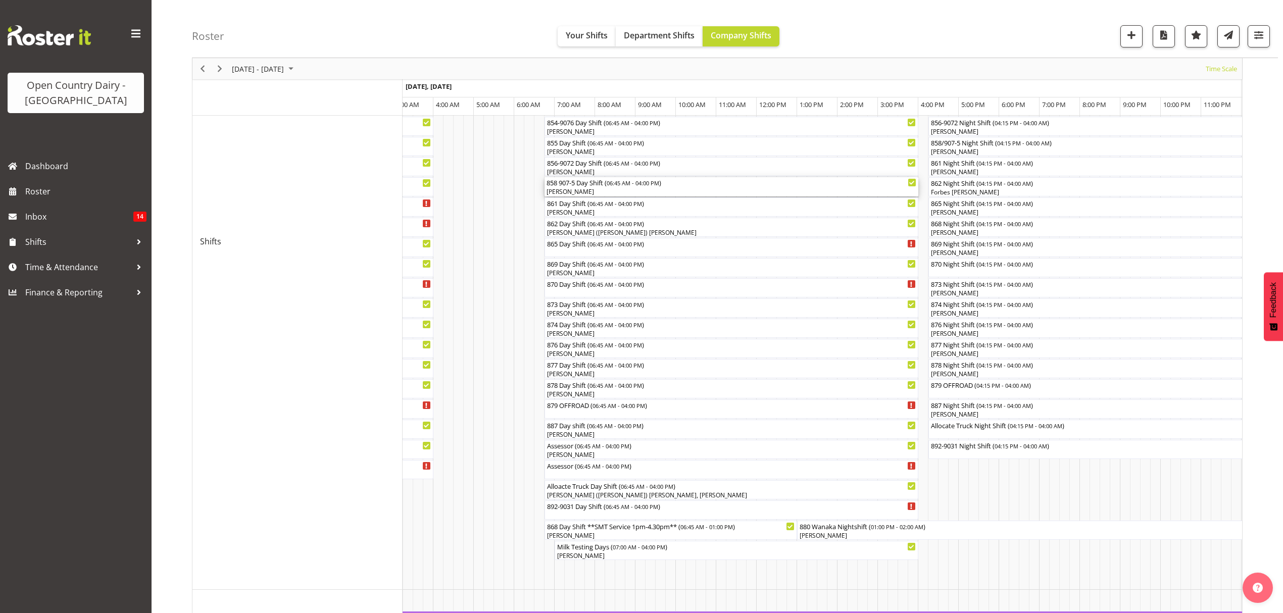
click at [576, 183] on div "858 907-5 Day Shift ( 06:45 AM - 04:00 PM )" at bounding box center [731, 182] width 370 height 10
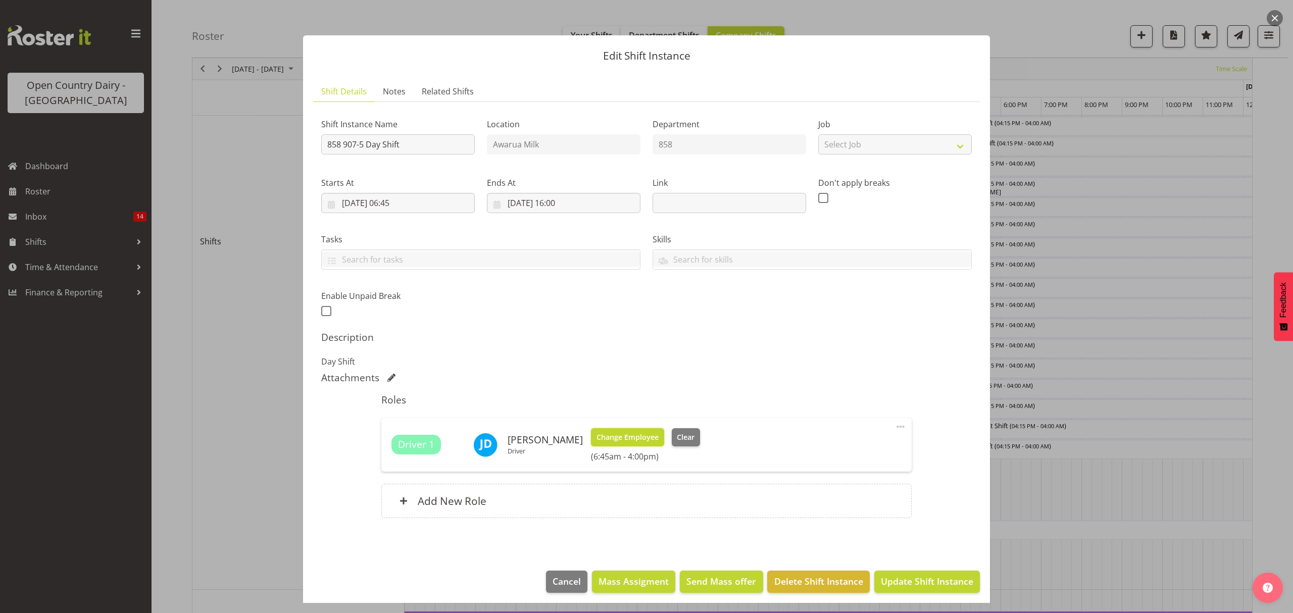
click at [598, 436] on span "Change Employee" at bounding box center [627, 437] width 62 height 11
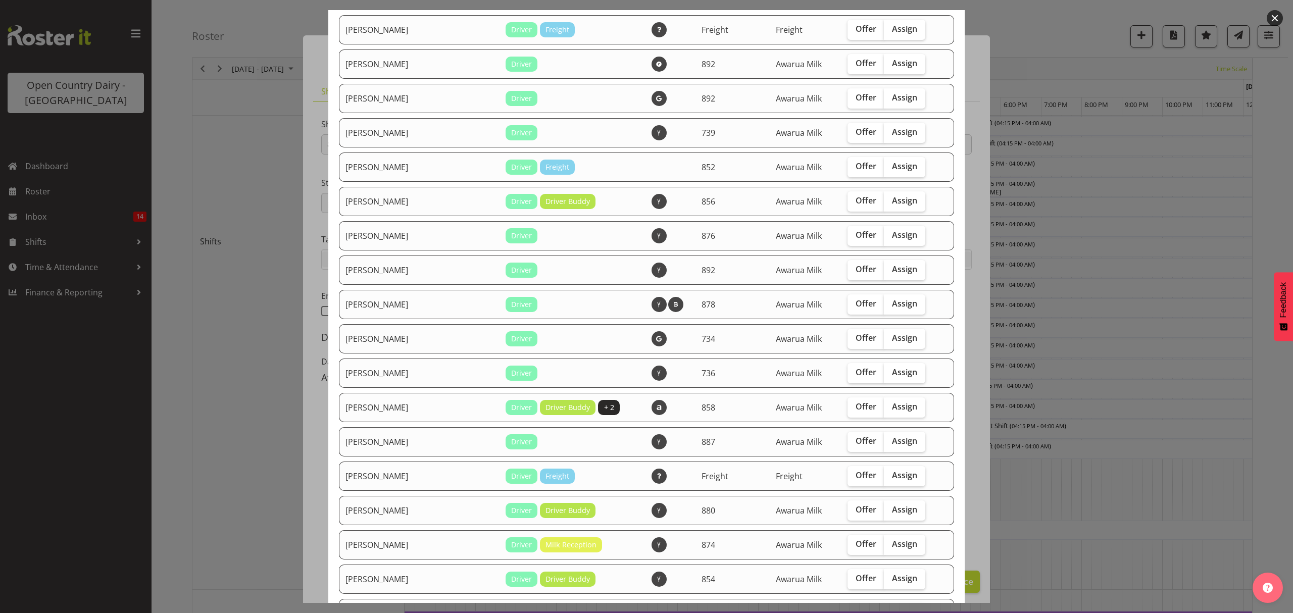
scroll to position [538, 0]
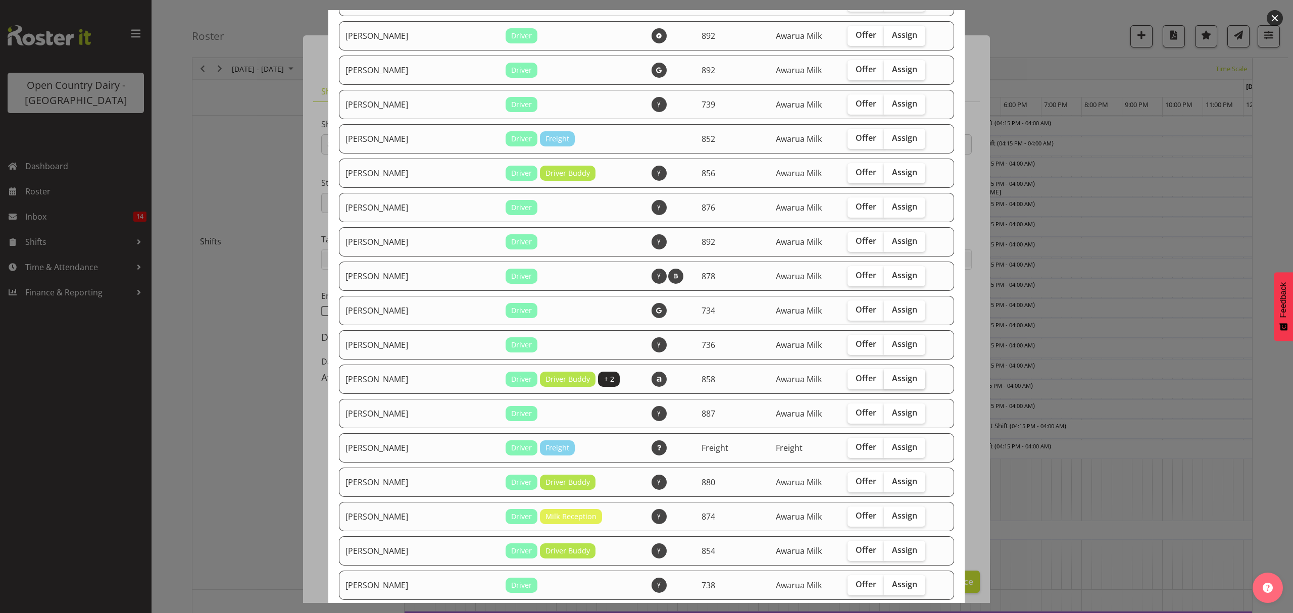
click at [892, 374] on span "Assign" at bounding box center [904, 378] width 25 height 10
click at [890, 375] on input "Assign" at bounding box center [887, 378] width 7 height 7
checkbox input "true"
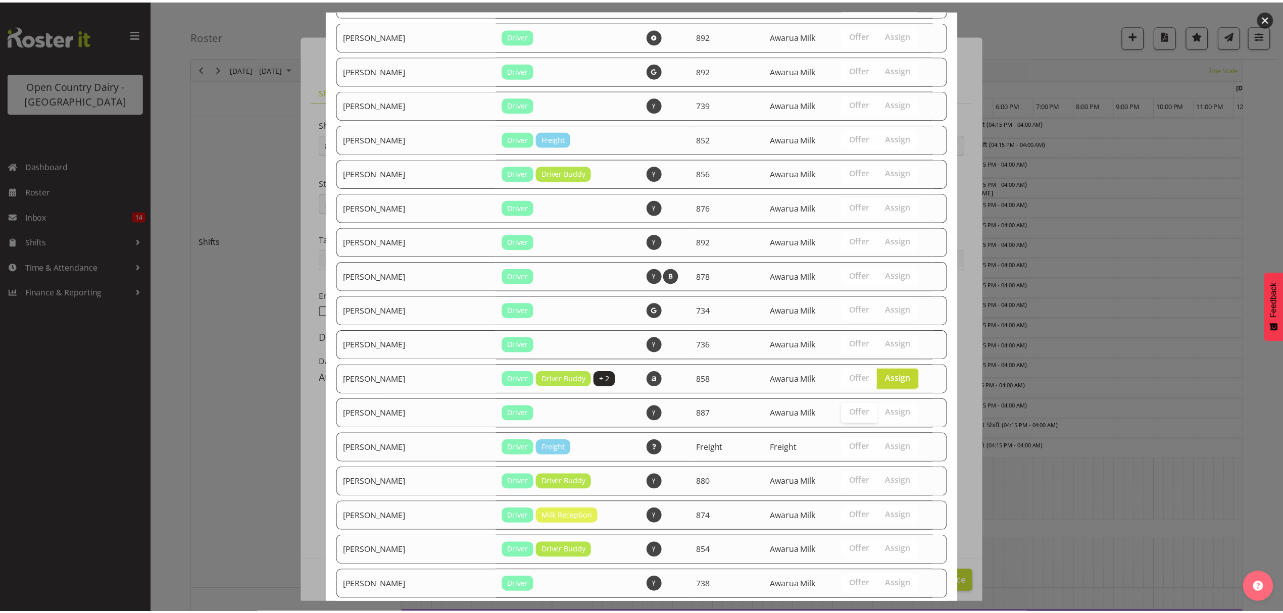
scroll to position [850, 0]
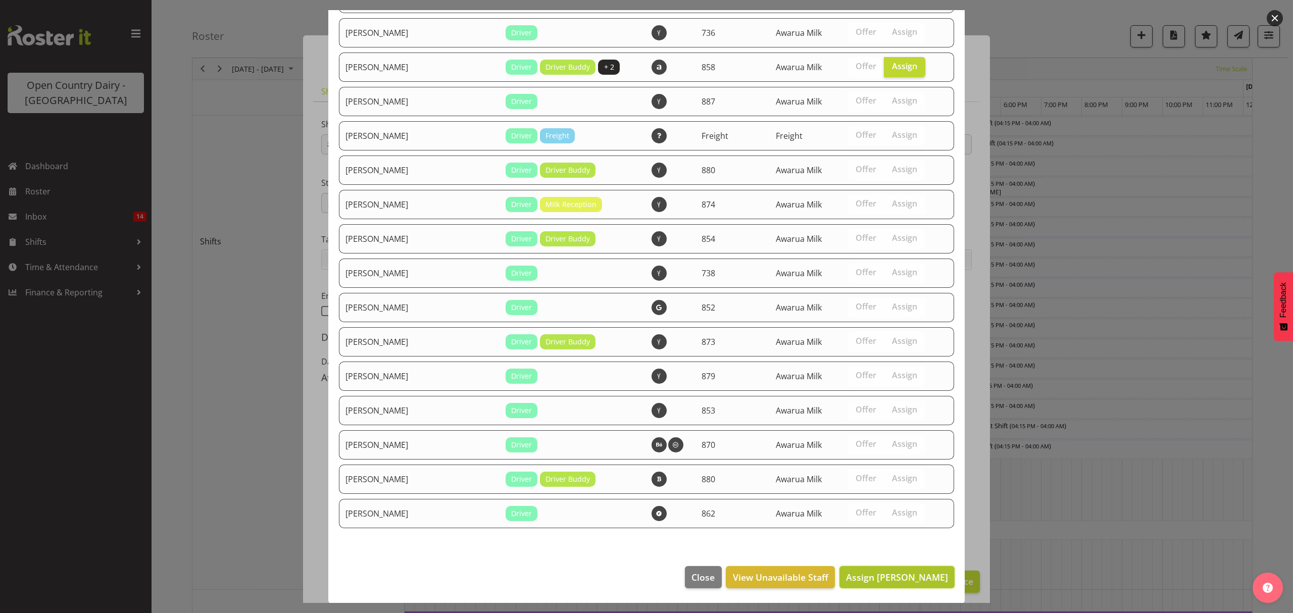
click at [879, 580] on span "Assign [PERSON_NAME]" at bounding box center [897, 577] width 102 height 12
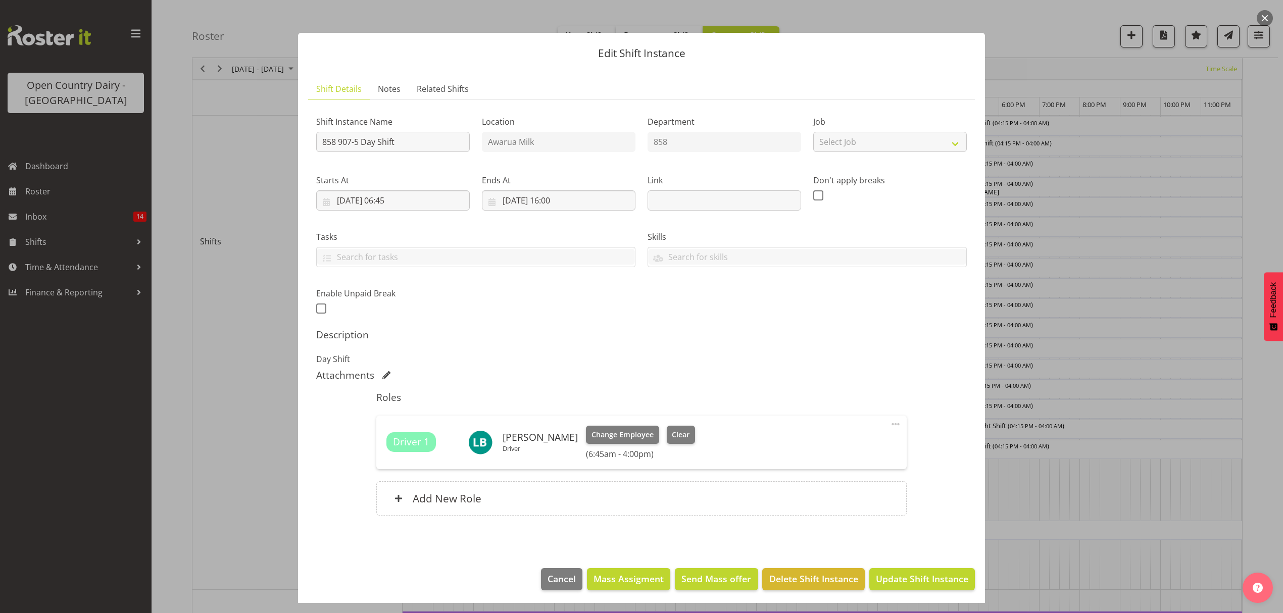
scroll to position [6, 0]
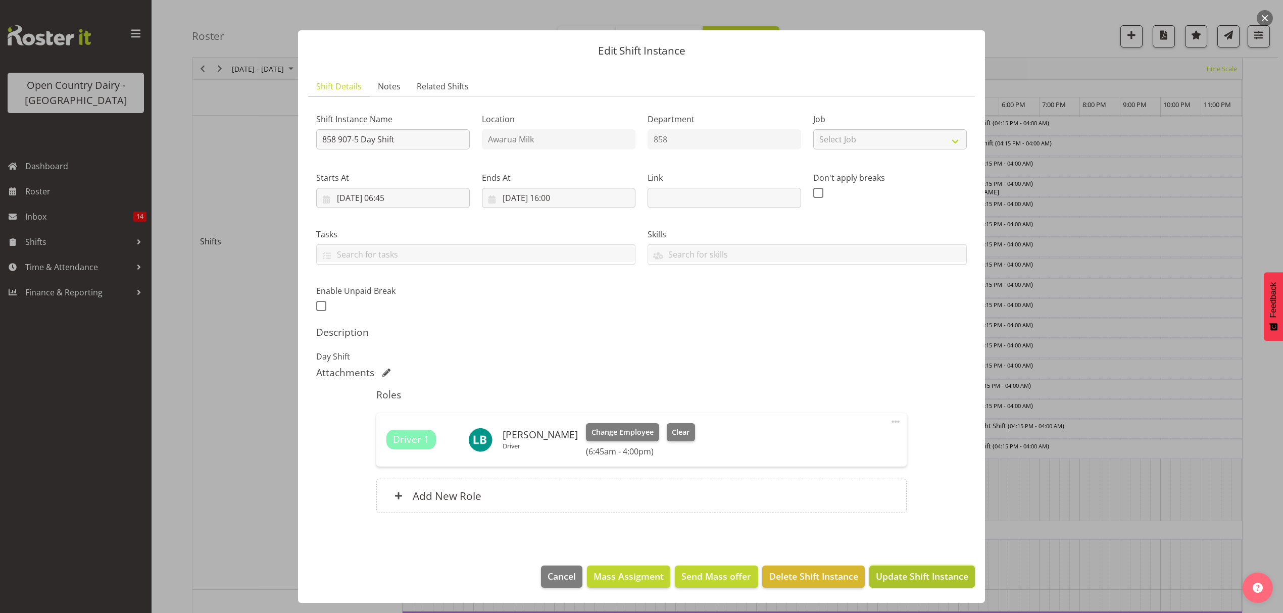
click at [890, 574] on span "Update Shift Instance" at bounding box center [922, 576] width 92 height 13
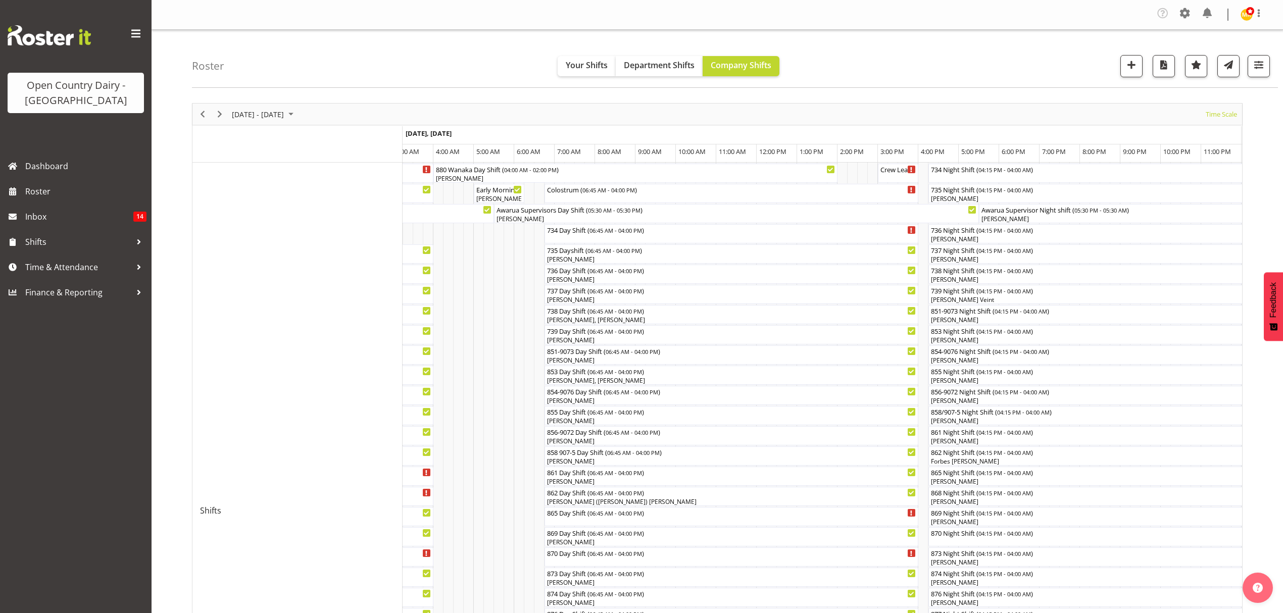
scroll to position [269, 0]
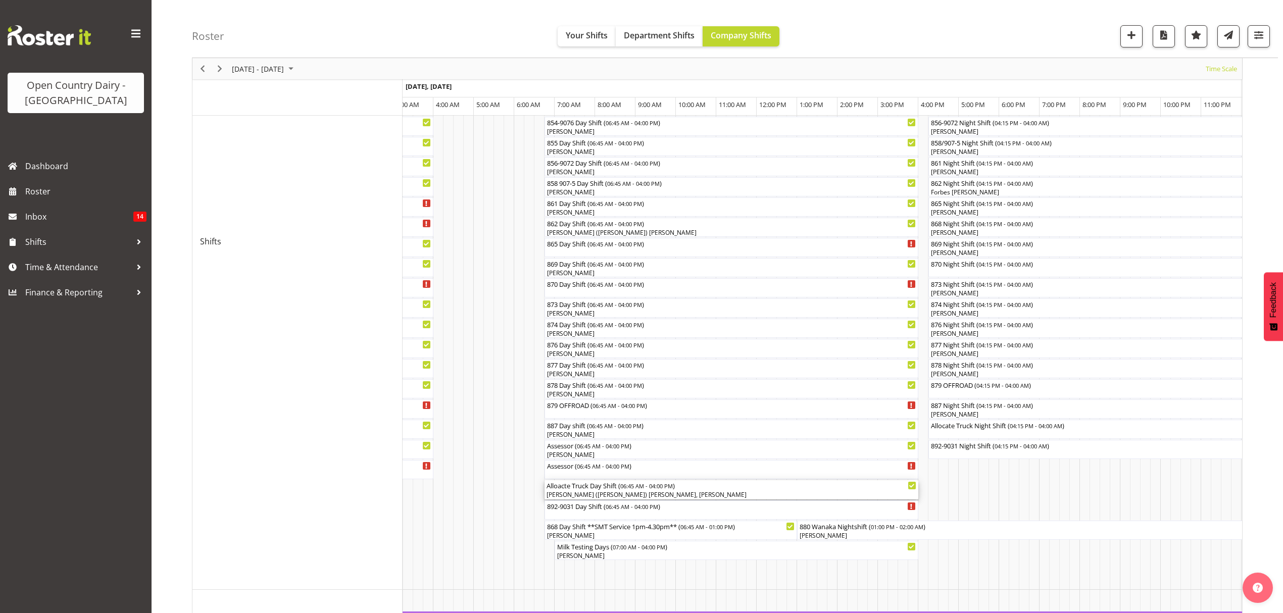
click at [584, 495] on div "[PERSON_NAME] ([PERSON_NAME]) [PERSON_NAME], [PERSON_NAME]" at bounding box center [731, 494] width 370 height 9
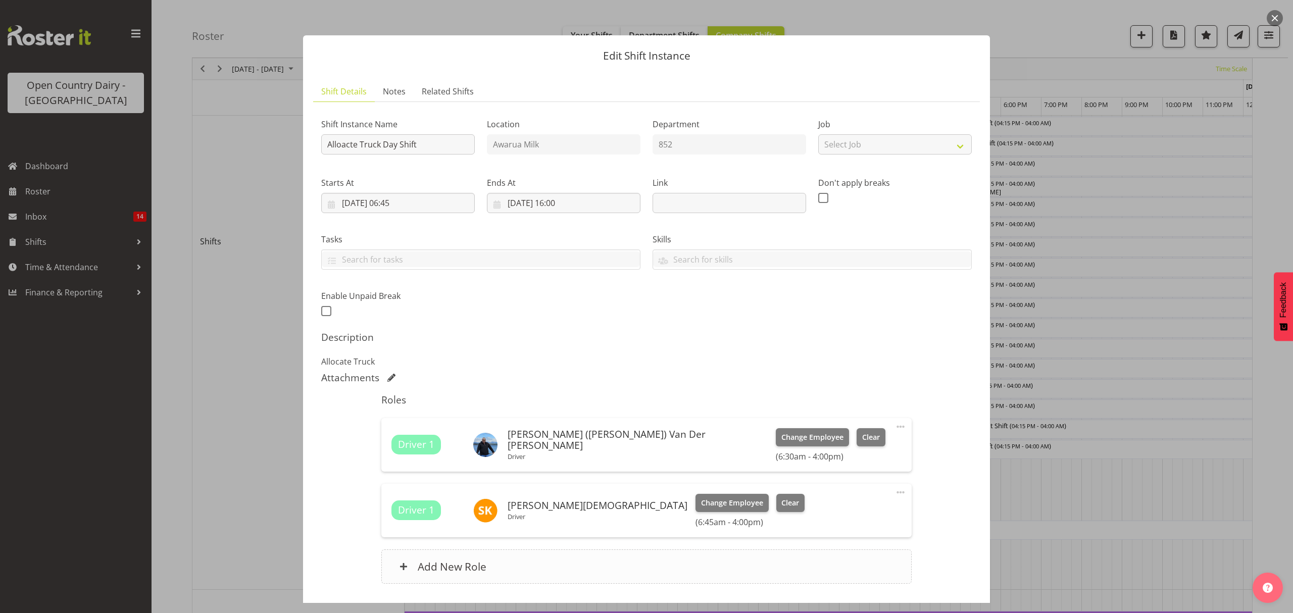
click at [461, 568] on h6 "Add New Role" at bounding box center [452, 566] width 69 height 13
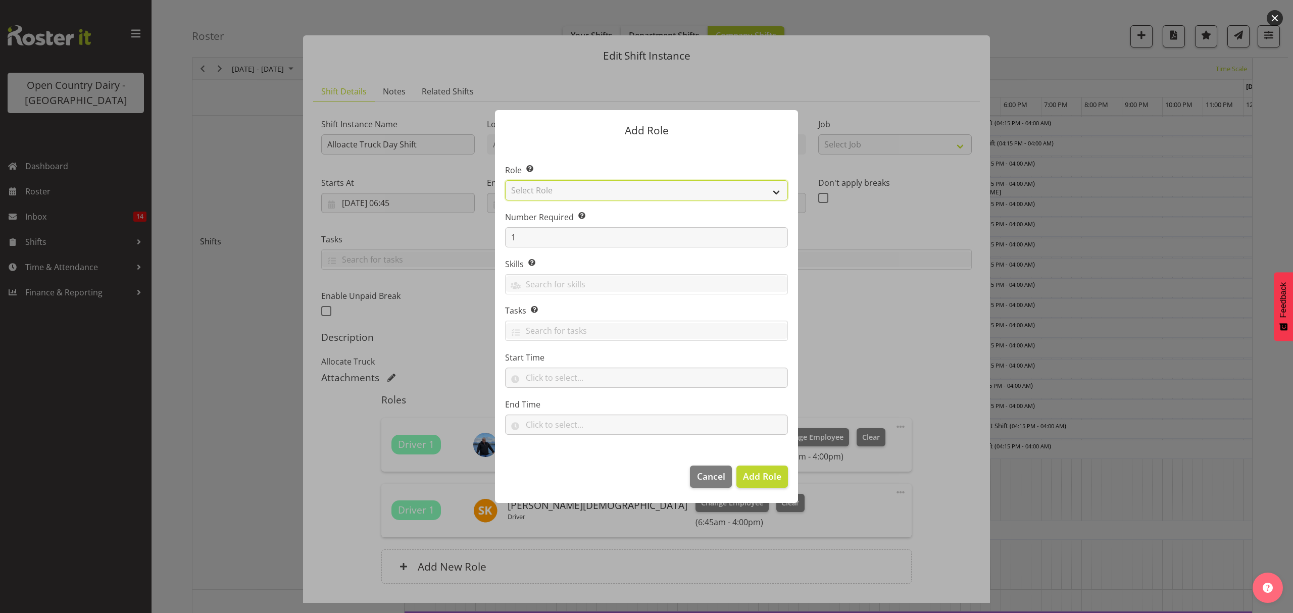
click at [573, 192] on select "Select Role Crew Leader Driver Driver Assessor Dayshift Driver Assessor Nightsh…" at bounding box center [646, 190] width 283 height 20
select select "1154"
click at [505, 180] on select "Select Role Crew Leader Driver Driver Assessor Dayshift Driver Assessor Nightsh…" at bounding box center [646, 190] width 283 height 20
click at [770, 483] on span "Add Role" at bounding box center [762, 476] width 38 height 13
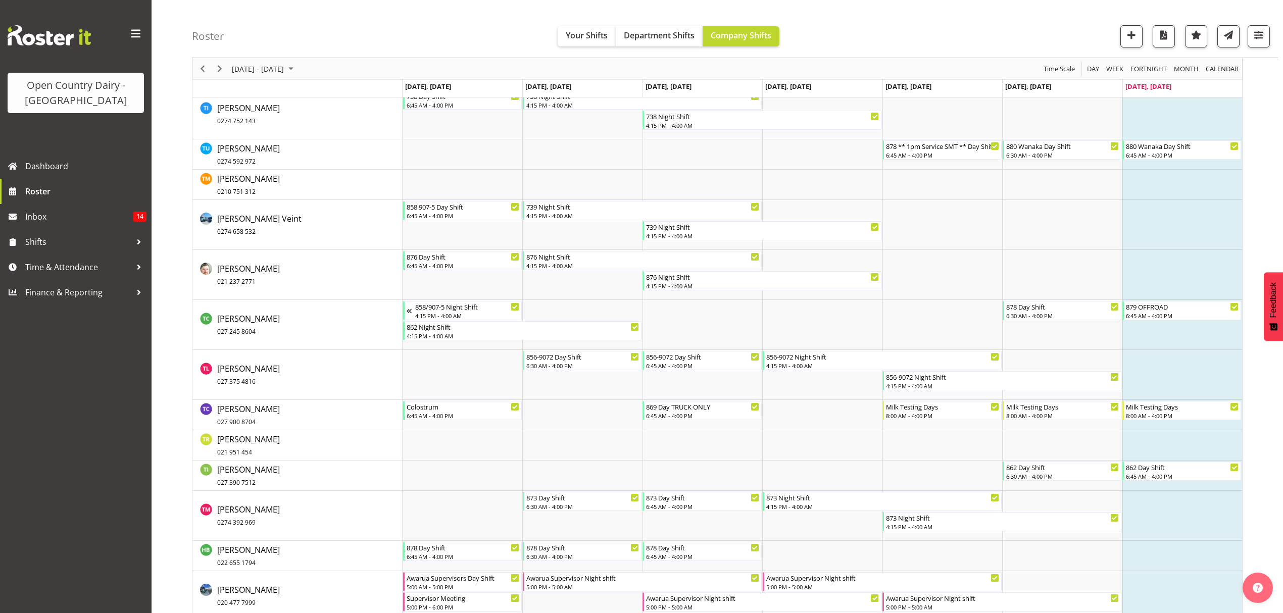
scroll to position [6127, 0]
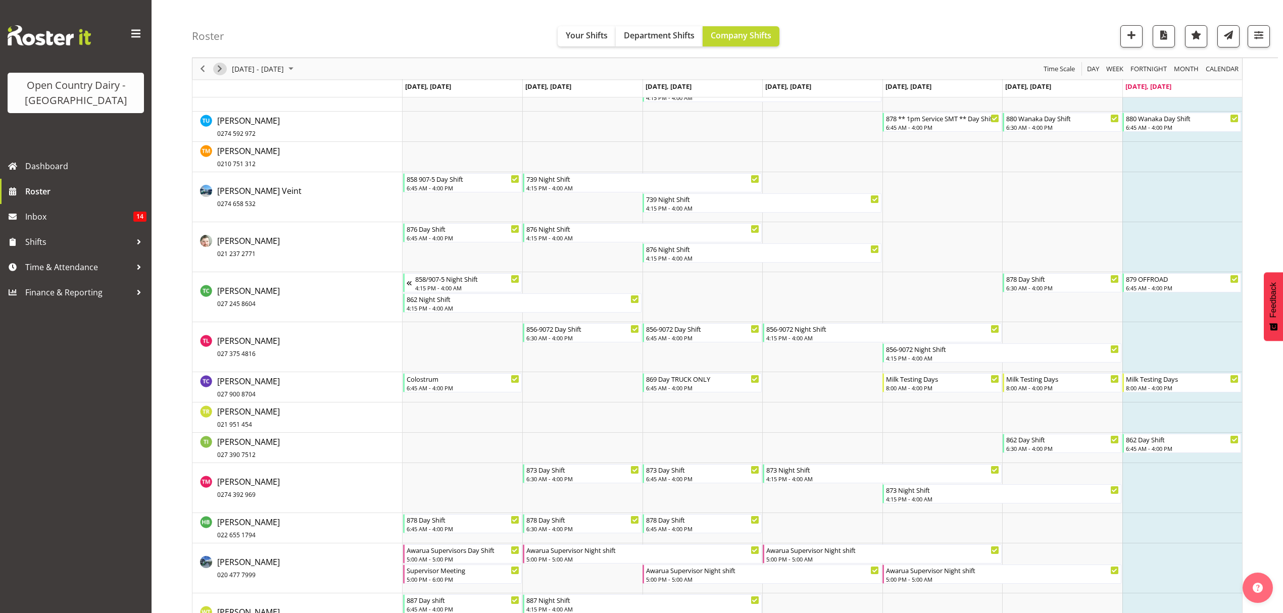
click at [221, 69] on span "Next" at bounding box center [220, 69] width 12 height 13
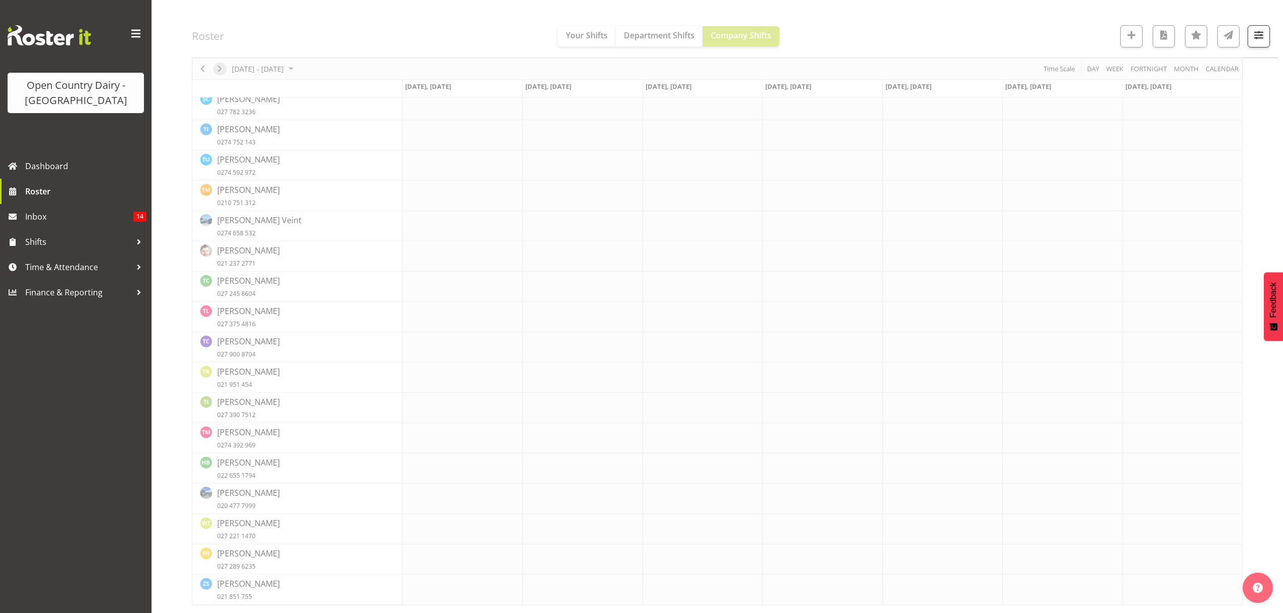
scroll to position [0, 0]
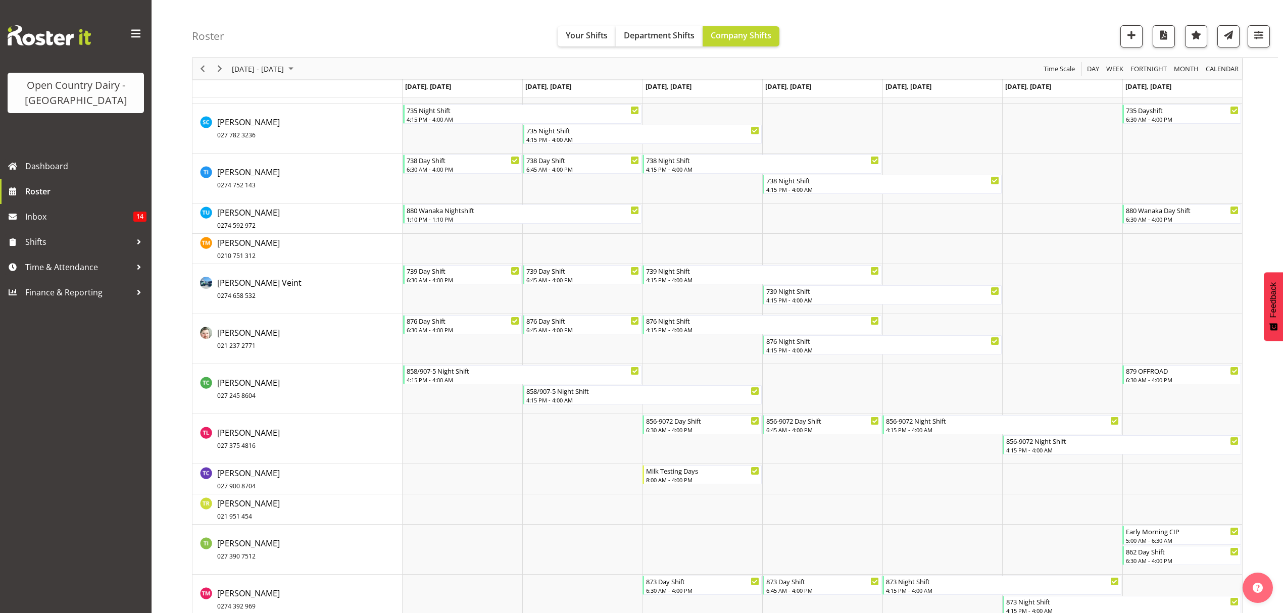
scroll to position [5723, 0]
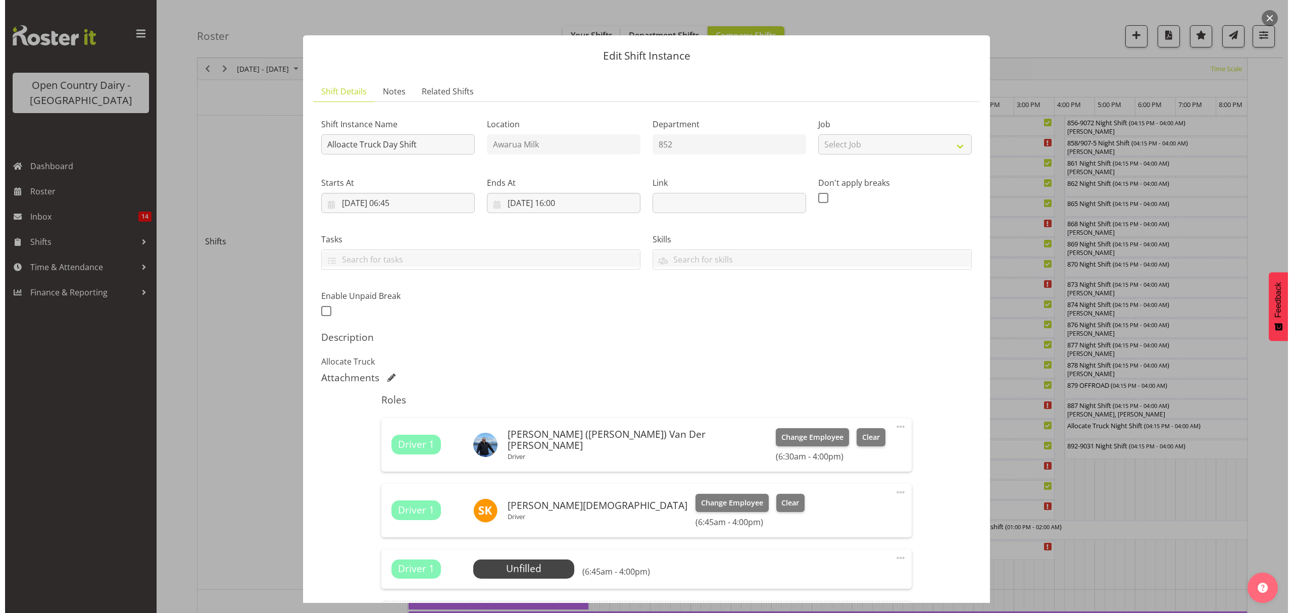
scroll to position [0, 2071]
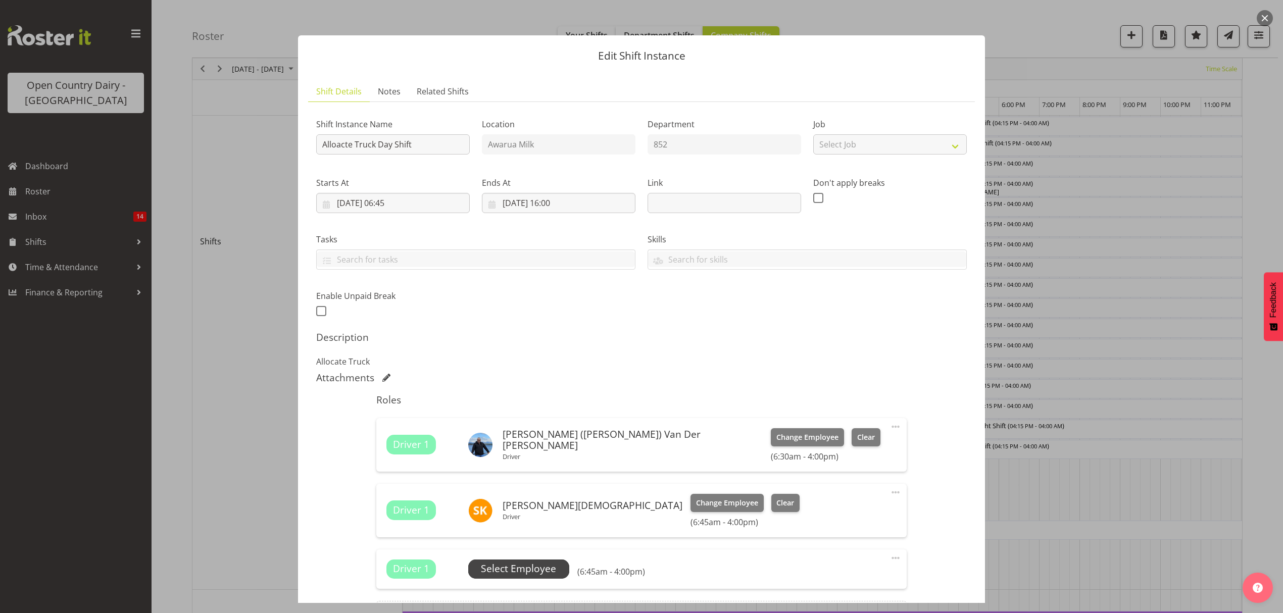
click at [527, 564] on span "Select Employee" at bounding box center [518, 569] width 75 height 15
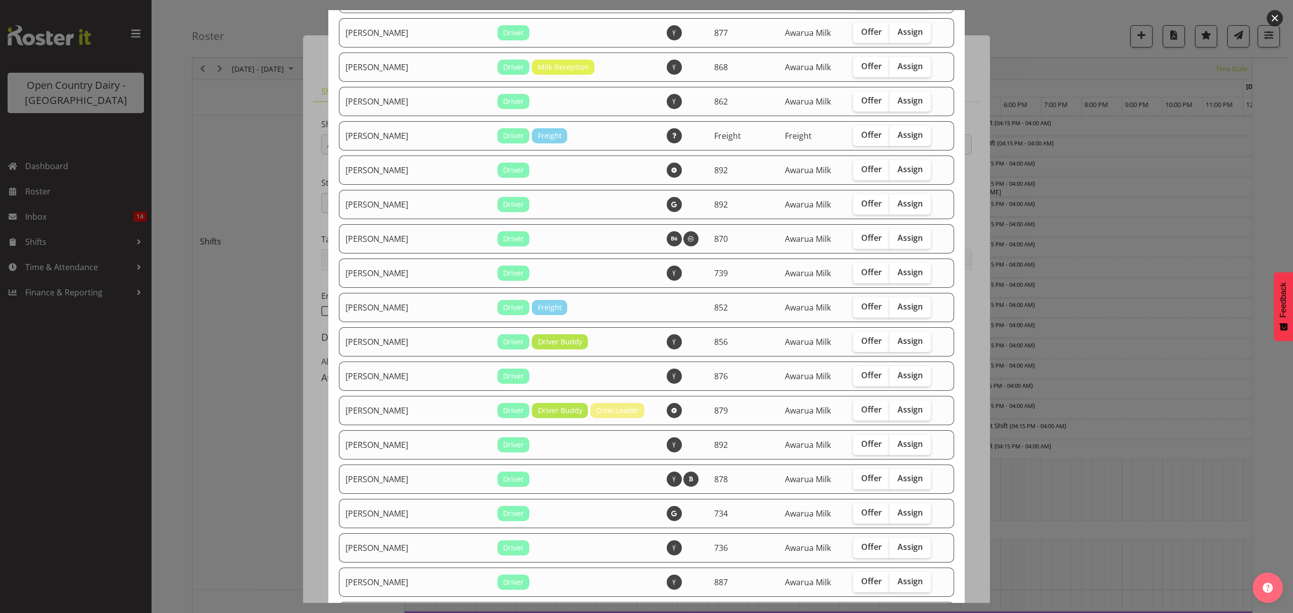
scroll to position [471, 0]
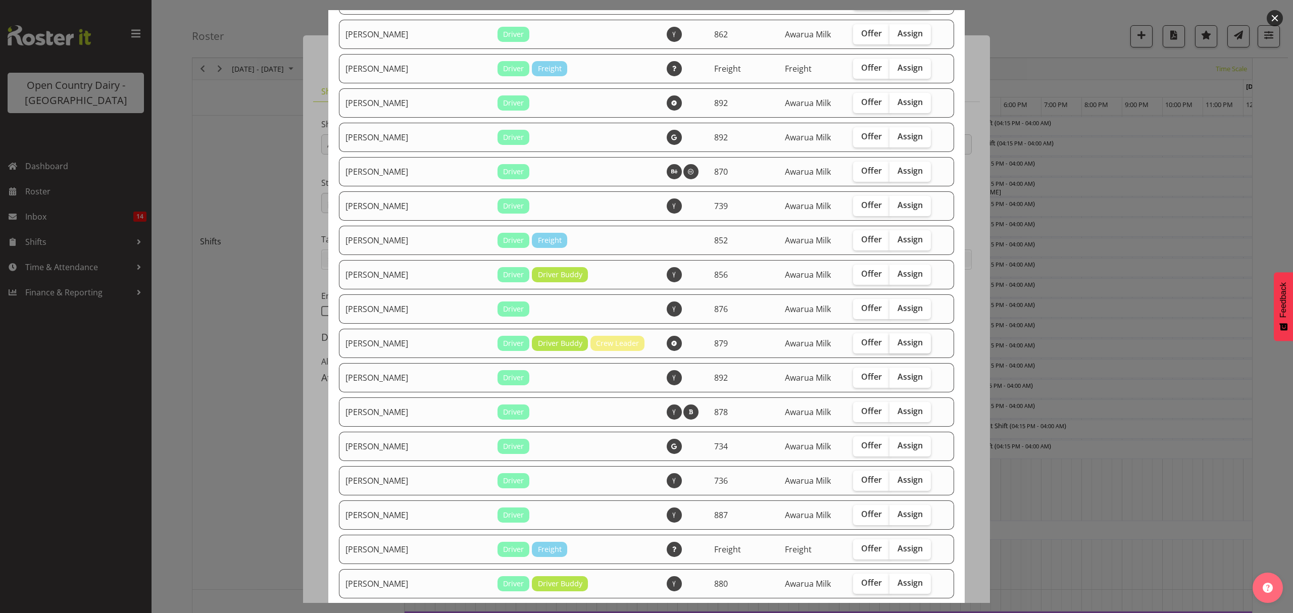
click at [897, 346] on span "Assign" at bounding box center [909, 342] width 25 height 10
click at [890, 346] on input "Assign" at bounding box center [892, 342] width 7 height 7
checkbox input "true"
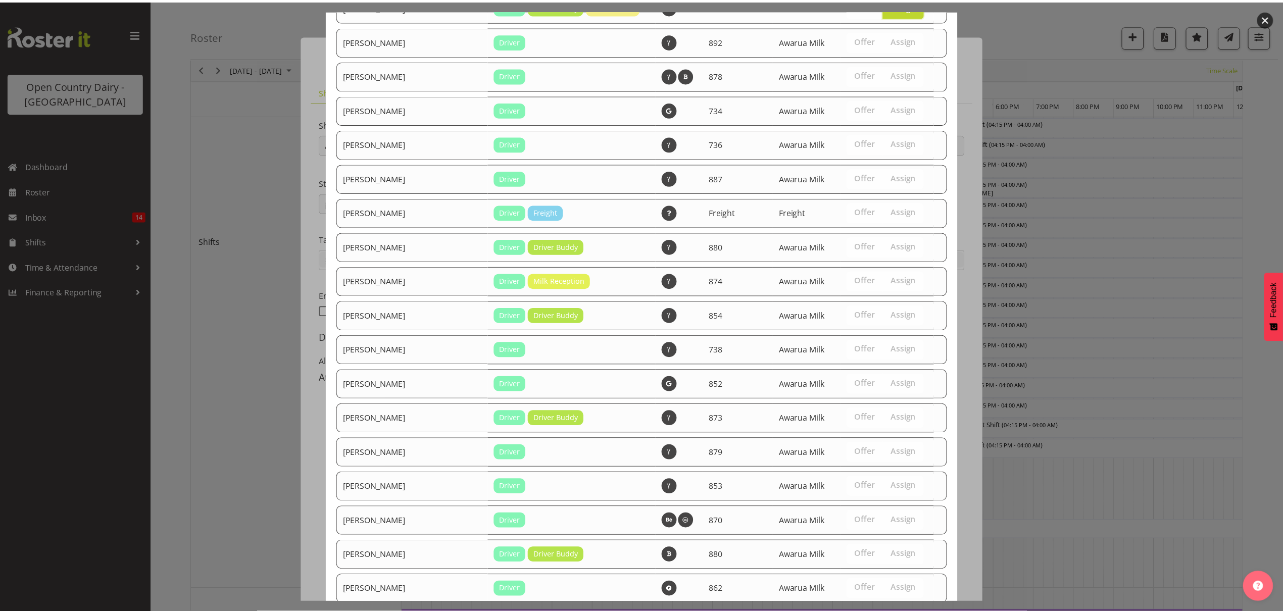
scroll to position [919, 0]
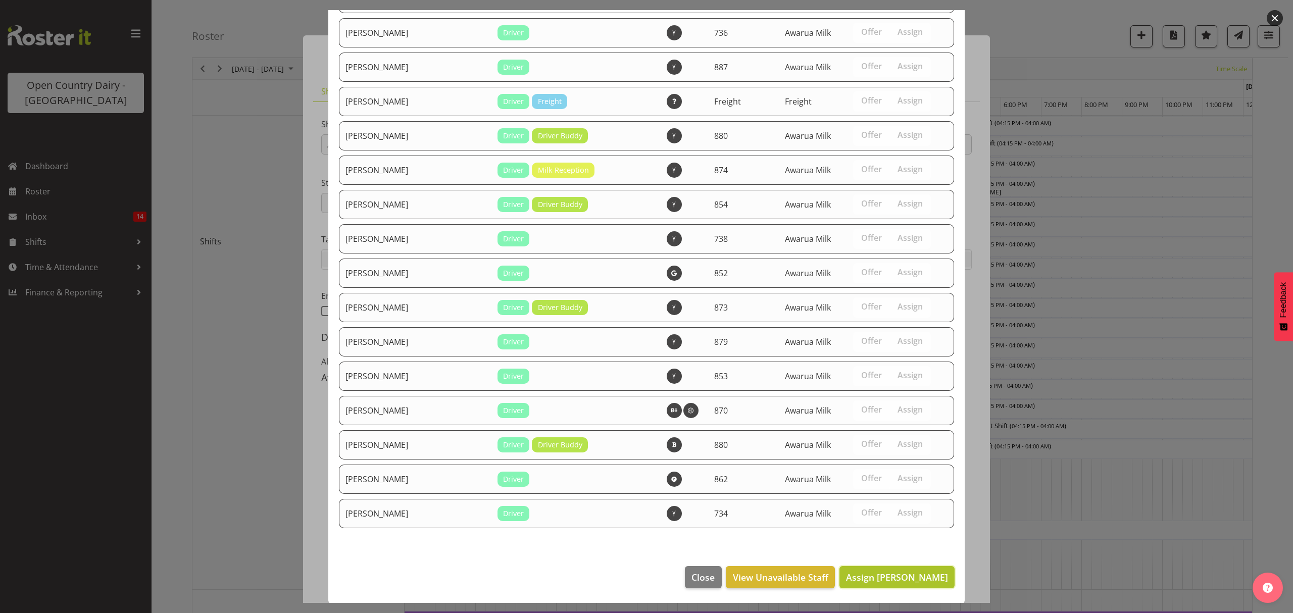
click at [889, 580] on span "Assign [PERSON_NAME]" at bounding box center [897, 577] width 102 height 12
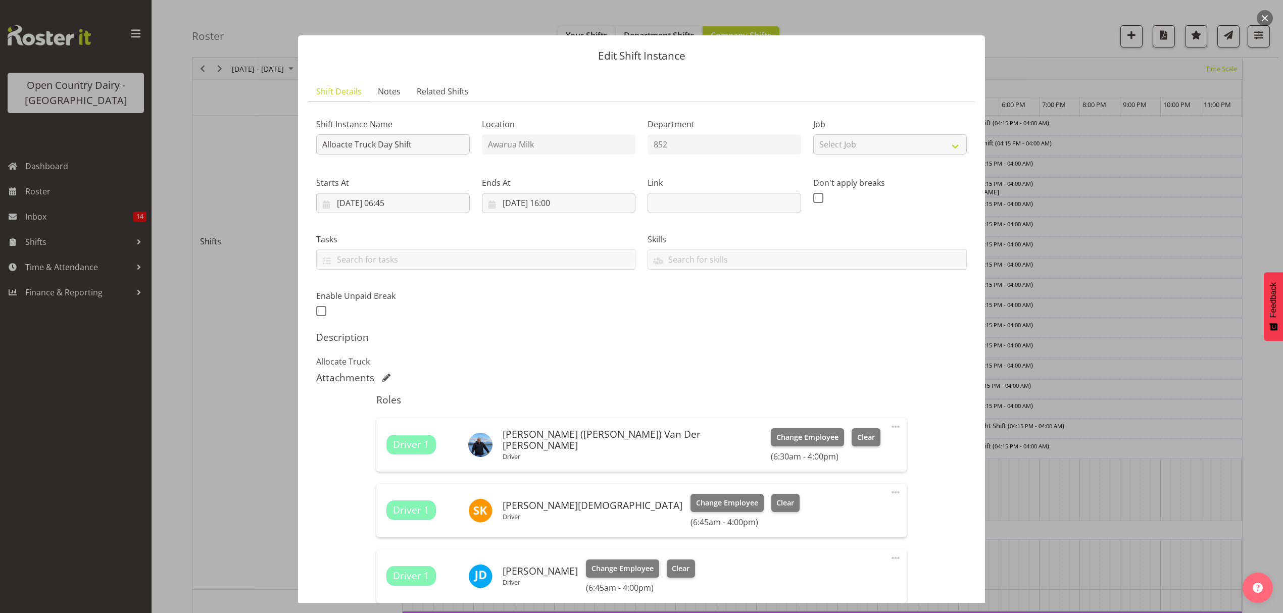
scroll to position [137, 0]
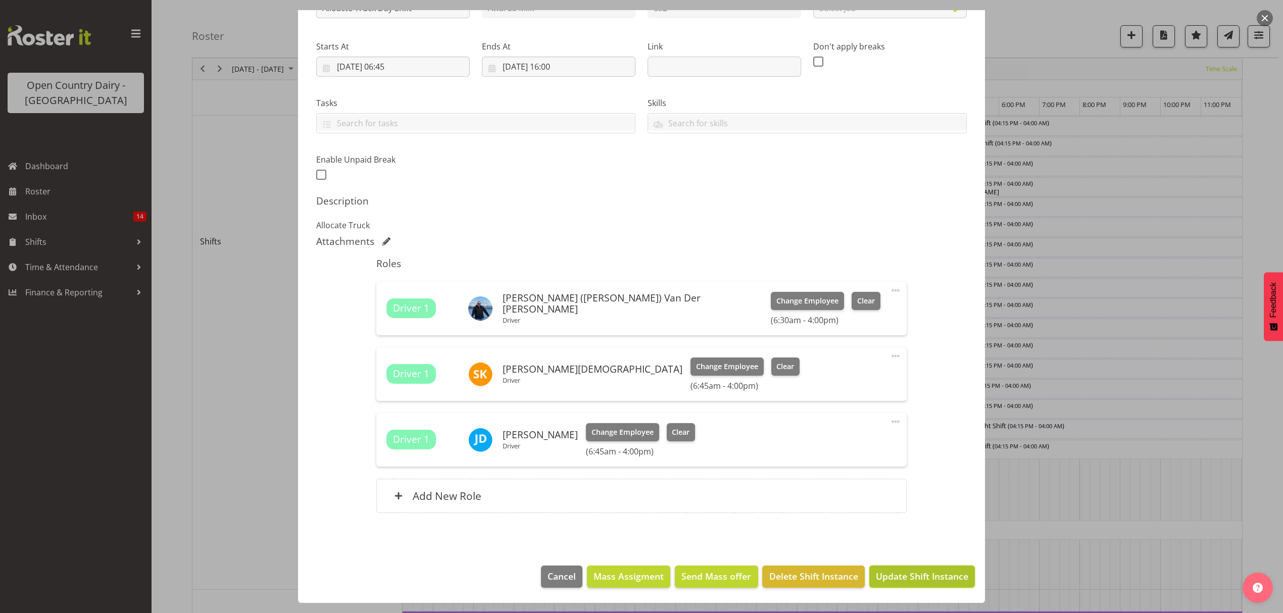
click at [899, 579] on span "Update Shift Instance" at bounding box center [922, 576] width 92 height 13
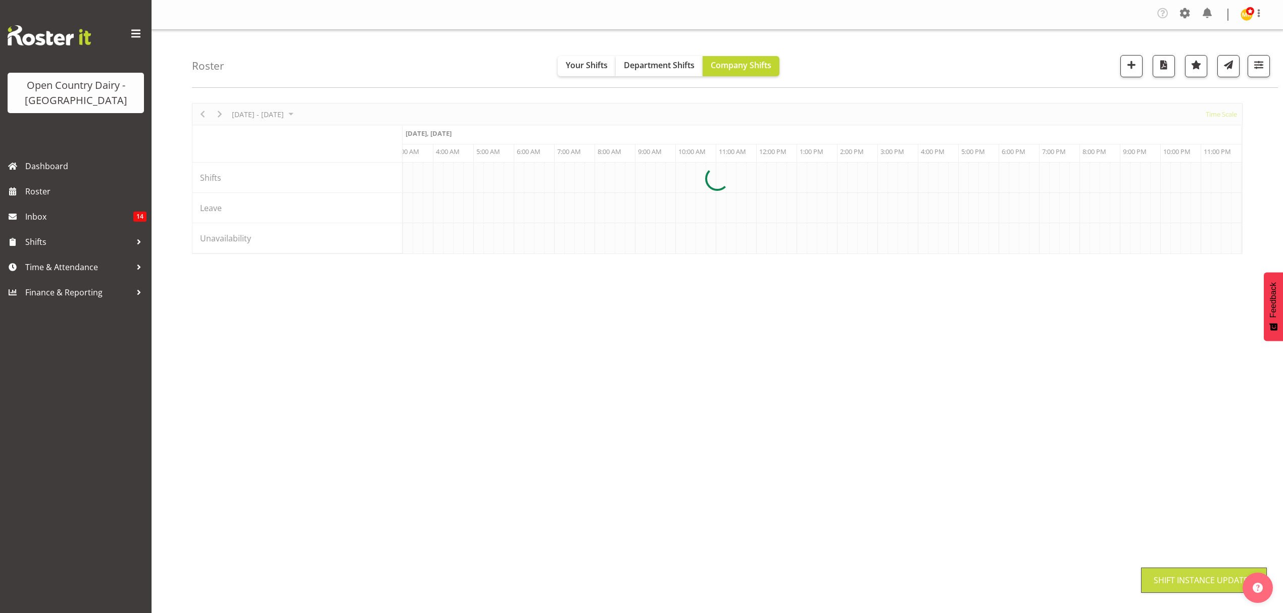
scroll to position [0, 0]
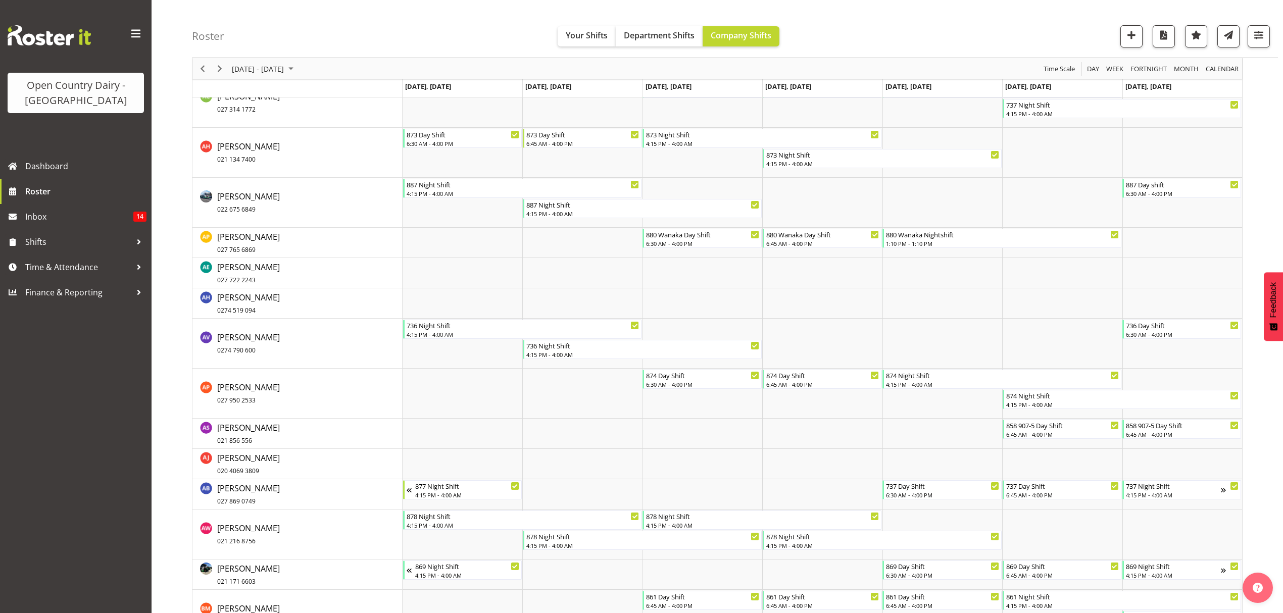
scroll to position [673, 0]
